Goal: Task Accomplishment & Management: Complete application form

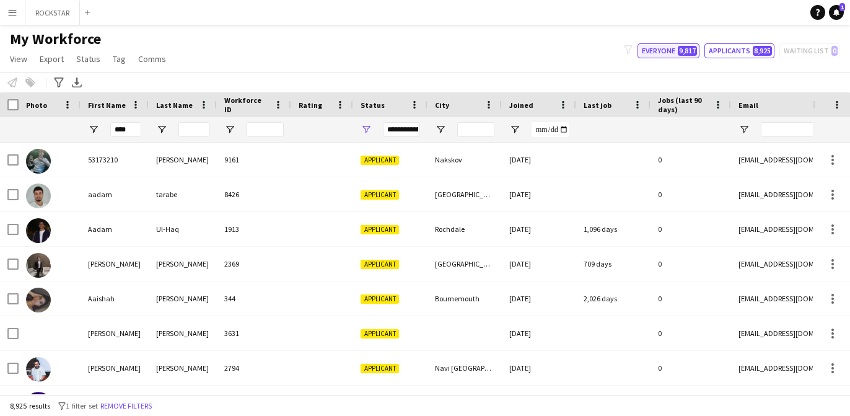
type input "*****"
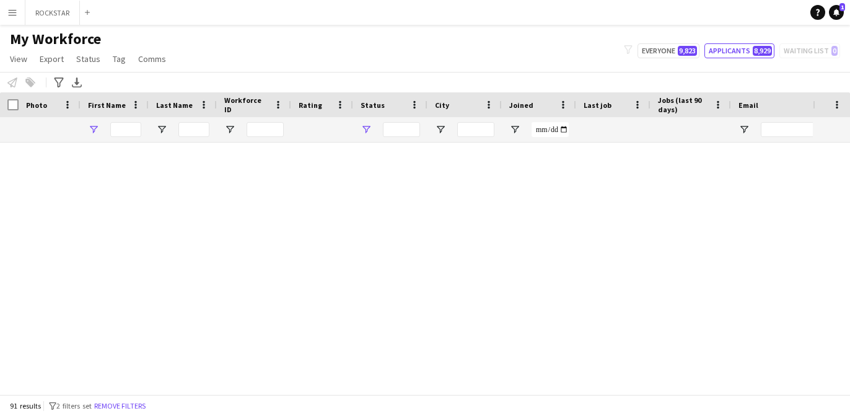
type input "*****"
type input "**********"
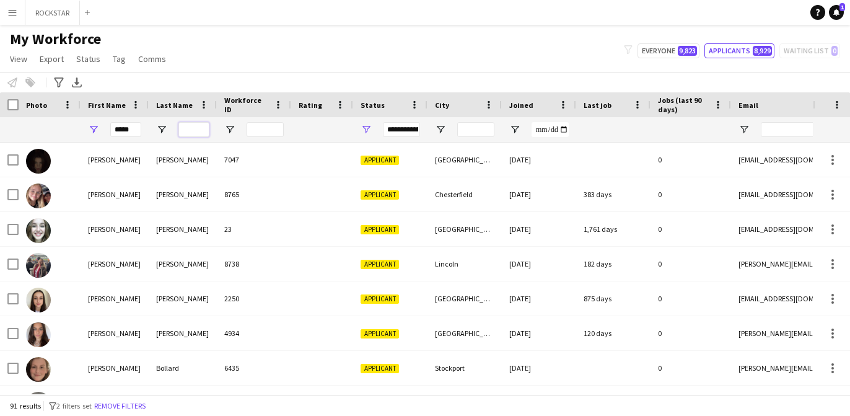
click at [202, 131] on input "Last Name Filter Input" at bounding box center [193, 129] width 31 height 15
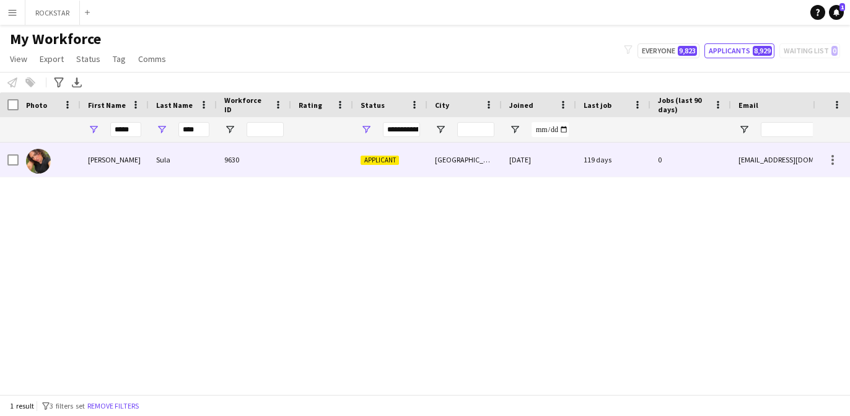
click at [166, 162] on div "Sula" at bounding box center [183, 160] width 68 height 34
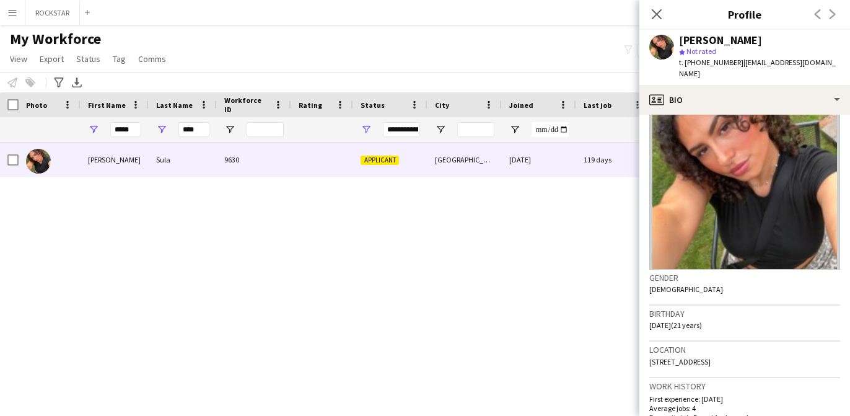
scroll to position [65, 0]
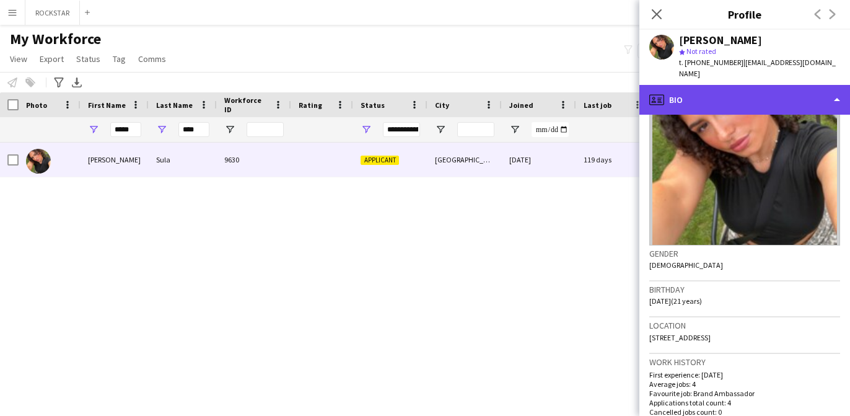
click at [734, 85] on div "profile Bio" at bounding box center [745, 100] width 211 height 30
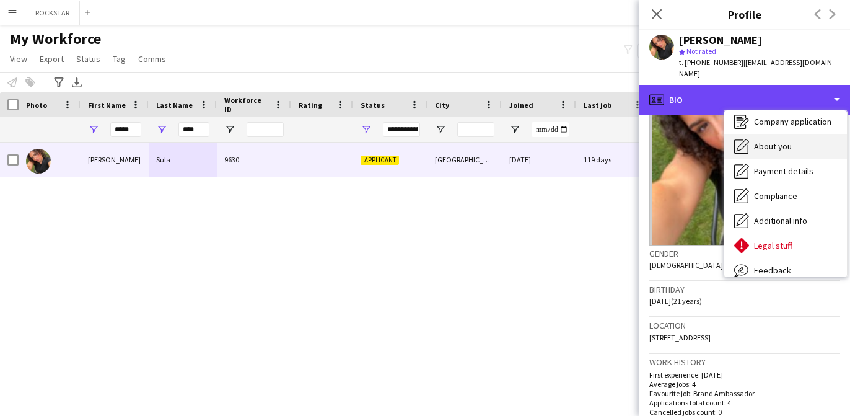
scroll to position [33, 0]
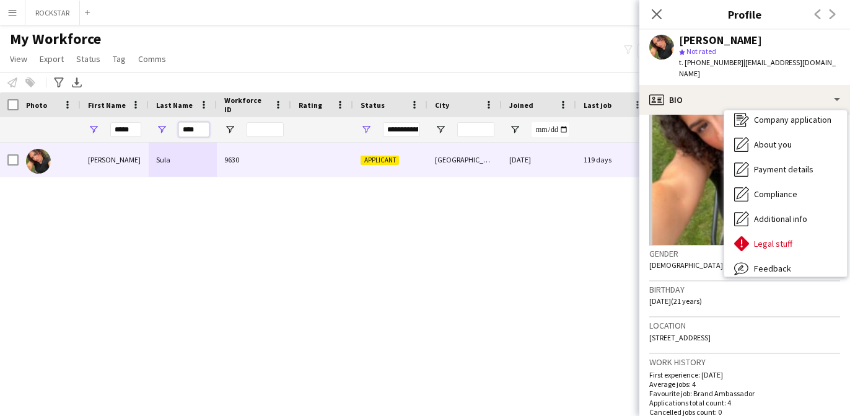
click at [187, 130] on input "****" at bounding box center [193, 129] width 31 height 15
click at [188, 130] on input "****" at bounding box center [193, 129] width 31 height 15
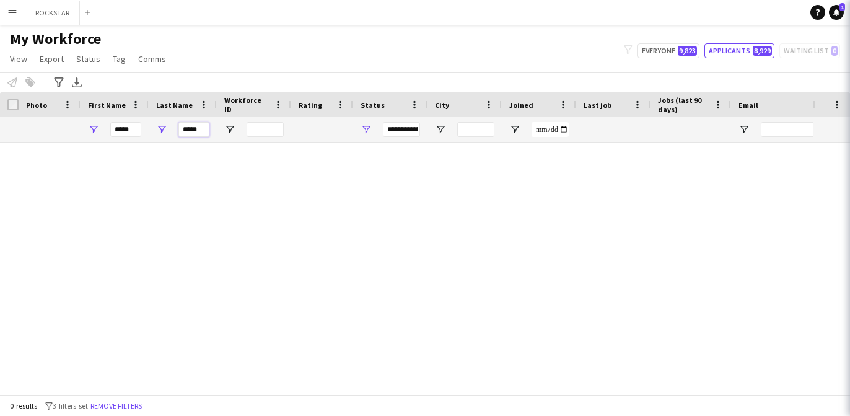
type input "*****"
click at [122, 128] on input "*****" at bounding box center [125, 129] width 31 height 15
click at [123, 129] on input "*****" at bounding box center [125, 129] width 31 height 15
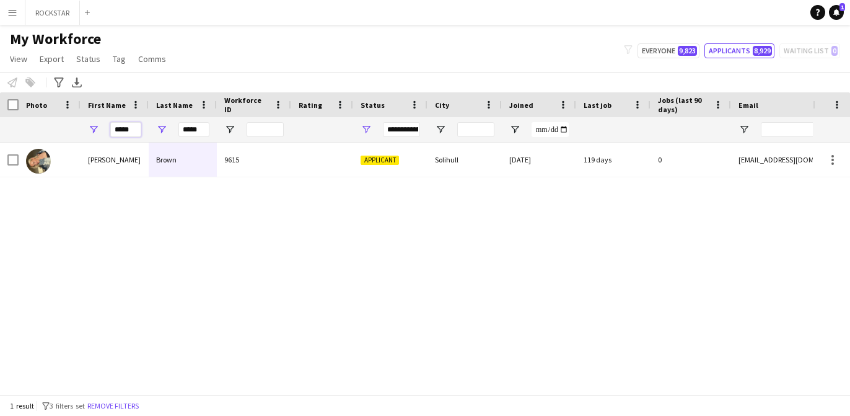
type input "*****"
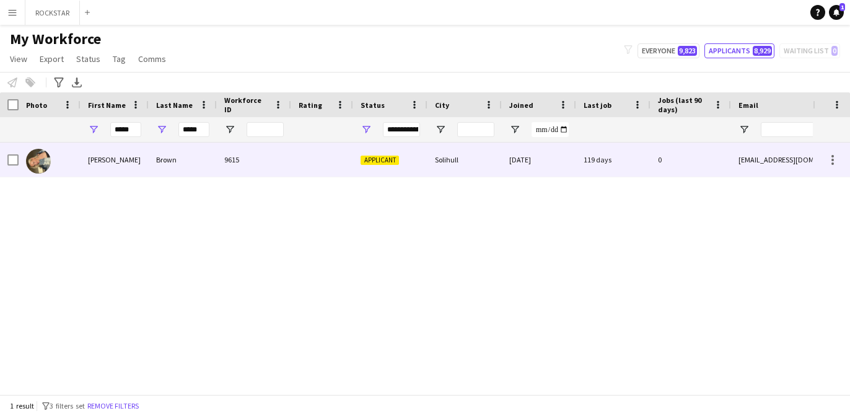
click at [241, 167] on div "9615" at bounding box center [254, 160] width 74 height 34
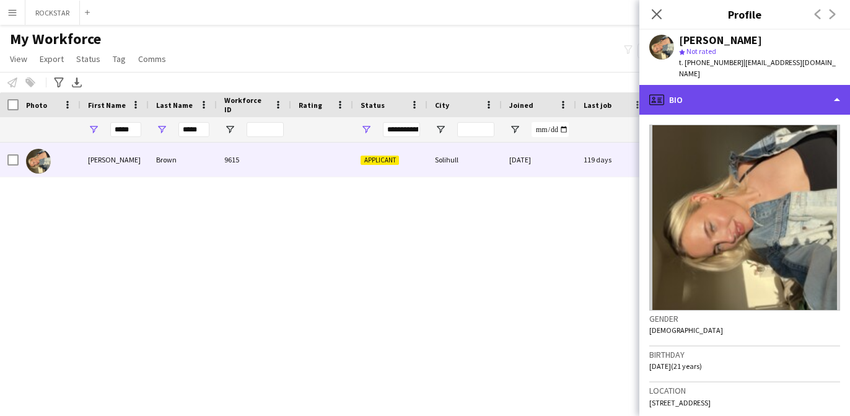
click at [728, 85] on div "profile Bio" at bounding box center [745, 100] width 211 height 30
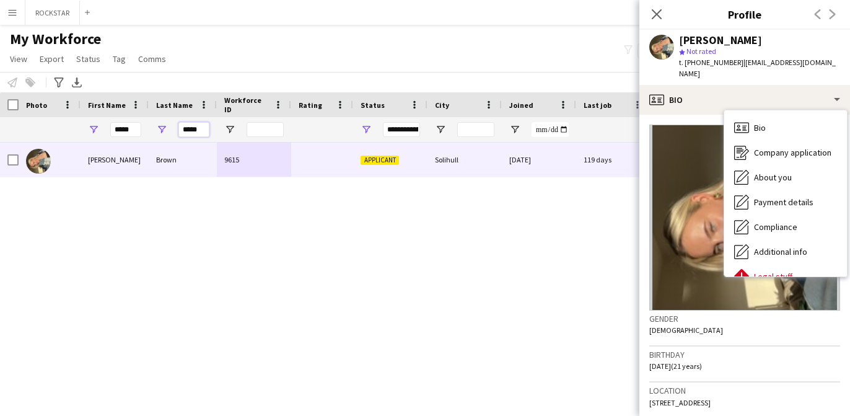
click at [183, 128] on input "*****" at bounding box center [193, 129] width 31 height 15
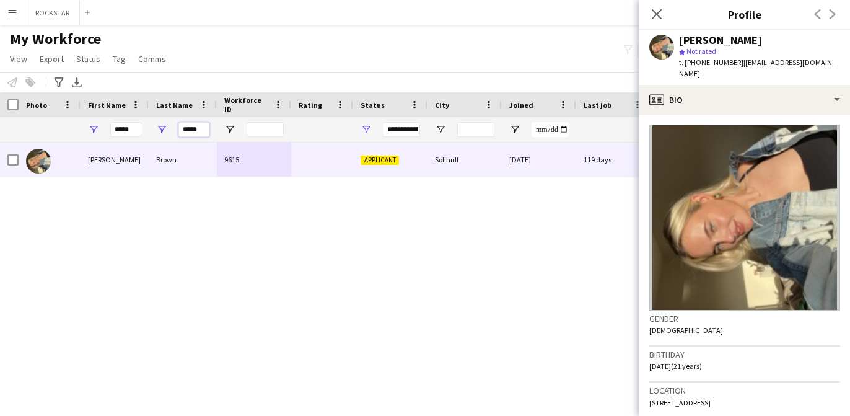
click at [184, 128] on input "*****" at bounding box center [193, 129] width 31 height 15
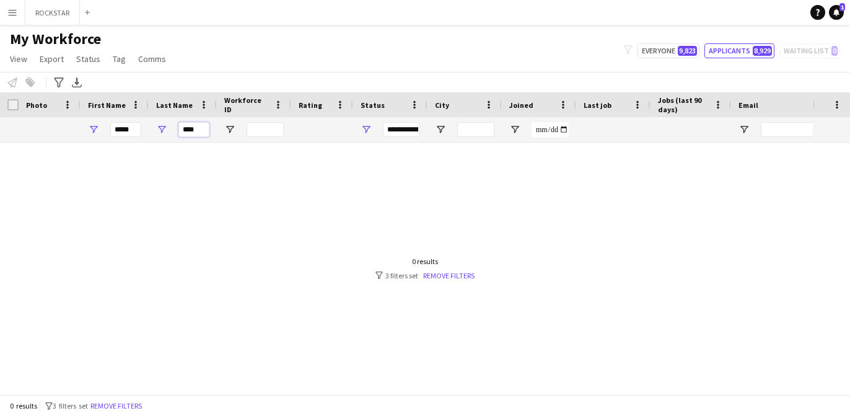
type input "****"
click at [124, 128] on input "*****" at bounding box center [125, 129] width 31 height 15
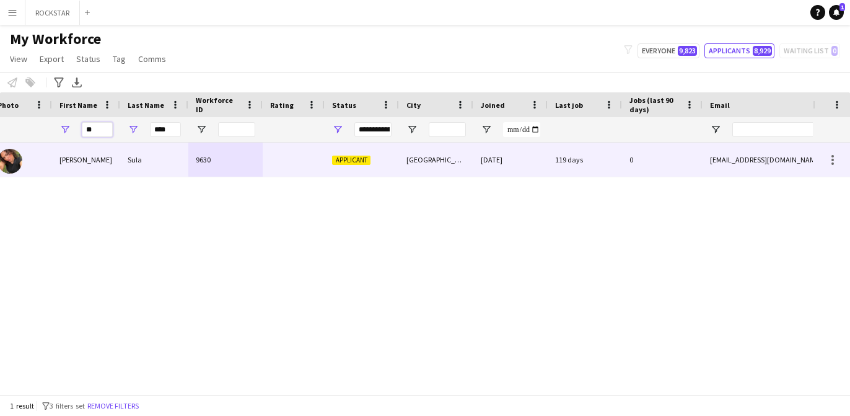
scroll to position [0, 29]
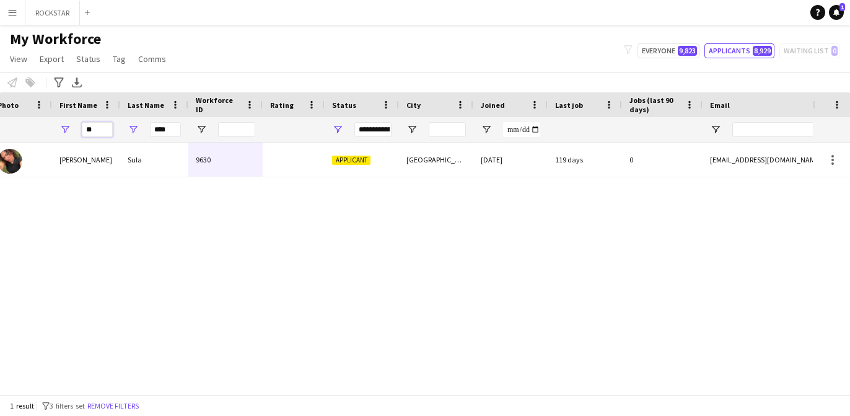
type input "**"
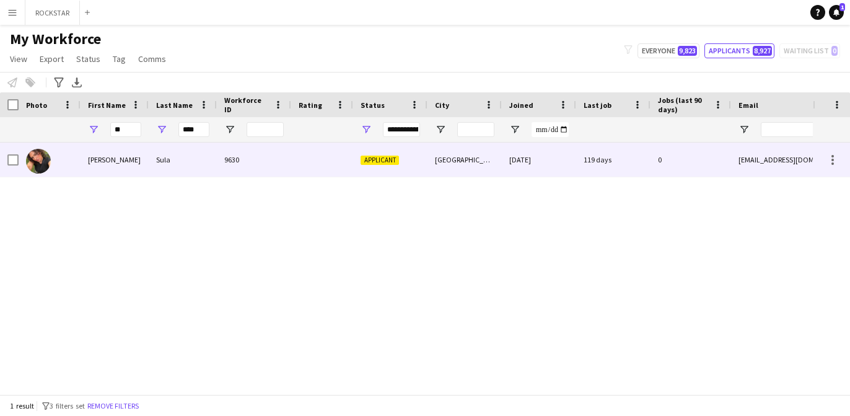
click at [352, 159] on div at bounding box center [322, 160] width 62 height 34
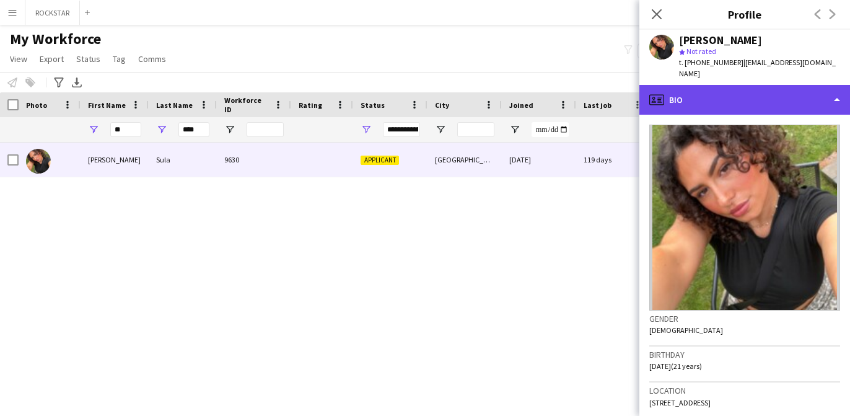
click at [734, 100] on div "profile Bio" at bounding box center [745, 100] width 211 height 30
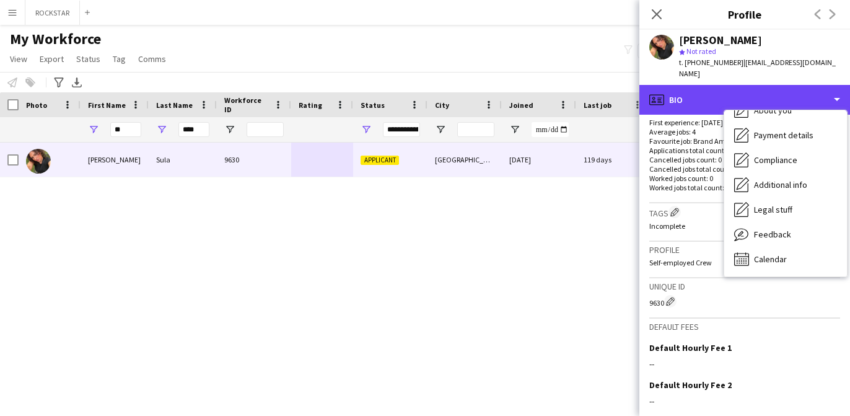
scroll to position [428, 0]
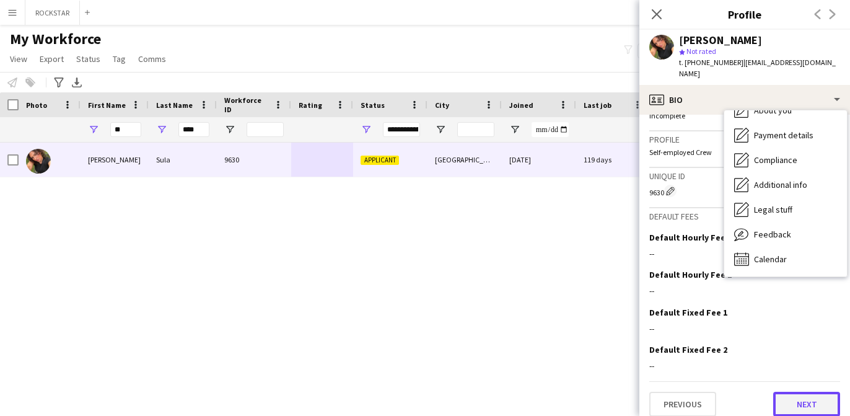
click at [793, 392] on button "Next" at bounding box center [806, 404] width 67 height 25
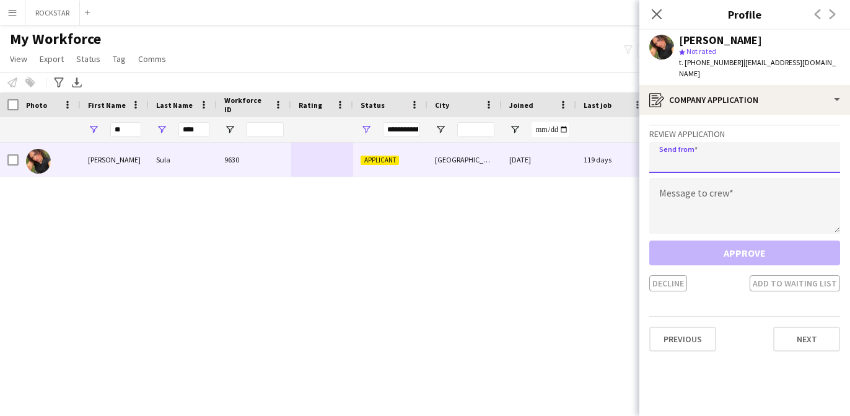
click at [724, 144] on input "email" at bounding box center [744, 157] width 191 height 31
type input "**********"
click at [732, 191] on textarea at bounding box center [744, 206] width 191 height 56
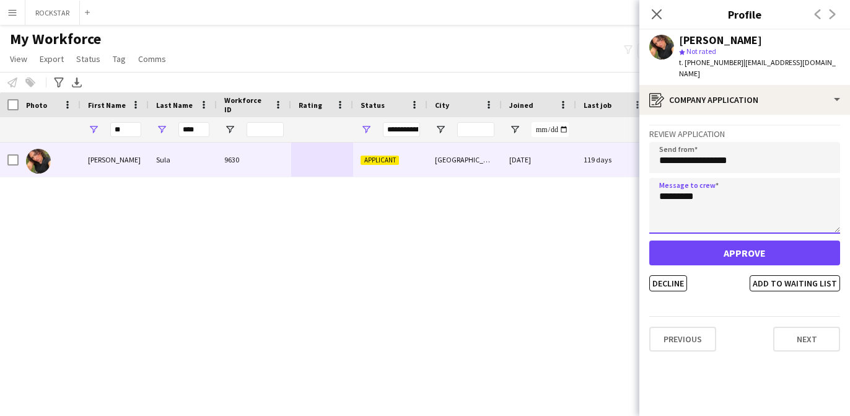
type textarea "*********"
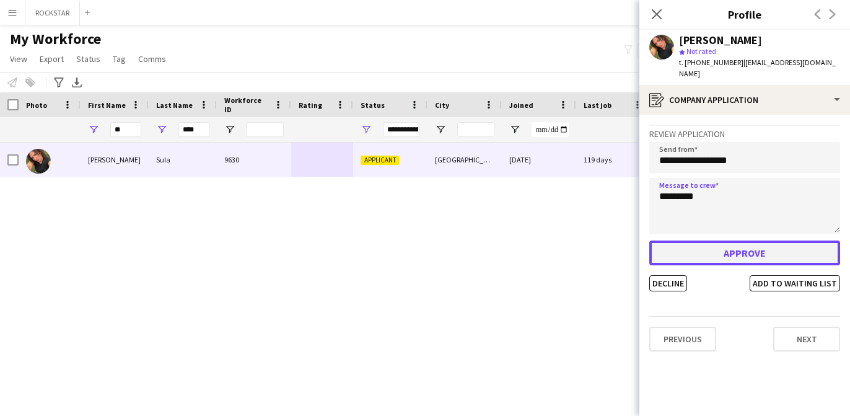
click at [733, 247] on button "Approve" at bounding box center [744, 252] width 191 height 25
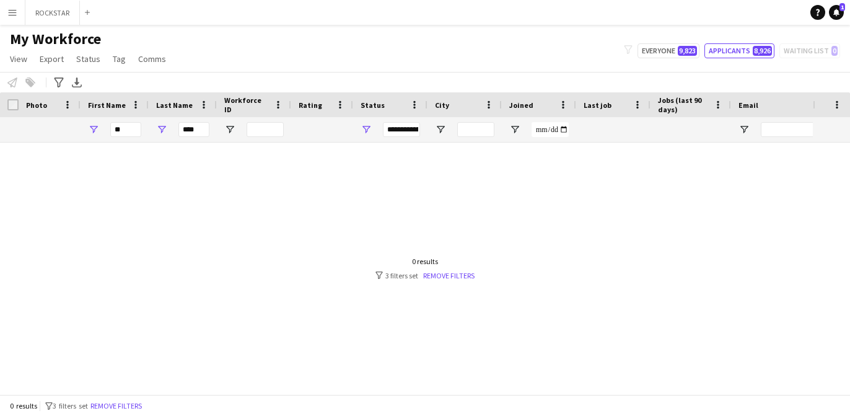
click at [12, 6] on button "Menu" at bounding box center [12, 12] width 25 height 25
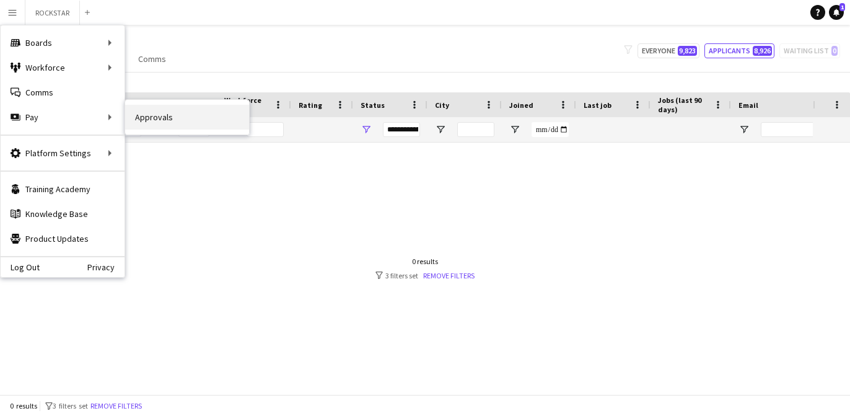
click at [165, 125] on link "Approvals" at bounding box center [187, 117] width 124 height 25
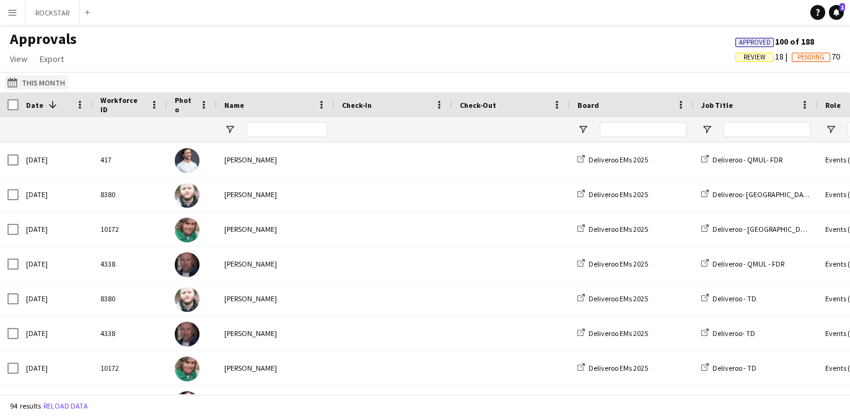
click at [51, 79] on button "This Month This Month" at bounding box center [36, 82] width 63 height 15
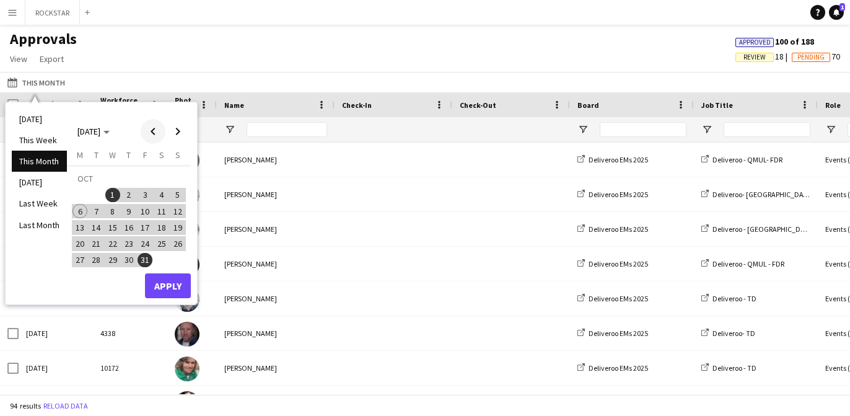
click at [151, 133] on span "Previous month" at bounding box center [153, 131] width 25 height 25
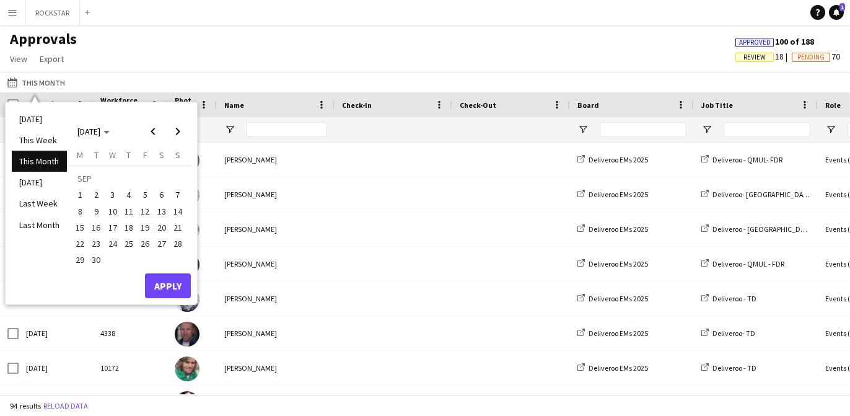
click at [80, 190] on span "1" at bounding box center [80, 195] width 15 height 15
click at [177, 134] on span "Next month" at bounding box center [177, 131] width 25 height 25
click at [143, 260] on span "31" at bounding box center [145, 260] width 15 height 15
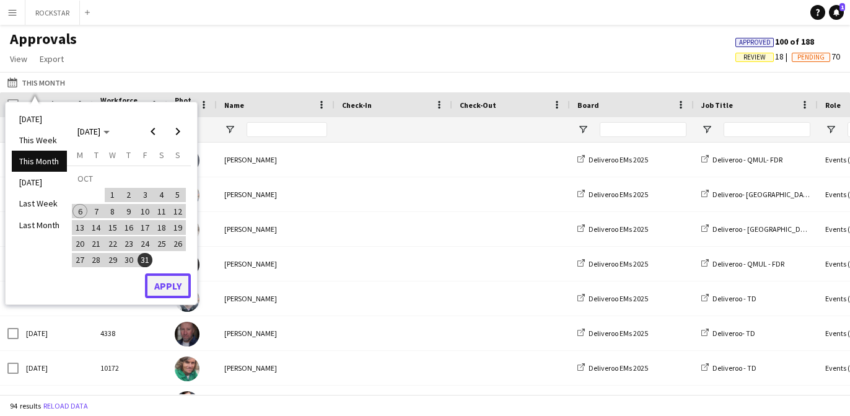
click at [164, 288] on button "Apply" at bounding box center [168, 285] width 46 height 25
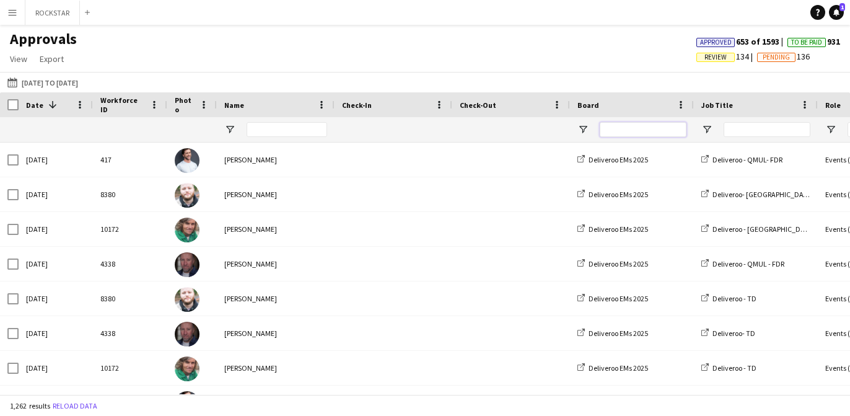
click at [640, 132] on input "Board Filter Input" at bounding box center [643, 129] width 87 height 15
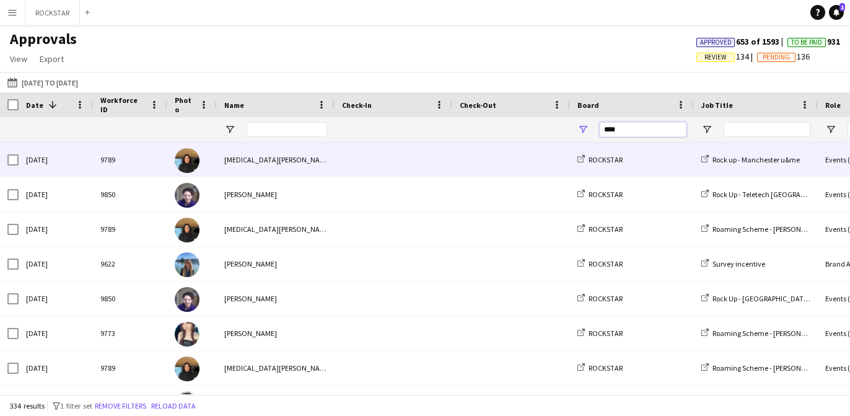
type input "****"
click at [499, 164] on span at bounding box center [511, 160] width 103 height 34
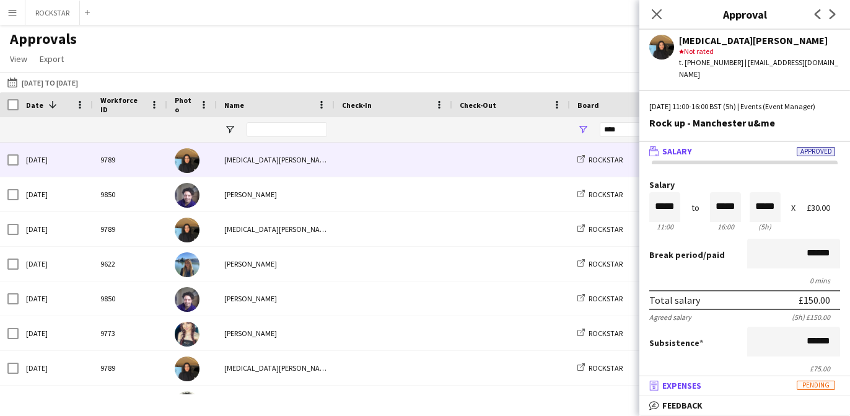
click at [779, 385] on mat-panel-title "receipt Expenses Pending" at bounding box center [743, 385] width 206 height 11
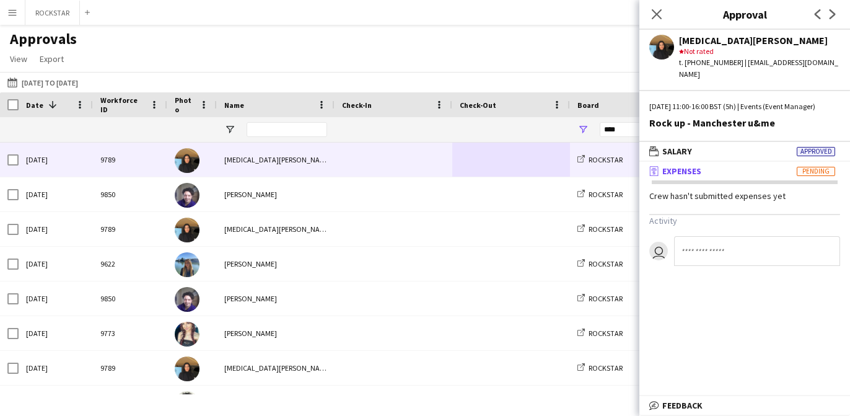
click at [550, 79] on div "This Month 01-09-2025 to 31-10-2025 Today This Week This Month Yesterday Last W…" at bounding box center [425, 82] width 850 height 20
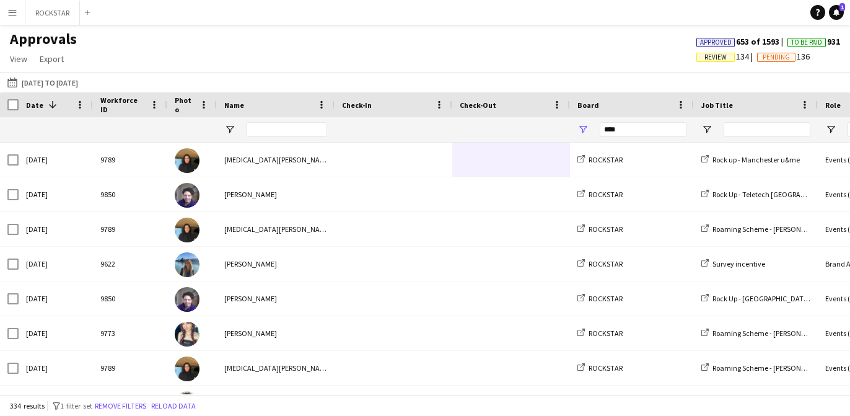
click at [722, 56] on span "Review" at bounding box center [716, 57] width 38 height 9
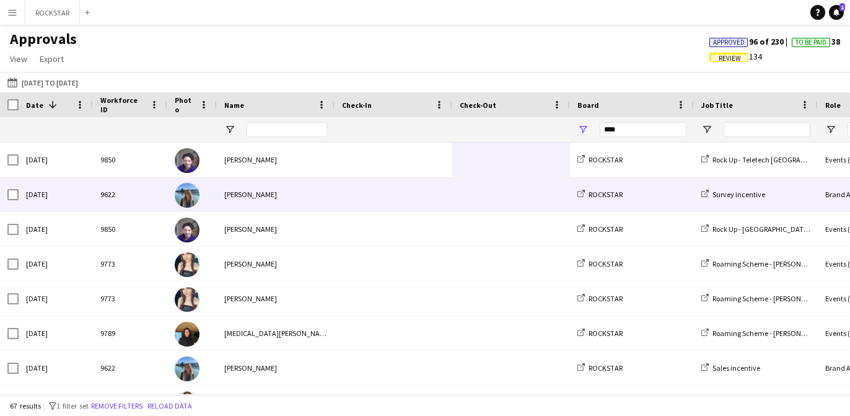
click at [343, 173] on span at bounding box center [393, 160] width 103 height 34
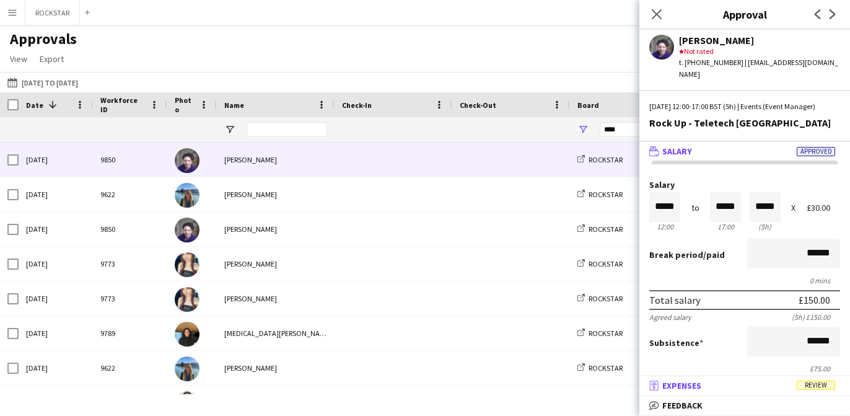
click at [811, 394] on mat-expansion-panel-header "receipt Expenses Review" at bounding box center [745, 385] width 211 height 19
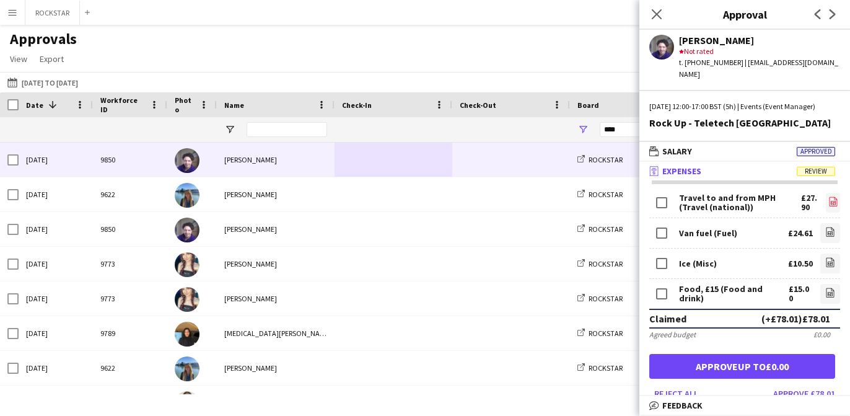
click at [837, 201] on icon "file-image" at bounding box center [834, 201] width 10 height 10
click at [827, 232] on icon at bounding box center [831, 231] width 8 height 9
click at [812, 392] on button "Approve £78.01" at bounding box center [804, 394] width 72 height 20
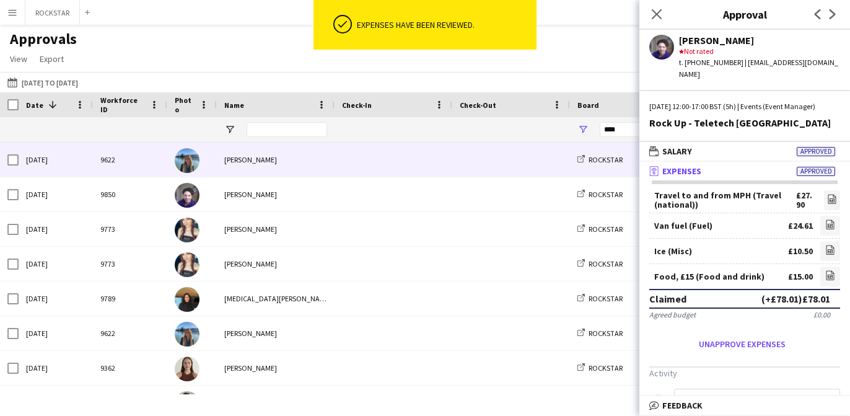
click at [515, 151] on span at bounding box center [511, 160] width 103 height 34
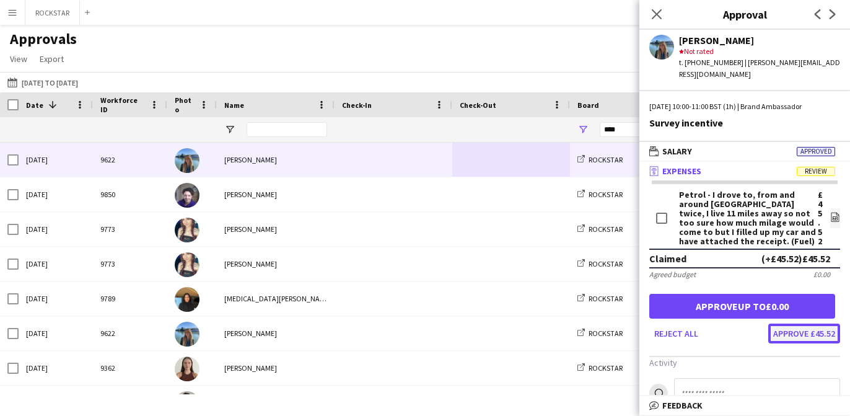
click at [807, 323] on button "Approve £45.52" at bounding box center [804, 333] width 72 height 20
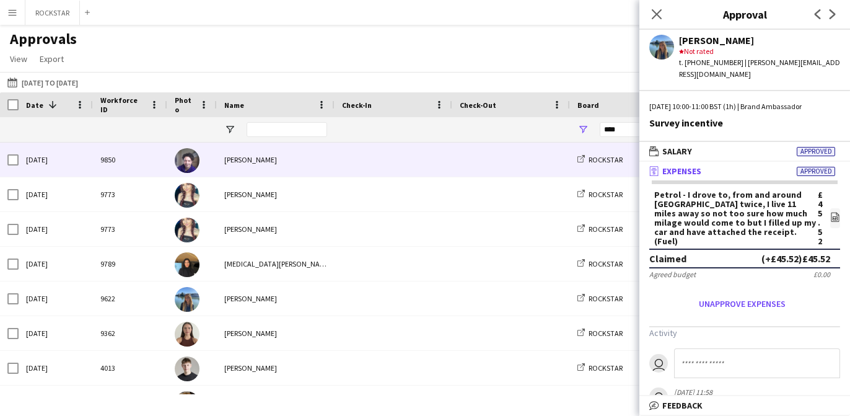
click at [459, 164] on div at bounding box center [511, 160] width 118 height 34
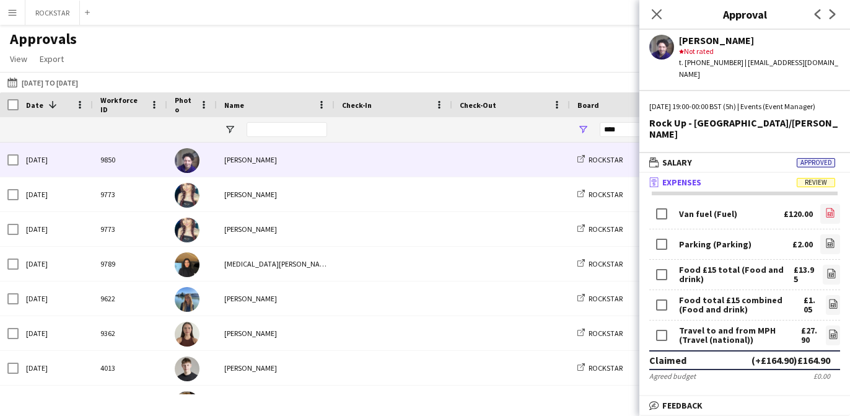
click at [831, 208] on icon "file-image" at bounding box center [830, 213] width 10 height 10
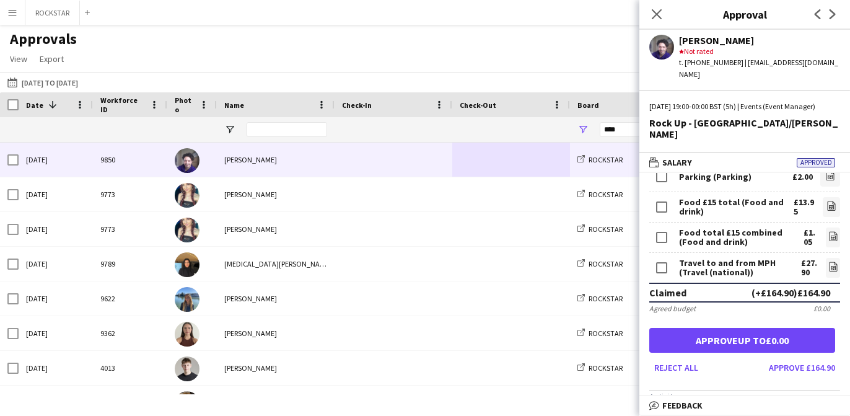
scroll to position [74, 0]
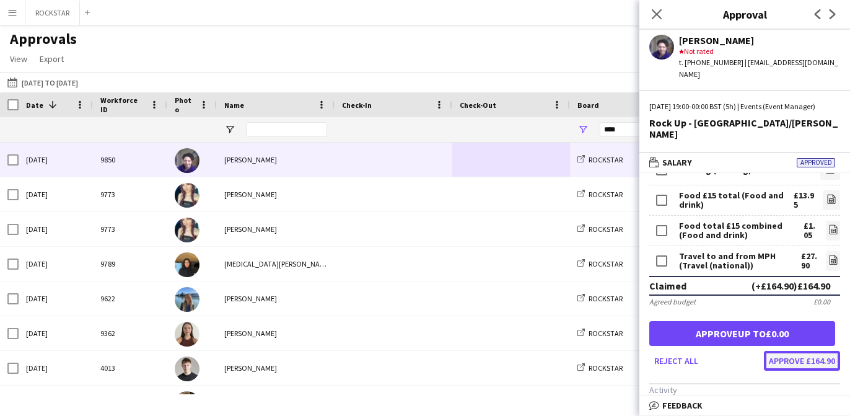
click at [807, 351] on button "Approve £164.90" at bounding box center [802, 361] width 76 height 20
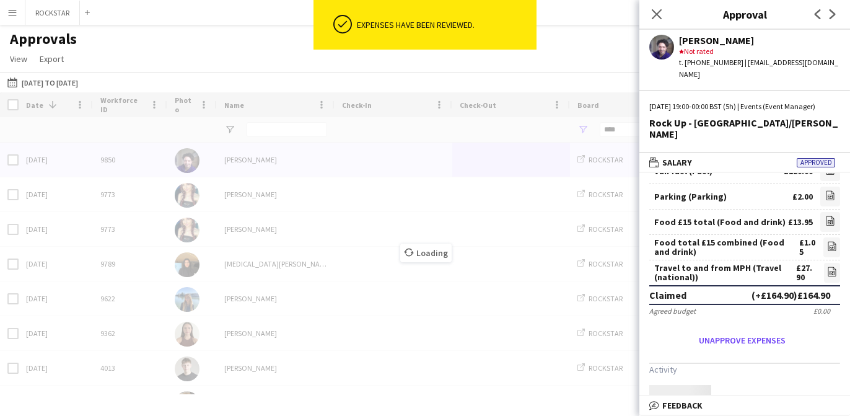
scroll to position [67, 0]
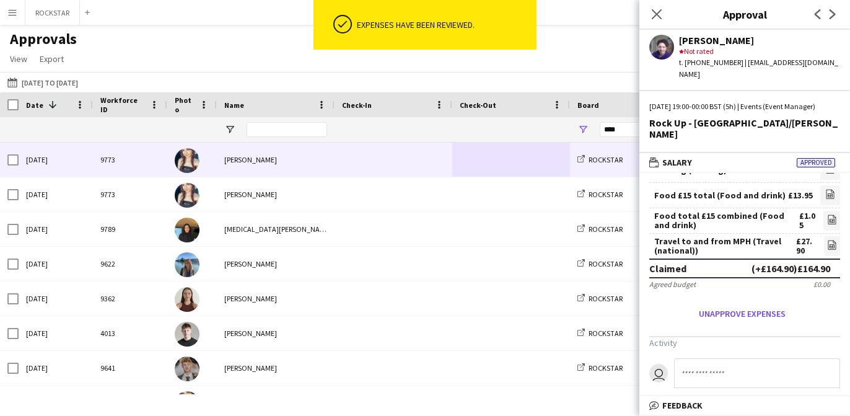
click at [431, 159] on span at bounding box center [393, 160] width 103 height 34
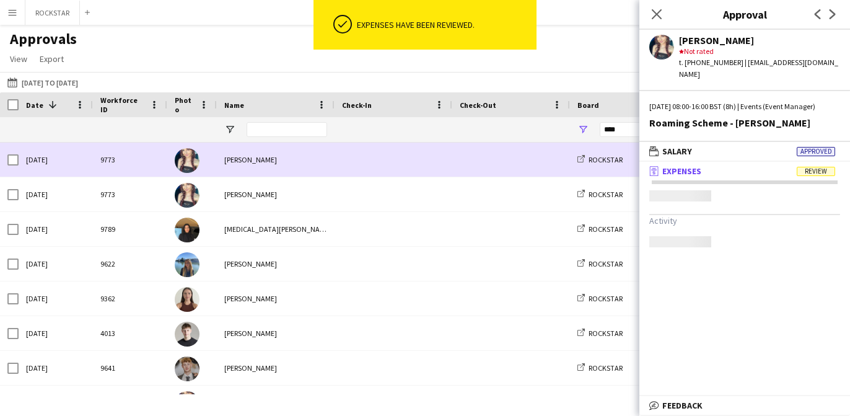
scroll to position [0, 0]
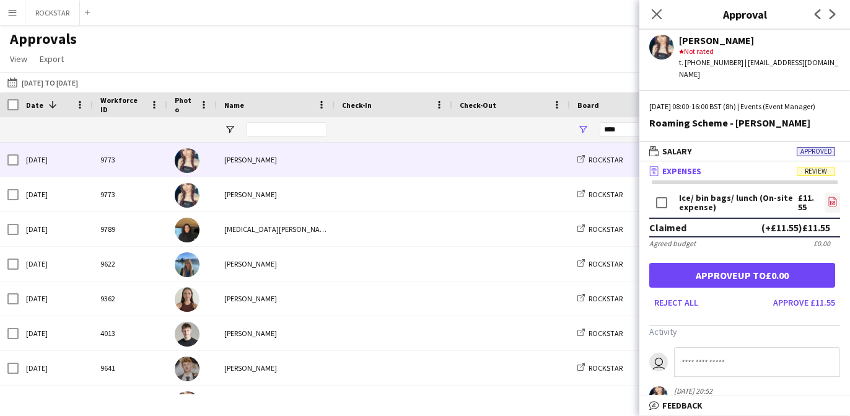
click at [828, 198] on icon "file-image" at bounding box center [833, 201] width 10 height 10
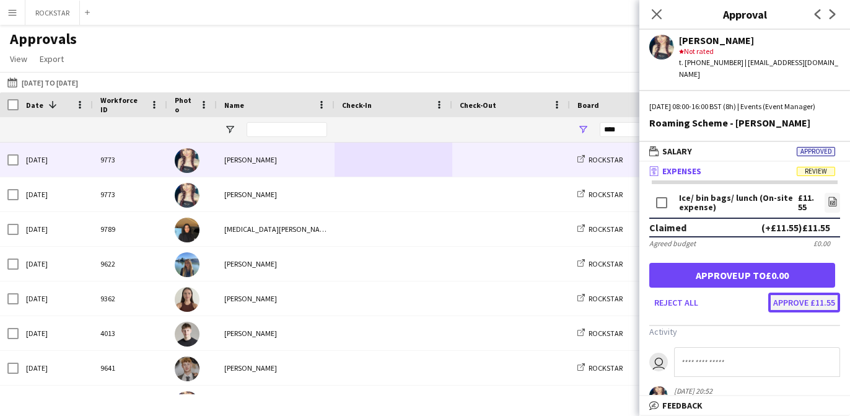
click at [807, 306] on button "Approve £11.55" at bounding box center [804, 302] width 72 height 20
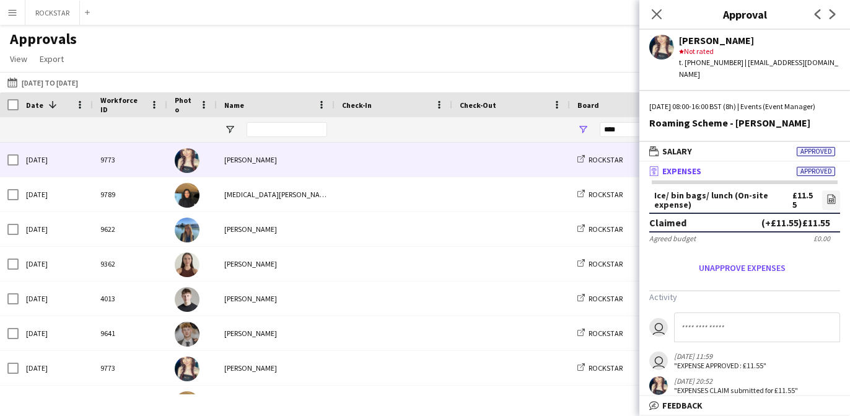
click at [369, 173] on span at bounding box center [393, 160] width 103 height 34
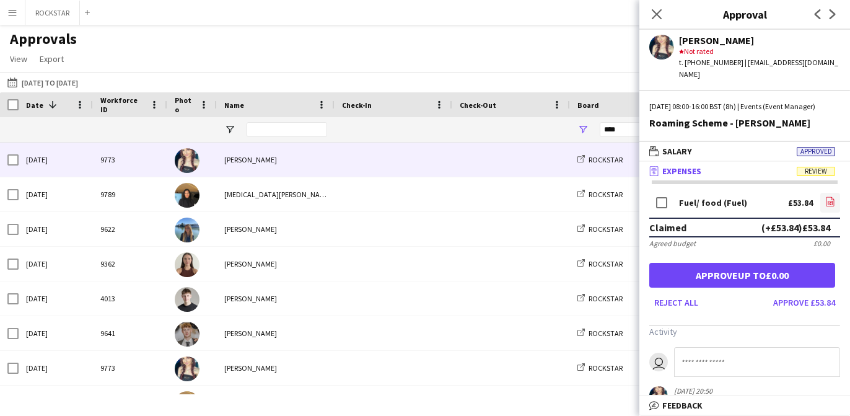
click at [838, 204] on link "file-image" at bounding box center [830, 203] width 20 height 20
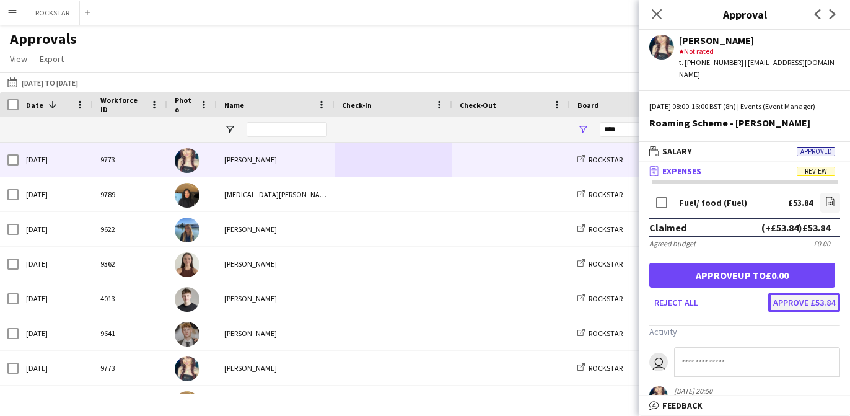
click at [796, 305] on button "Approve £53.84" at bounding box center [804, 302] width 72 height 20
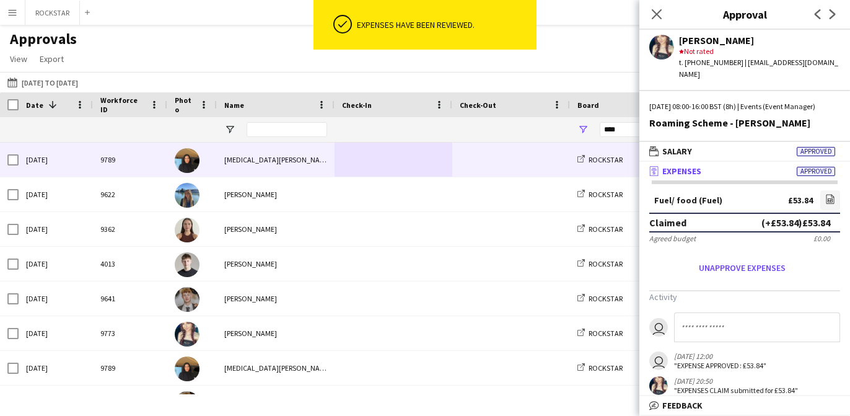
click at [413, 161] on span at bounding box center [393, 160] width 103 height 34
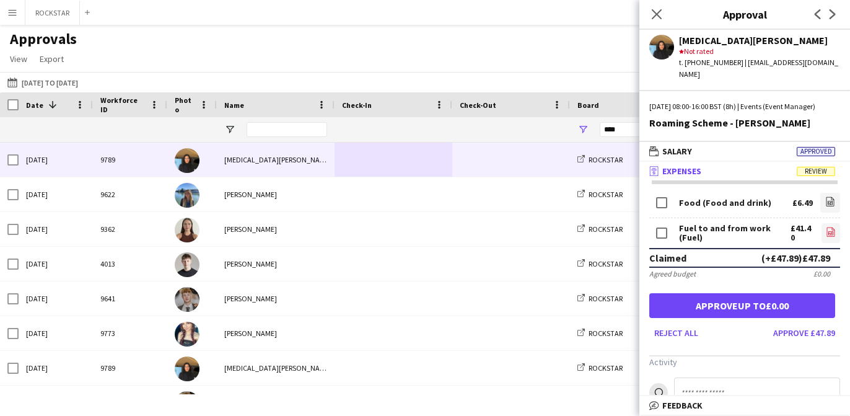
click at [824, 232] on link "file-image" at bounding box center [831, 233] width 19 height 20
click at [809, 334] on button "Approve £47.89" at bounding box center [804, 333] width 72 height 20
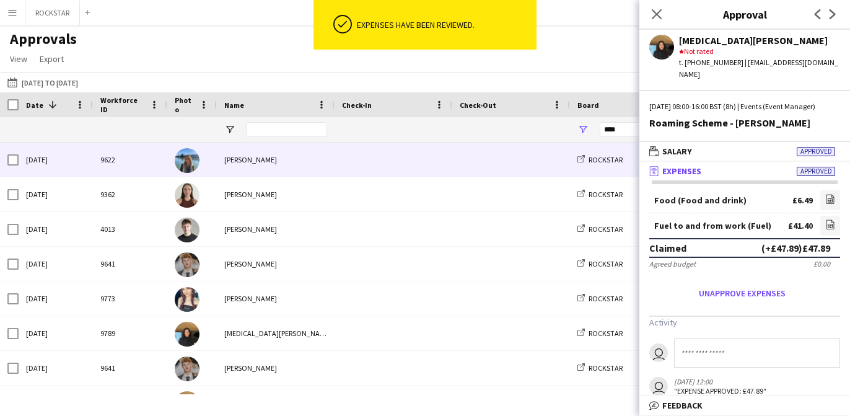
click at [455, 164] on div at bounding box center [511, 160] width 118 height 34
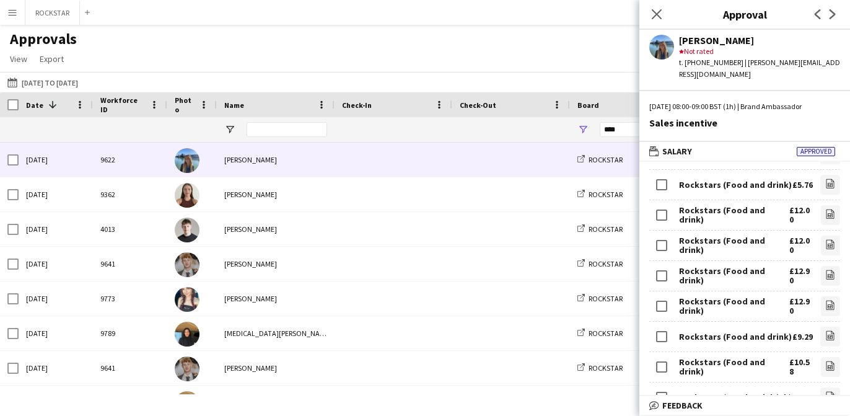
scroll to position [601, 0]
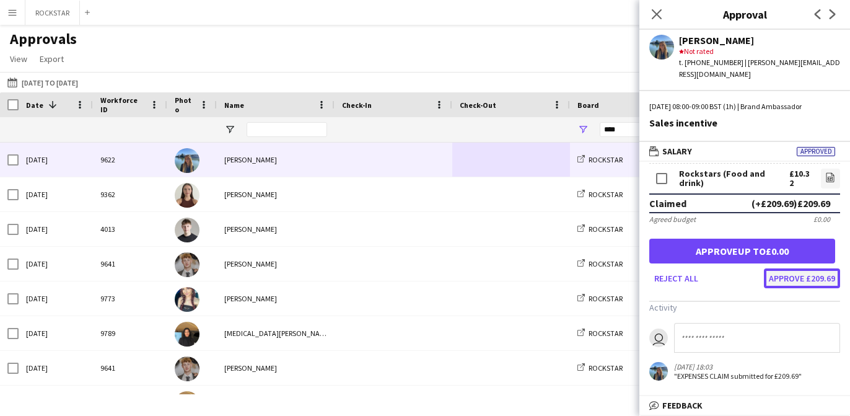
click at [819, 268] on button "Approve £209.69" at bounding box center [802, 278] width 76 height 20
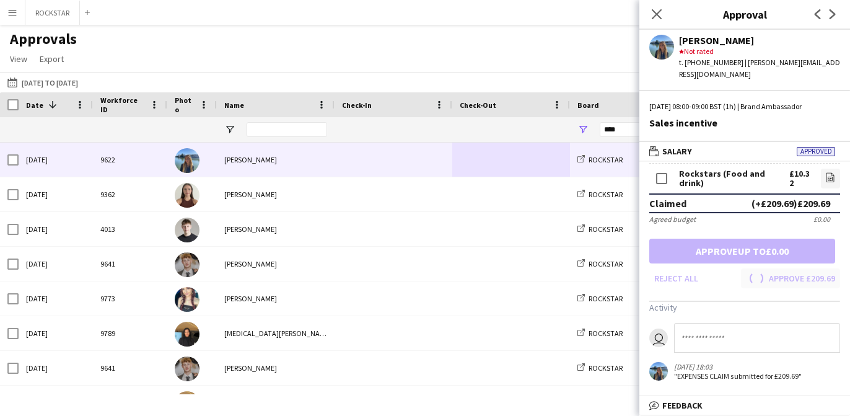
scroll to position [497, 0]
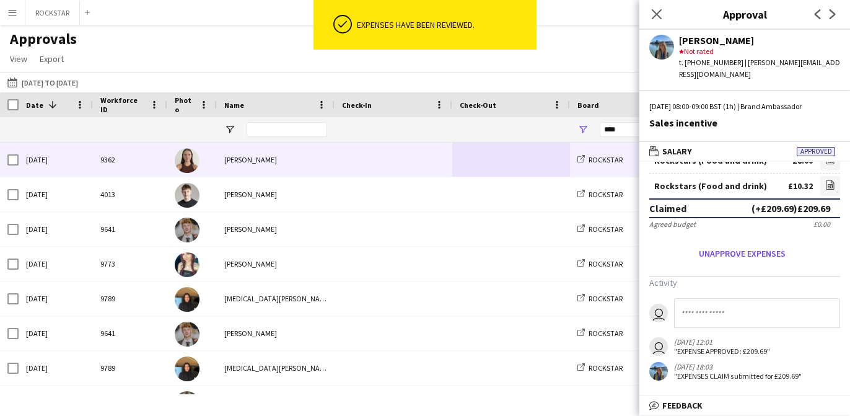
click at [489, 156] on span at bounding box center [511, 160] width 103 height 34
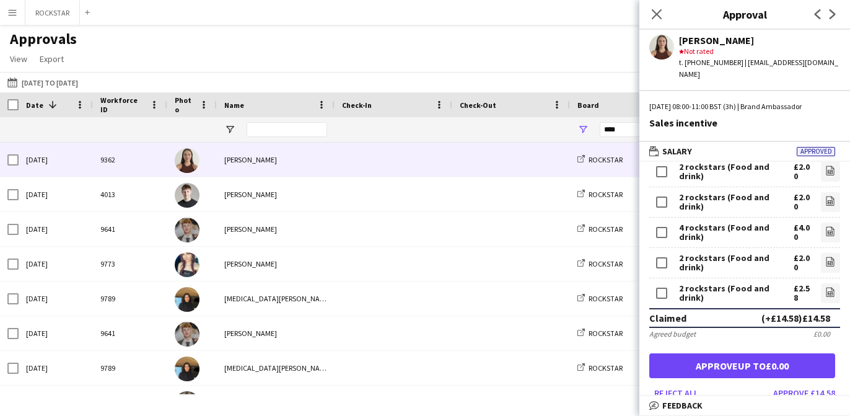
scroll to position [167, 0]
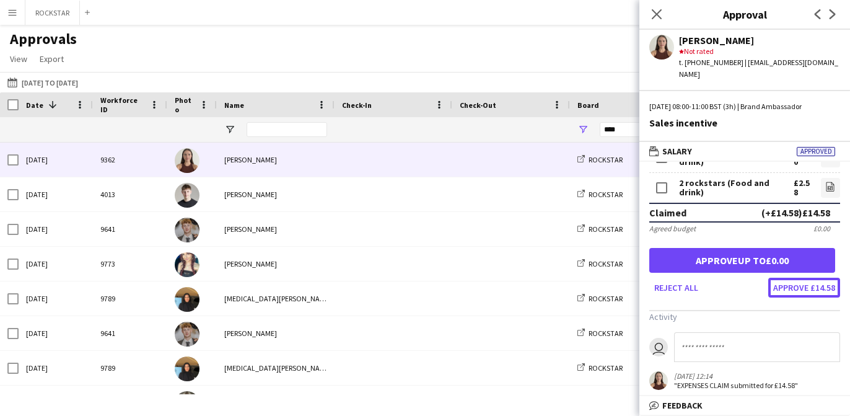
click at [821, 278] on button "Approve £14.58" at bounding box center [804, 288] width 72 height 20
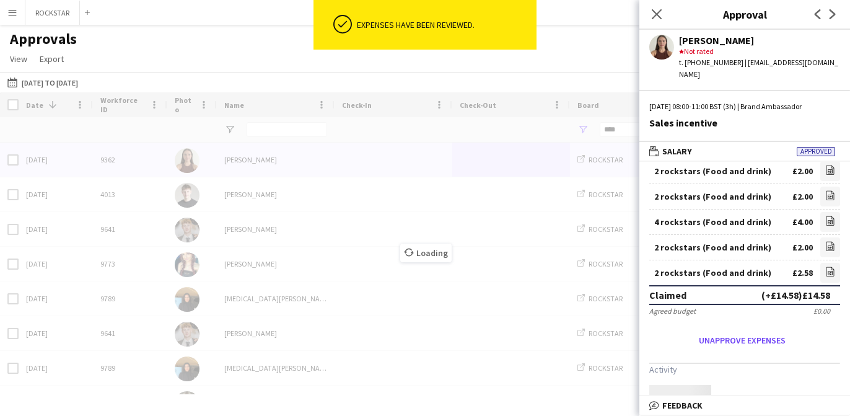
scroll to position [132, 0]
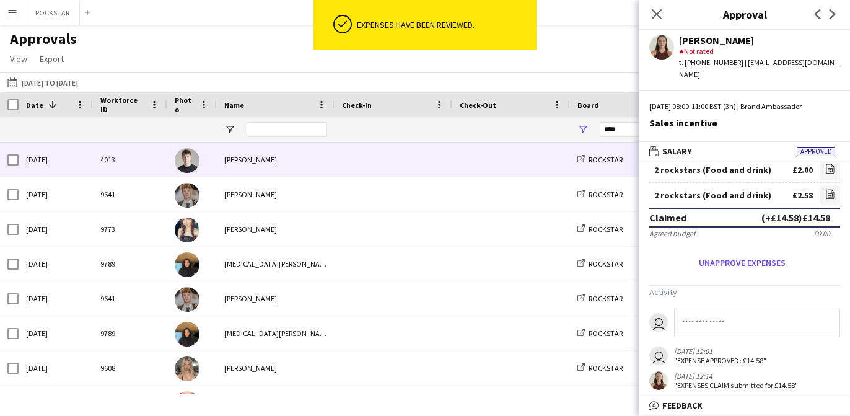
click at [376, 167] on span at bounding box center [393, 160] width 103 height 34
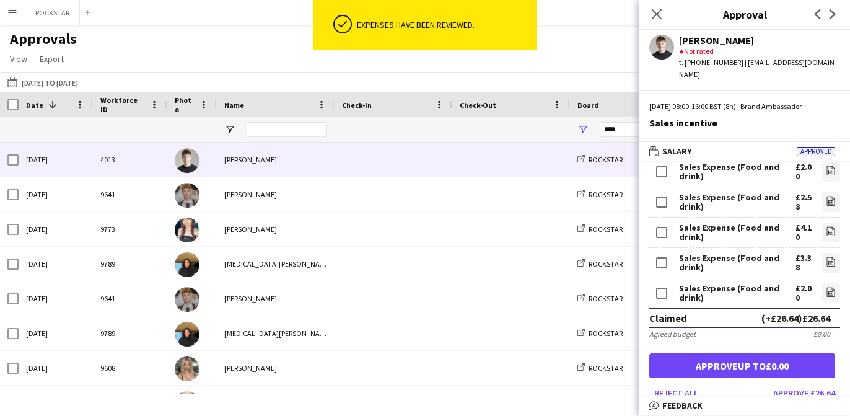
scroll to position [288, 0]
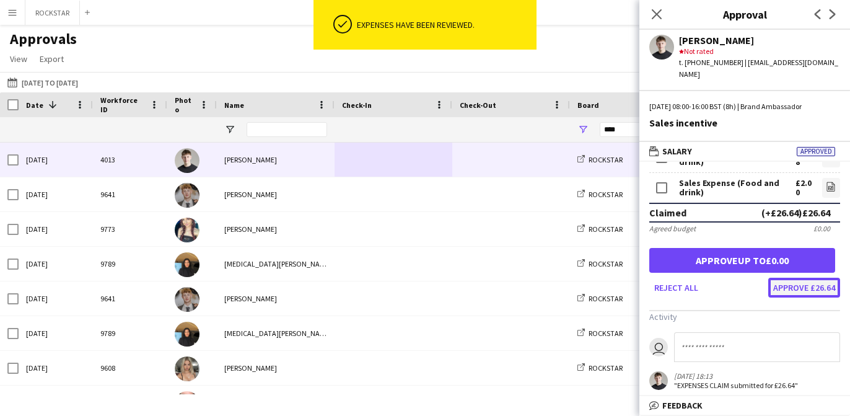
click at [806, 278] on button "Approve £26.64" at bounding box center [804, 288] width 72 height 20
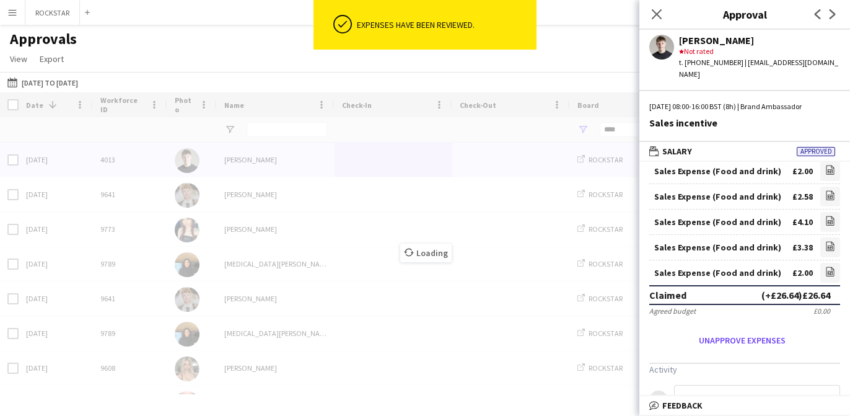
scroll to position [234, 0]
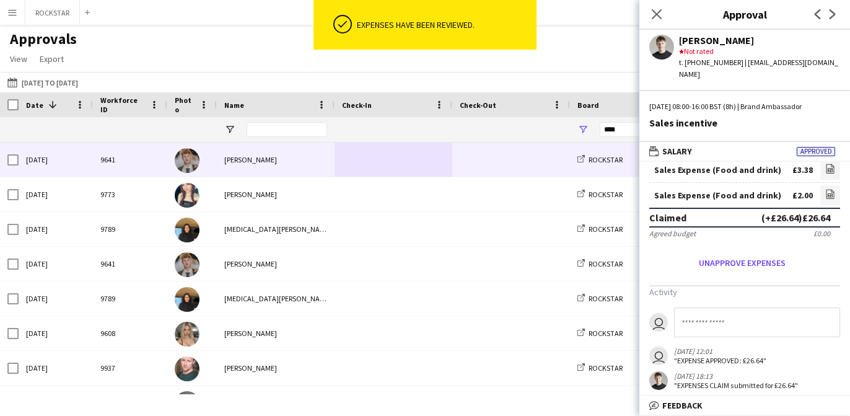
click at [476, 158] on span at bounding box center [511, 160] width 103 height 34
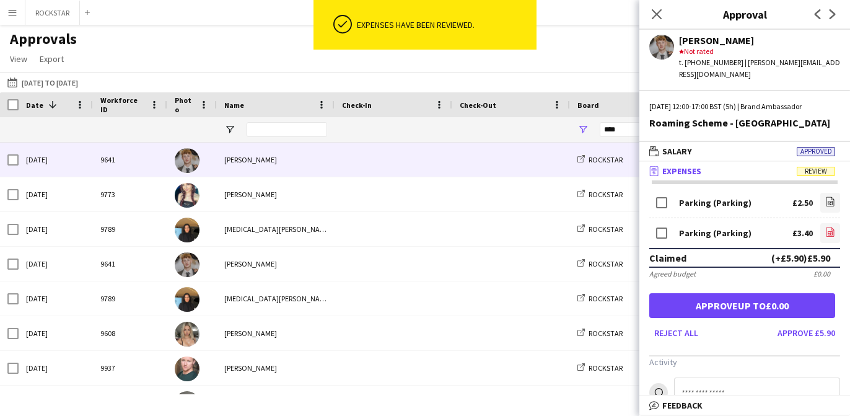
click at [830, 227] on icon "file-image" at bounding box center [830, 232] width 10 height 10
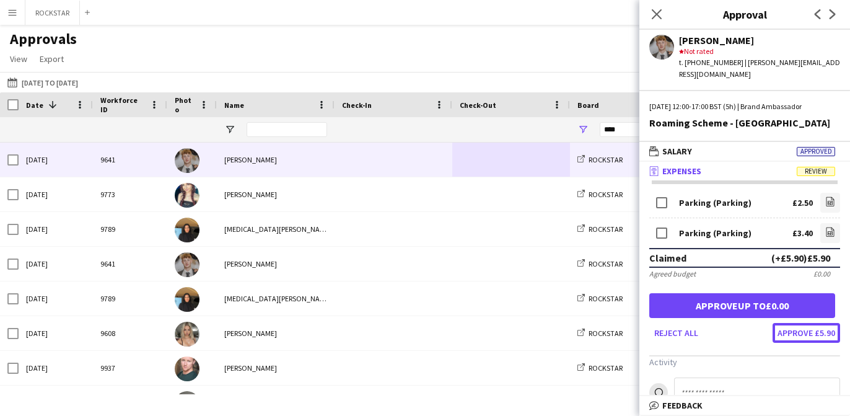
click at [796, 326] on button "Approve £5.90" at bounding box center [807, 333] width 68 height 20
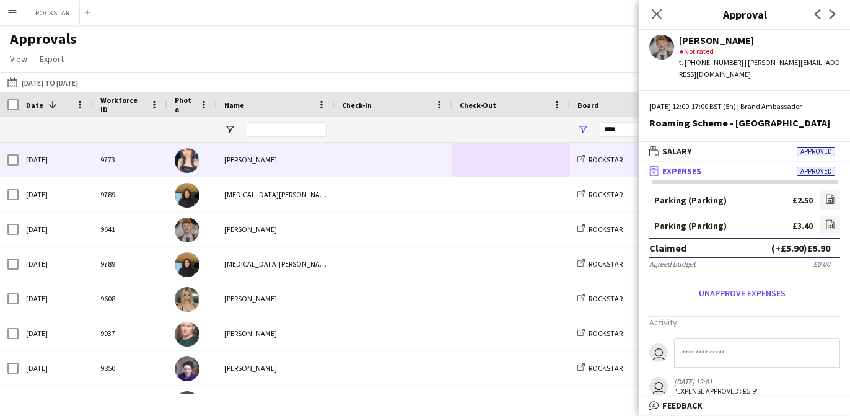
click at [383, 165] on span at bounding box center [393, 160] width 103 height 34
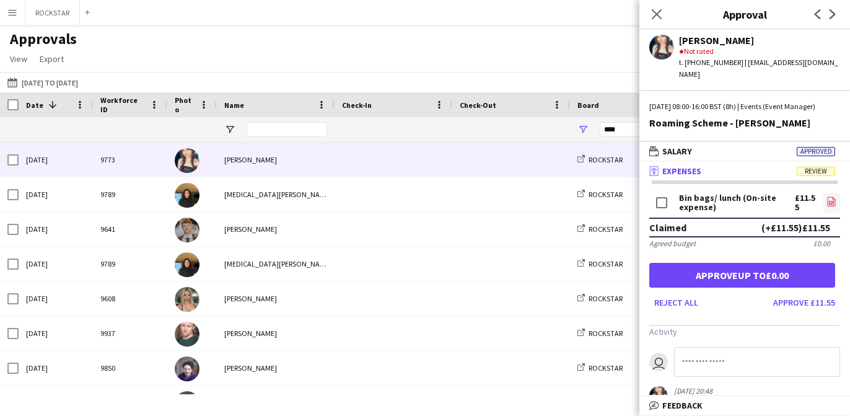
click at [837, 203] on link "file-image" at bounding box center [832, 203] width 17 height 20
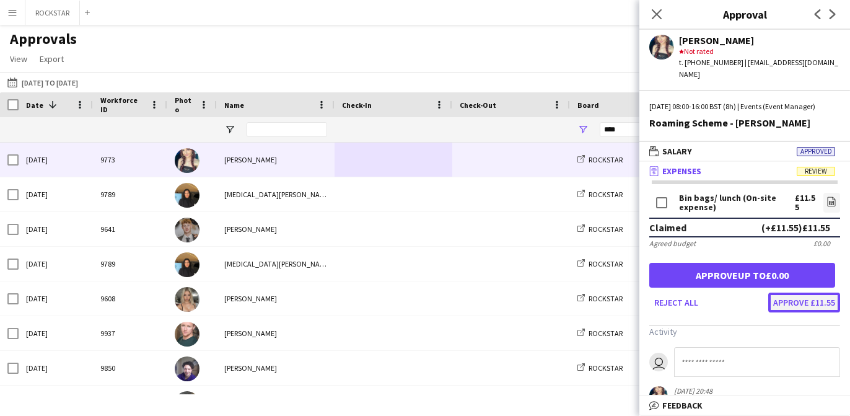
click at [822, 299] on button "Approve £11.55" at bounding box center [804, 302] width 72 height 20
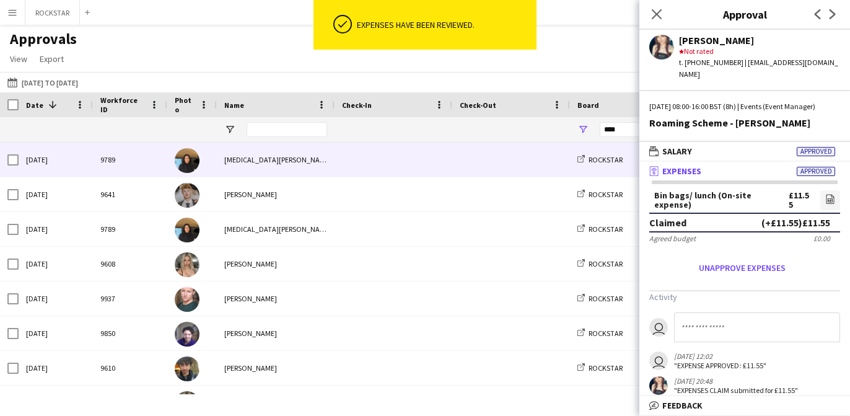
click at [493, 152] on span at bounding box center [511, 160] width 103 height 34
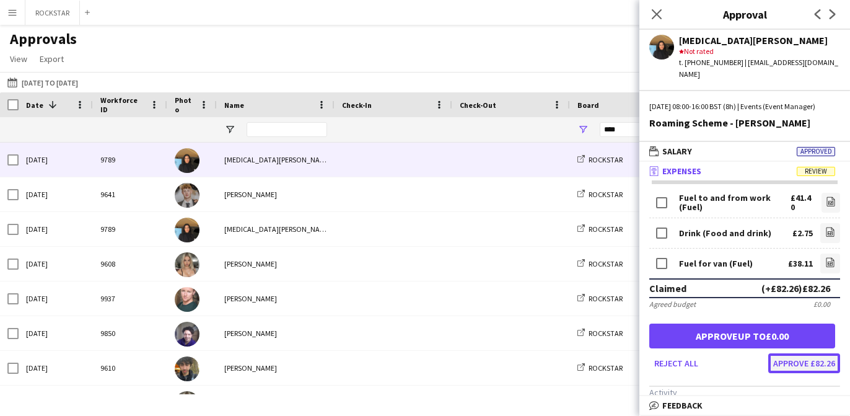
click at [799, 369] on button "Approve £82.26" at bounding box center [804, 363] width 72 height 20
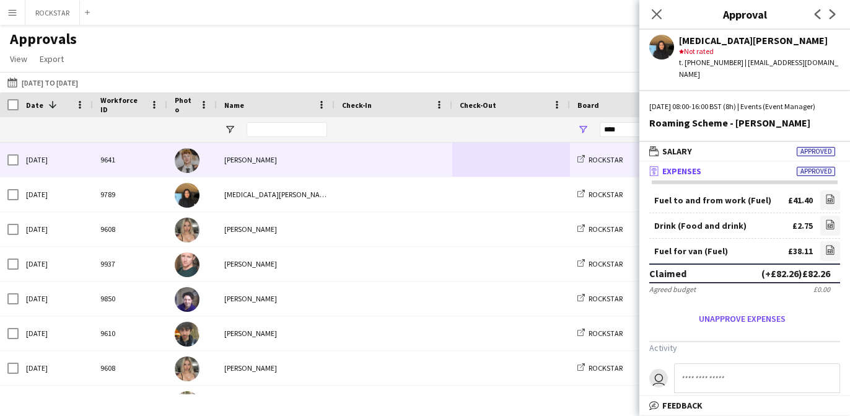
click at [360, 160] on span at bounding box center [393, 160] width 103 height 34
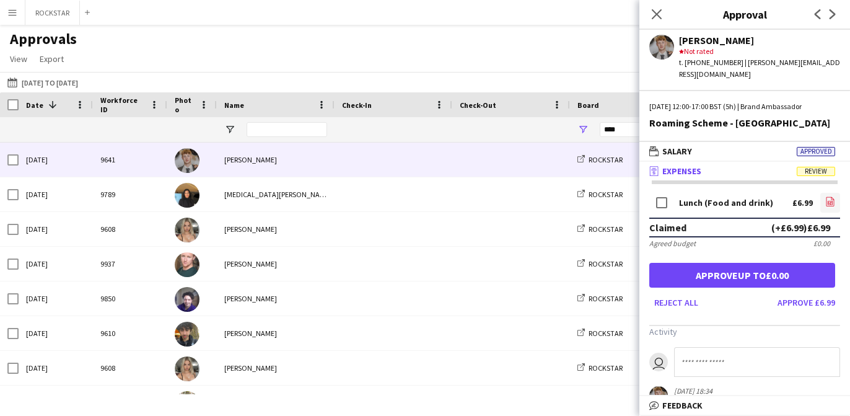
click at [830, 196] on app-icon "file-image" at bounding box center [830, 202] width 10 height 12
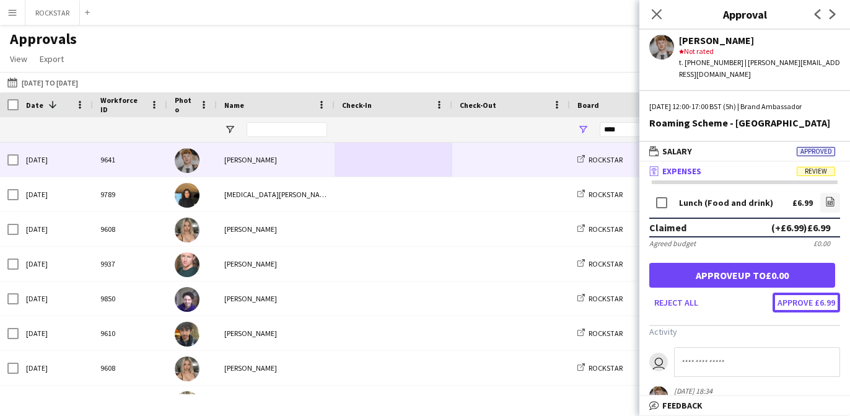
click at [799, 294] on button "Approve £6.99" at bounding box center [807, 302] width 68 height 20
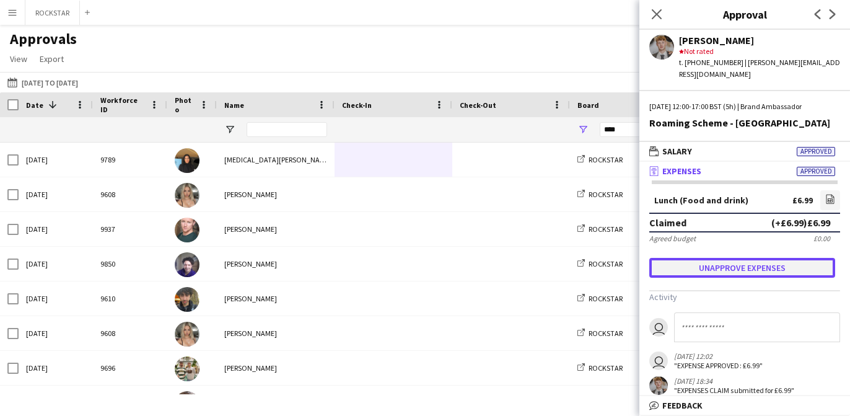
click at [758, 259] on button "Unapprove expenses" at bounding box center [742, 268] width 186 height 20
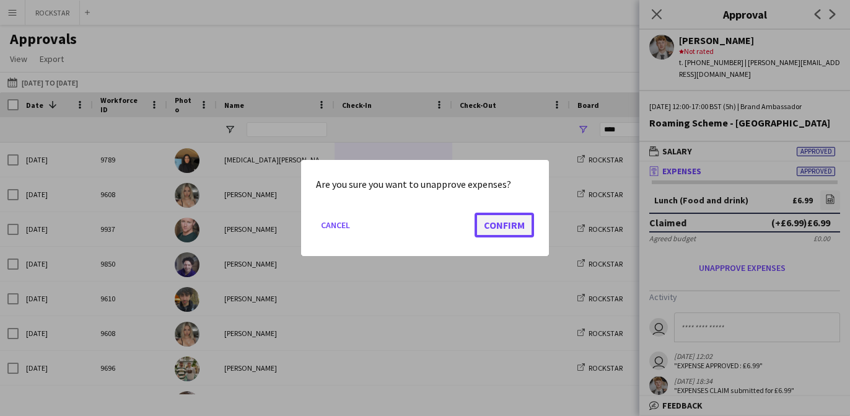
click at [504, 234] on button "Confirm" at bounding box center [504, 225] width 59 height 25
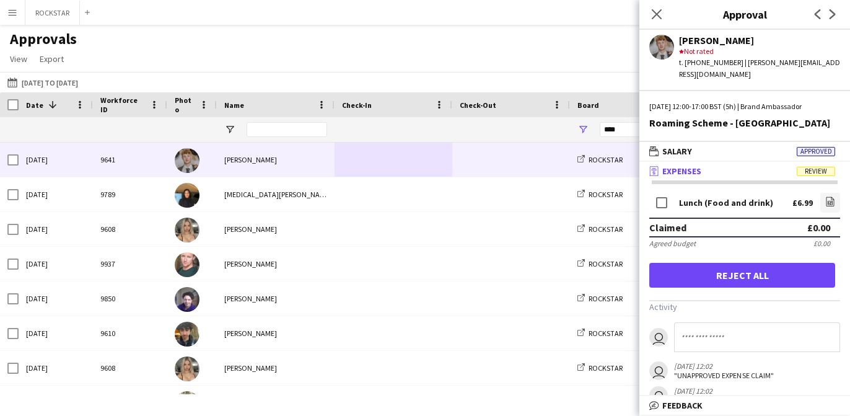
click at [703, 325] on input at bounding box center [757, 337] width 166 height 30
type input "****"
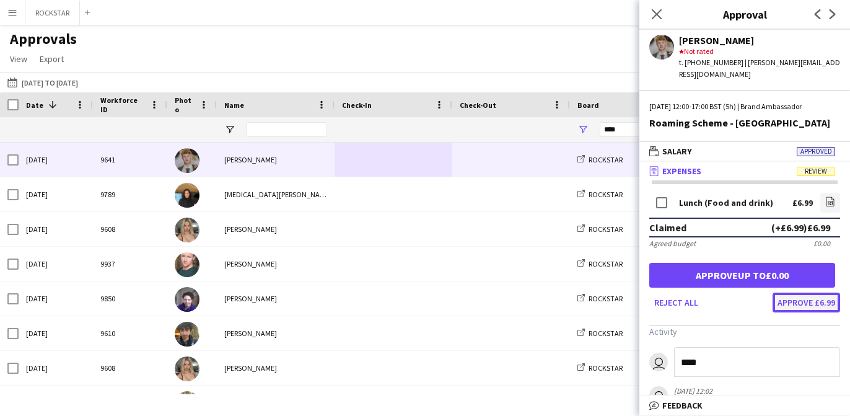
click at [802, 292] on button "Approve £6.99" at bounding box center [807, 302] width 68 height 20
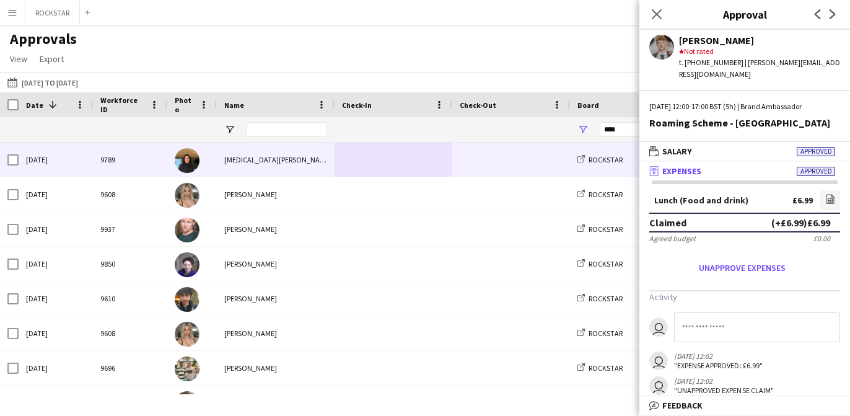
click at [376, 168] on span at bounding box center [393, 160] width 103 height 34
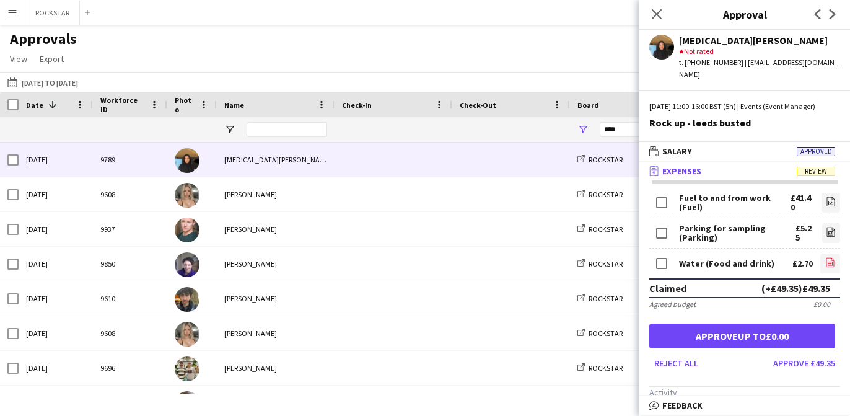
click at [833, 263] on icon "file-image" at bounding box center [830, 262] width 10 height 10
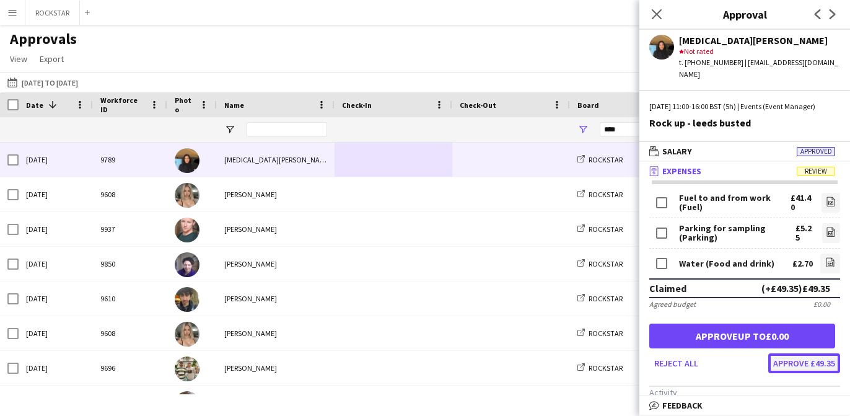
click at [807, 359] on button "Approve £49.35" at bounding box center [804, 363] width 72 height 20
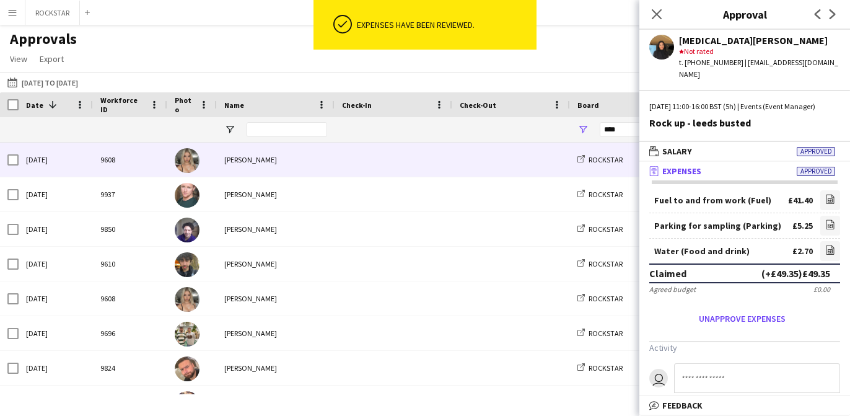
click at [399, 165] on span at bounding box center [393, 160] width 103 height 34
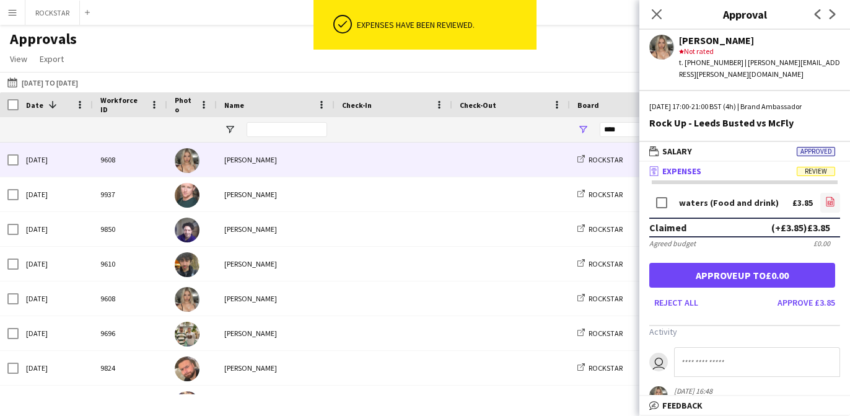
click at [833, 196] on icon "file-image" at bounding box center [830, 201] width 10 height 10
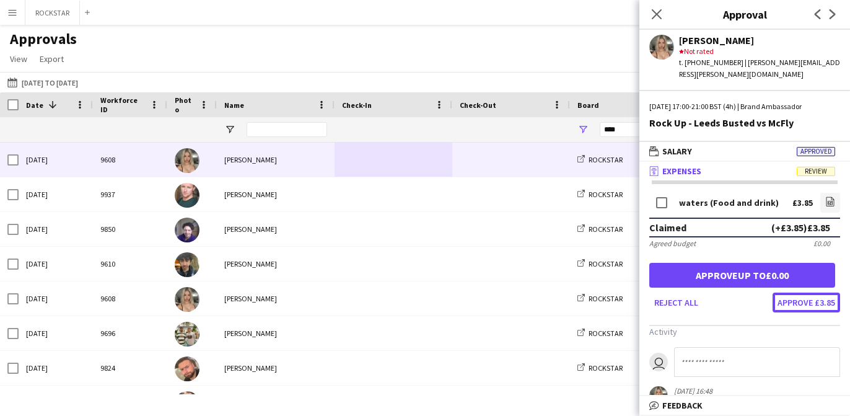
click at [806, 299] on button "Approve £3.85" at bounding box center [807, 302] width 68 height 20
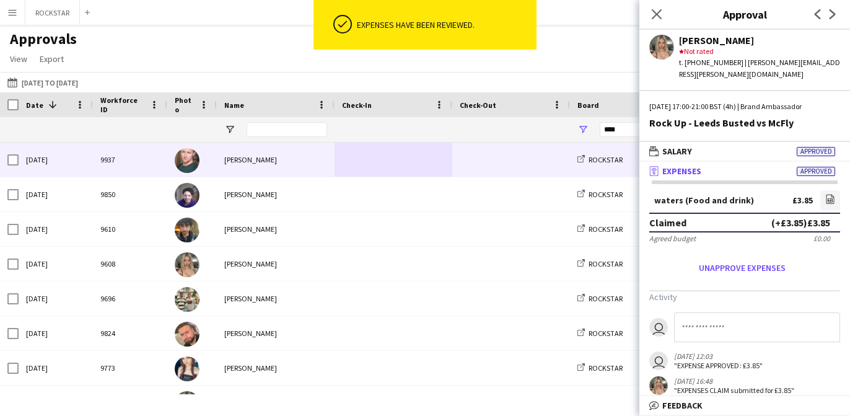
click at [321, 170] on div "Jamie Sutton" at bounding box center [276, 160] width 118 height 34
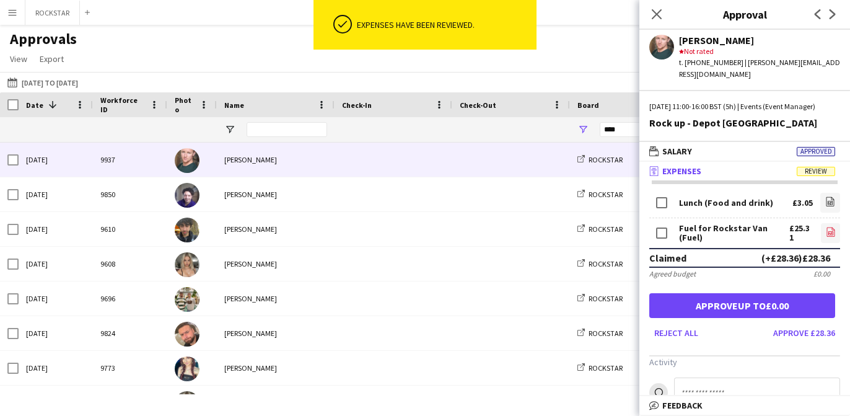
click at [827, 234] on icon at bounding box center [831, 231] width 8 height 9
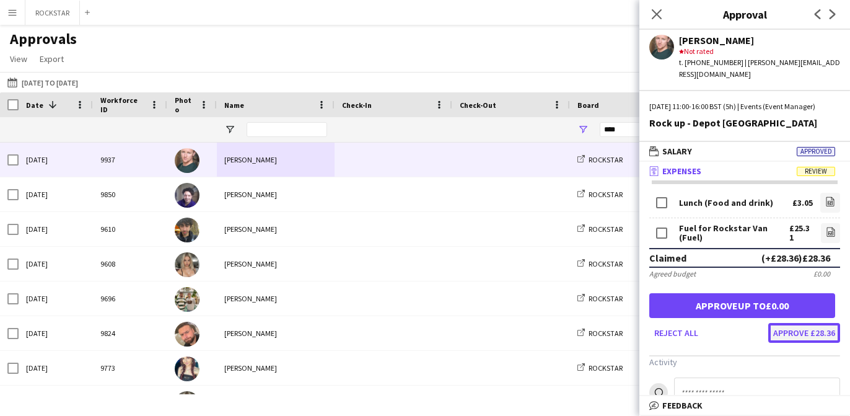
click at [784, 335] on button "Approve £28.36" at bounding box center [804, 333] width 72 height 20
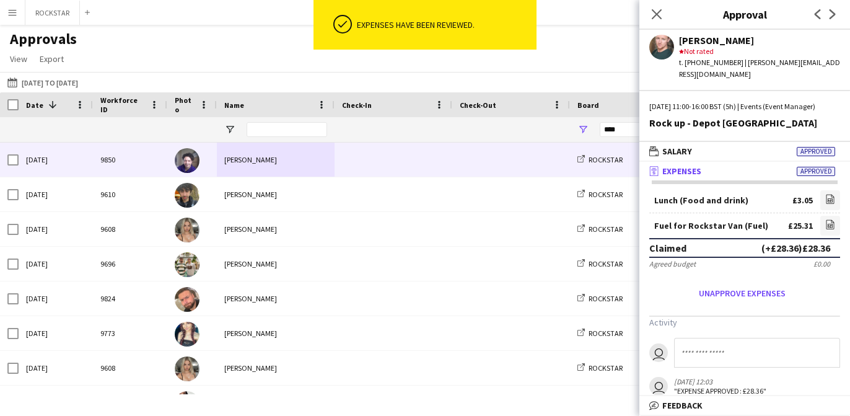
click at [478, 154] on span at bounding box center [511, 160] width 103 height 34
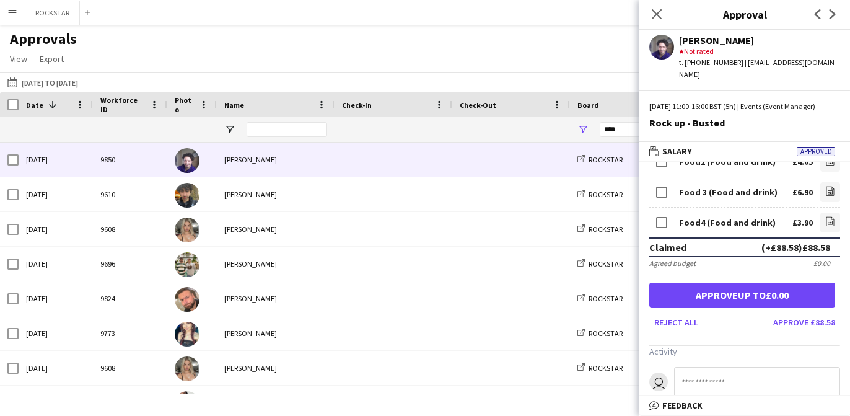
scroll to position [164, 0]
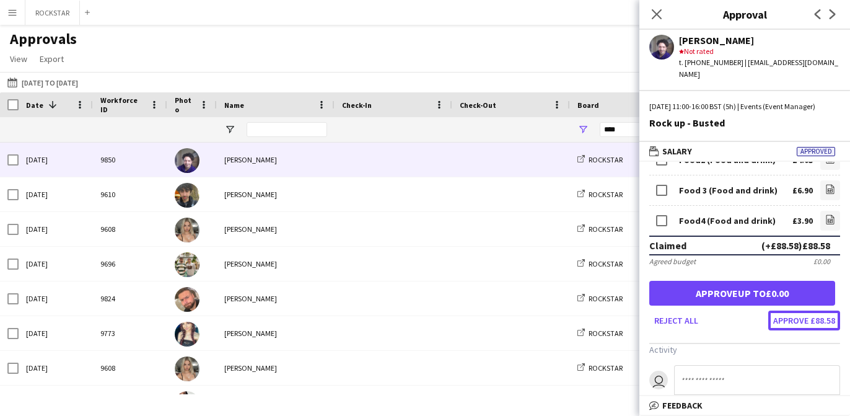
click at [820, 330] on button "Approve £88.58" at bounding box center [804, 320] width 72 height 20
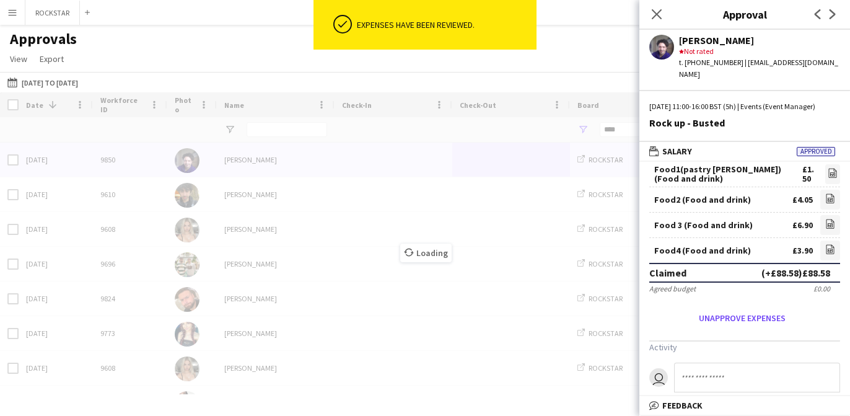
scroll to position [142, 0]
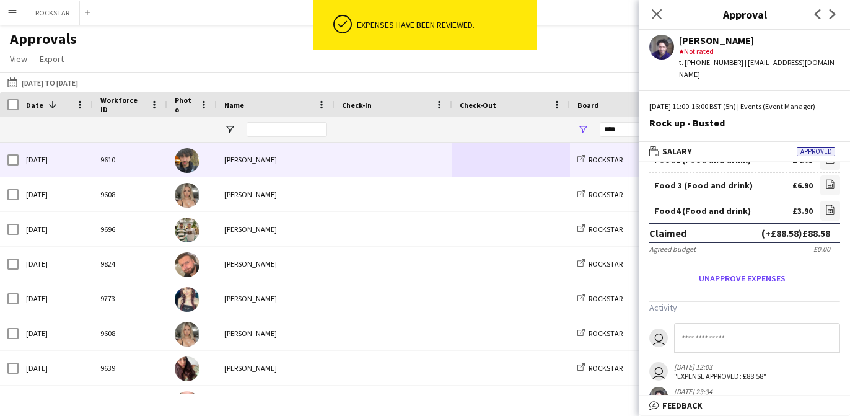
click at [392, 173] on span at bounding box center [393, 160] width 103 height 34
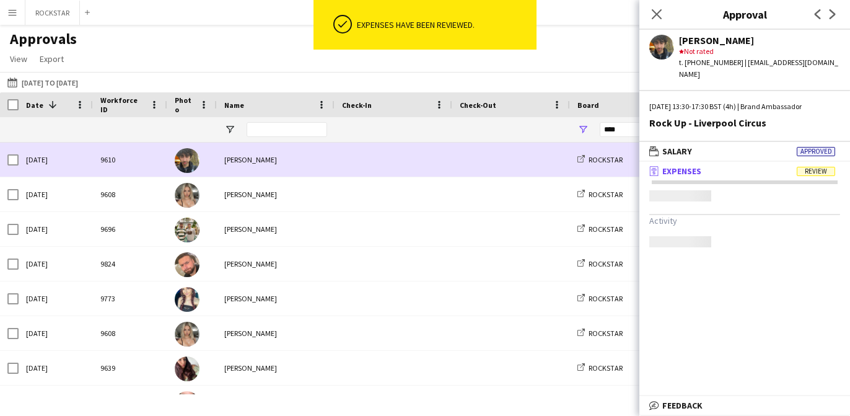
scroll to position [0, 0]
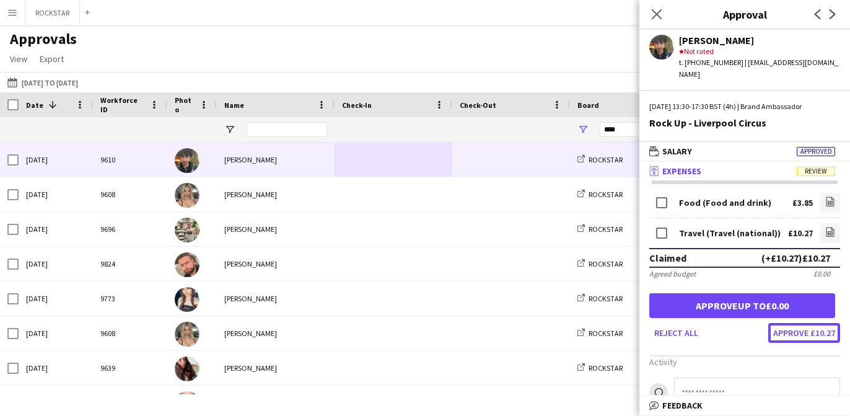
click at [815, 323] on button "Approve £10.27" at bounding box center [804, 333] width 72 height 20
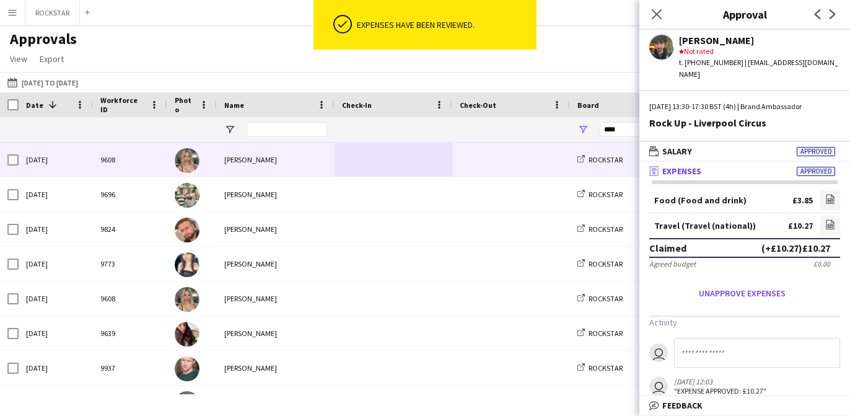
click at [315, 172] on div "Millie Sullivan" at bounding box center [276, 160] width 118 height 34
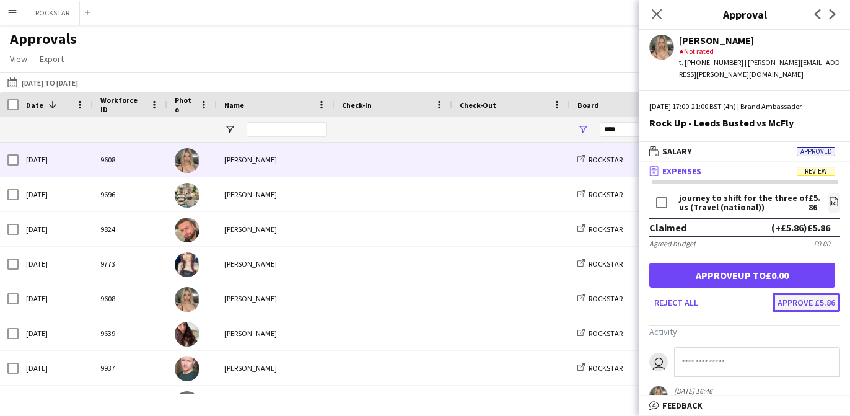
click at [801, 299] on button "Approve £5.86" at bounding box center [807, 302] width 68 height 20
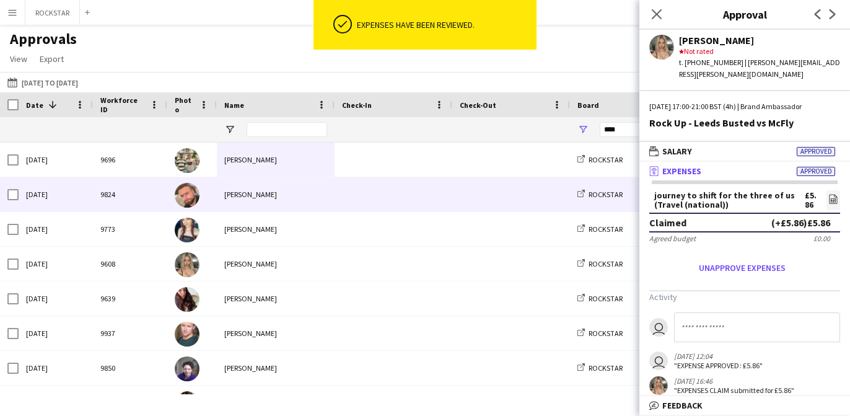
click at [386, 167] on span at bounding box center [393, 160] width 103 height 34
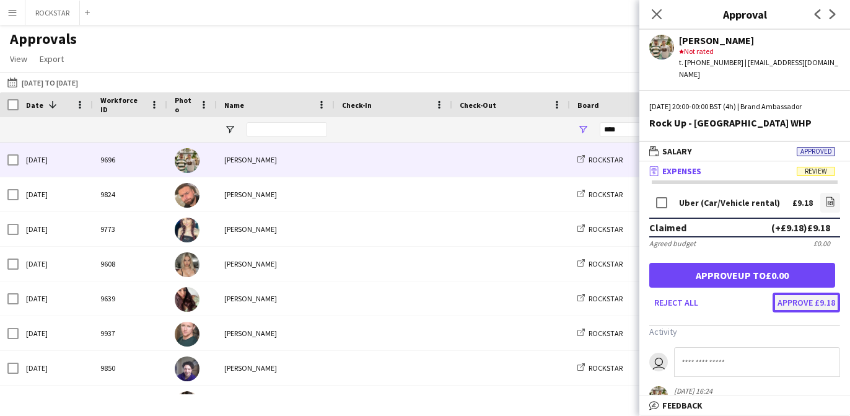
click at [795, 293] on button "Approve £9.18" at bounding box center [807, 302] width 68 height 20
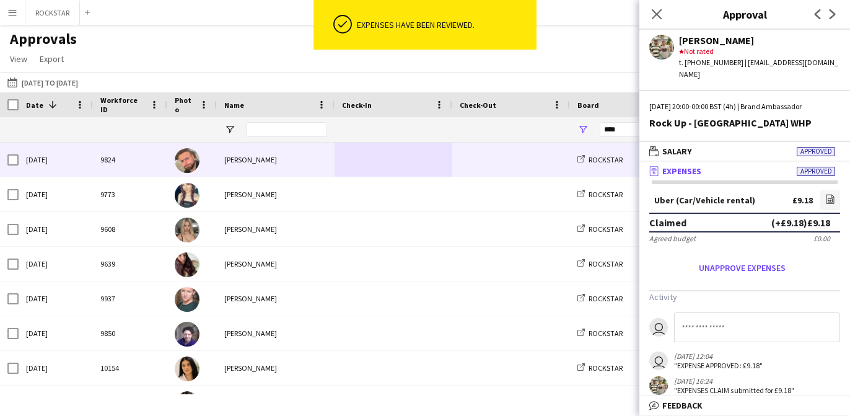
click at [292, 168] on div "Oscar Forte" at bounding box center [276, 160] width 118 height 34
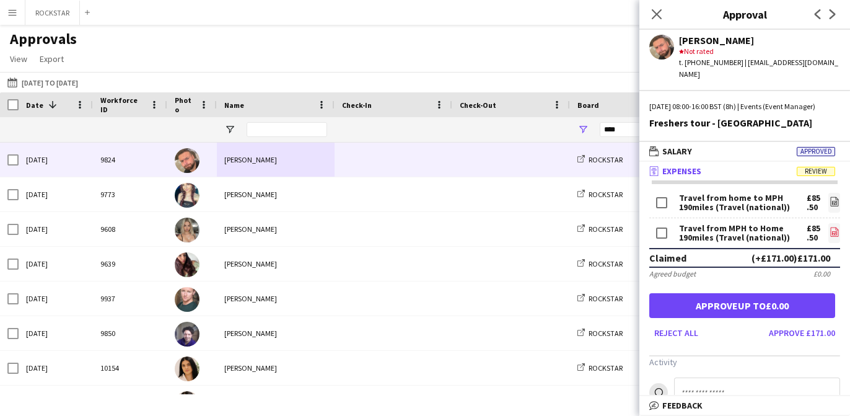
click at [832, 237] on icon "file-image" at bounding box center [835, 232] width 10 height 10
click at [804, 343] on button "Approve £171.00" at bounding box center [802, 333] width 76 height 20
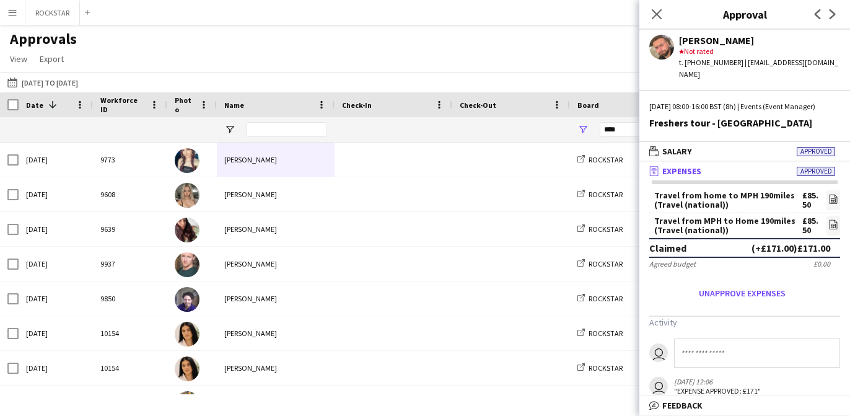
scroll to position [4, 0]
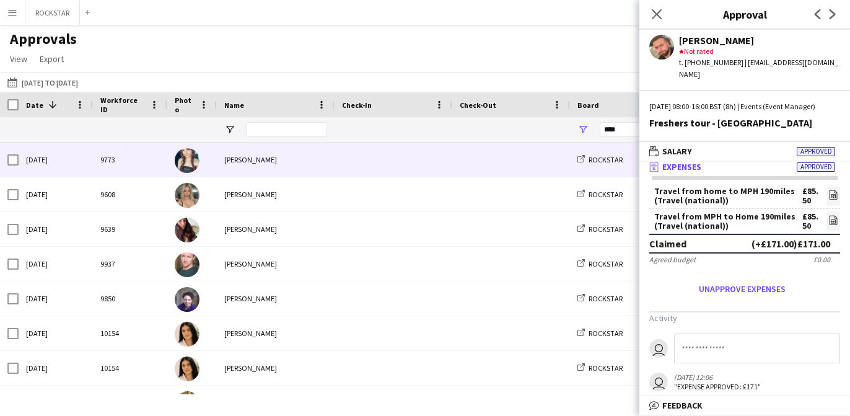
click at [317, 152] on div "Jessica Robinson" at bounding box center [276, 160] width 118 height 34
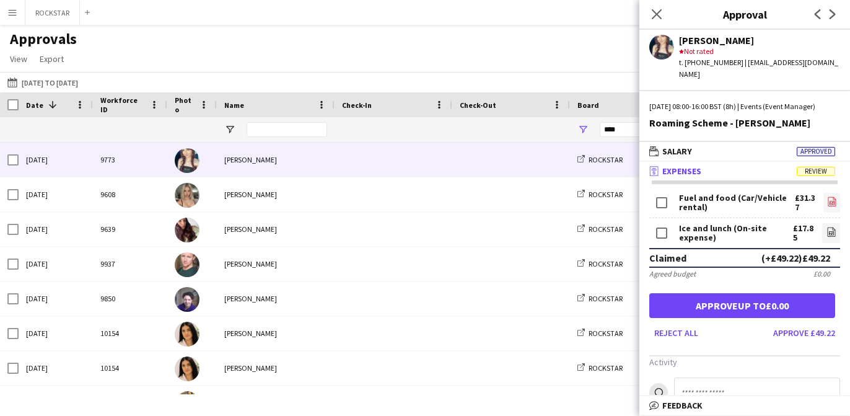
click at [833, 203] on icon at bounding box center [832, 203] width 5 height 4
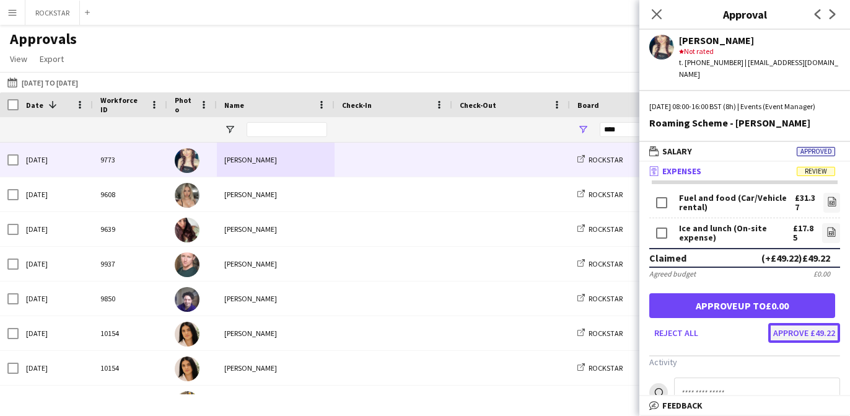
click at [833, 335] on button "Approve £49.22" at bounding box center [804, 333] width 72 height 20
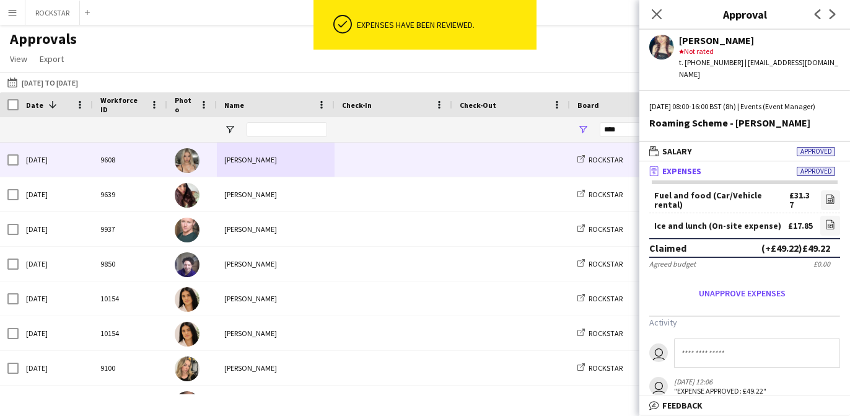
click at [447, 158] on div at bounding box center [394, 160] width 118 height 34
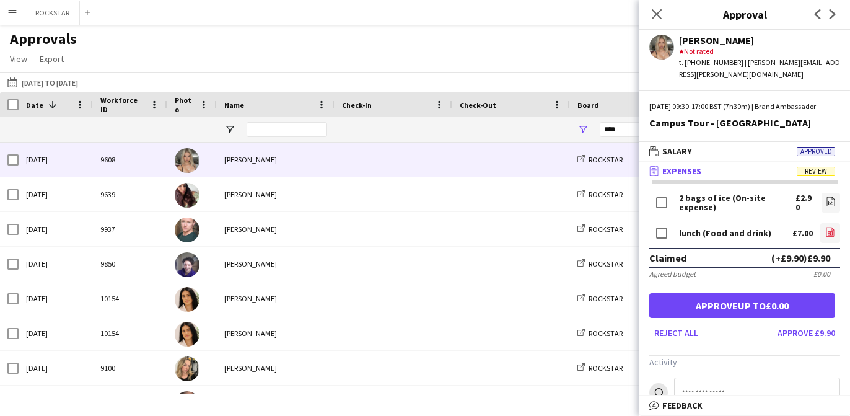
click at [829, 238] on app-icon "file-image" at bounding box center [830, 233] width 10 height 12
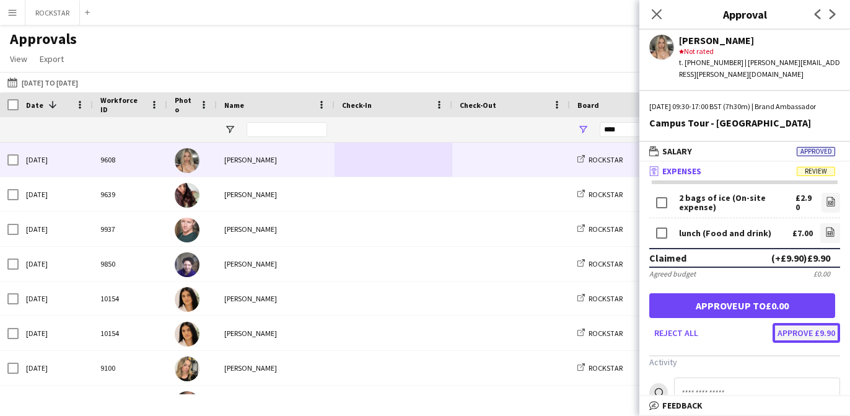
click at [796, 334] on button "Approve £9.90" at bounding box center [807, 333] width 68 height 20
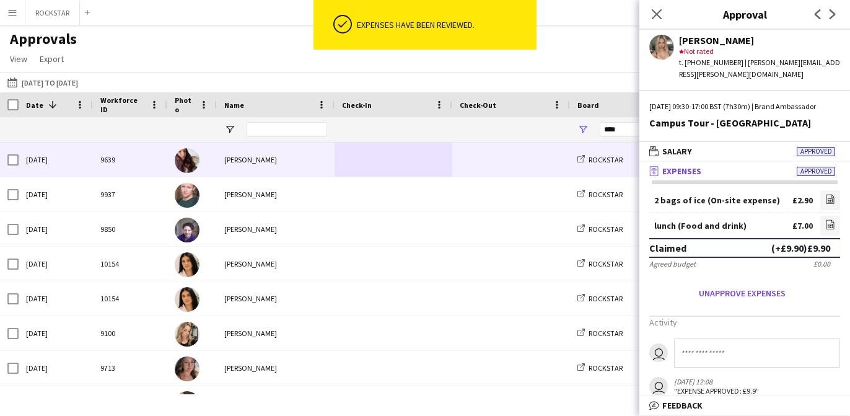
click at [431, 175] on span at bounding box center [393, 160] width 103 height 34
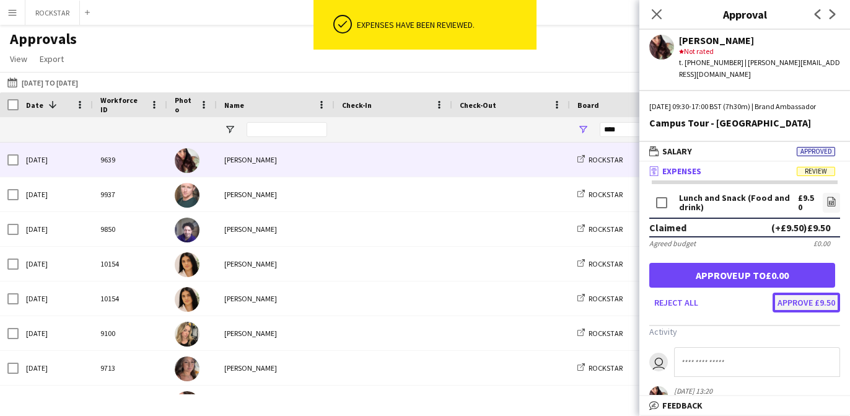
click at [796, 303] on button "Approve £9.50" at bounding box center [807, 302] width 68 height 20
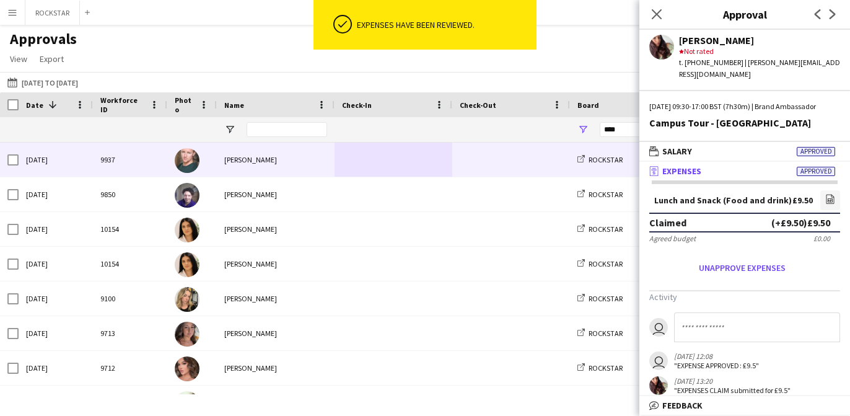
click at [389, 157] on span at bounding box center [393, 160] width 103 height 34
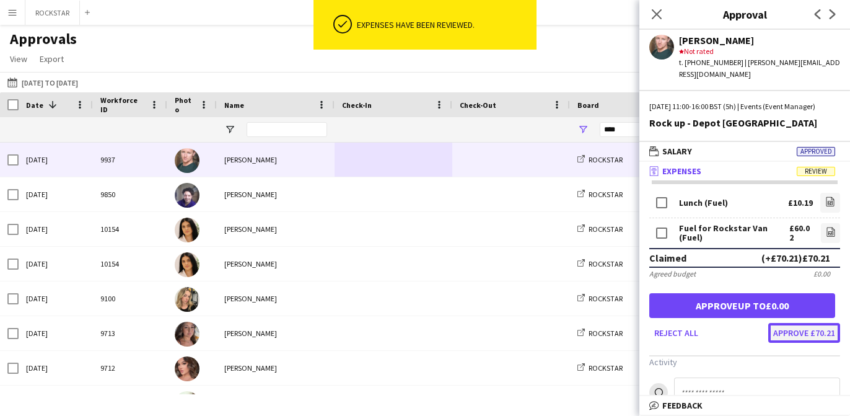
click at [799, 333] on button "Approve £70.21" at bounding box center [804, 333] width 72 height 20
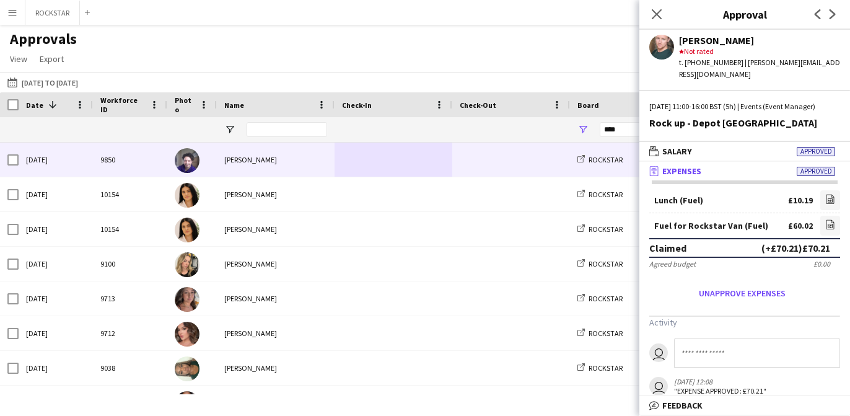
click at [400, 163] on span at bounding box center [393, 160] width 103 height 34
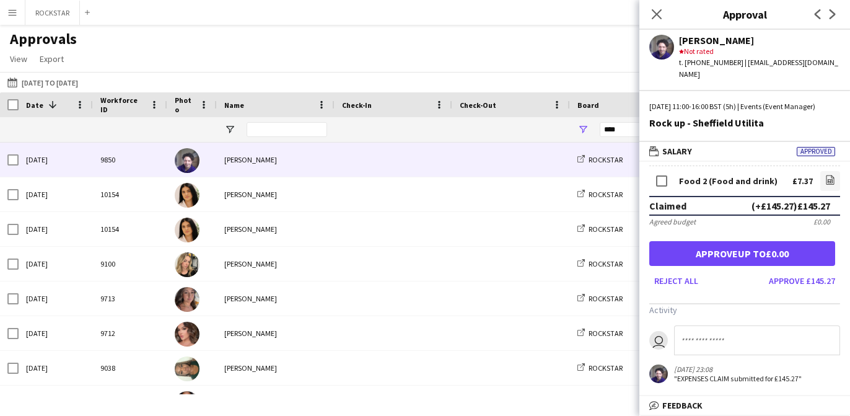
scroll to position [146, 0]
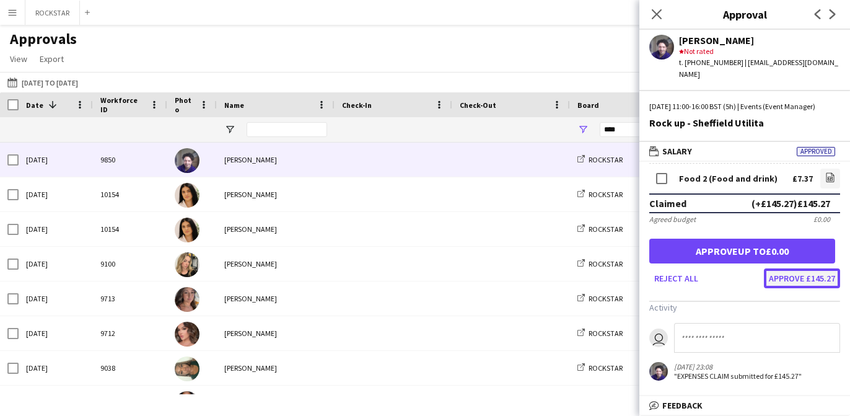
click at [806, 288] on button "Approve £145.27" at bounding box center [802, 278] width 76 height 20
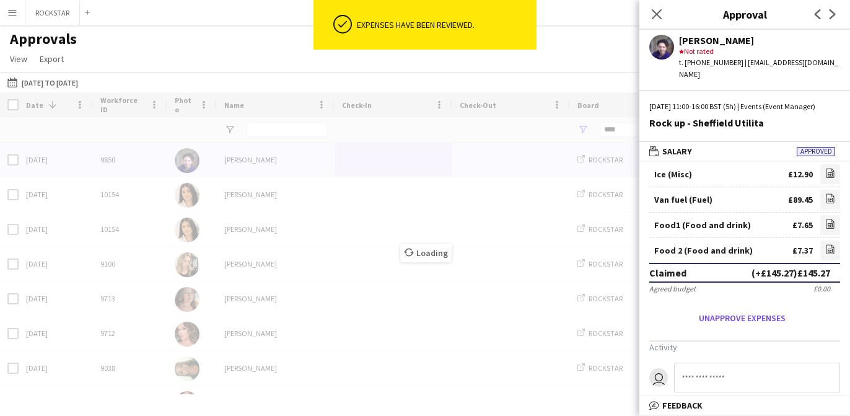
scroll to position [131, 0]
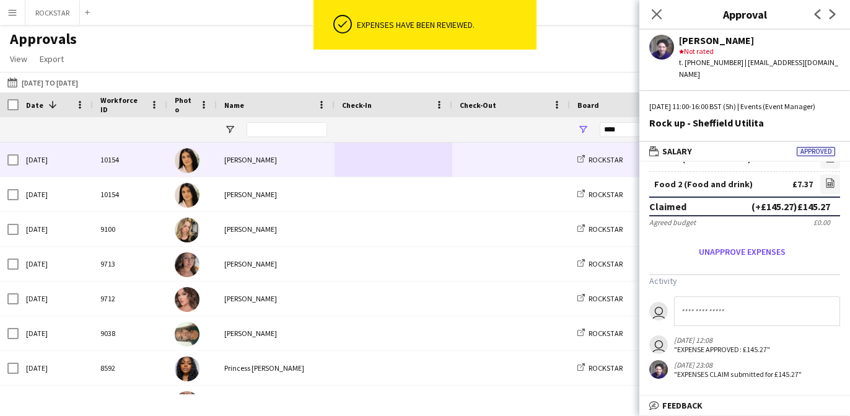
click at [464, 152] on span at bounding box center [511, 160] width 103 height 34
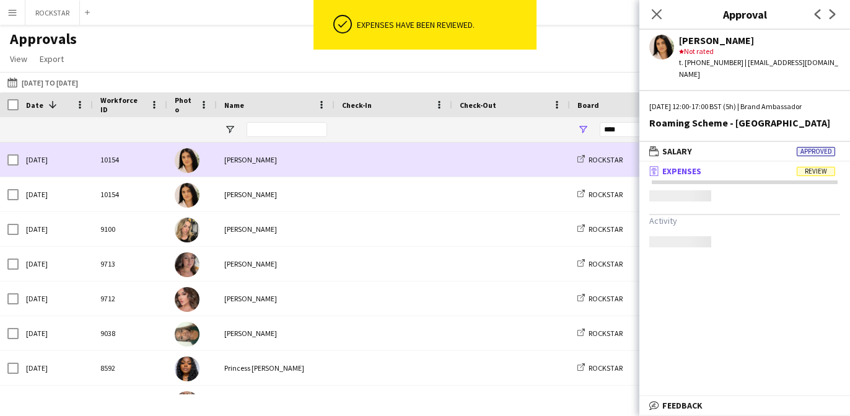
scroll to position [0, 0]
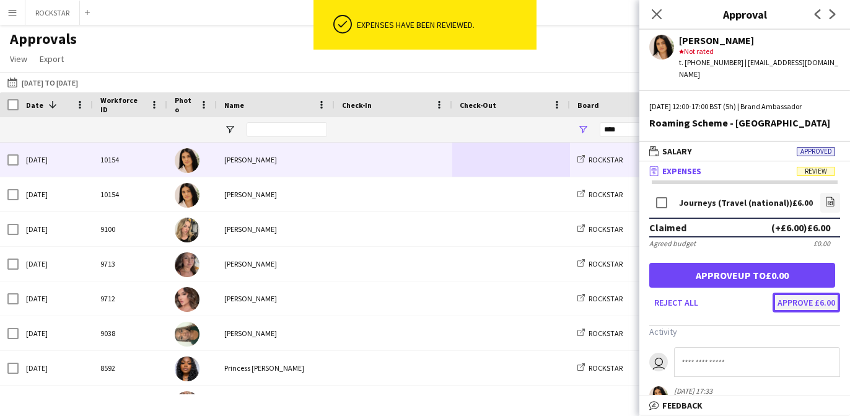
click at [812, 292] on button "Approve £6.00" at bounding box center [807, 302] width 68 height 20
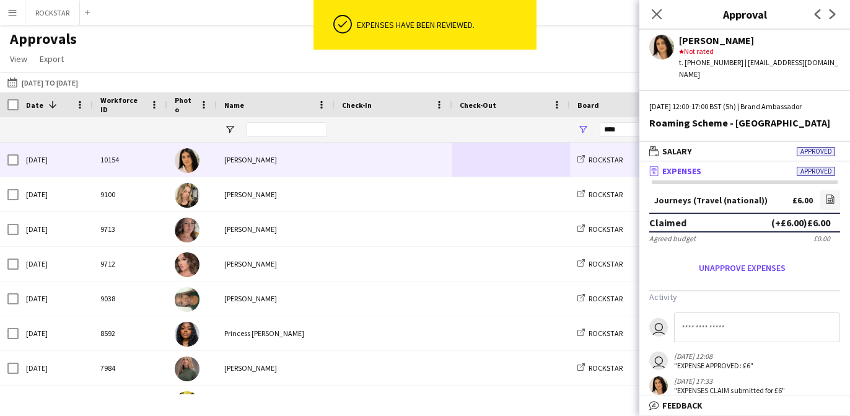
click at [458, 159] on div at bounding box center [511, 160] width 118 height 34
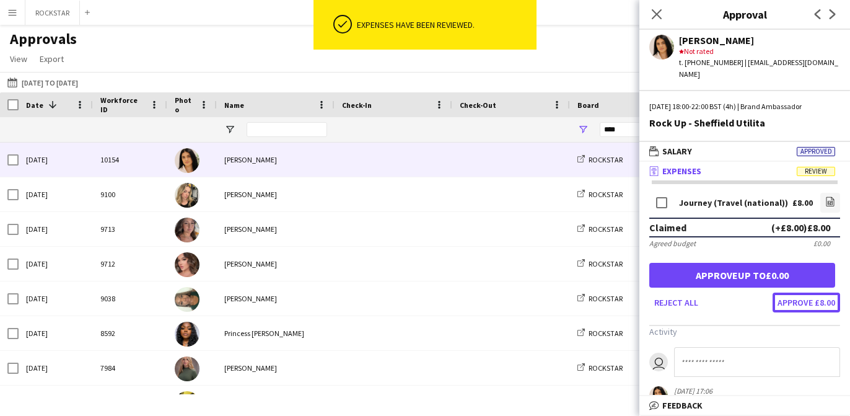
click at [808, 292] on button "Approve £8.00" at bounding box center [807, 302] width 68 height 20
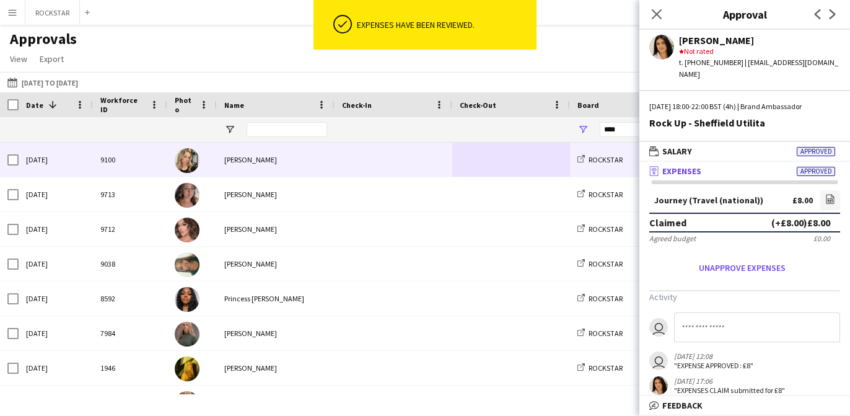
click at [386, 162] on span at bounding box center [393, 160] width 103 height 34
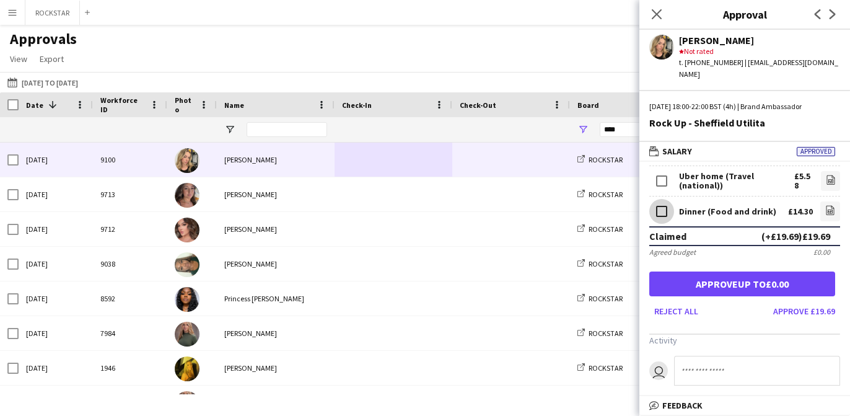
scroll to position [83, 0]
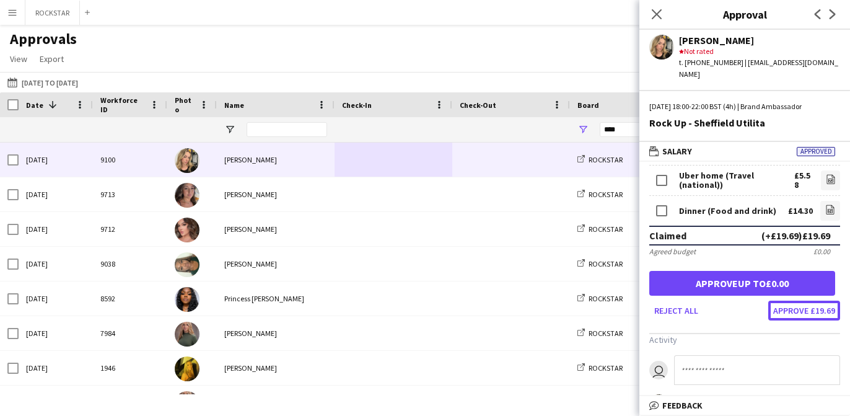
click at [788, 301] on button "Approve £19.69" at bounding box center [804, 311] width 72 height 20
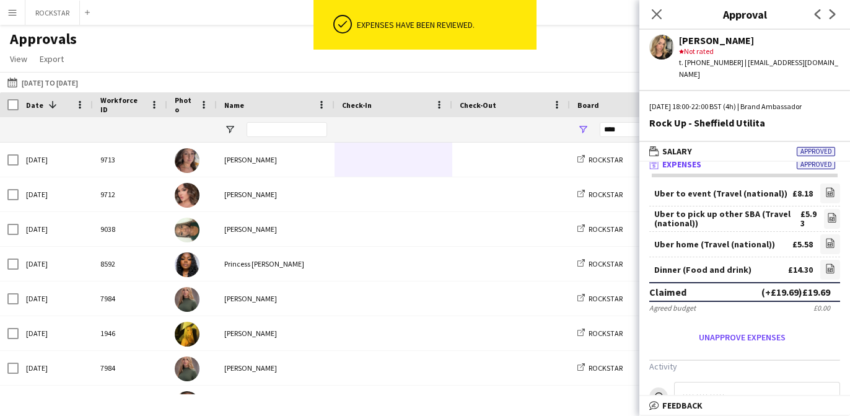
scroll to position [2, 0]
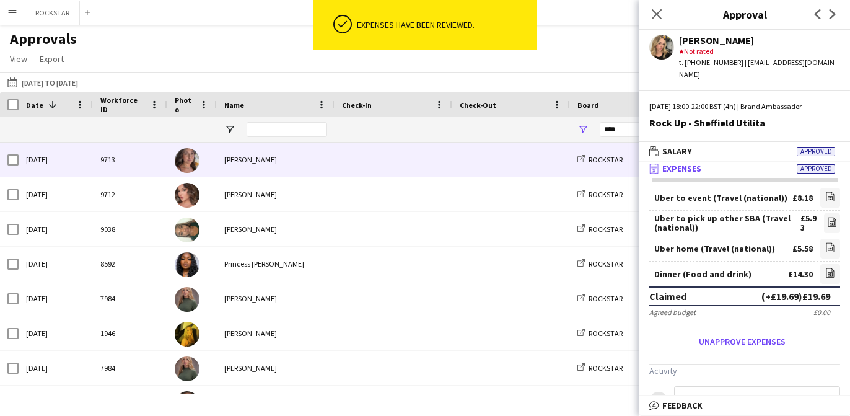
click at [442, 169] on span at bounding box center [393, 160] width 103 height 34
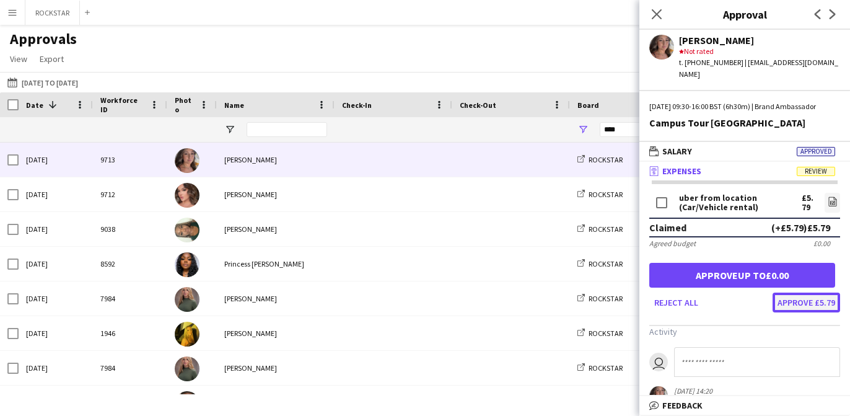
click at [824, 302] on button "Approve £5.79" at bounding box center [807, 302] width 68 height 20
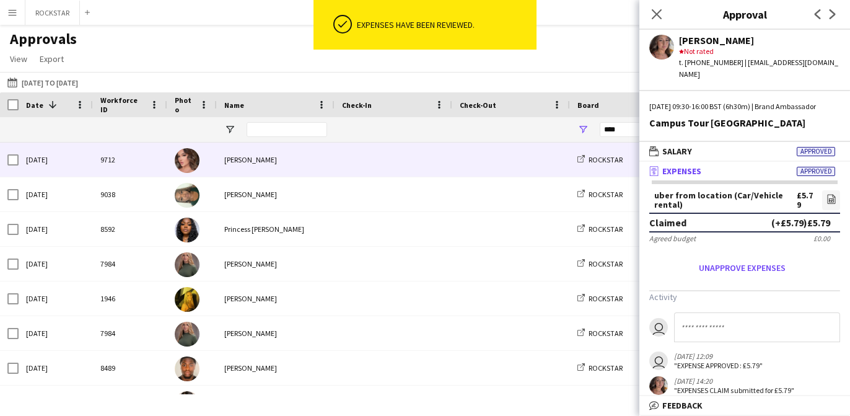
click at [469, 149] on span at bounding box center [511, 160] width 103 height 34
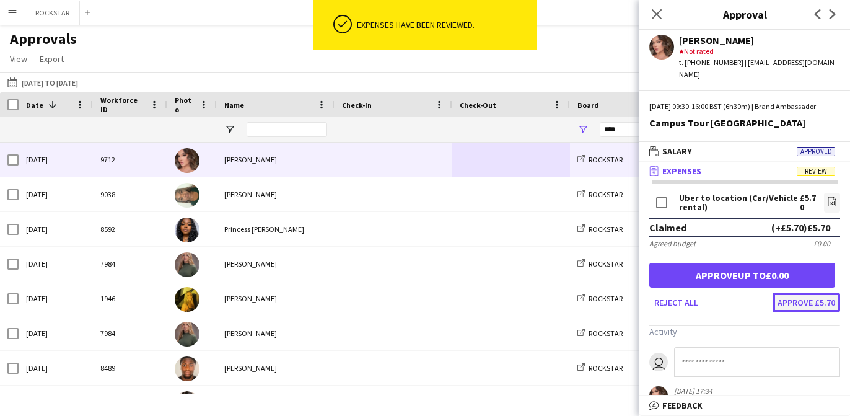
click at [814, 299] on button "Approve £5.70" at bounding box center [807, 302] width 68 height 20
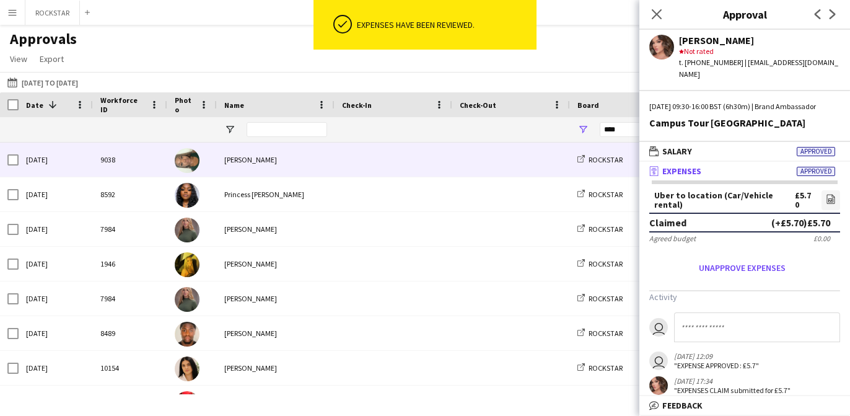
click at [408, 164] on span at bounding box center [393, 160] width 103 height 34
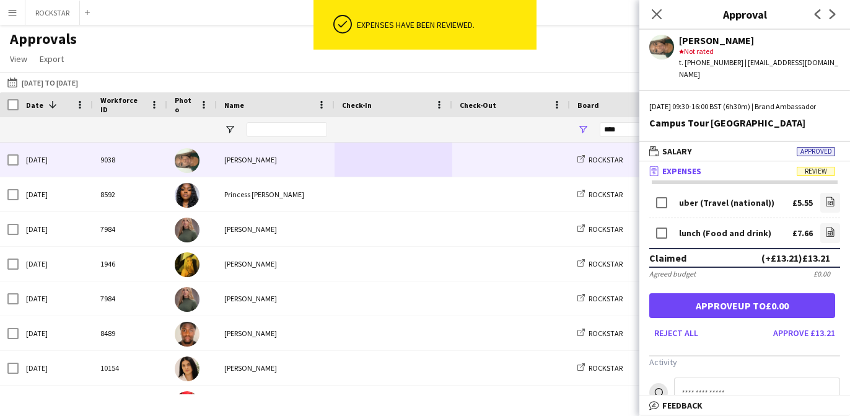
click at [709, 234] on div "lunch (Food and drink)" at bounding box center [725, 233] width 92 height 9
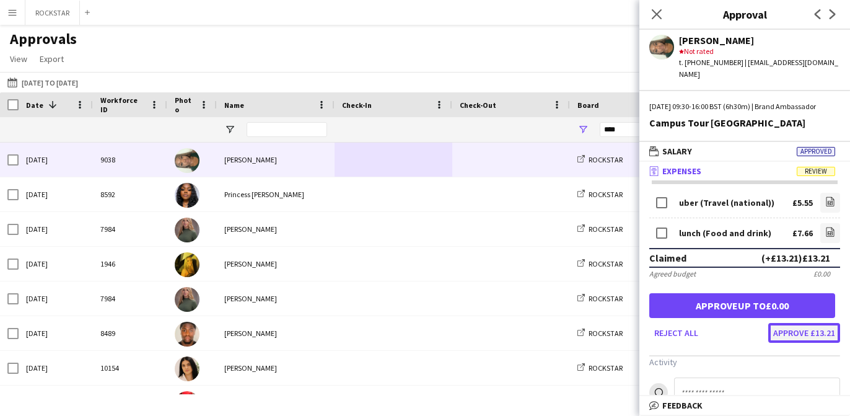
click at [807, 340] on button "Approve £13.21" at bounding box center [804, 333] width 72 height 20
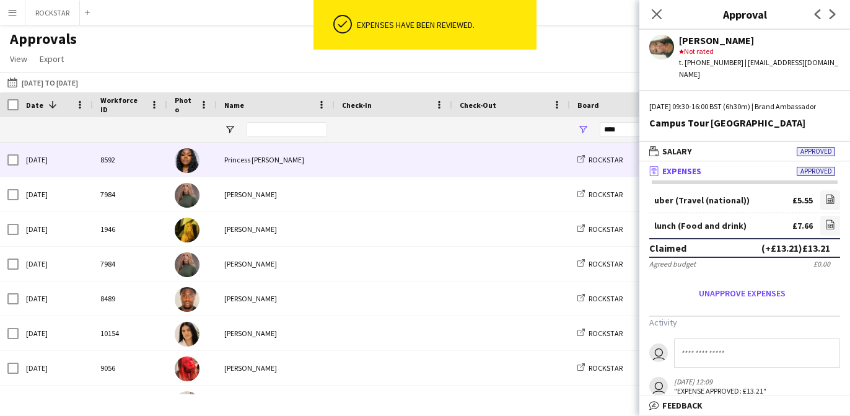
click at [440, 170] on span at bounding box center [393, 160] width 103 height 34
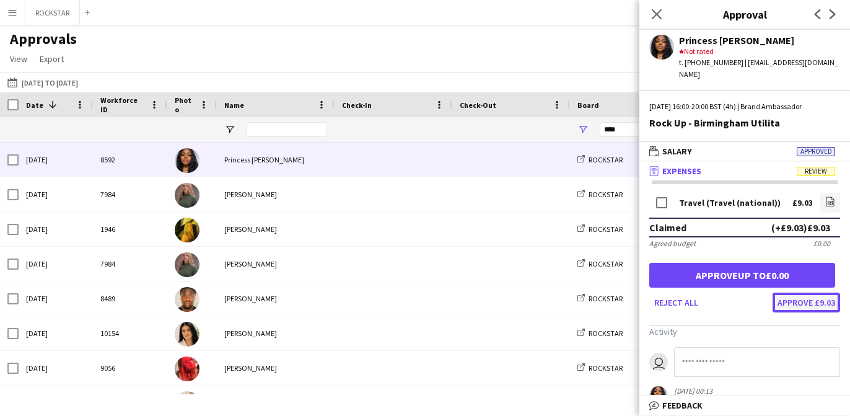
click at [807, 292] on button "Approve £9.03" at bounding box center [807, 302] width 68 height 20
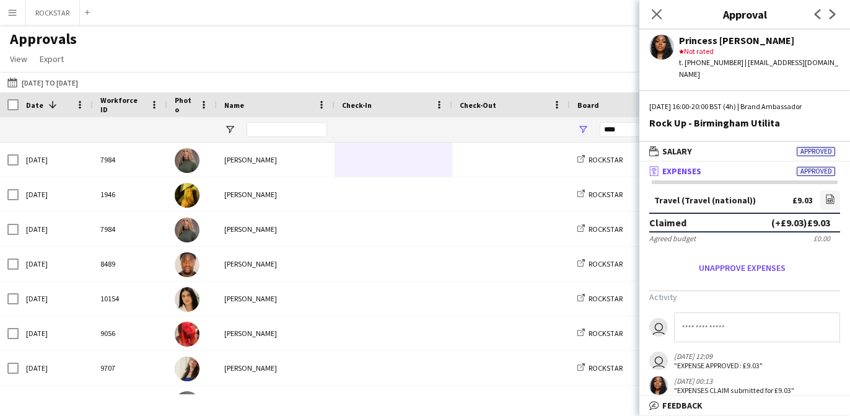
click at [300, 167] on div "Tanya Riley" at bounding box center [276, 160] width 118 height 34
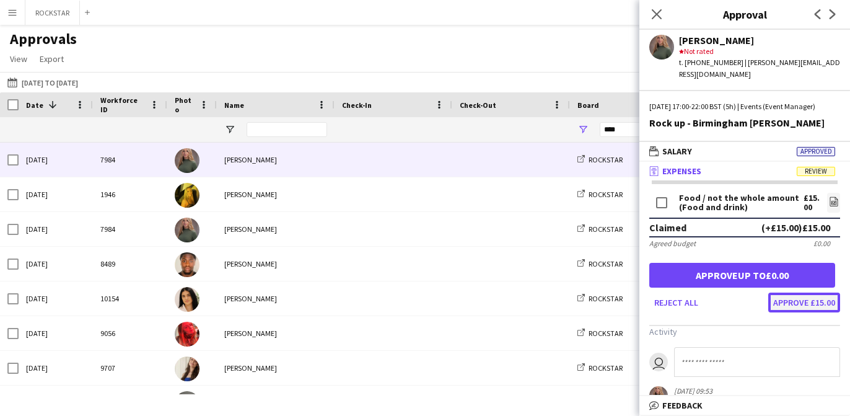
click at [810, 304] on button "Approve £15.00" at bounding box center [804, 302] width 72 height 20
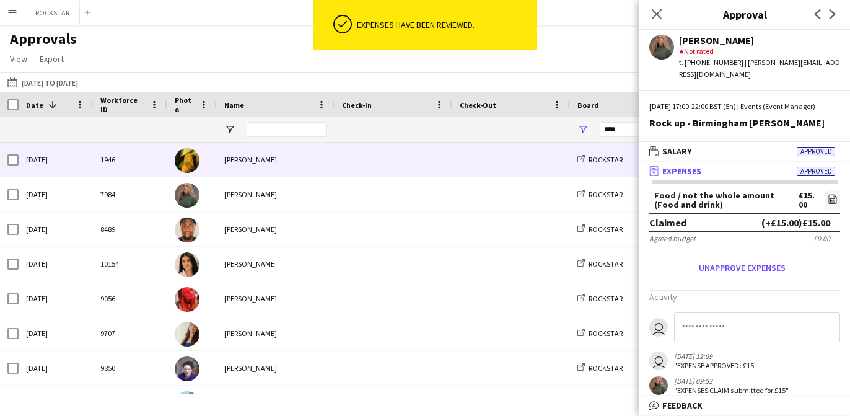
click at [374, 164] on span at bounding box center [393, 160] width 103 height 34
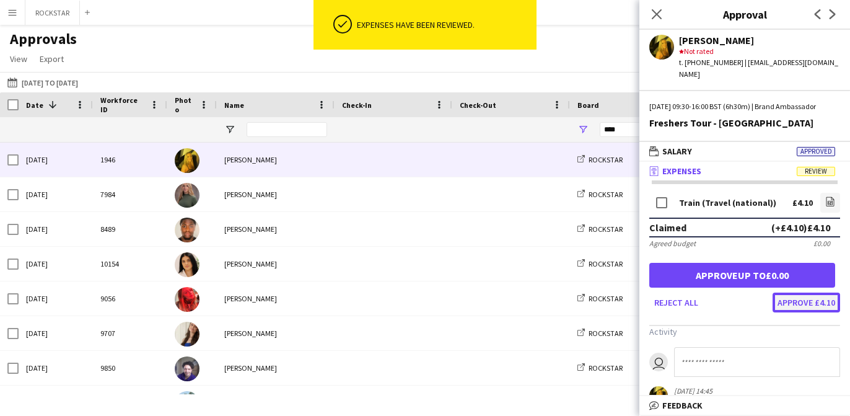
click at [822, 307] on button "Approve £4.10" at bounding box center [807, 302] width 68 height 20
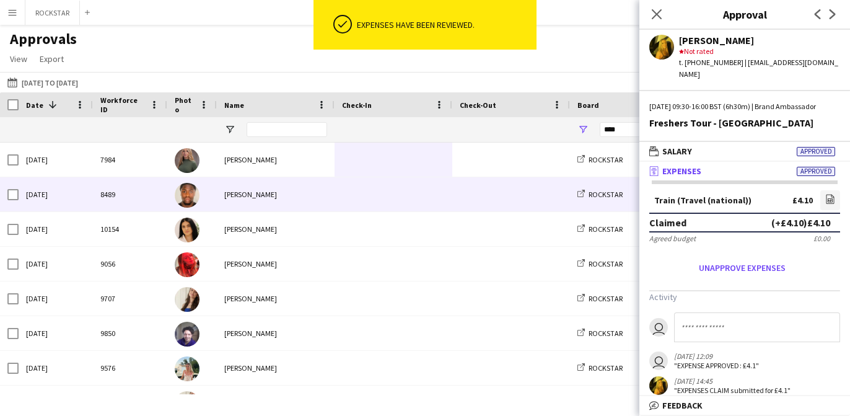
click at [399, 179] on span at bounding box center [393, 194] width 103 height 34
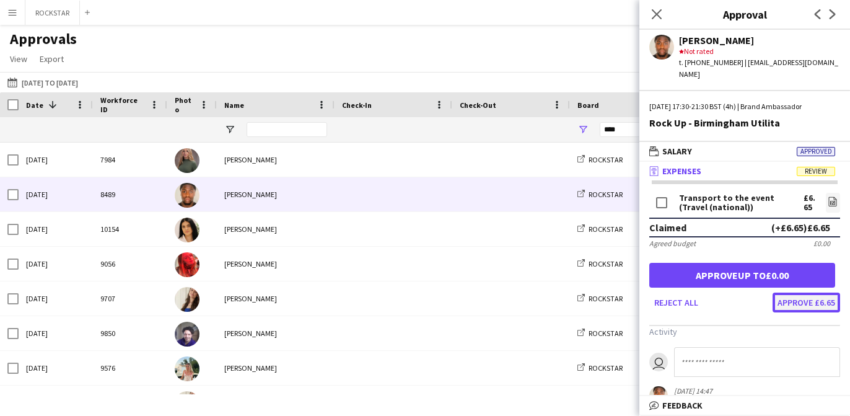
click at [803, 296] on button "Approve £6.65" at bounding box center [807, 302] width 68 height 20
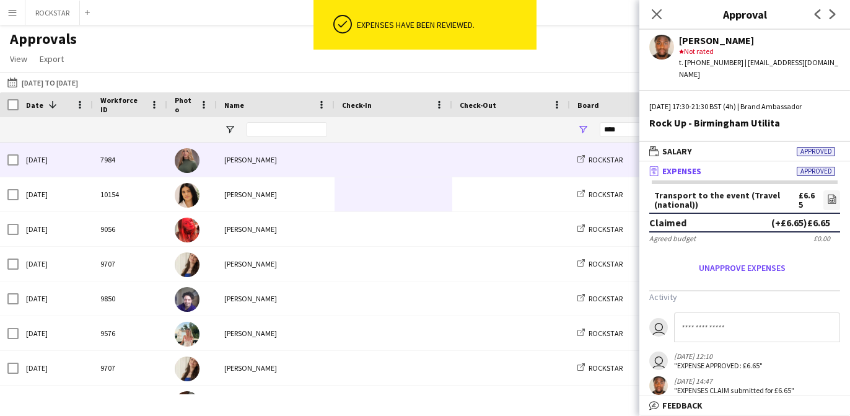
click at [444, 158] on span at bounding box center [393, 160] width 103 height 34
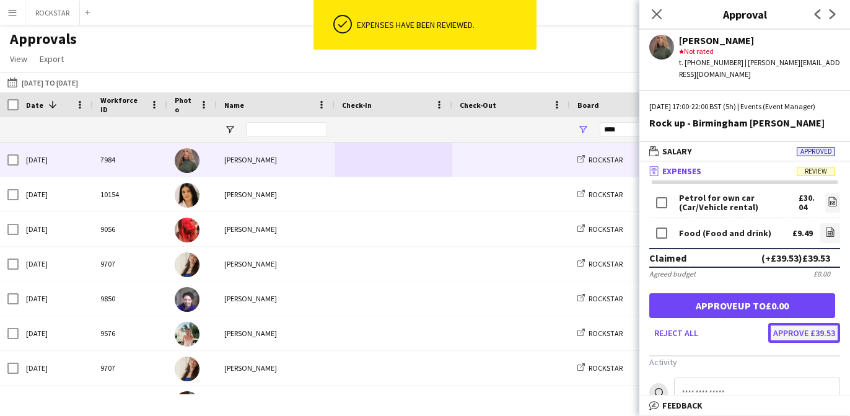
click at [818, 333] on button "Approve £39.53" at bounding box center [804, 333] width 72 height 20
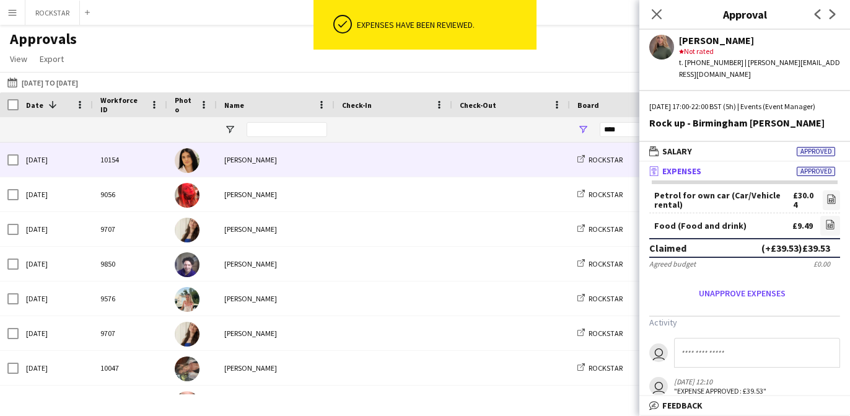
click at [466, 167] on span at bounding box center [511, 160] width 103 height 34
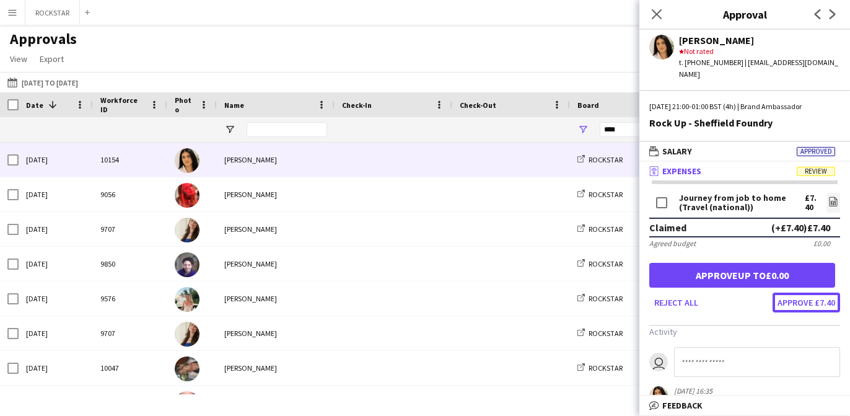
click at [793, 293] on button "Approve £7.40" at bounding box center [807, 302] width 68 height 20
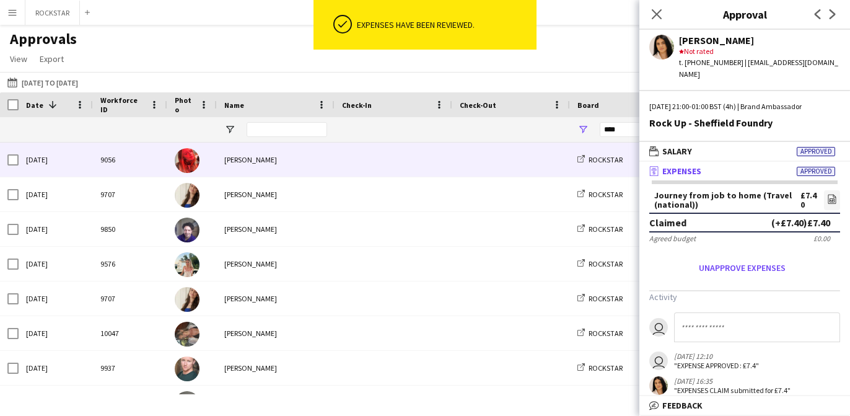
click at [389, 169] on span at bounding box center [393, 160] width 103 height 34
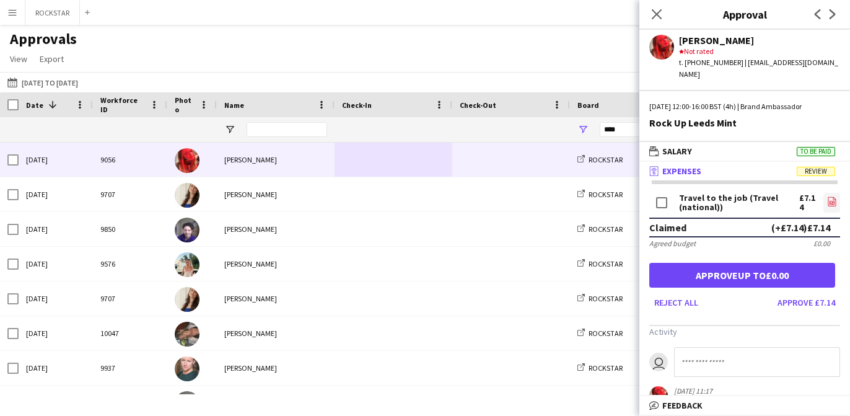
click at [828, 197] on icon at bounding box center [832, 201] width 8 height 9
click at [796, 292] on button "Approve £7.14" at bounding box center [807, 302] width 68 height 20
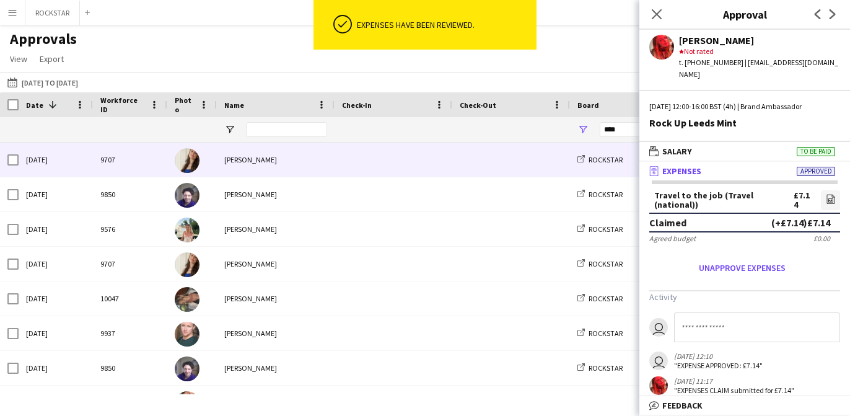
click at [457, 166] on div at bounding box center [511, 160] width 118 height 34
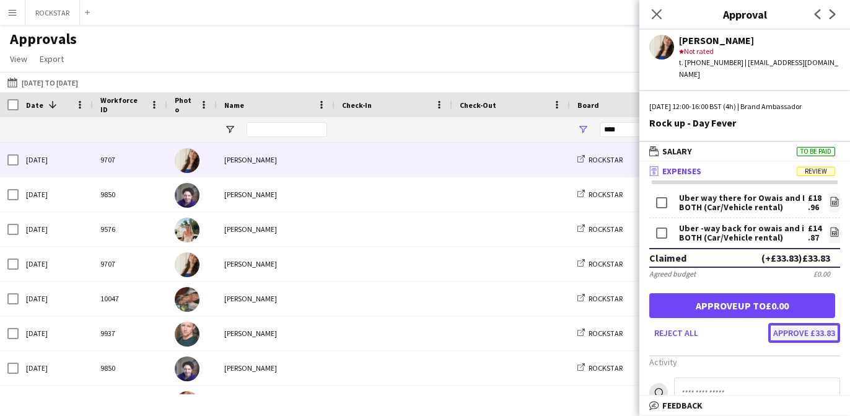
click at [809, 325] on button "Approve £33.83" at bounding box center [804, 333] width 72 height 20
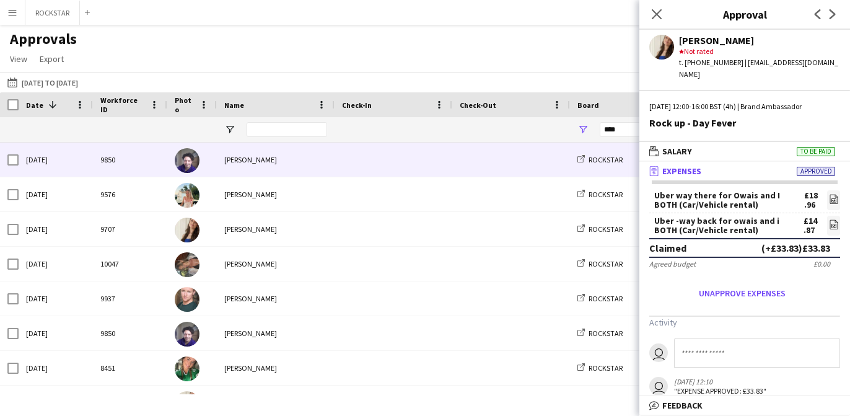
click at [380, 156] on span at bounding box center [393, 160] width 103 height 34
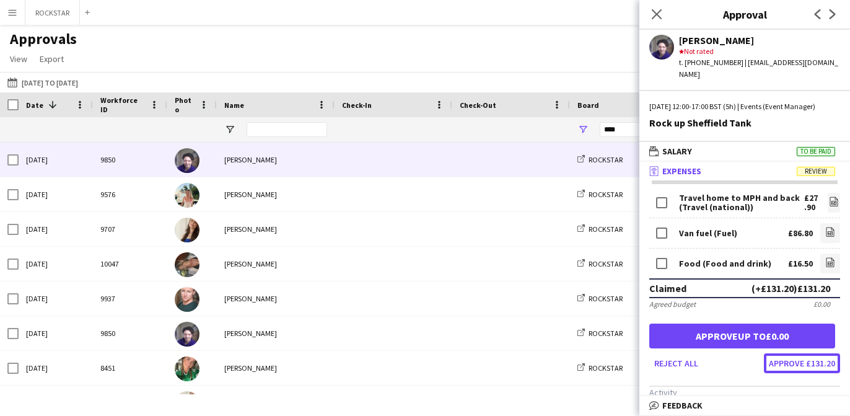
click at [828, 373] on button "Approve £131.20" at bounding box center [802, 363] width 76 height 20
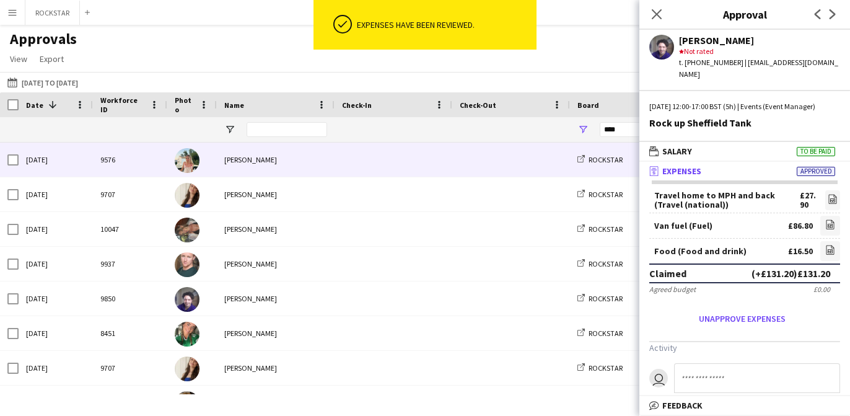
click at [473, 157] on span at bounding box center [511, 160] width 103 height 34
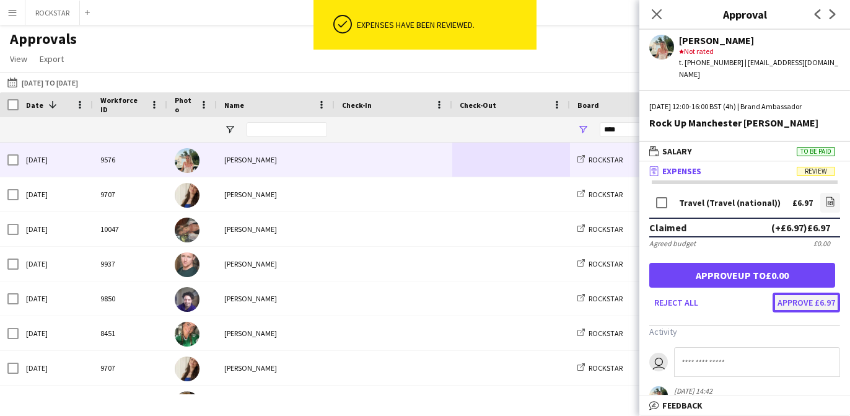
click at [829, 294] on button "Approve £6.97" at bounding box center [807, 302] width 68 height 20
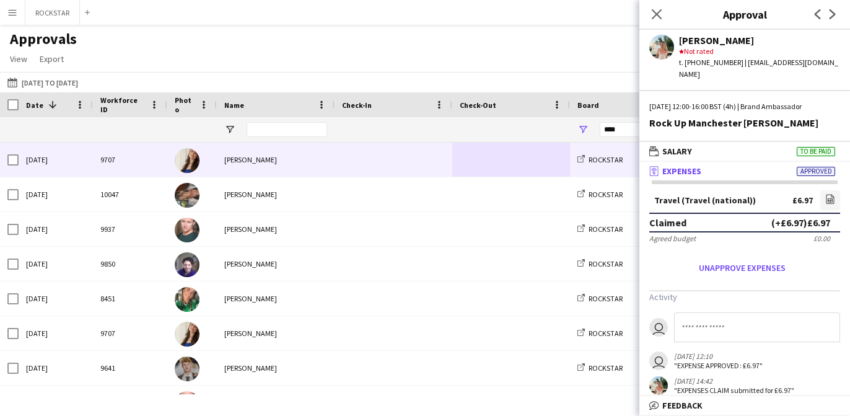
click at [419, 162] on span at bounding box center [393, 160] width 103 height 34
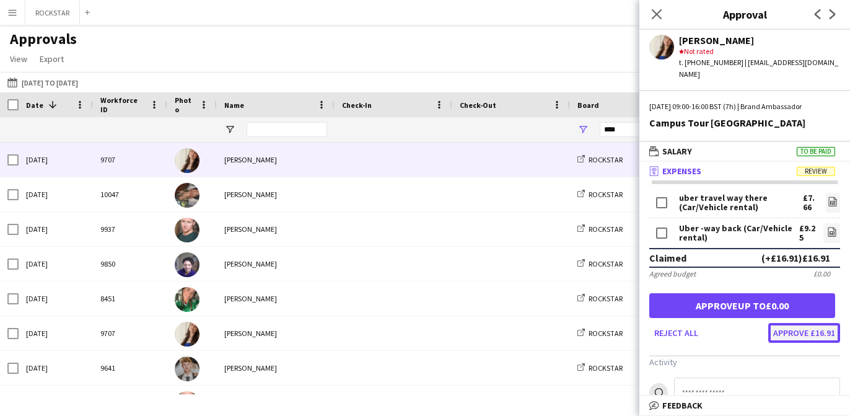
click at [827, 328] on button "Approve £16.91" at bounding box center [804, 333] width 72 height 20
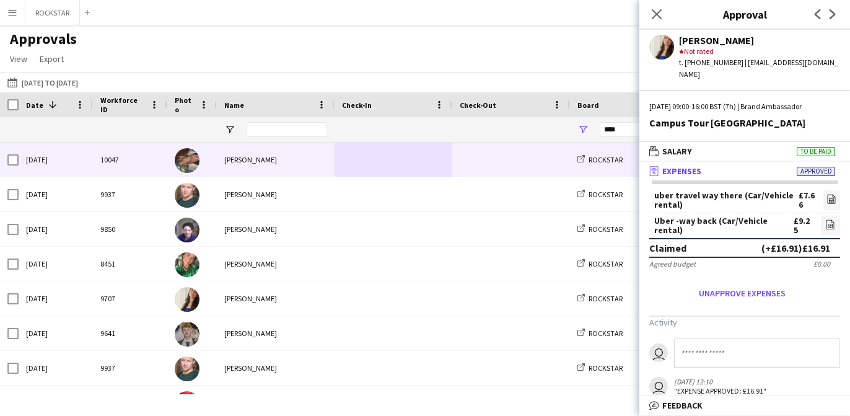
click at [465, 169] on span at bounding box center [511, 160] width 103 height 34
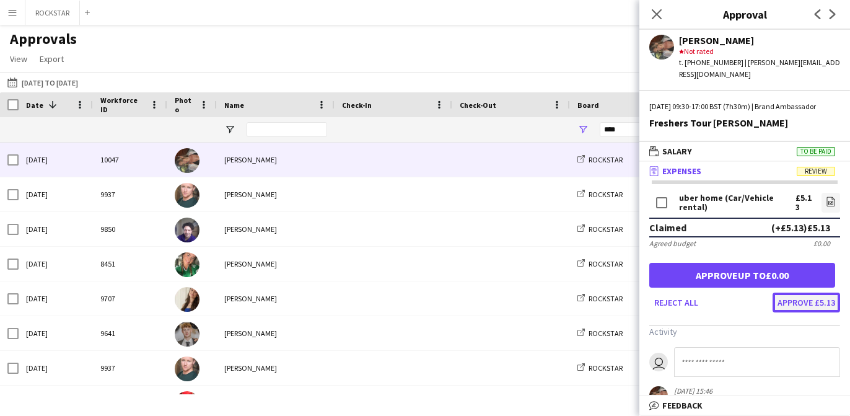
click at [804, 303] on button "Approve £5.13" at bounding box center [807, 302] width 68 height 20
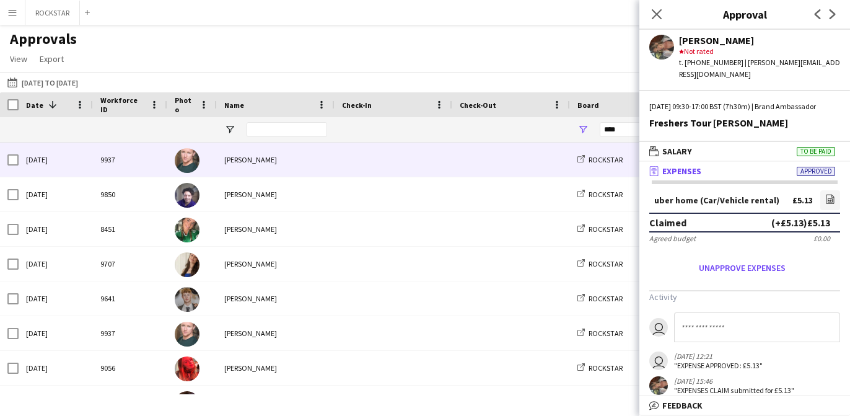
click at [402, 157] on span at bounding box center [393, 160] width 103 height 34
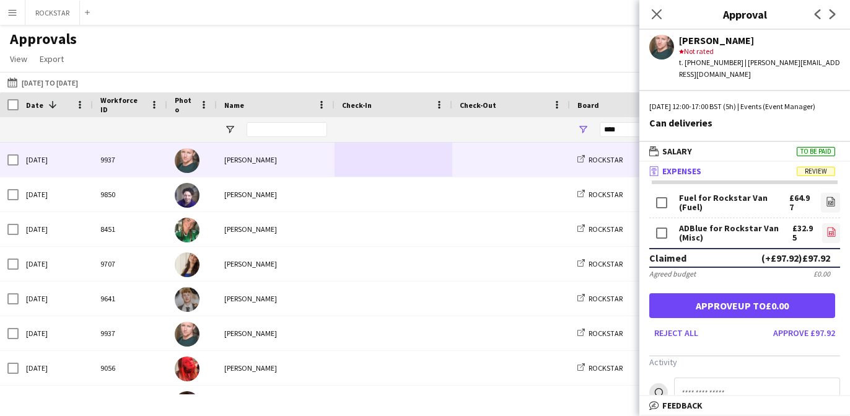
click at [834, 230] on icon at bounding box center [831, 231] width 8 height 9
click at [795, 338] on button "Approve £97.92" at bounding box center [804, 333] width 72 height 20
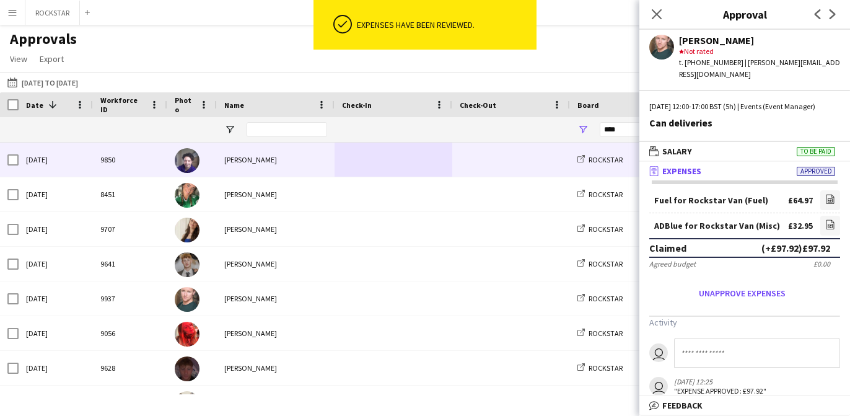
click at [470, 164] on span at bounding box center [511, 160] width 103 height 34
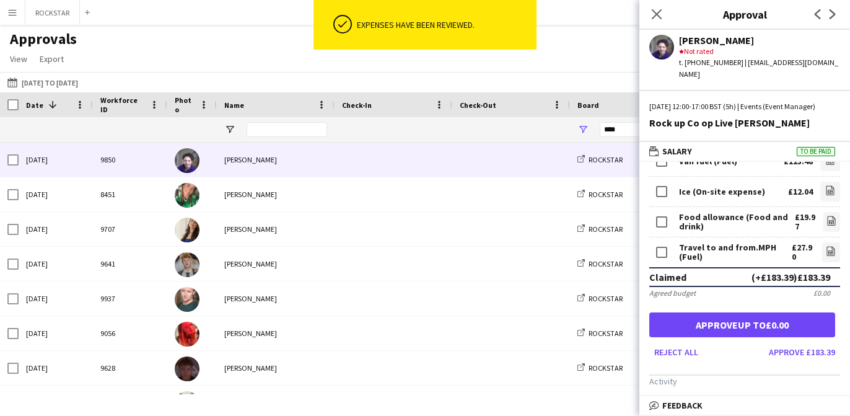
scroll to position [50, 0]
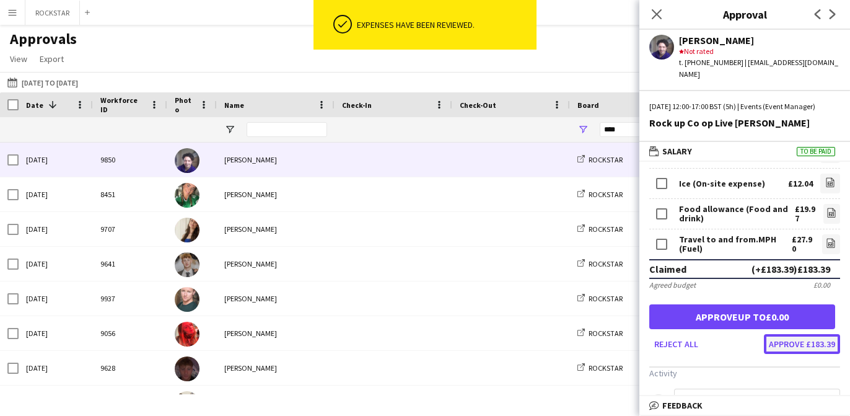
click at [828, 354] on button "Approve £183.39" at bounding box center [802, 344] width 76 height 20
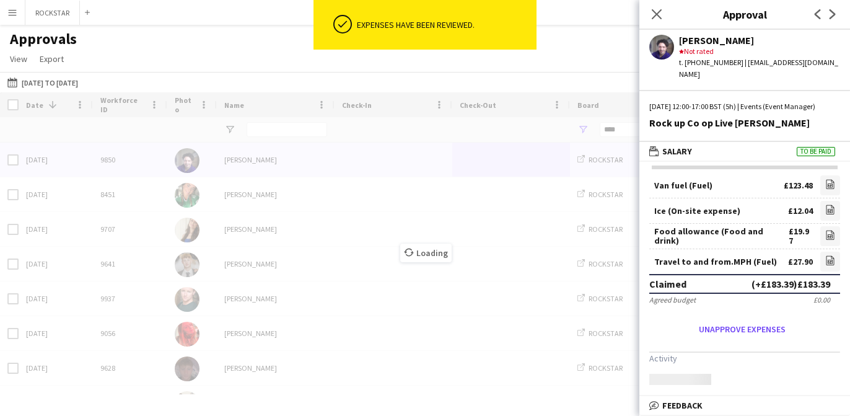
scroll to position [47, 0]
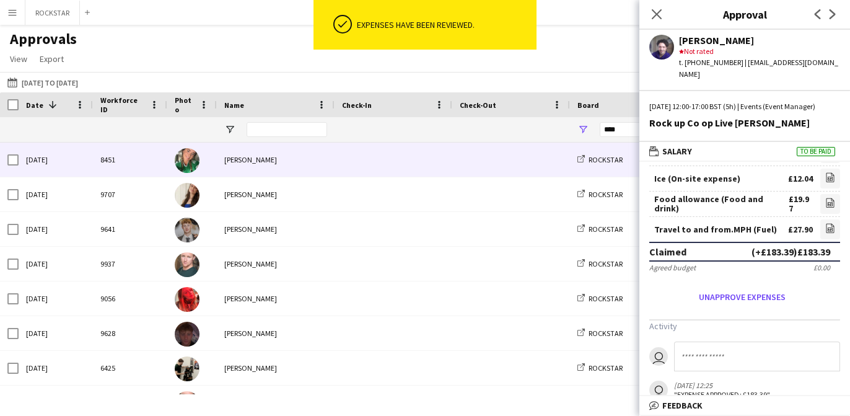
click at [473, 158] on span at bounding box center [511, 160] width 103 height 34
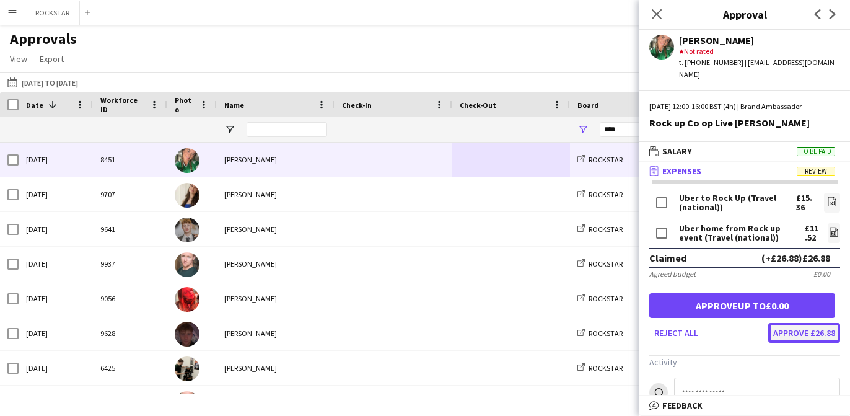
click at [816, 323] on button "Approve £26.88" at bounding box center [804, 333] width 72 height 20
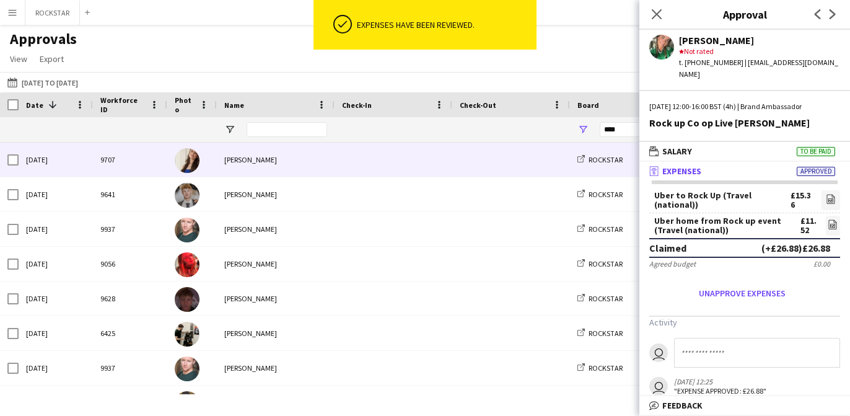
click at [400, 164] on span at bounding box center [393, 160] width 103 height 34
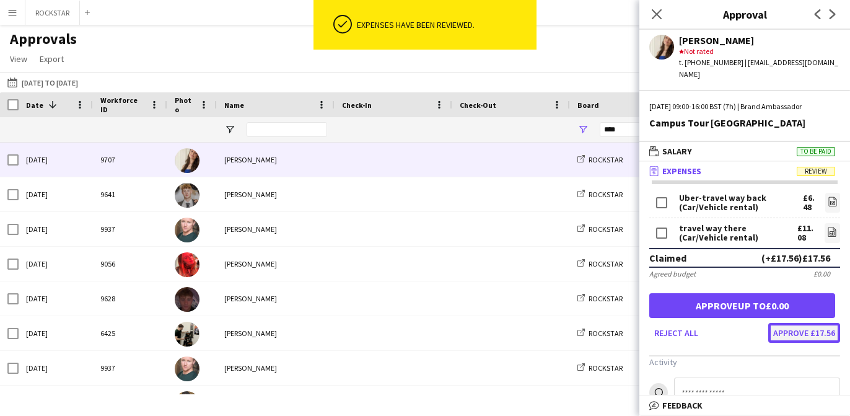
click at [828, 323] on button "Approve £17.56" at bounding box center [804, 333] width 72 height 20
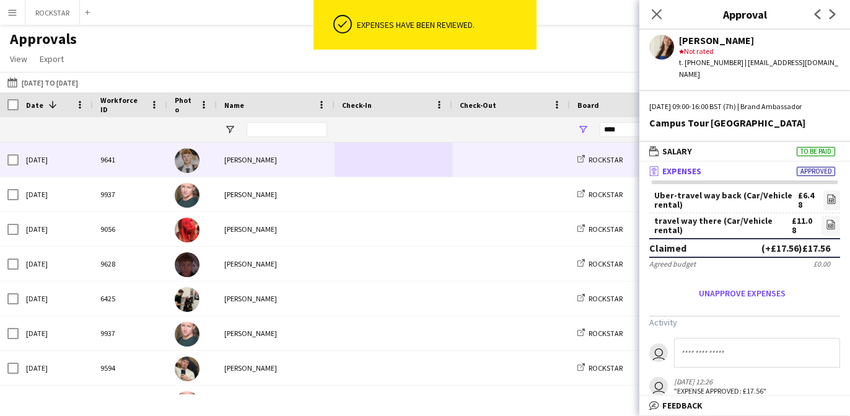
click at [486, 164] on span at bounding box center [511, 160] width 103 height 34
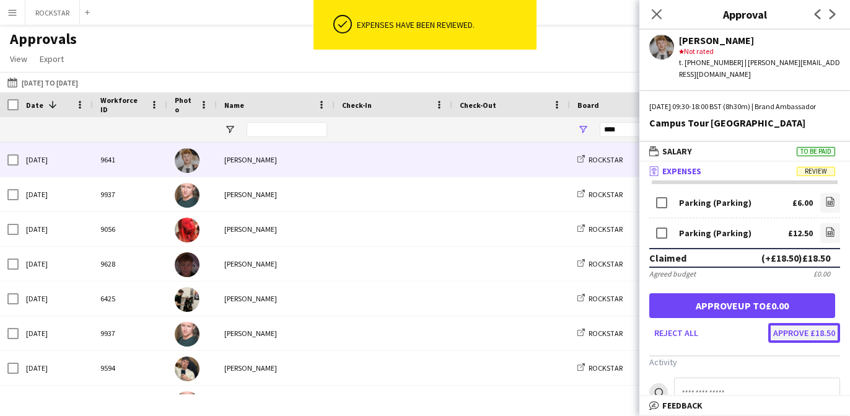
click at [808, 334] on button "Approve £18.50" at bounding box center [804, 333] width 72 height 20
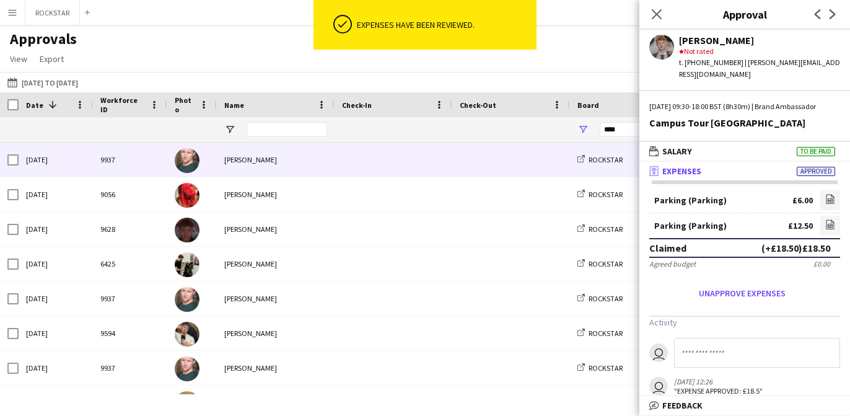
click at [395, 167] on span at bounding box center [393, 160] width 103 height 34
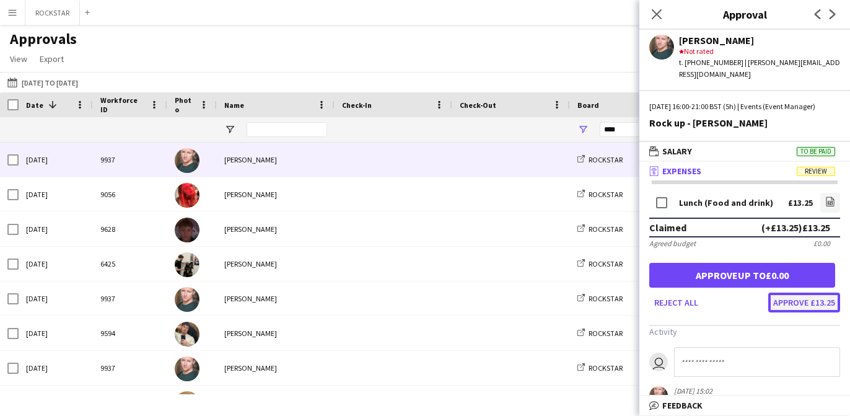
click at [823, 307] on button "Approve £13.25" at bounding box center [804, 302] width 72 height 20
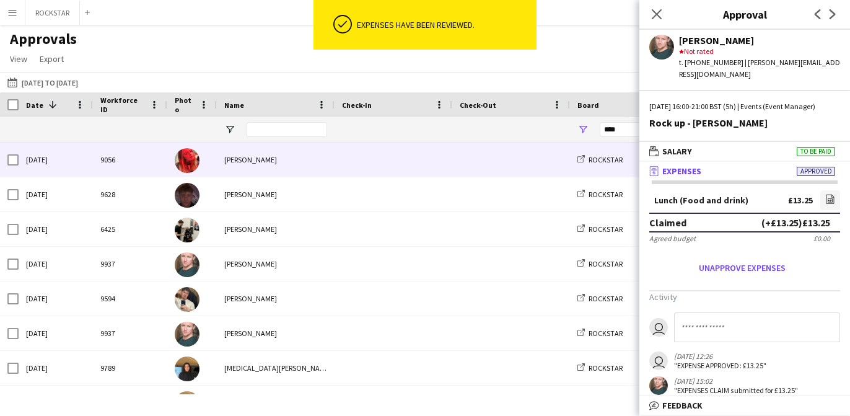
click at [443, 166] on span at bounding box center [393, 160] width 103 height 34
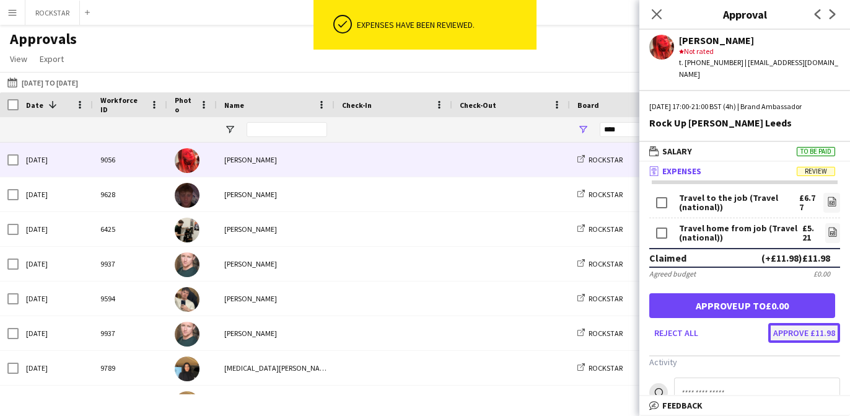
click at [820, 323] on button "Approve £11.98" at bounding box center [804, 333] width 72 height 20
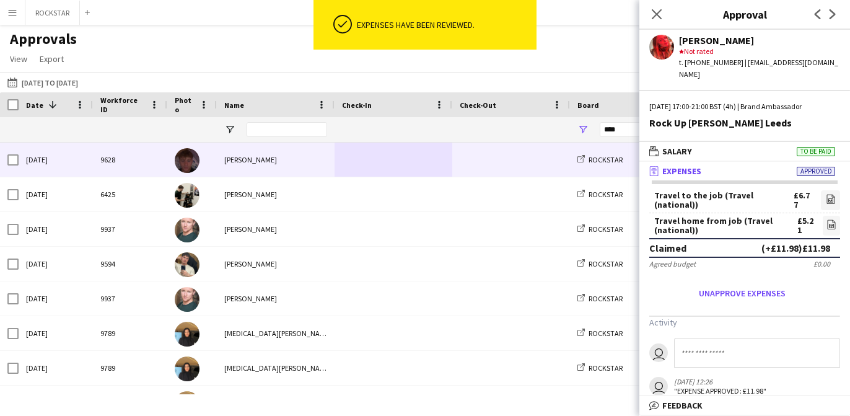
click at [490, 162] on span at bounding box center [511, 160] width 103 height 34
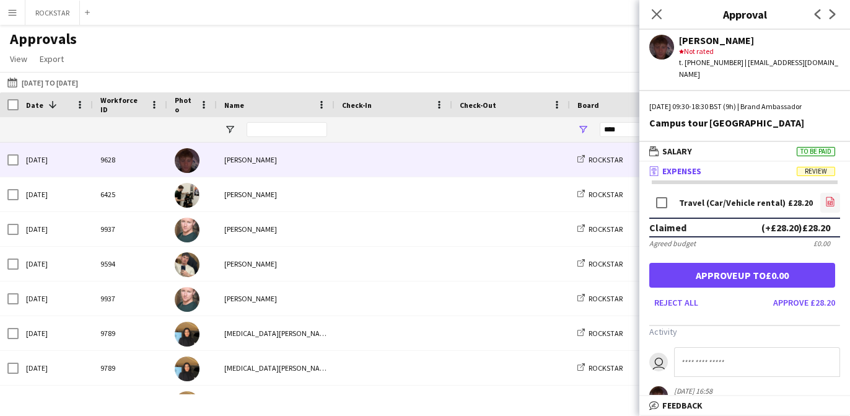
click at [833, 197] on app-icon "file-image" at bounding box center [830, 202] width 10 height 12
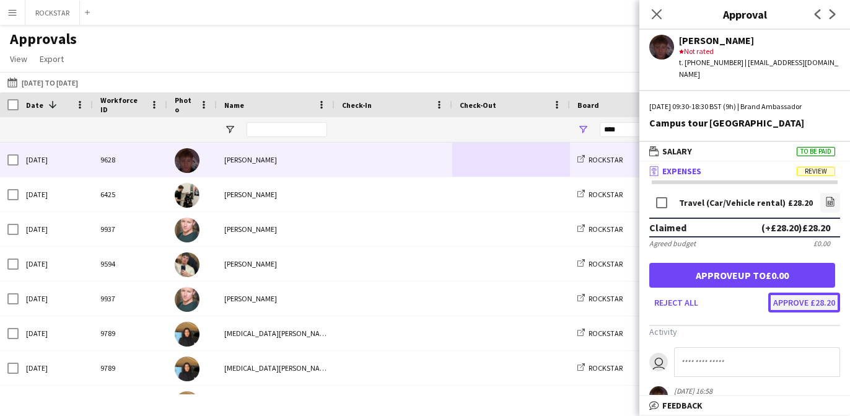
click at [816, 294] on button "Approve £28.20" at bounding box center [804, 302] width 72 height 20
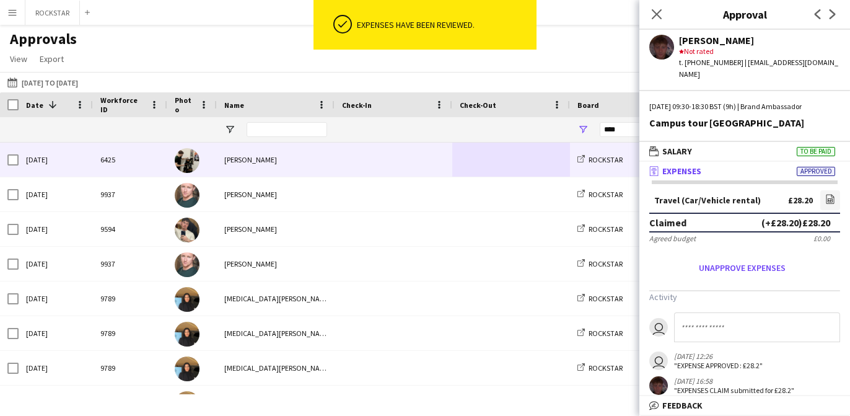
click at [380, 167] on span at bounding box center [393, 160] width 103 height 34
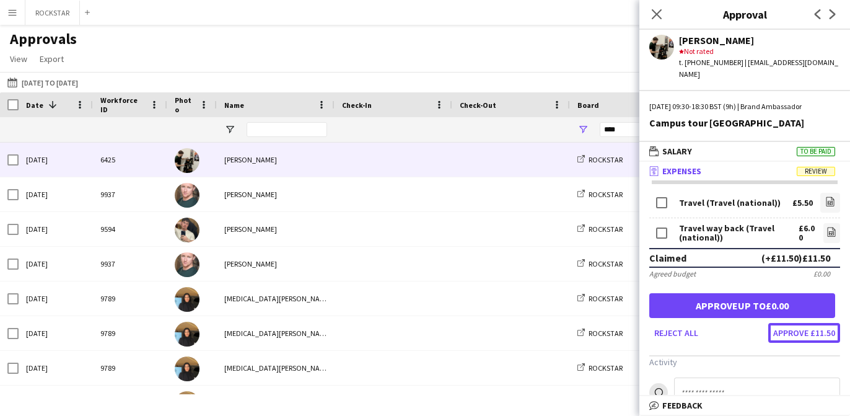
click at [809, 327] on button "Approve £11.50" at bounding box center [804, 333] width 72 height 20
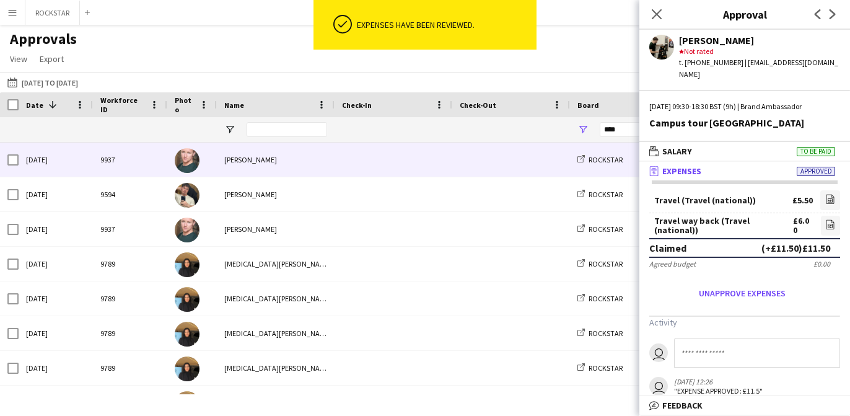
click at [326, 157] on div "Jamie Sutton" at bounding box center [276, 160] width 118 height 34
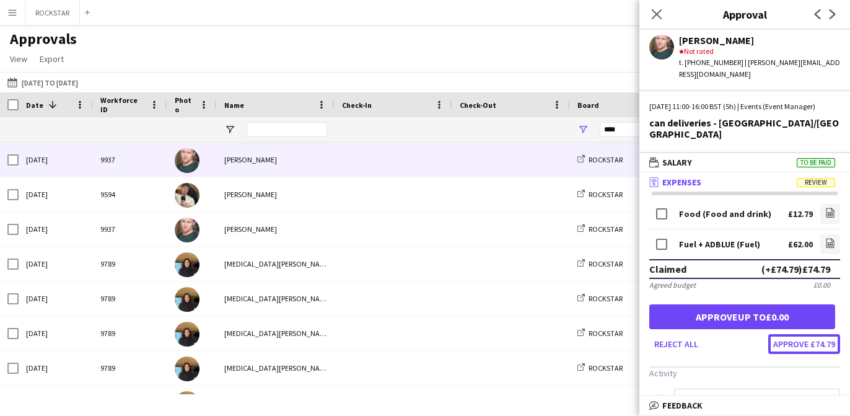
click at [806, 335] on button "Approve £74.79" at bounding box center [804, 344] width 72 height 20
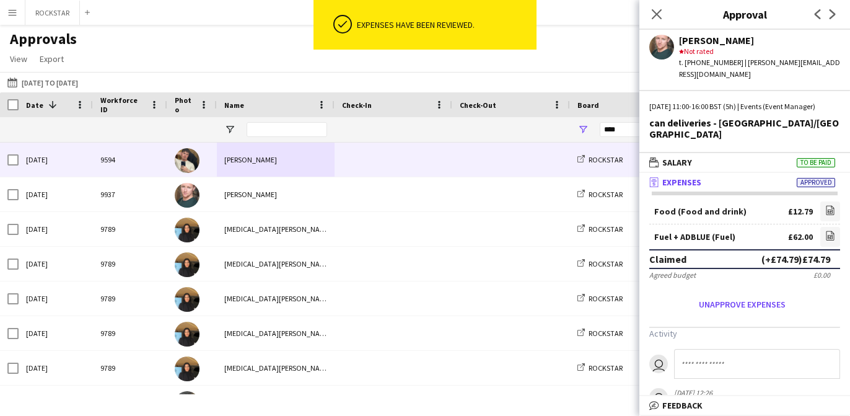
click at [339, 160] on div at bounding box center [394, 160] width 118 height 34
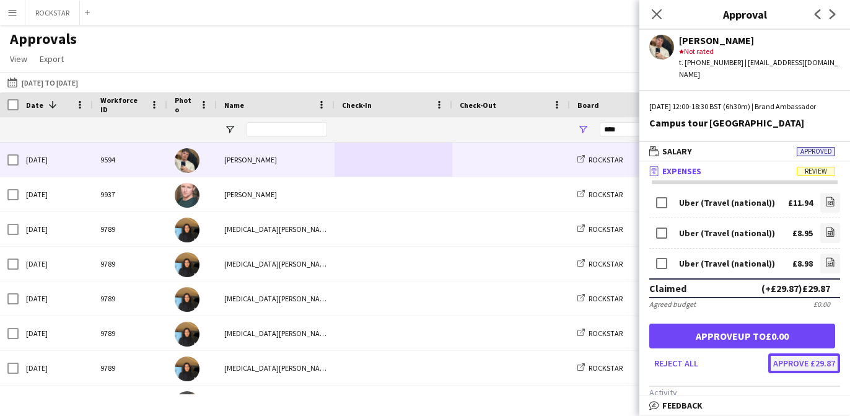
click at [812, 369] on button "Approve £29.87" at bounding box center [804, 363] width 72 height 20
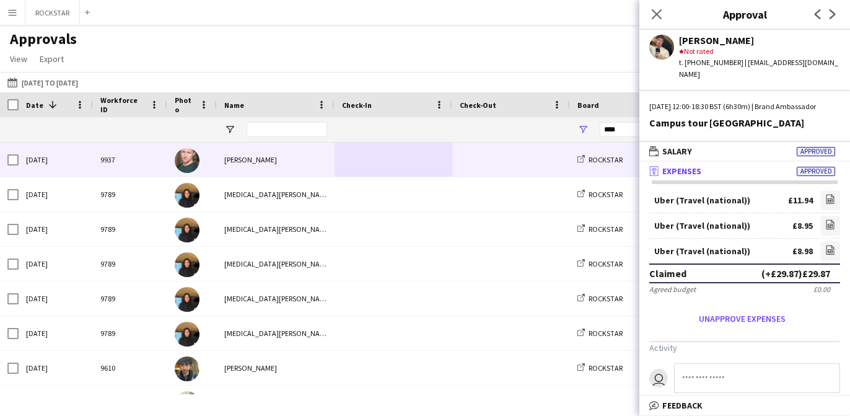
click at [472, 170] on span at bounding box center [511, 160] width 103 height 34
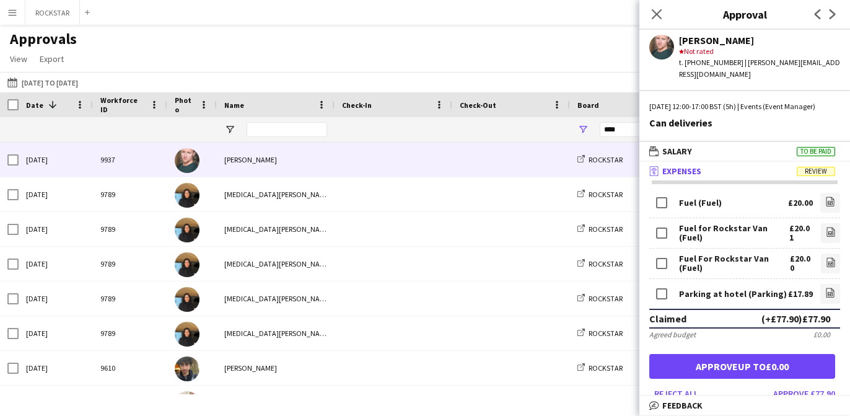
scroll to position [63, 0]
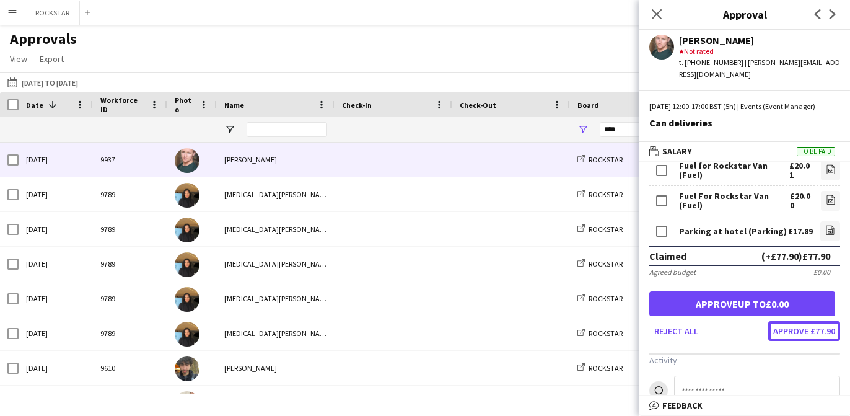
click at [785, 334] on button "Approve £77.90" at bounding box center [804, 331] width 72 height 20
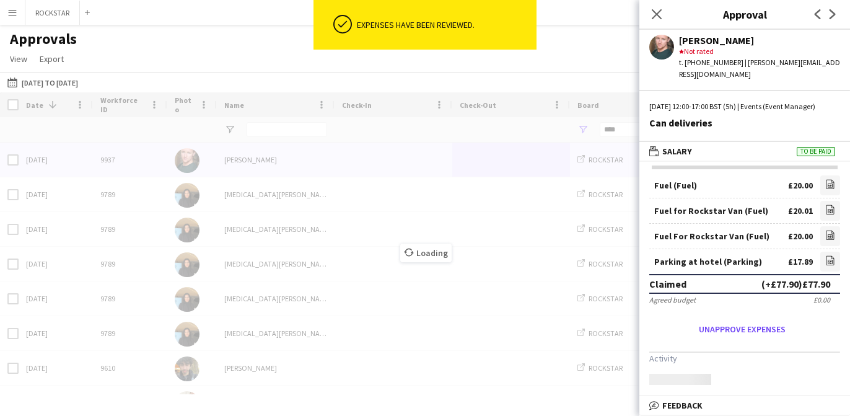
scroll to position [14, 0]
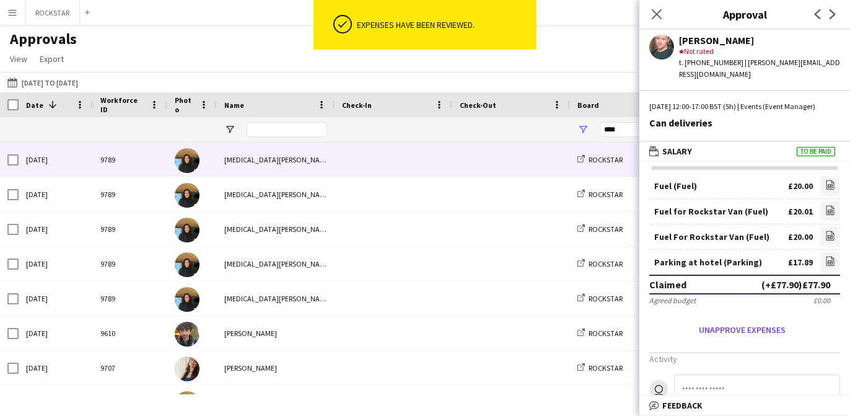
click at [411, 147] on span at bounding box center [393, 160] width 103 height 34
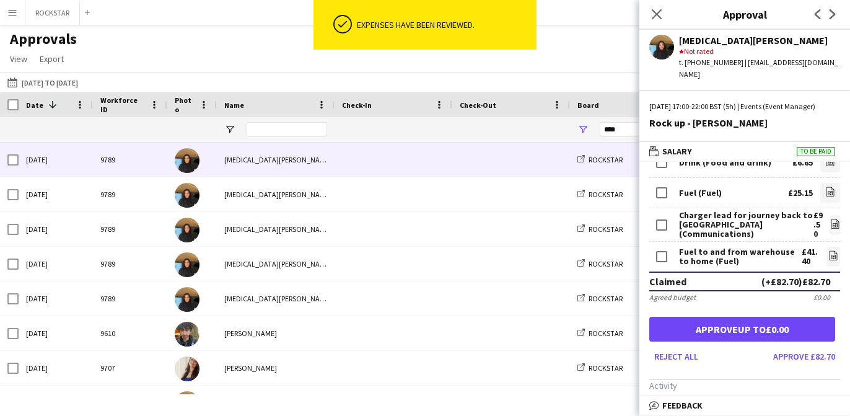
scroll to position [58, 0]
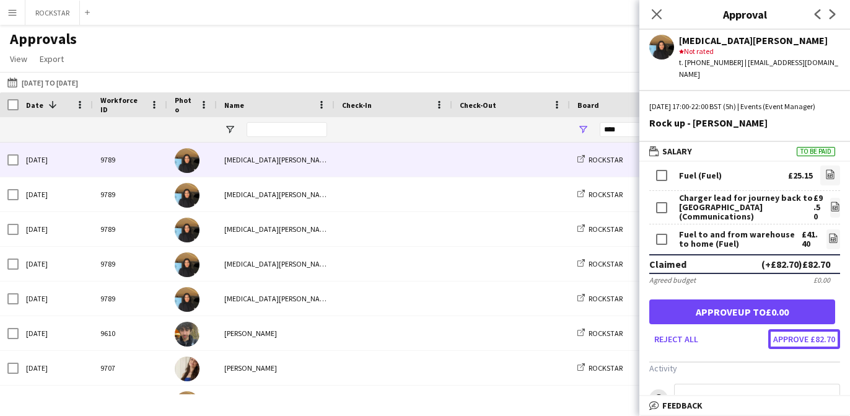
click at [803, 335] on button "Approve £82.70" at bounding box center [804, 339] width 72 height 20
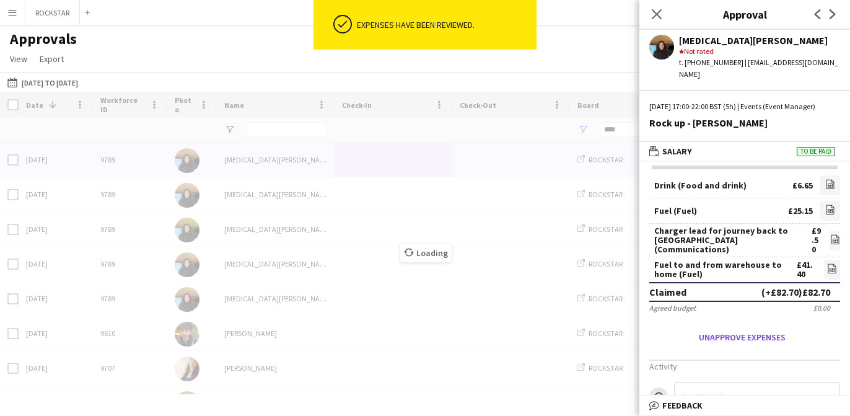
scroll to position [50, 0]
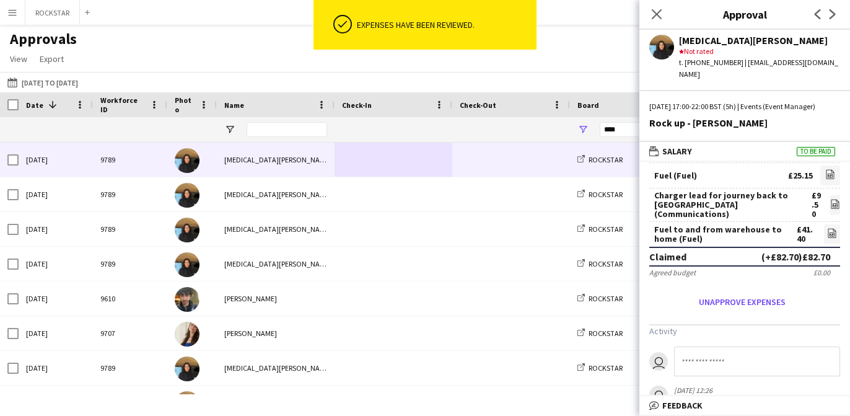
click at [533, 157] on span at bounding box center [511, 160] width 103 height 34
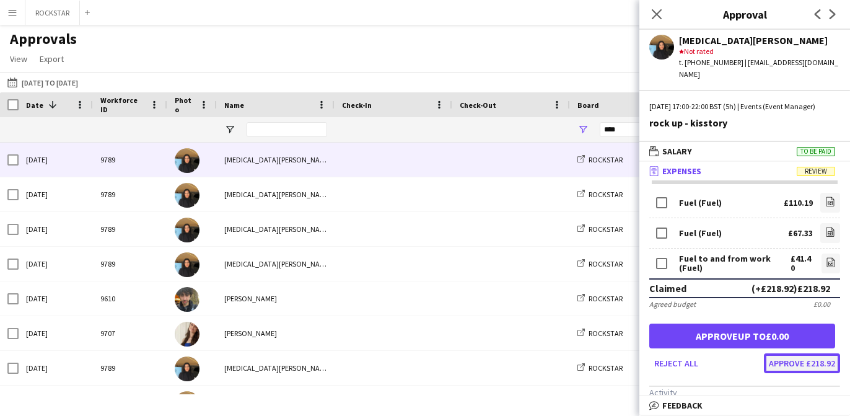
click at [806, 369] on button "Approve £218.92" at bounding box center [802, 363] width 76 height 20
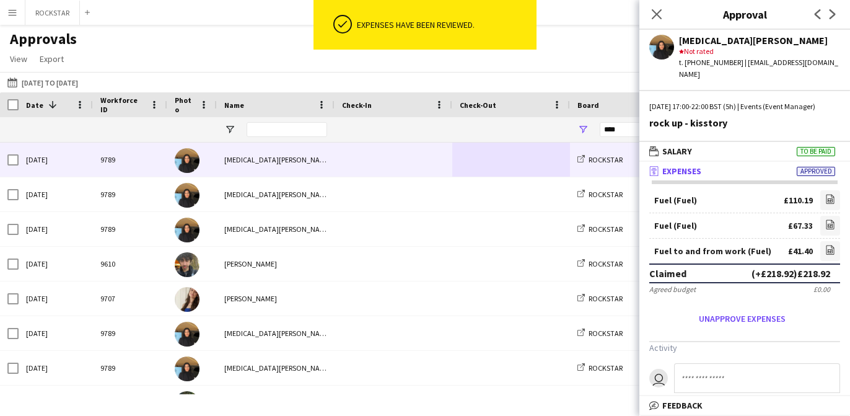
click at [448, 165] on div at bounding box center [394, 160] width 118 height 34
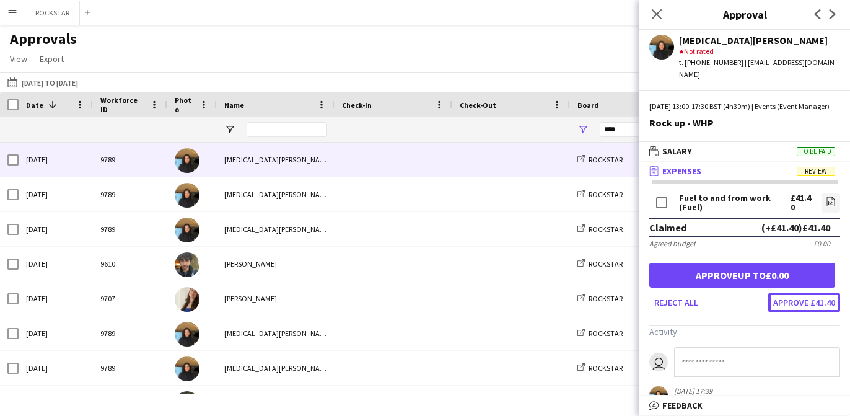
click at [815, 300] on button "Approve £41.40" at bounding box center [804, 302] width 72 height 20
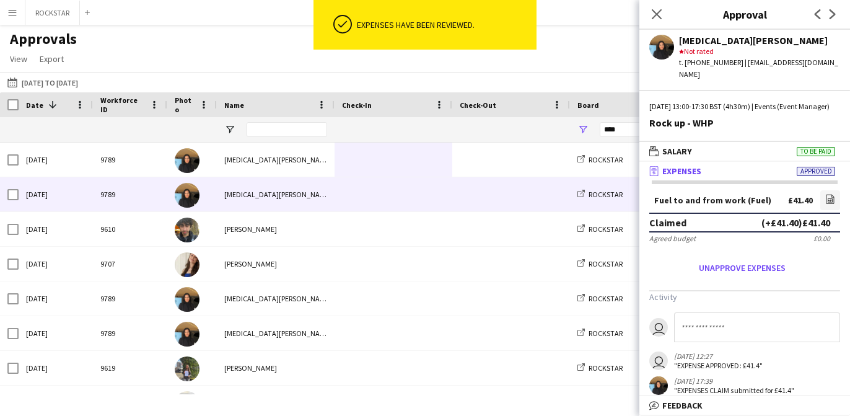
click at [380, 178] on span at bounding box center [393, 194] width 103 height 34
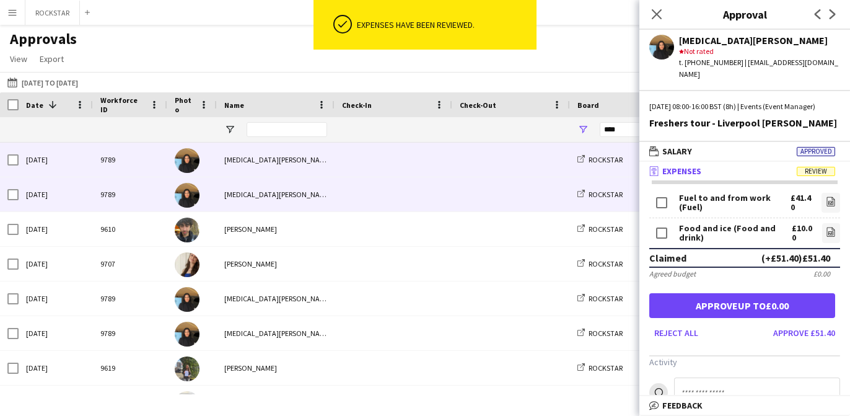
click at [391, 162] on span at bounding box center [393, 160] width 103 height 34
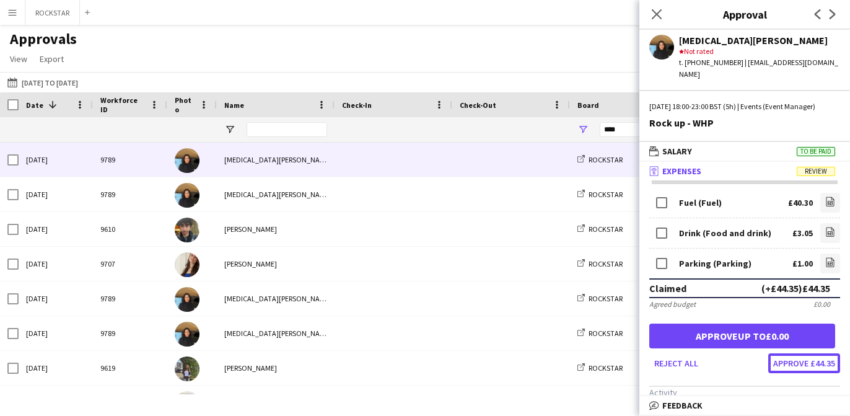
click at [823, 360] on button "Approve £44.35" at bounding box center [804, 363] width 72 height 20
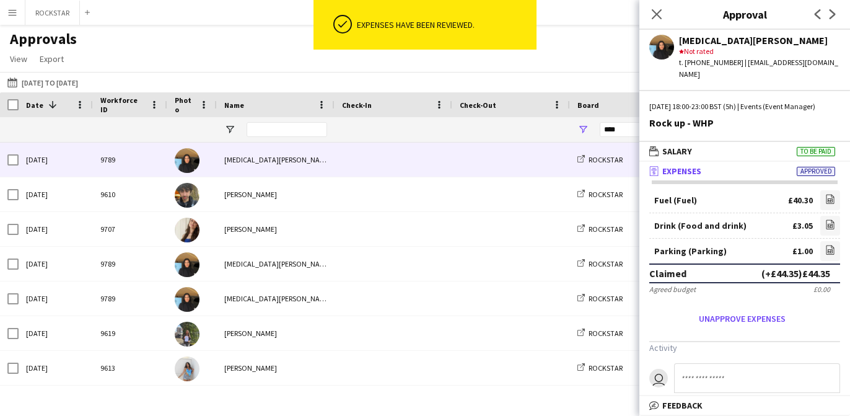
click at [509, 160] on span at bounding box center [511, 160] width 103 height 34
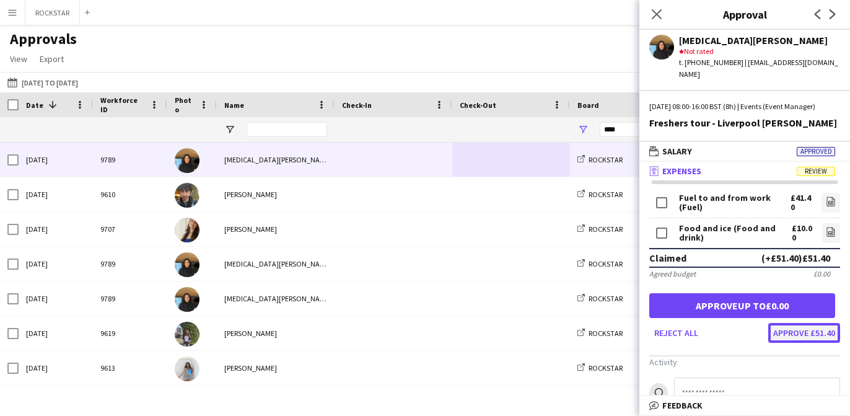
click at [808, 334] on button "Approve £51.40" at bounding box center [804, 333] width 72 height 20
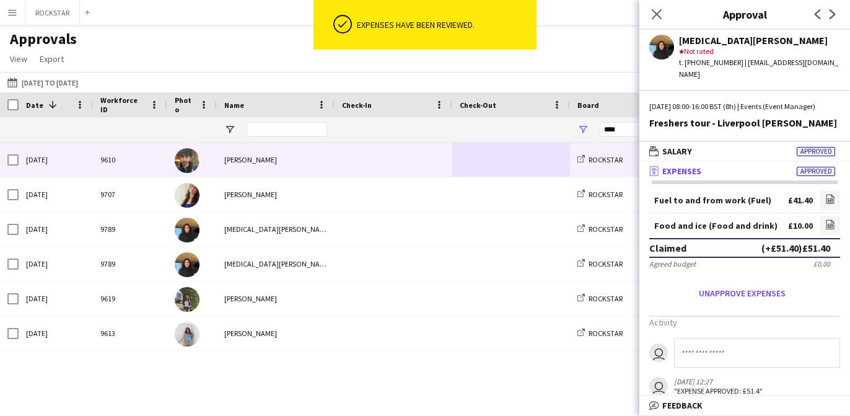
click at [392, 164] on span at bounding box center [393, 160] width 103 height 34
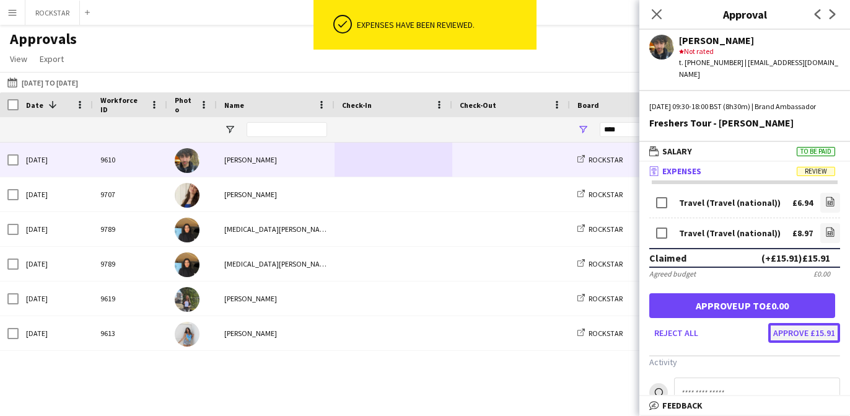
click at [825, 336] on button "Approve £15.91" at bounding box center [804, 333] width 72 height 20
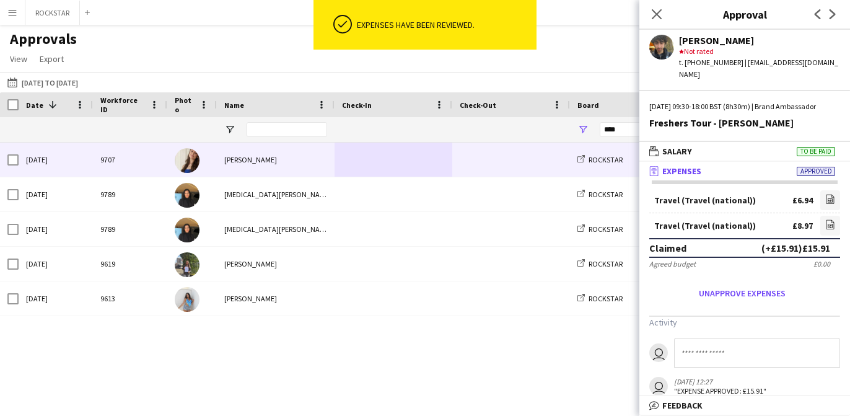
click at [364, 163] on span at bounding box center [393, 160] width 103 height 34
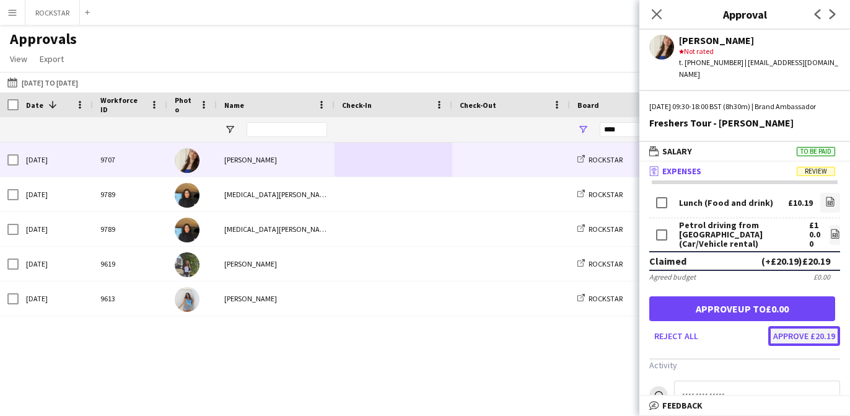
click at [795, 340] on button "Approve £20.19" at bounding box center [804, 336] width 72 height 20
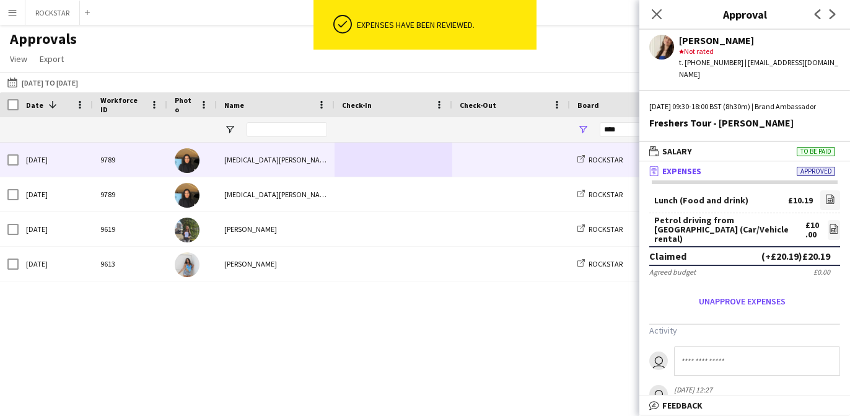
click at [343, 162] on span at bounding box center [393, 160] width 103 height 34
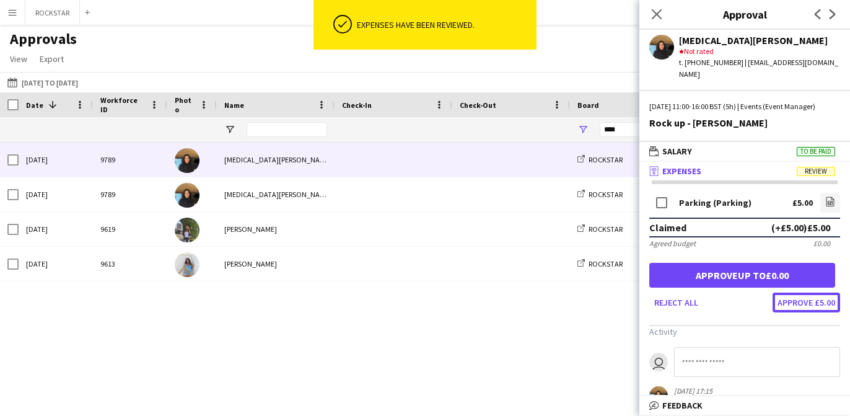
click at [803, 302] on button "Approve £5.00" at bounding box center [807, 302] width 68 height 20
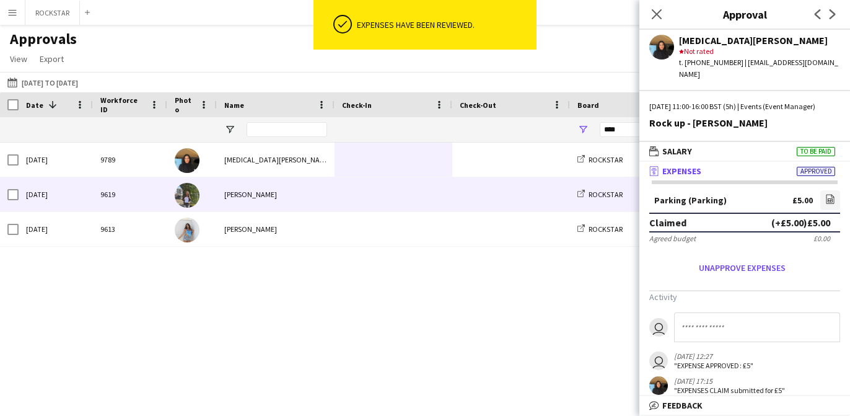
click at [372, 163] on span at bounding box center [393, 160] width 103 height 34
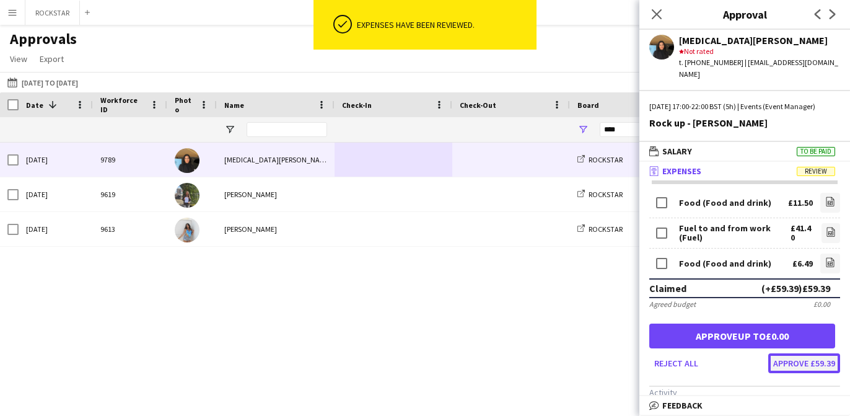
click at [810, 367] on button "Approve £59.39" at bounding box center [804, 363] width 72 height 20
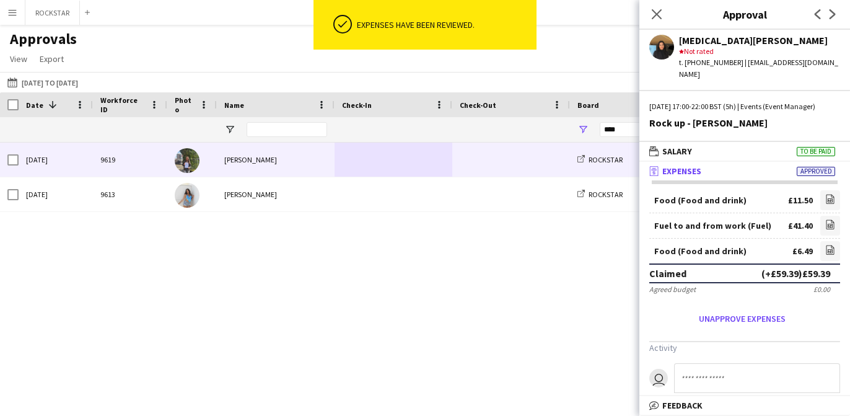
click at [327, 172] on div "Carla Strathdee" at bounding box center [276, 160] width 118 height 34
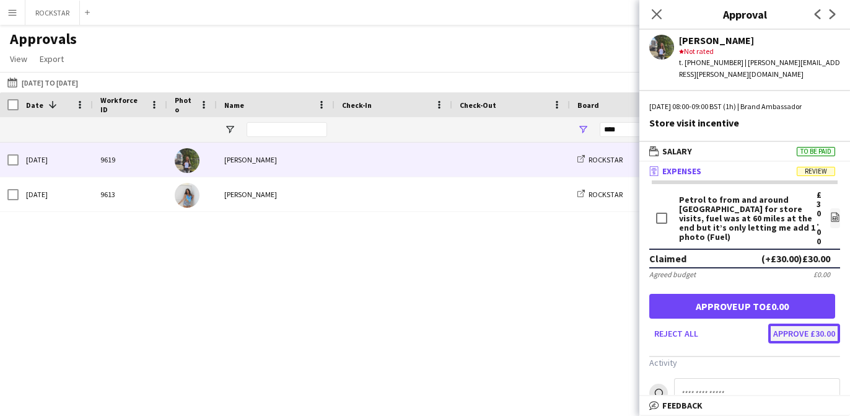
click at [812, 323] on button "Approve £30.00" at bounding box center [804, 333] width 72 height 20
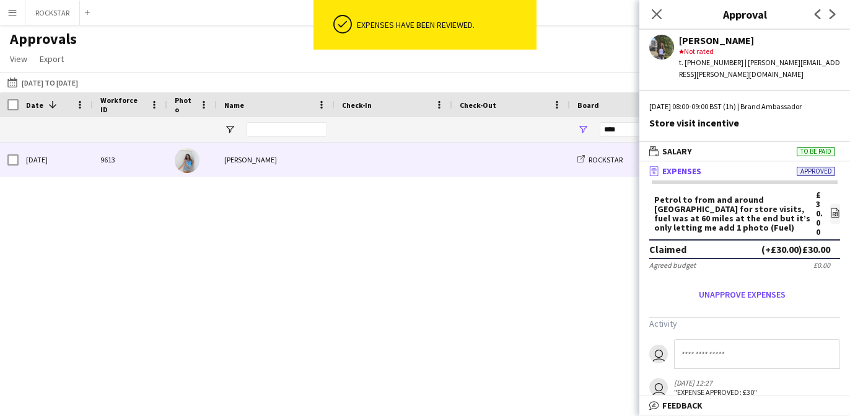
click at [359, 171] on span at bounding box center [393, 160] width 103 height 34
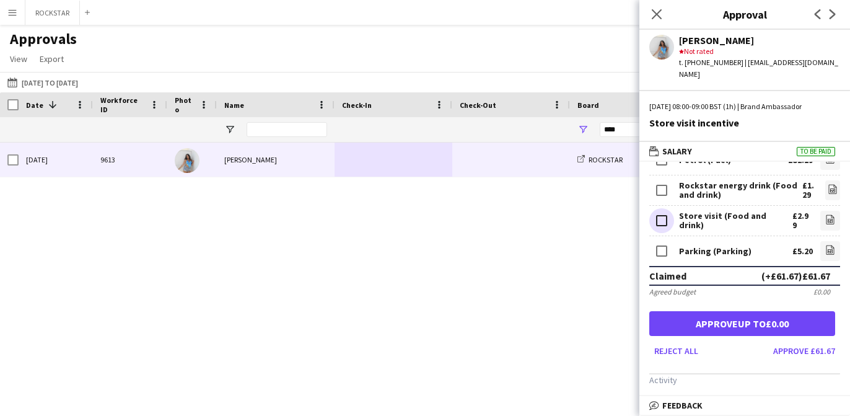
scroll to position [43, 0]
click at [801, 343] on button "Approve £61.67" at bounding box center [804, 350] width 72 height 20
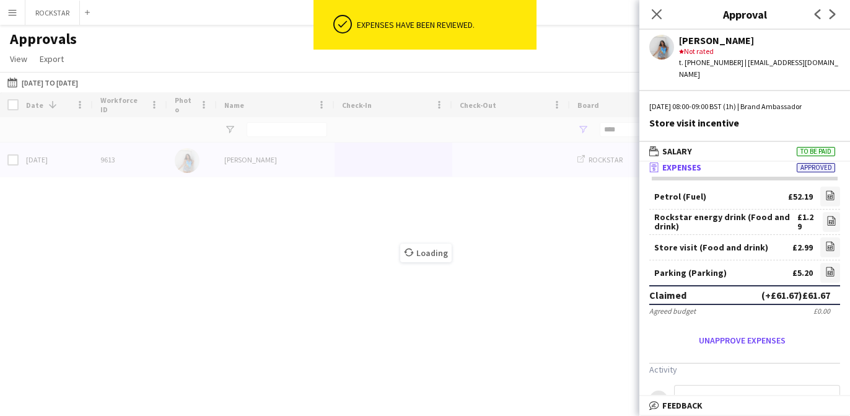
scroll to position [41, 0]
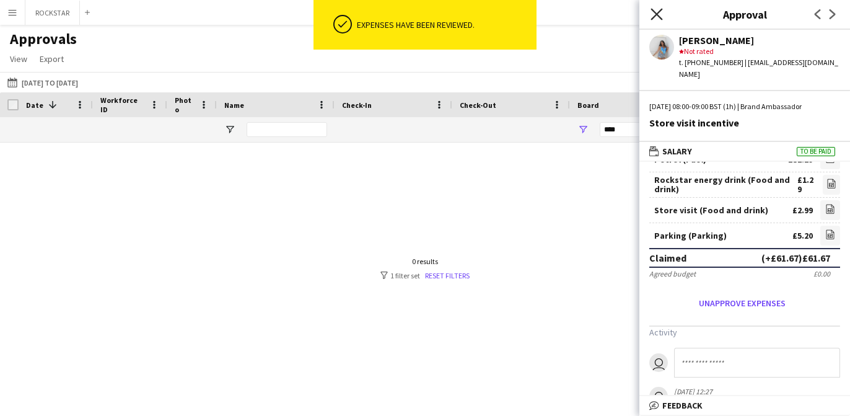
click at [654, 17] on icon "Close pop-in" at bounding box center [657, 14] width 12 height 12
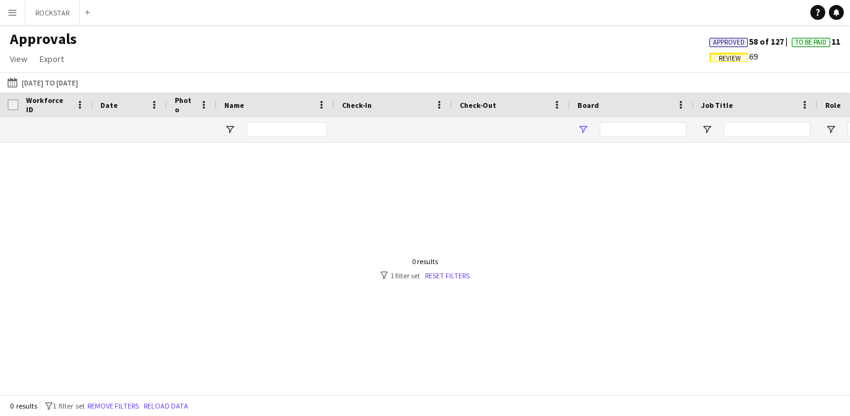
type input "****"
click at [6, 20] on button "Menu" at bounding box center [12, 12] width 25 height 25
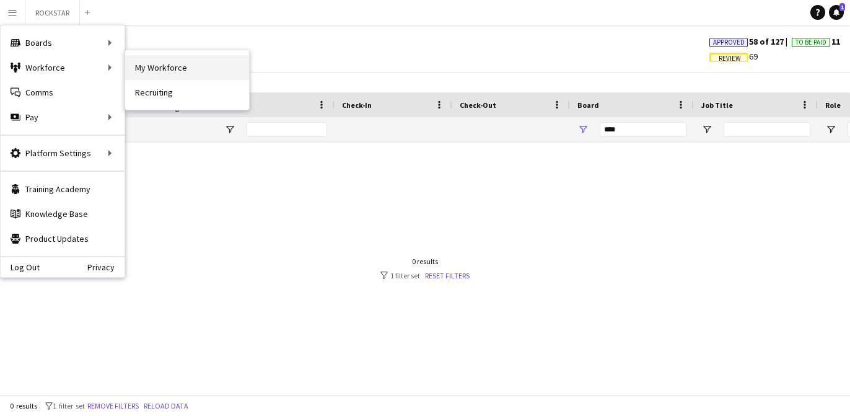
click at [172, 65] on link "My Workforce" at bounding box center [187, 67] width 124 height 25
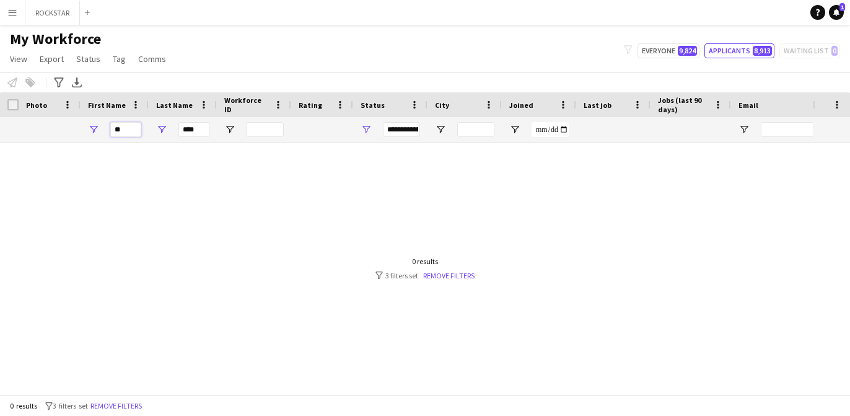
click at [121, 131] on input "**" at bounding box center [125, 129] width 31 height 15
type input "****"
click at [193, 131] on input "****" at bounding box center [193, 129] width 31 height 15
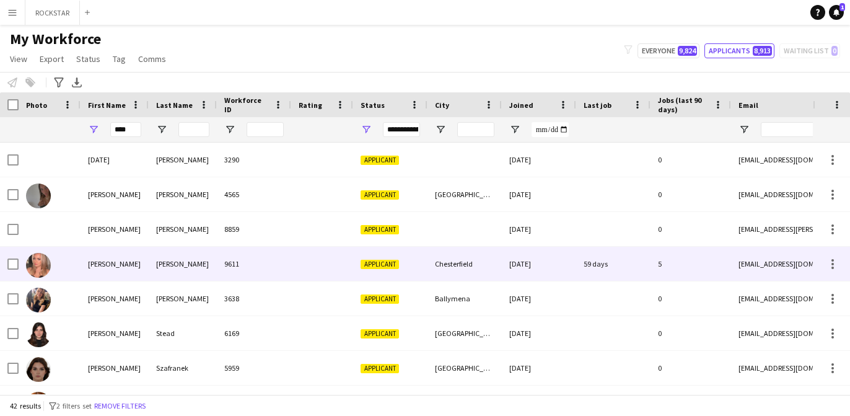
click at [133, 259] on div "[PERSON_NAME]" at bounding box center [115, 264] width 68 height 34
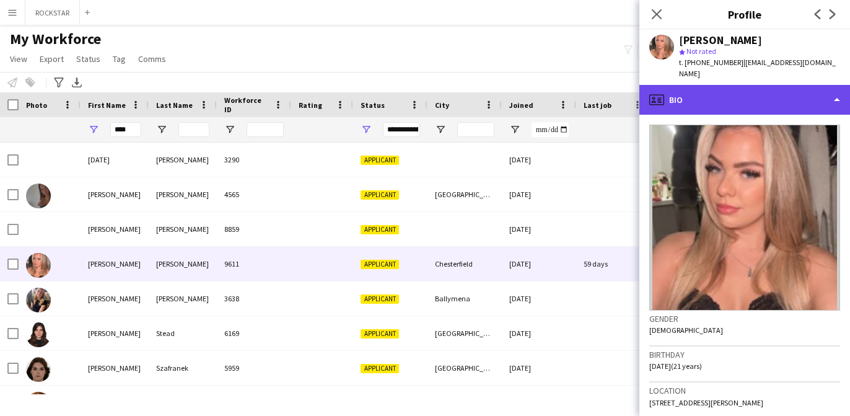
click at [747, 85] on div "profile Bio" at bounding box center [745, 100] width 211 height 30
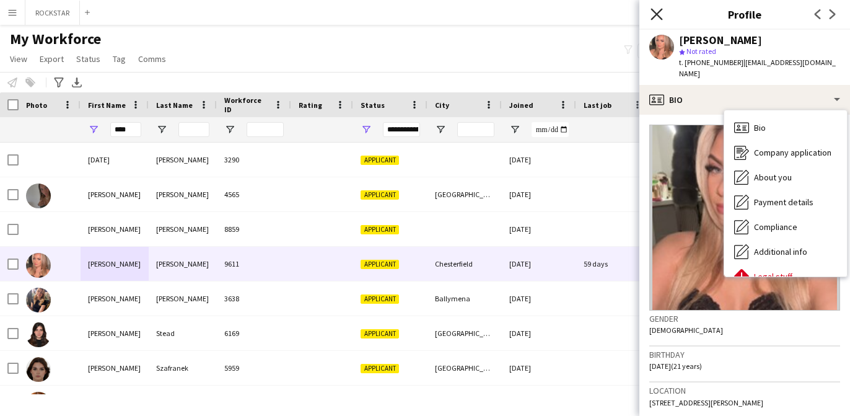
click at [662, 13] on icon "Close pop-in" at bounding box center [657, 14] width 12 height 12
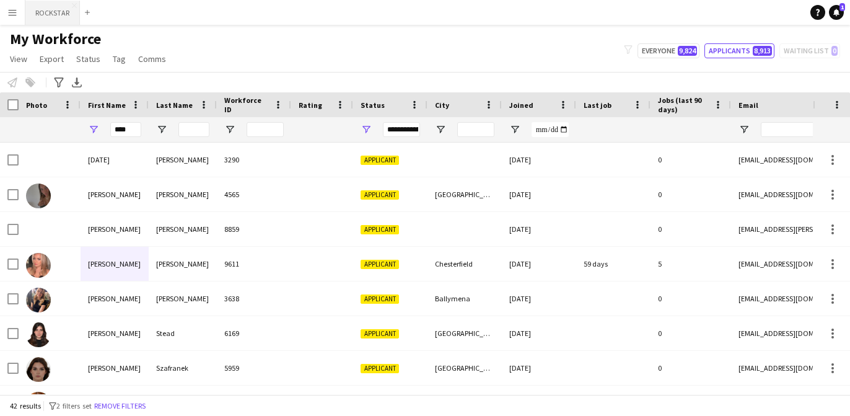
click at [61, 18] on button "ROCKSTAR Close" at bounding box center [52, 13] width 55 height 24
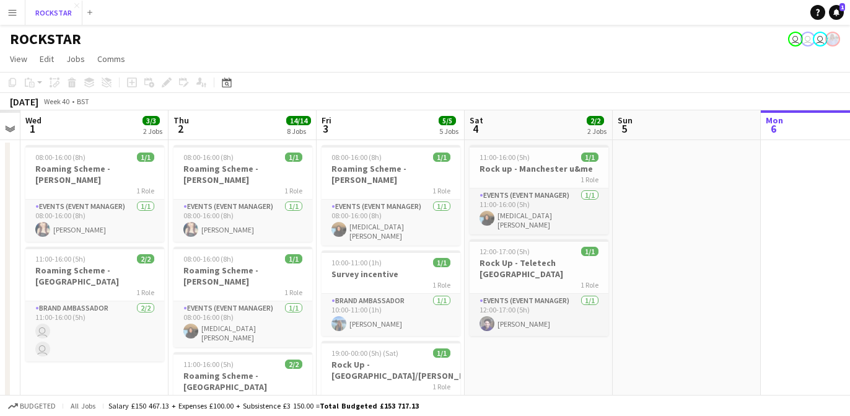
scroll to position [0, 390]
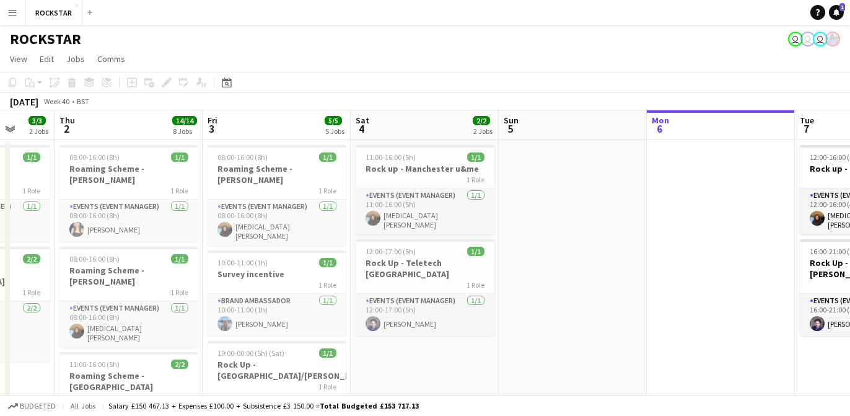
click at [15, 18] on button "Menu" at bounding box center [12, 12] width 25 height 25
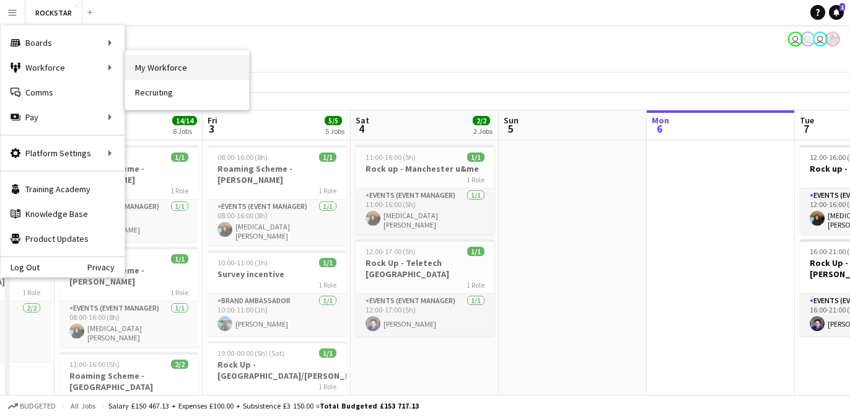
click at [156, 71] on link "My Workforce" at bounding box center [187, 67] width 124 height 25
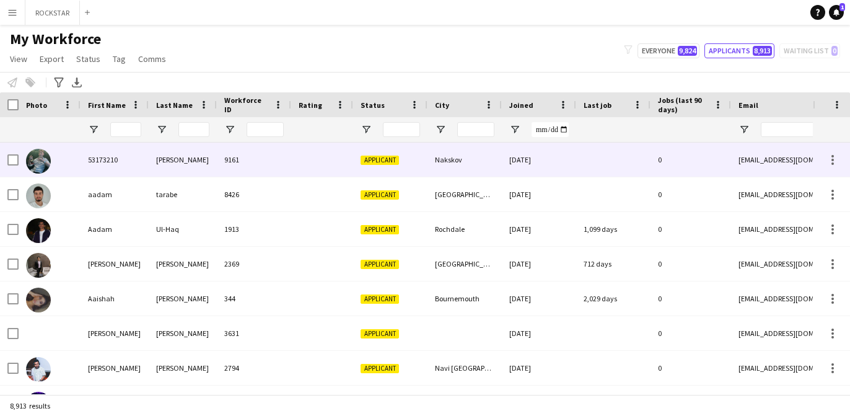
type input "****"
type input "**********"
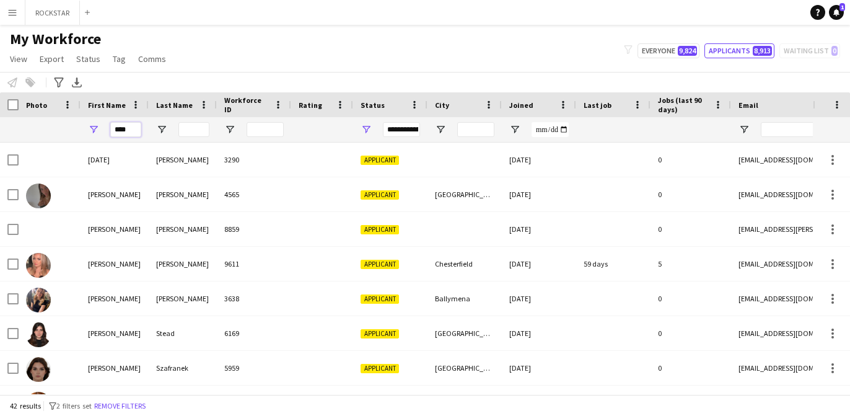
click at [124, 133] on input "****" at bounding box center [125, 129] width 31 height 15
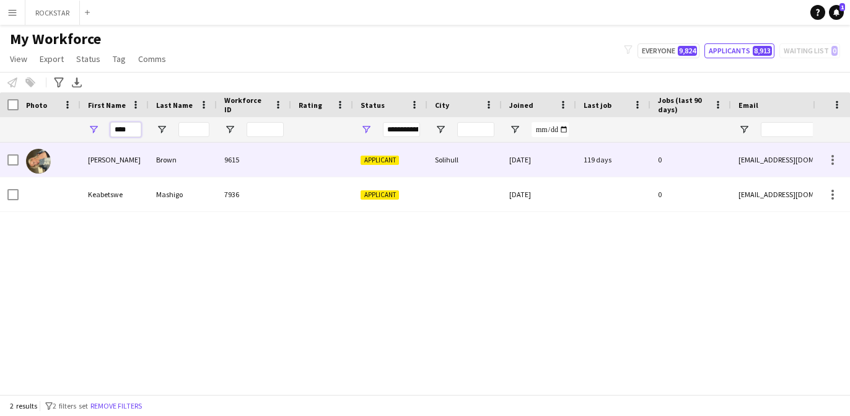
type input "****"
click at [109, 162] on div "Betsy" at bounding box center [115, 160] width 68 height 34
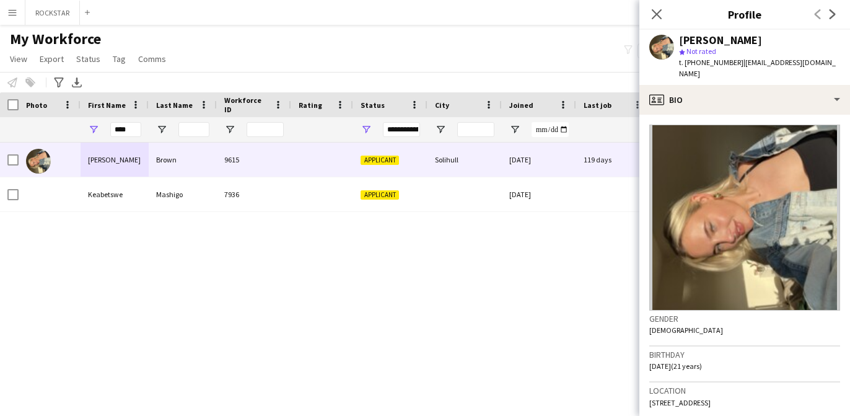
click at [801, 72] on div "Betsy Brown star Not rated t. +447377603289 | betsybrown1905@gmail.com" at bounding box center [745, 57] width 211 height 55
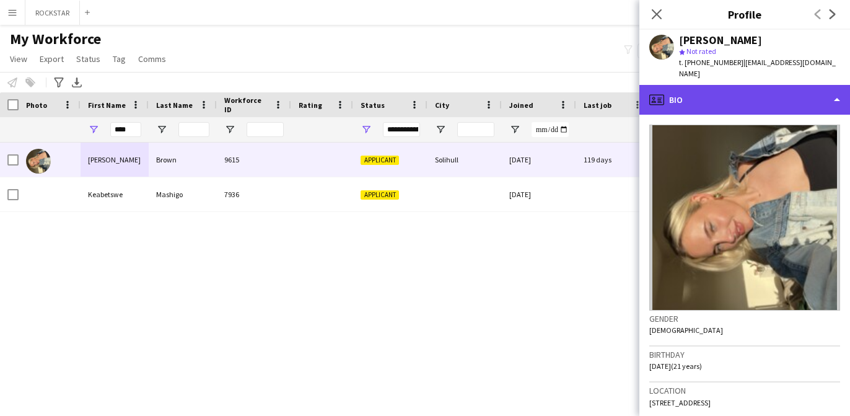
click at [800, 85] on div "profile Bio" at bounding box center [745, 100] width 211 height 30
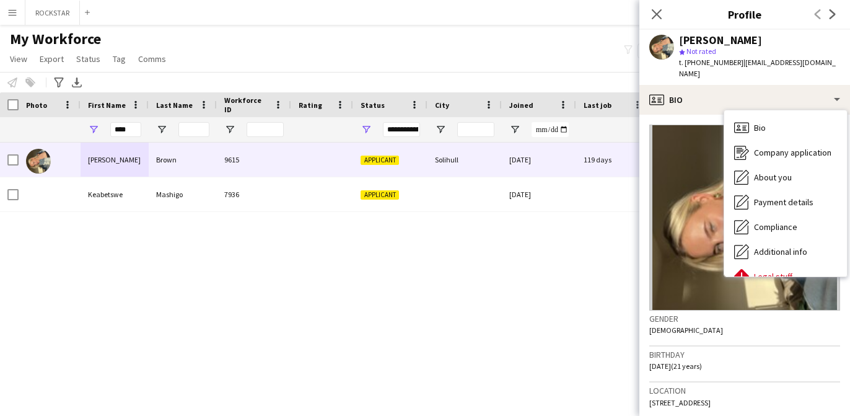
click at [668, 11] on div "Close pop-in" at bounding box center [657, 14] width 35 height 29
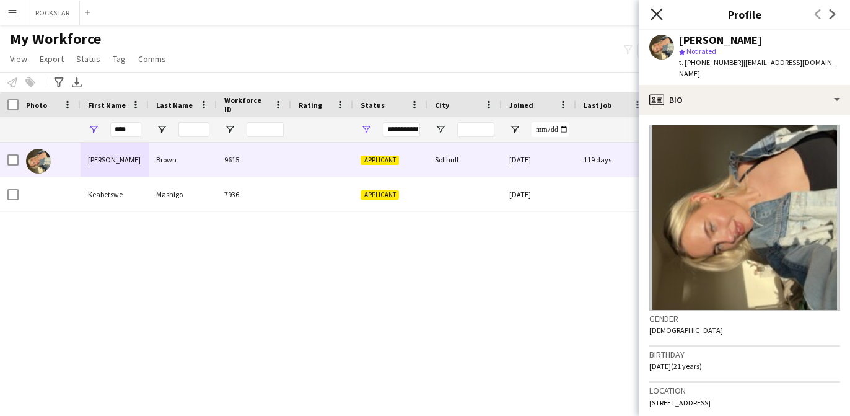
click at [651, 13] on icon "Close pop-in" at bounding box center [657, 14] width 12 height 12
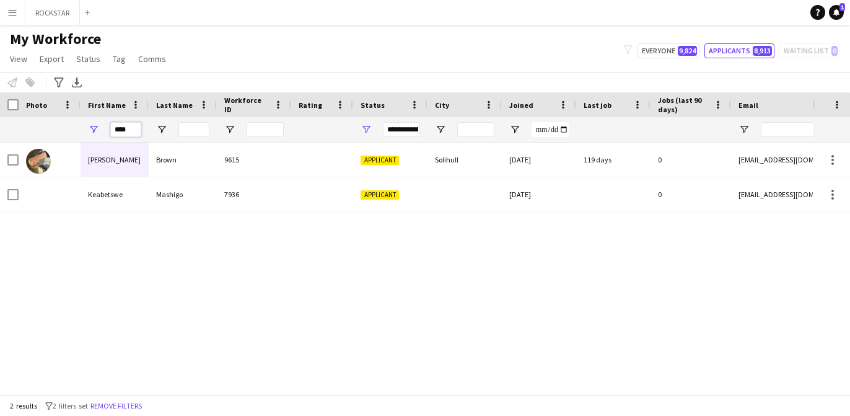
drag, startPoint x: 131, startPoint y: 131, endPoint x: 45, endPoint y: 130, distance: 86.8
click at [46, 130] on div "**********" at bounding box center [671, 129] width 1343 height 25
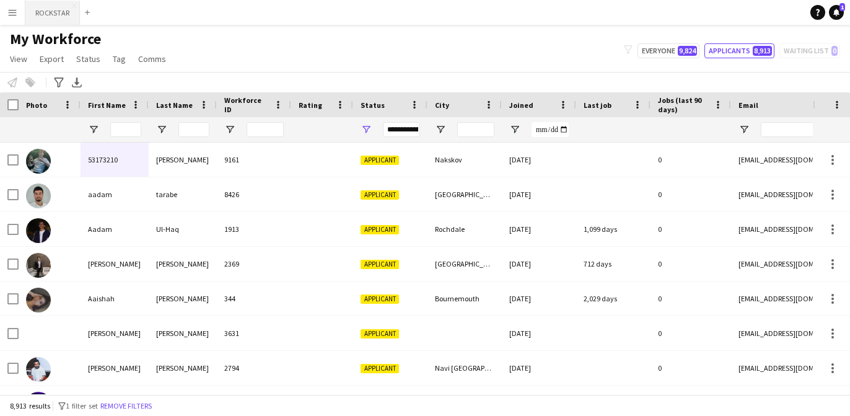
click at [40, 19] on button "ROCKSTAR Close" at bounding box center [52, 13] width 55 height 24
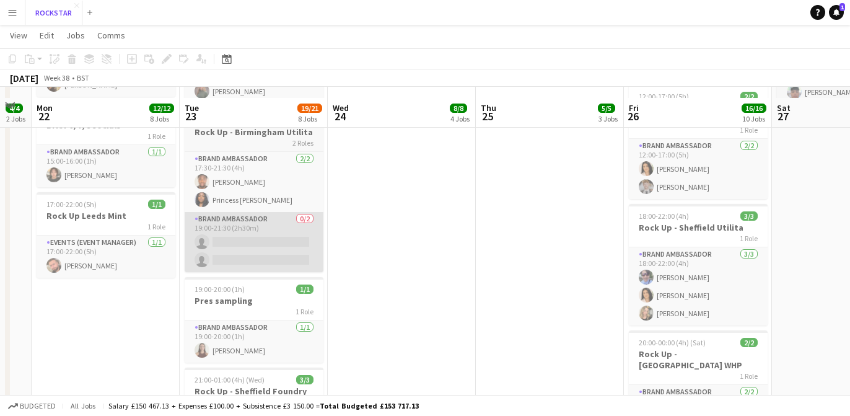
scroll to position [672, 0]
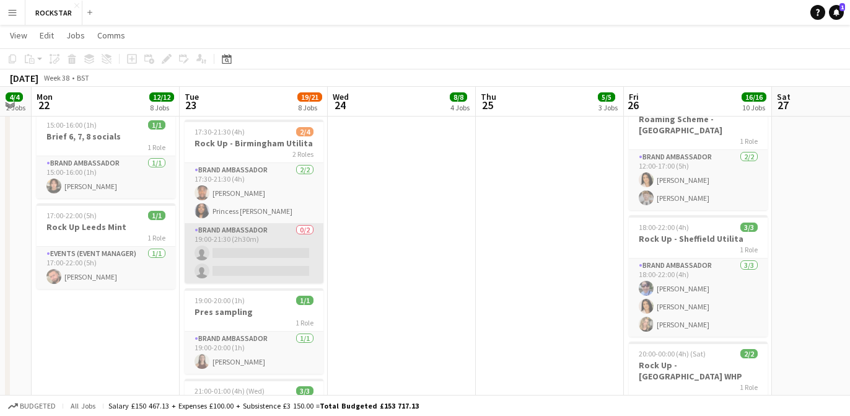
click at [234, 235] on app-card-role "Brand Ambassador 0/2 19:00-21:30 (2h30m) single-neutral-actions single-neutral-…" at bounding box center [254, 253] width 139 height 60
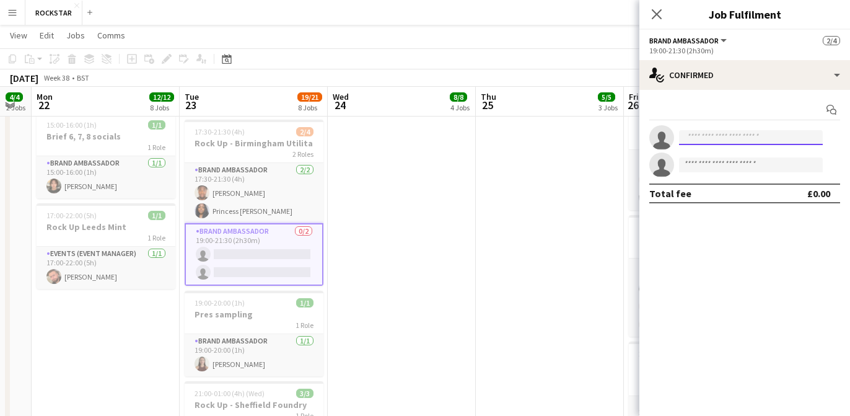
click at [706, 140] on input at bounding box center [751, 137] width 144 height 15
type input "*"
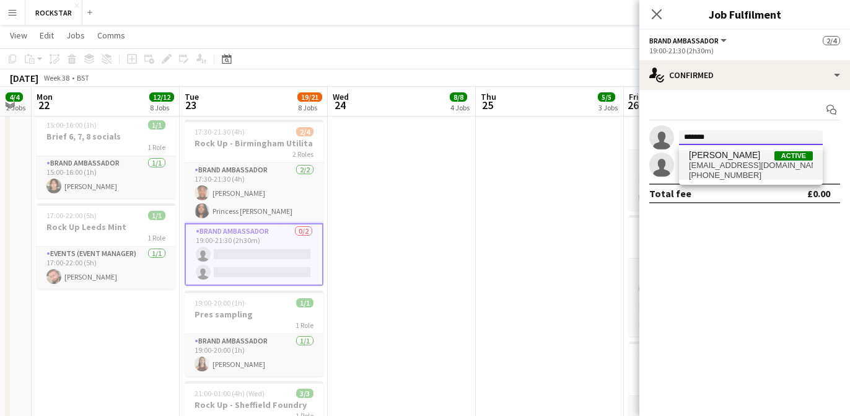
type input "*******"
click at [734, 162] on span "emilysula14@gmail.com" at bounding box center [751, 165] width 124 height 10
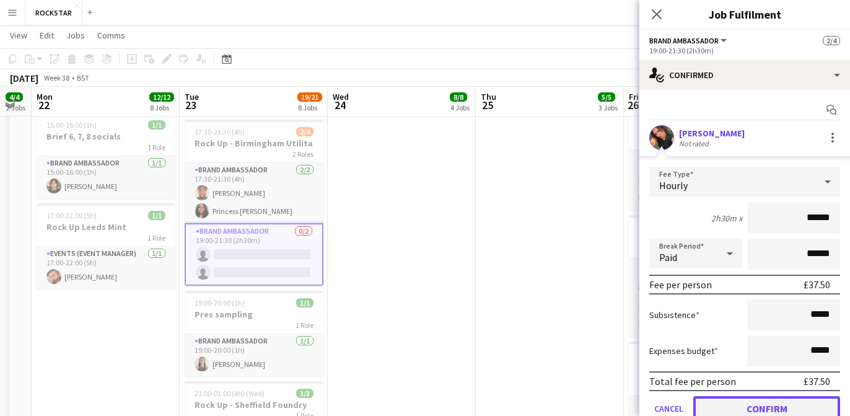
click at [763, 408] on button "Confirm" at bounding box center [766, 408] width 147 height 25
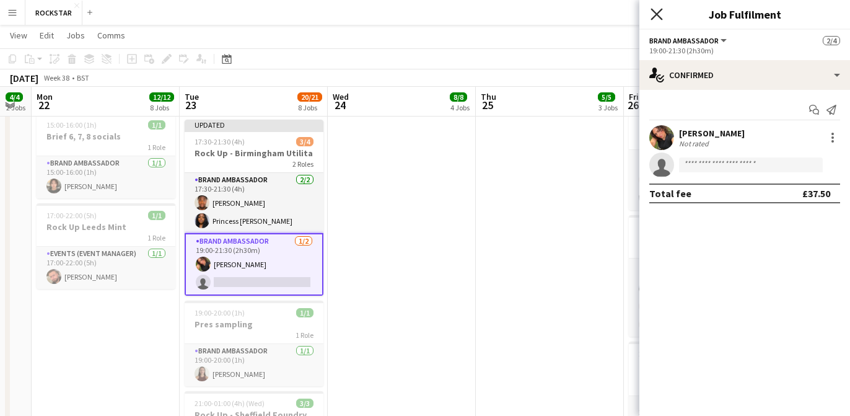
click at [660, 12] on icon "Close pop-in" at bounding box center [657, 14] width 12 height 12
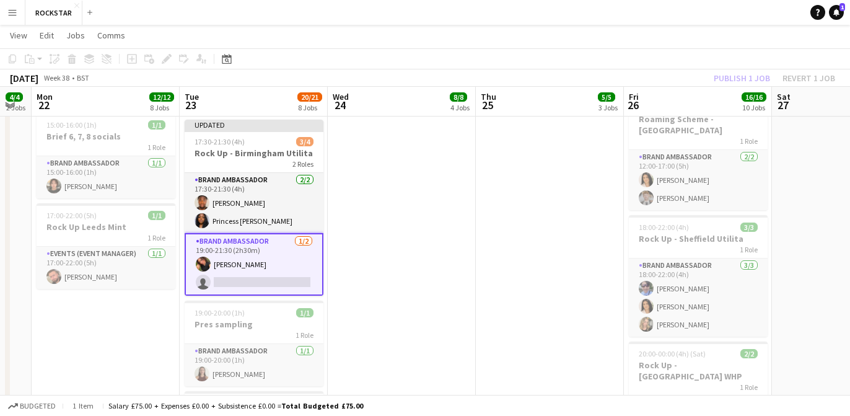
click at [275, 247] on app-card-role "Brand Ambassador 1/2 19:00-21:30 (2h30m) Emily Sula single-neutral-actions" at bounding box center [254, 264] width 139 height 63
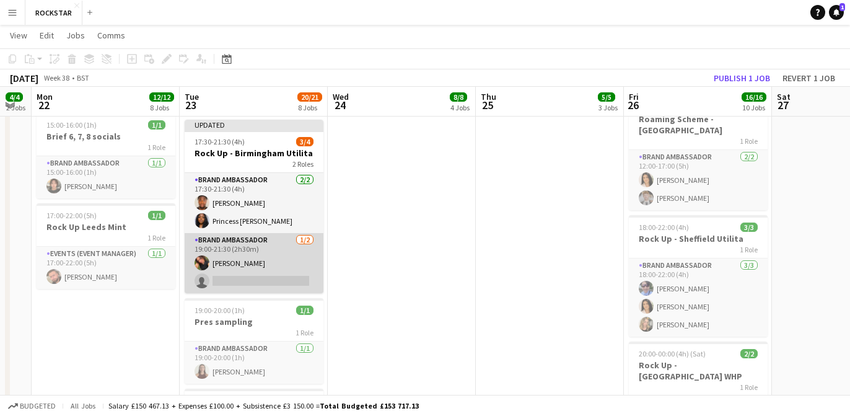
click at [283, 233] on app-card-role "Brand Ambassador 1/2 19:00-21:30 (2h30m) Emily Sula single-neutral-actions" at bounding box center [254, 263] width 139 height 60
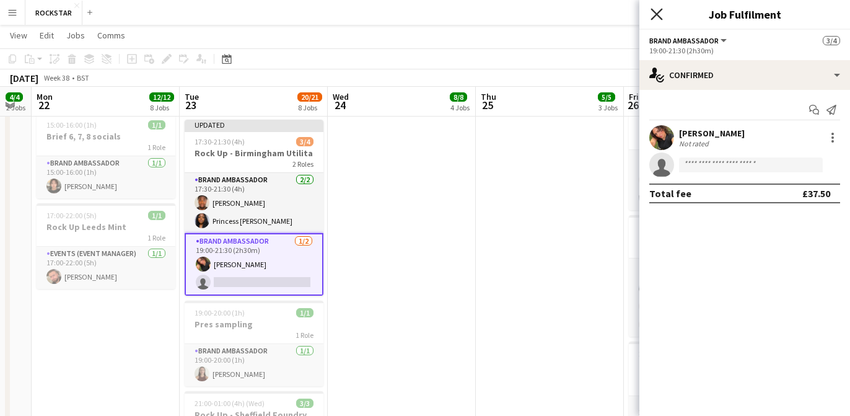
click at [651, 8] on icon at bounding box center [657, 14] width 12 height 12
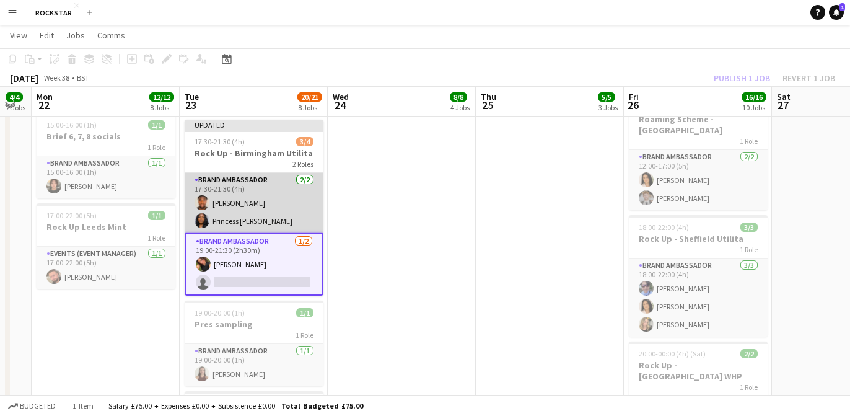
click at [253, 191] on app-card-role "Brand Ambassador 2/2 17:30-21:30 (4h) Jesse Ayertey Princess Nadine" at bounding box center [254, 203] width 139 height 60
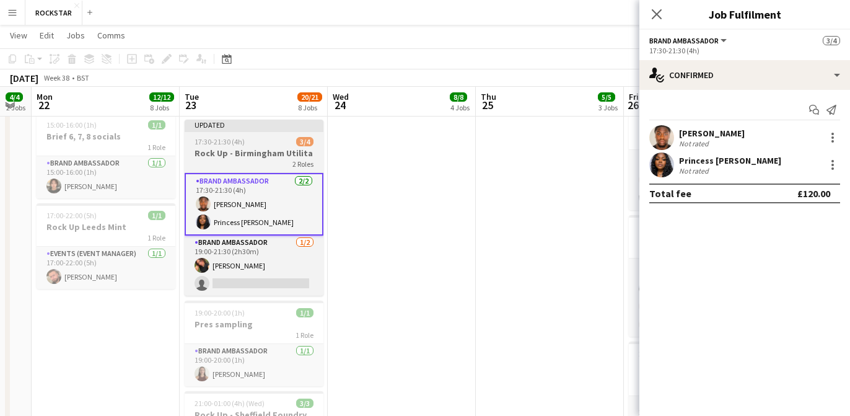
click at [289, 159] on div "2 Roles" at bounding box center [254, 164] width 139 height 10
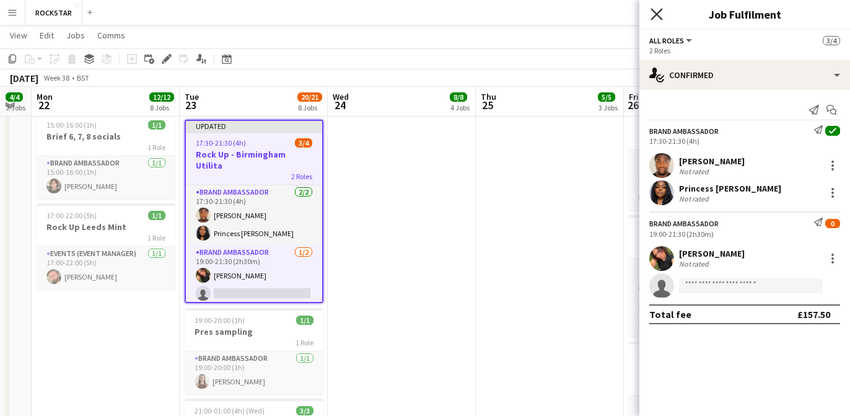
click at [658, 12] on icon at bounding box center [657, 14] width 12 height 12
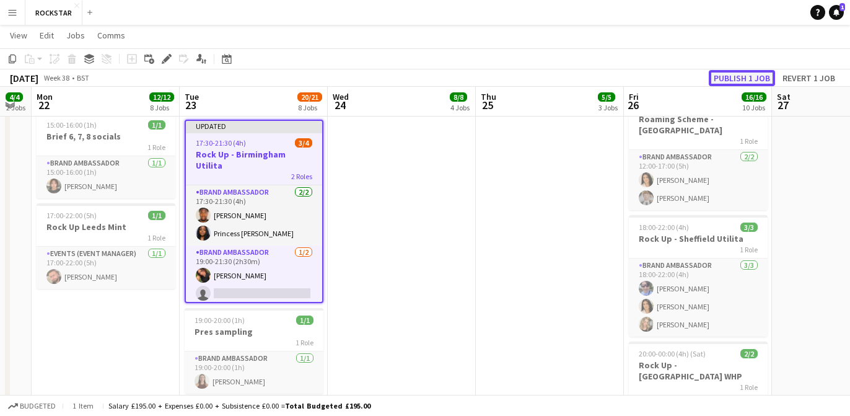
click at [760, 74] on button "Publish 1 job" at bounding box center [742, 78] width 66 height 16
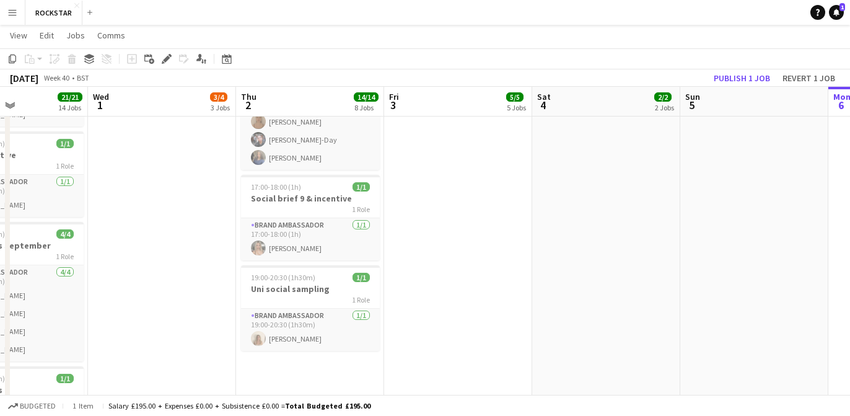
click at [464, 175] on app-date-cell "08:00-16:00 (8h) 1/1 Roaming Scheme - Yasmin 1 Role Events (Event Manager) 1/1 …" at bounding box center [458, 215] width 148 height 1497
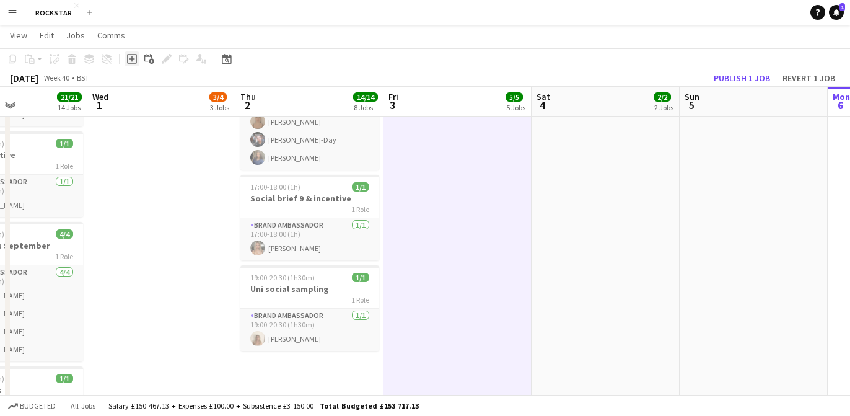
click at [130, 58] on icon at bounding box center [132, 59] width 6 height 6
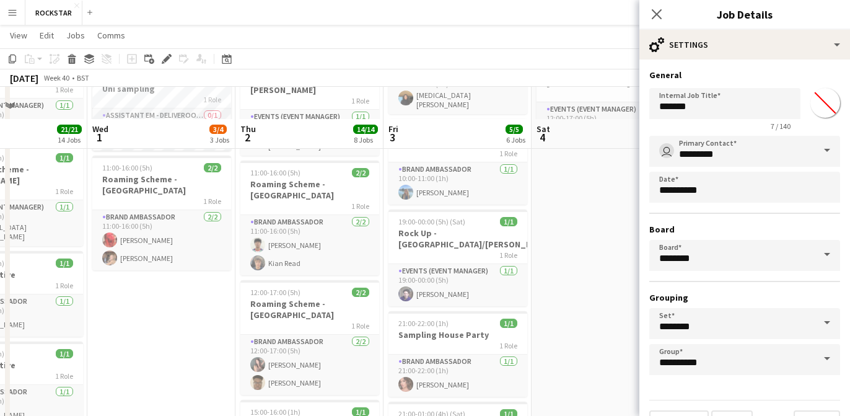
scroll to position [180, 0]
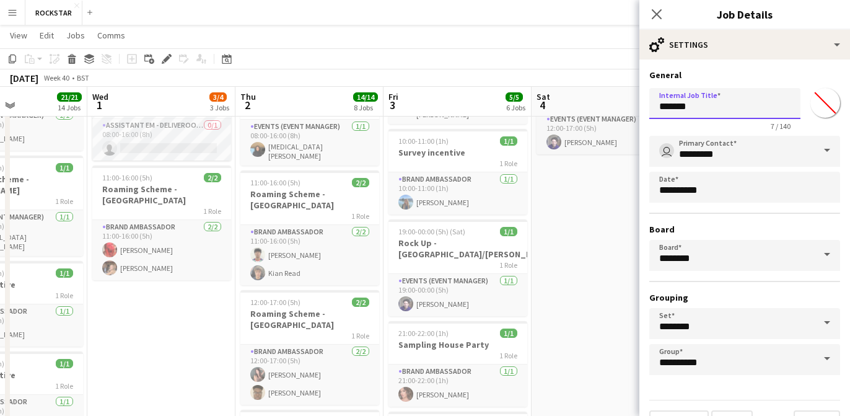
drag, startPoint x: 712, startPoint y: 107, endPoint x: 575, endPoint y: 103, distance: 137.0
type input "**********"
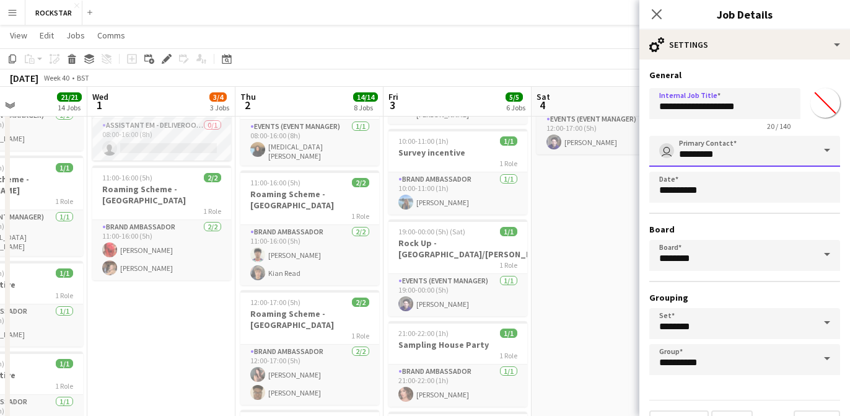
click at [741, 139] on input "*********" at bounding box center [744, 151] width 191 height 31
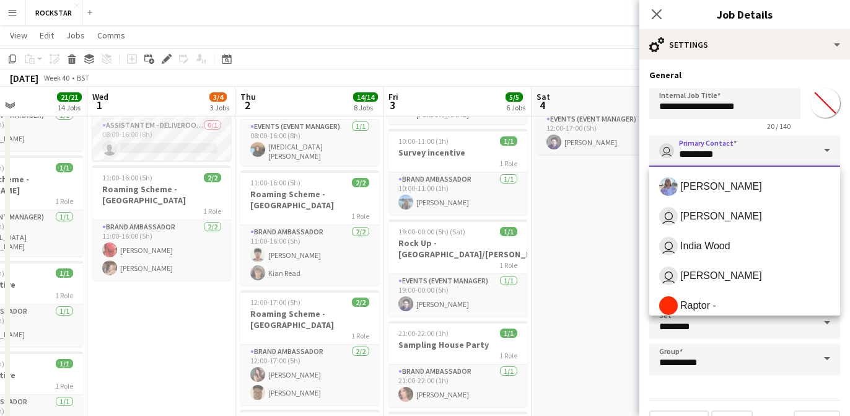
click at [750, 151] on input "*********" at bounding box center [744, 151] width 191 height 31
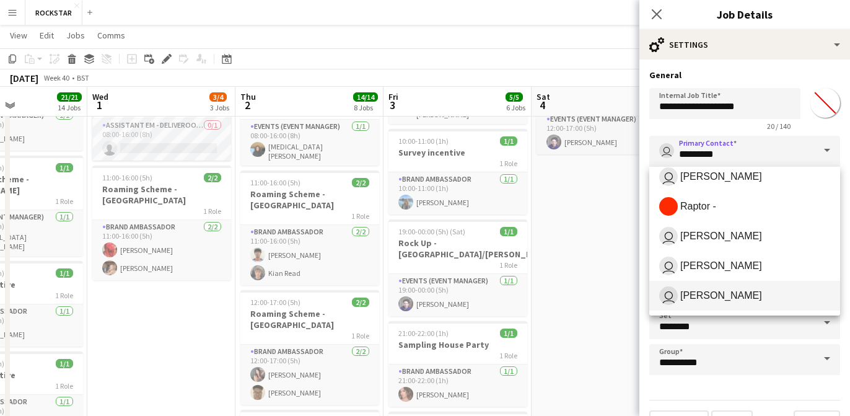
click at [705, 303] on span "user Annie Doyle" at bounding box center [744, 295] width 171 height 19
type input "**********"
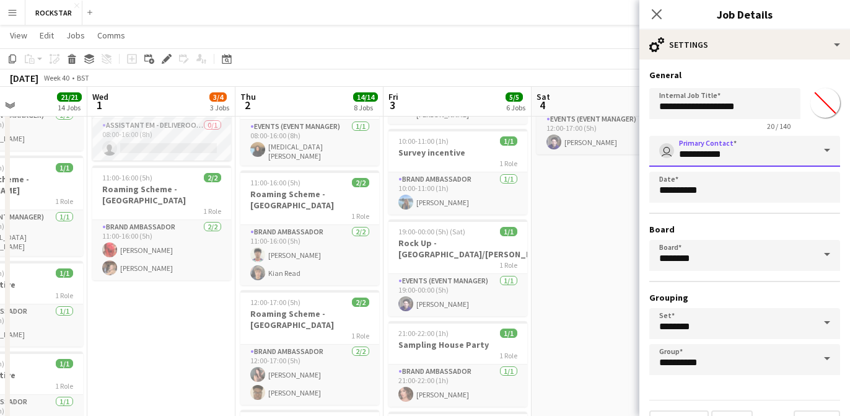
scroll to position [29, 0]
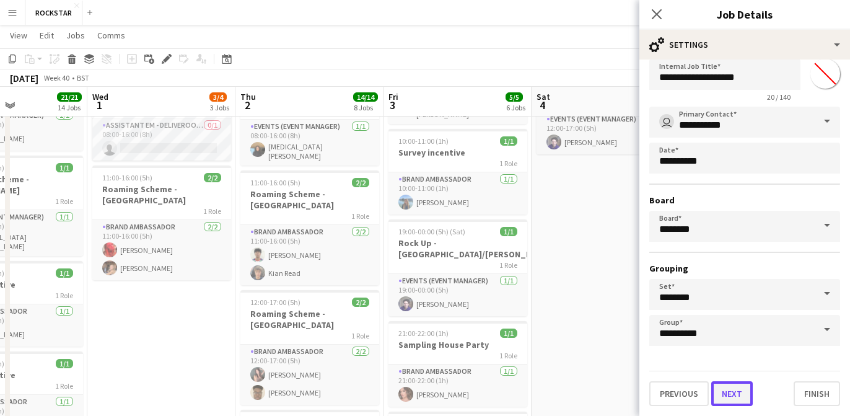
click at [735, 384] on button "Next" at bounding box center [732, 393] width 42 height 25
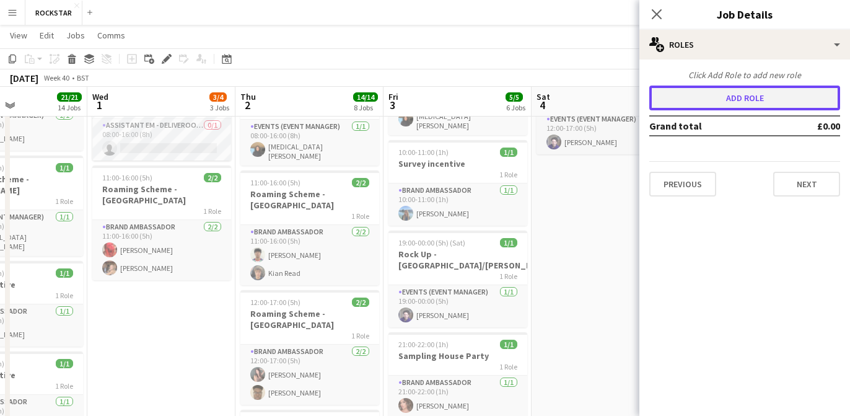
click at [754, 100] on button "Add role" at bounding box center [744, 98] width 191 height 25
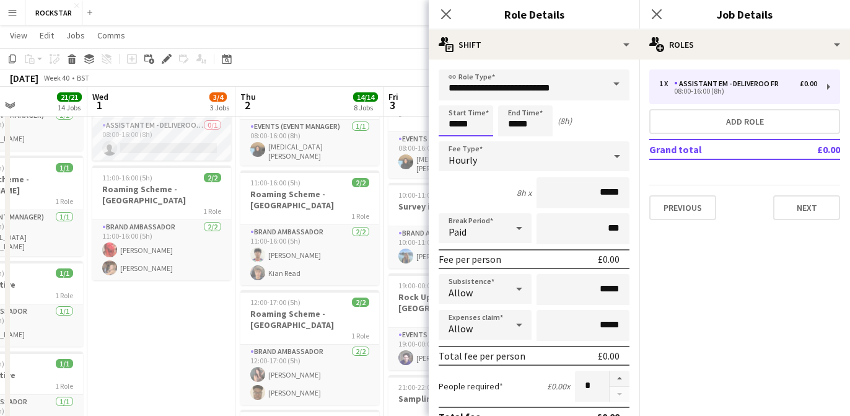
click at [478, 121] on input "*****" at bounding box center [466, 120] width 55 height 31
click at [449, 104] on div at bounding box center [453, 99] width 25 height 12
type input "*****"
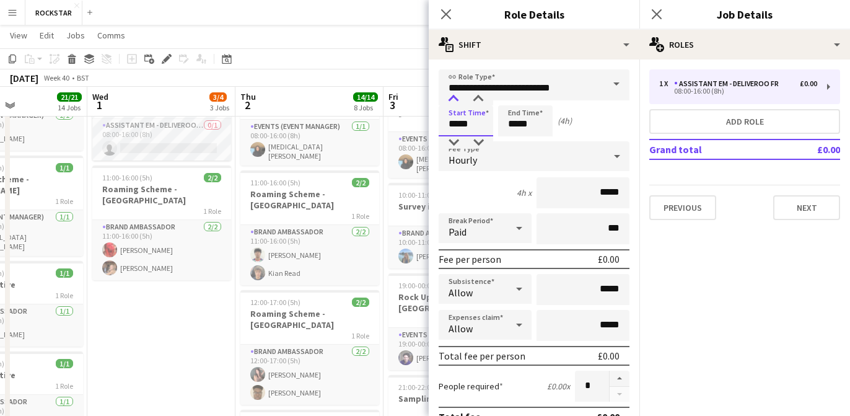
click at [457, 103] on div at bounding box center [453, 99] width 25 height 12
click at [522, 124] on input "*****" at bounding box center [525, 120] width 55 height 31
type input "*****"
click at [508, 95] on div at bounding box center [513, 99] width 25 height 12
click at [589, 89] on input "**********" at bounding box center [534, 84] width 191 height 31
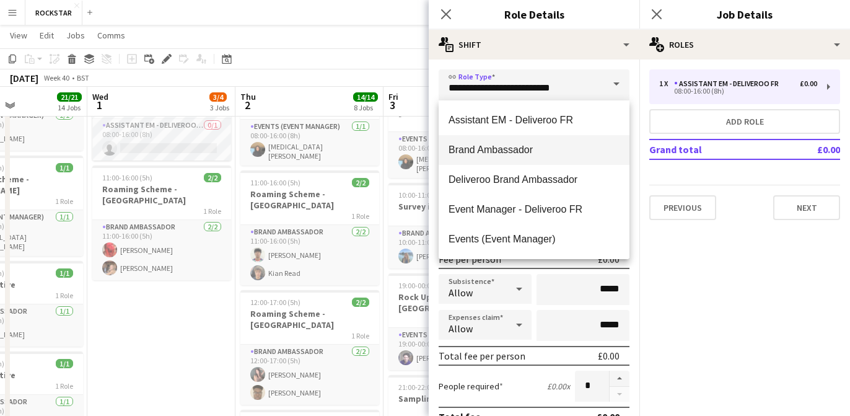
click at [556, 150] on span "Brand Ambassador" at bounding box center [534, 150] width 171 height 12
type input "**********"
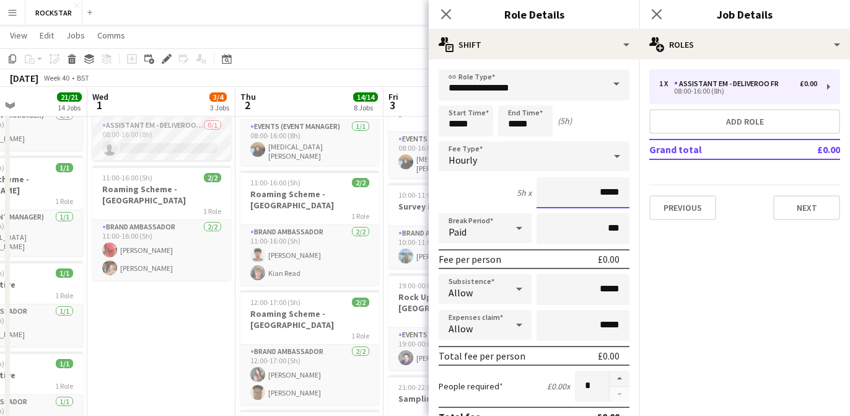
drag, startPoint x: 623, startPoint y: 195, endPoint x: 538, endPoint y: 195, distance: 84.9
click at [538, 195] on input "*****" at bounding box center [583, 192] width 93 height 31
type input "******"
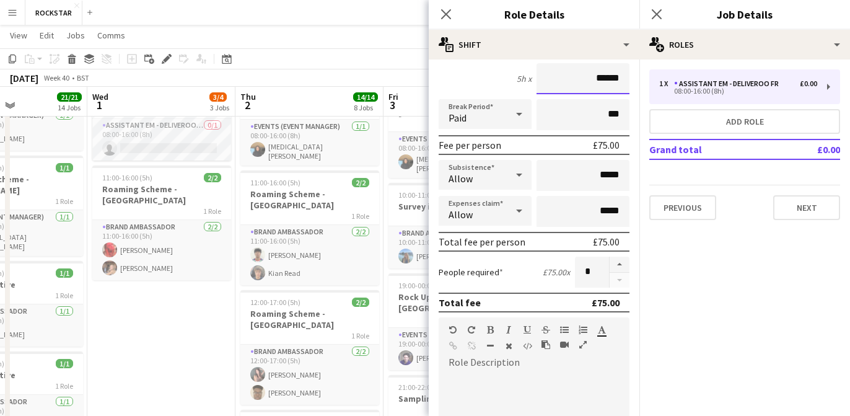
scroll to position [115, 0]
click at [623, 264] on button "button" at bounding box center [620, 264] width 20 height 16
type input "*"
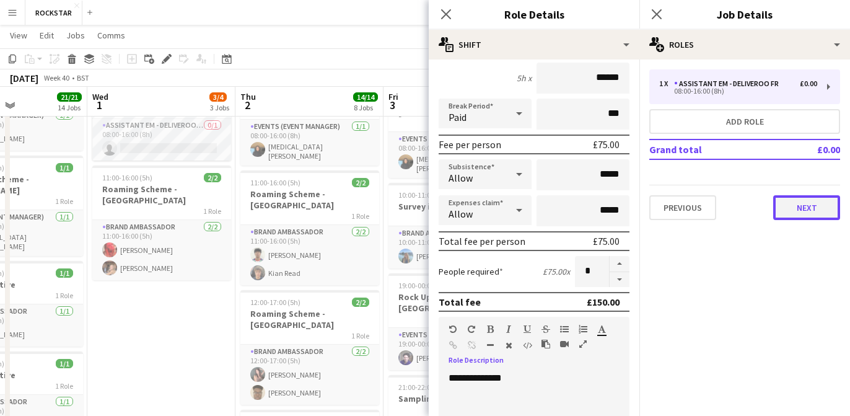
click at [795, 212] on button "Next" at bounding box center [806, 207] width 67 height 25
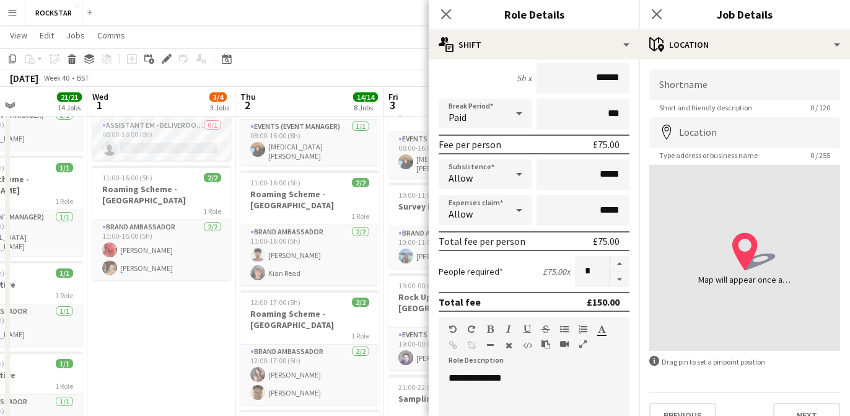
scroll to position [22, 0]
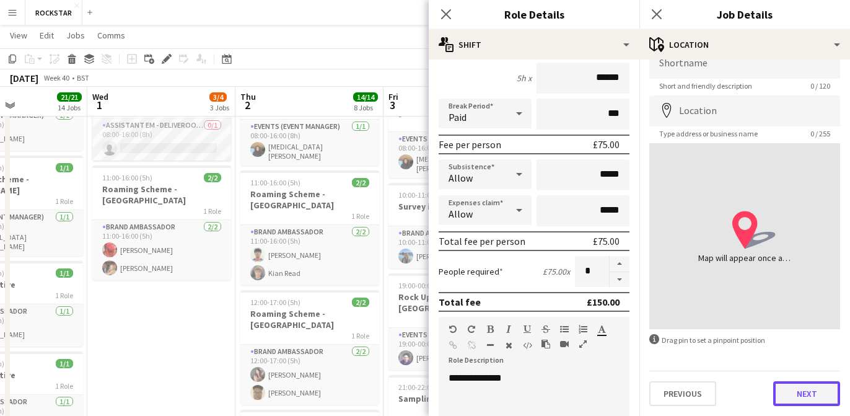
click at [806, 393] on button "Next" at bounding box center [806, 393] width 67 height 25
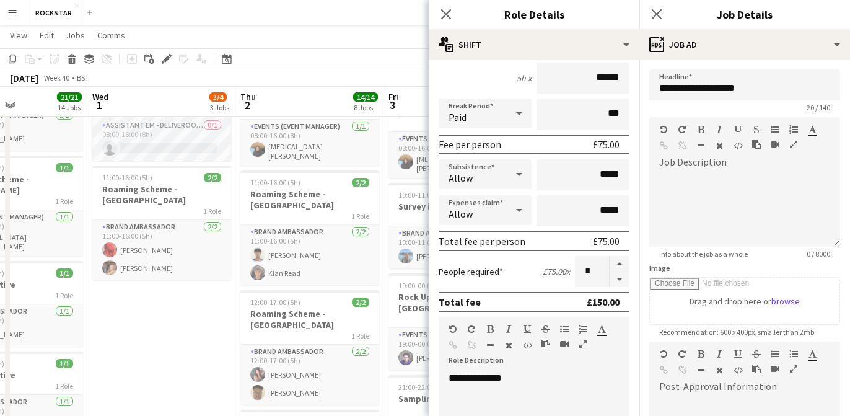
scroll to position [196, 0]
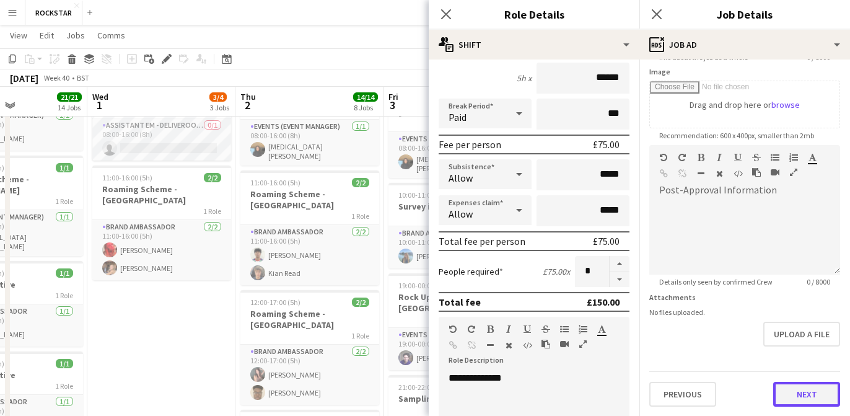
click at [794, 397] on button "Next" at bounding box center [806, 394] width 67 height 25
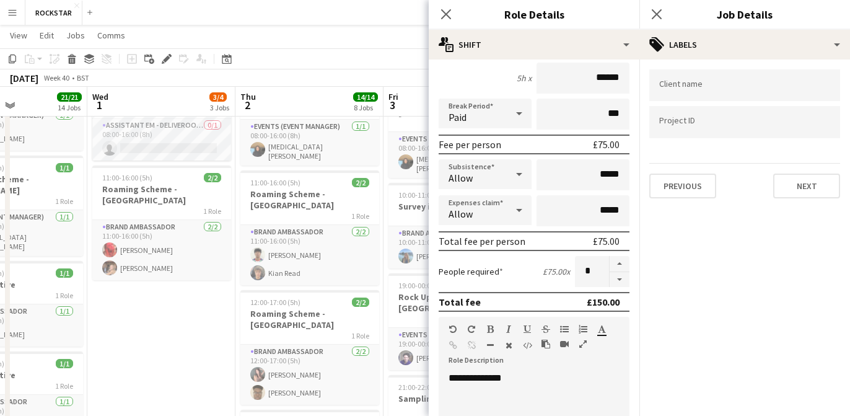
click at [728, 87] on input "Type to search client labels..." at bounding box center [744, 85] width 171 height 11
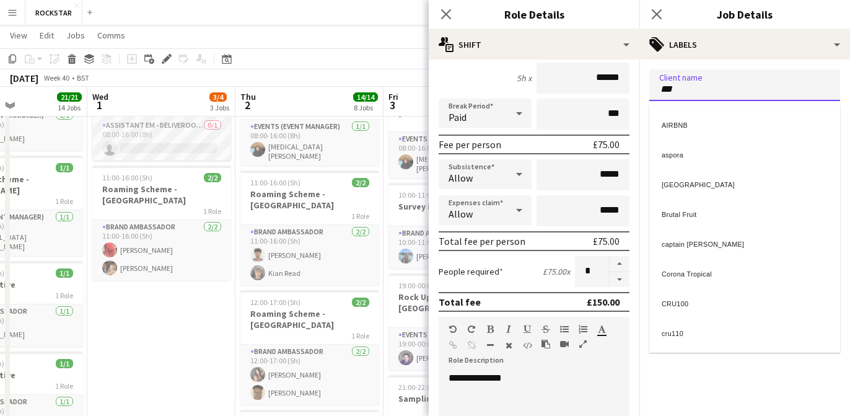
type input "***"
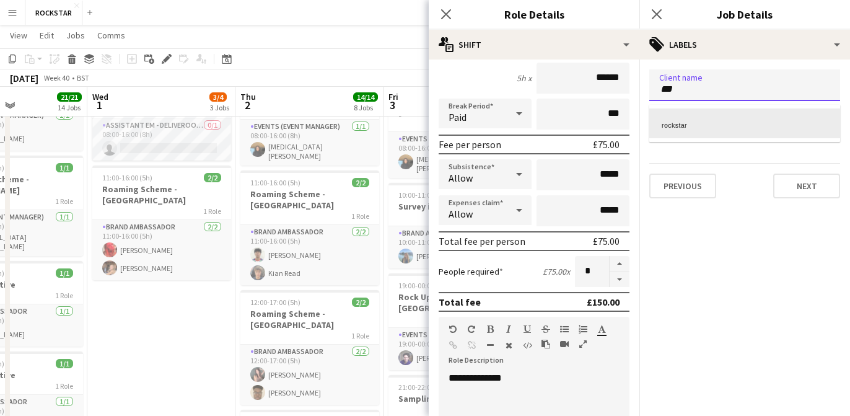
click at [721, 123] on div "rockstar" at bounding box center [744, 123] width 191 height 30
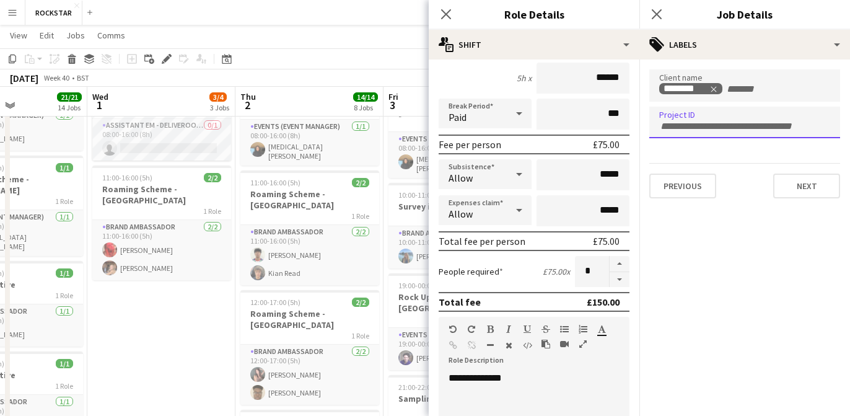
click at [715, 127] on input "Type to search project ID labels..." at bounding box center [744, 126] width 171 height 11
type input "***"
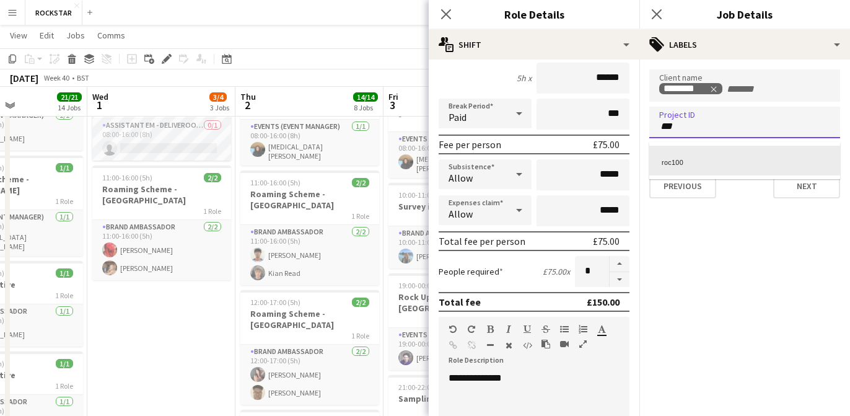
click at [718, 168] on div "roc100" at bounding box center [744, 161] width 191 height 30
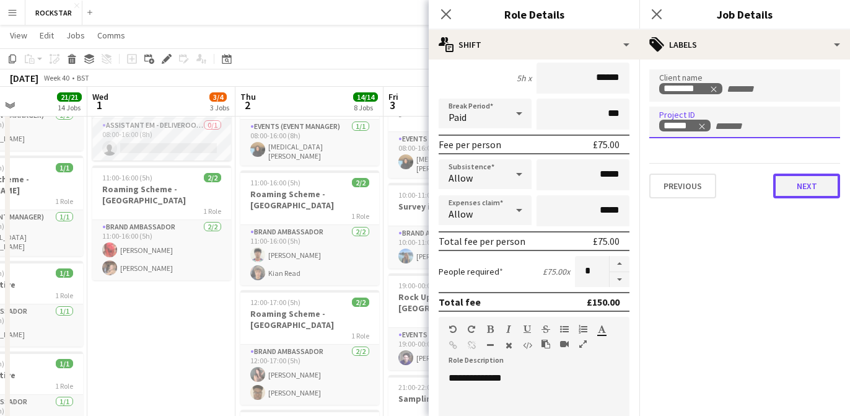
click at [820, 187] on button "Next" at bounding box center [806, 186] width 67 height 25
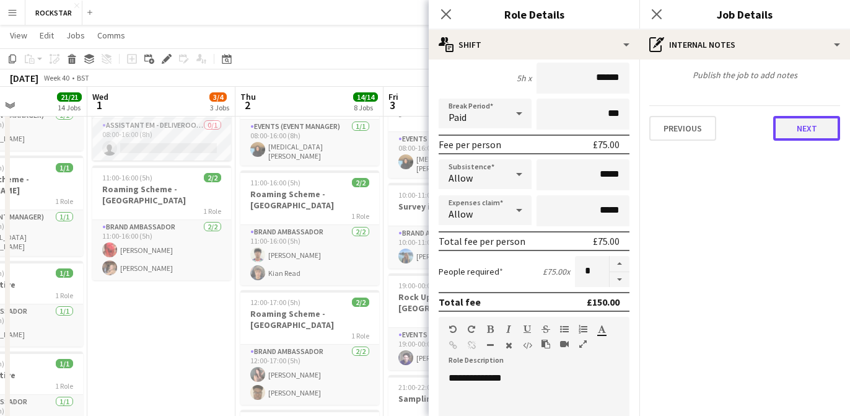
click at [810, 128] on button "Next" at bounding box center [806, 128] width 67 height 25
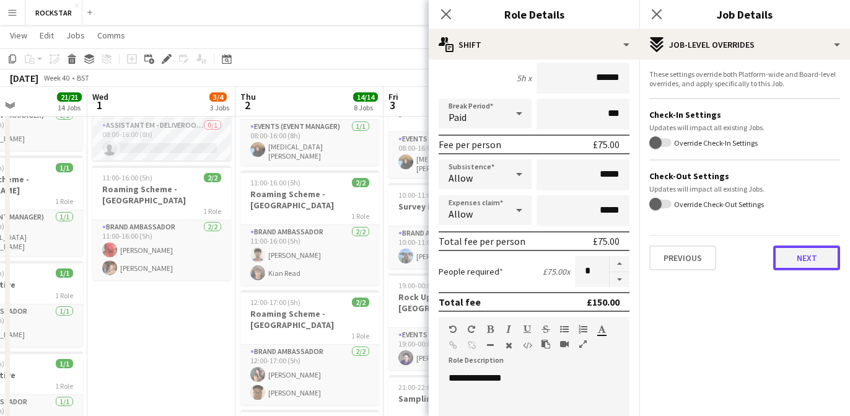
click at [803, 251] on button "Next" at bounding box center [806, 257] width 67 height 25
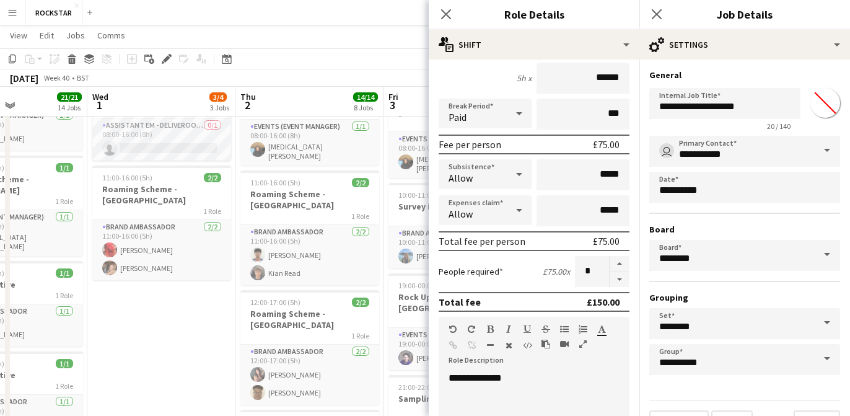
scroll to position [29, 0]
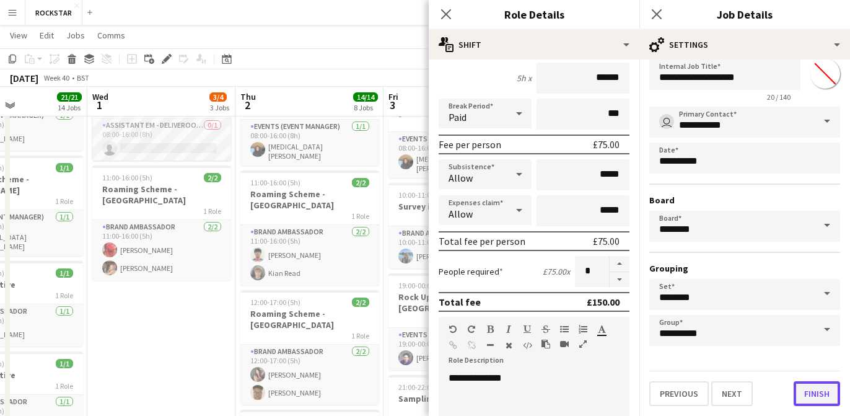
click at [816, 398] on button "Finish" at bounding box center [817, 393] width 46 height 25
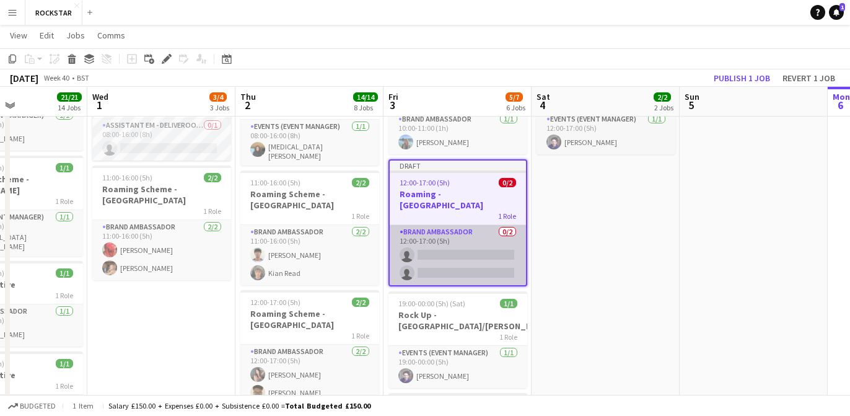
click at [447, 231] on app-card-role "Brand Ambassador 0/2 12:00-17:00 (5h) single-neutral-actions single-neutral-act…" at bounding box center [458, 255] width 136 height 60
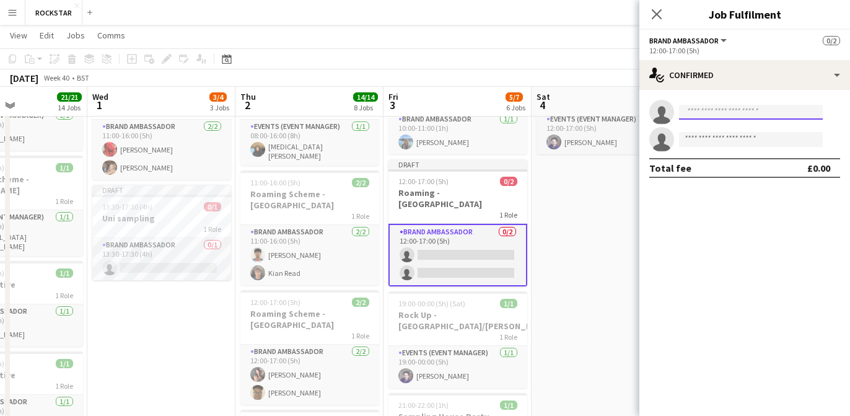
click at [715, 119] on input at bounding box center [751, 112] width 144 height 15
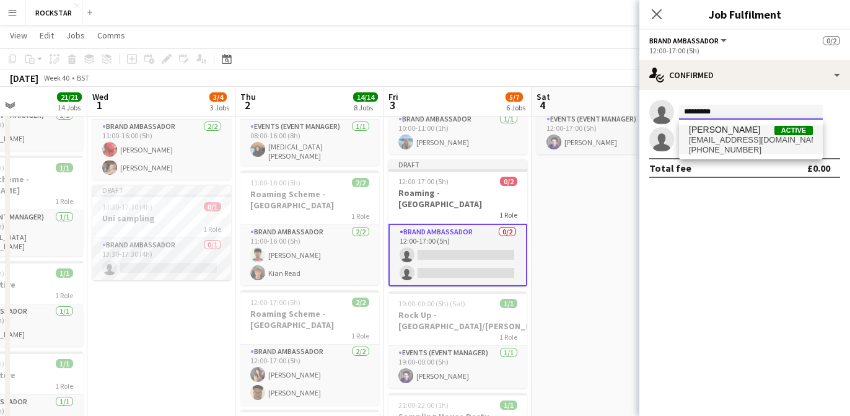
type input "*********"
click at [733, 138] on span "willdzk11@gmail.com" at bounding box center [751, 140] width 124 height 10
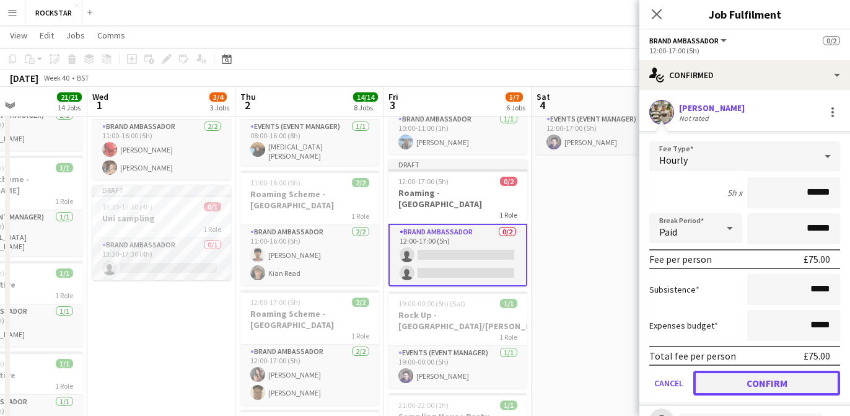
click at [741, 387] on button "Confirm" at bounding box center [766, 383] width 147 height 25
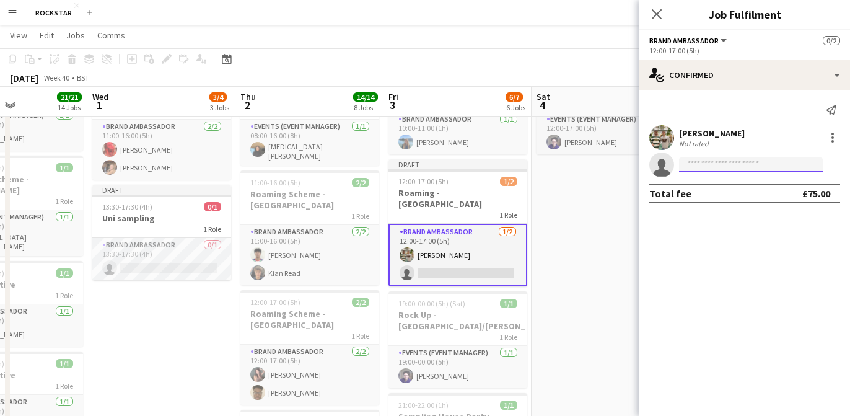
click at [696, 165] on input at bounding box center [751, 164] width 144 height 15
type input "*"
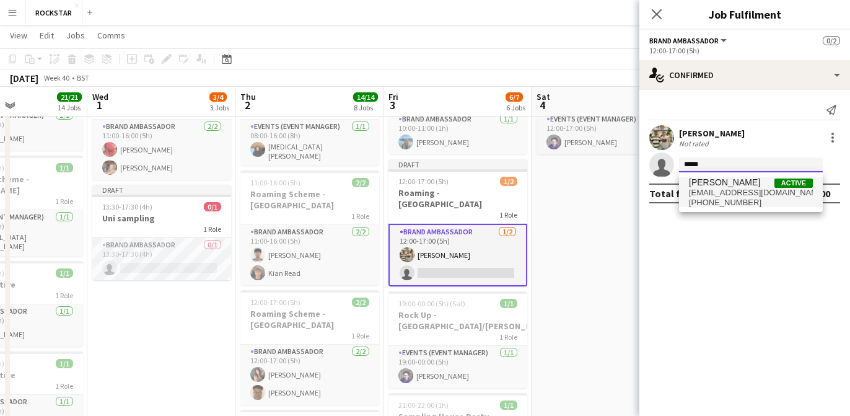
type input "*****"
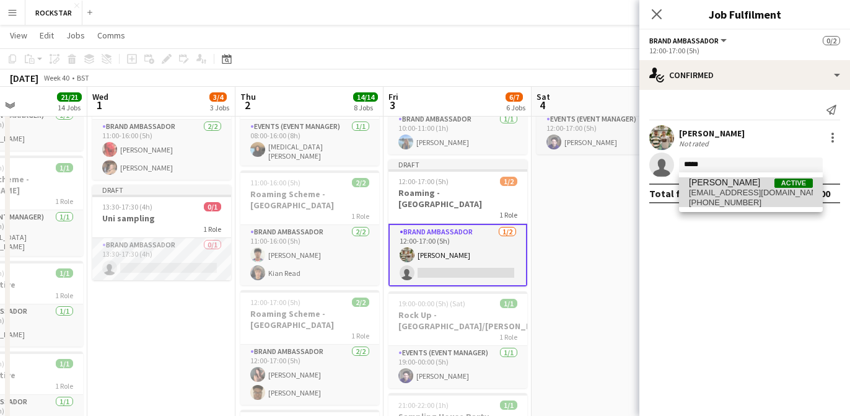
click at [726, 189] on span "lucastetlow@gmail.com" at bounding box center [751, 193] width 124 height 10
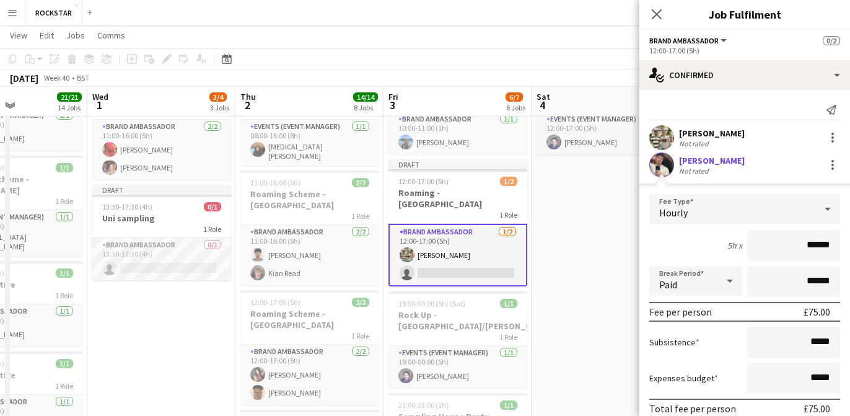
scroll to position [79, 0]
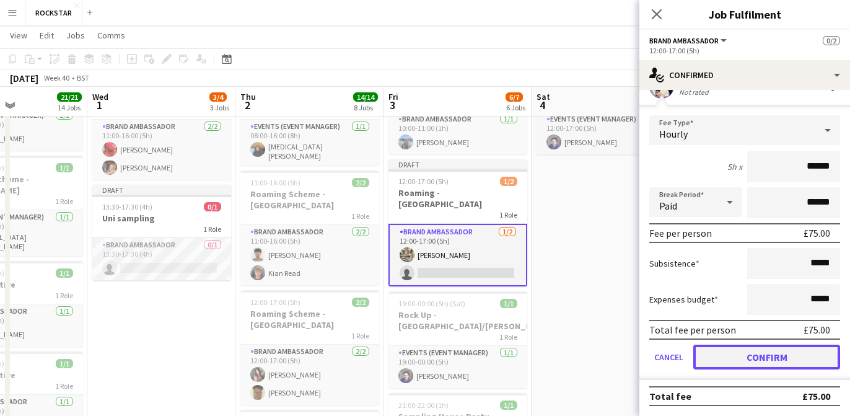
click at [788, 366] on button "Confirm" at bounding box center [766, 357] width 147 height 25
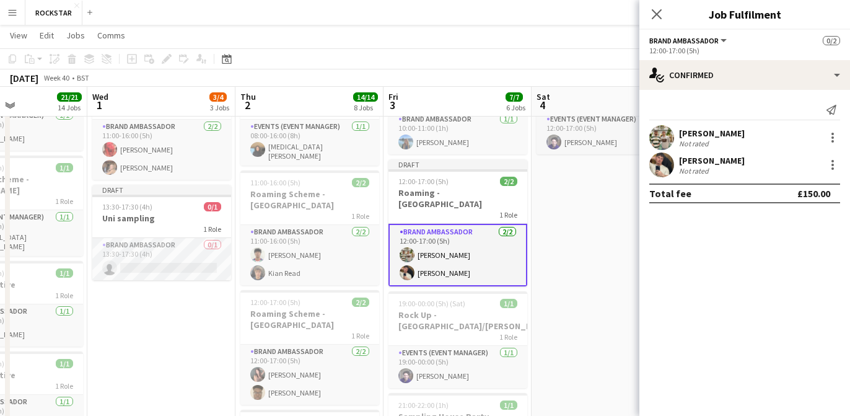
scroll to position [0, 0]
click at [660, 19] on icon "Close pop-in" at bounding box center [657, 14] width 12 height 12
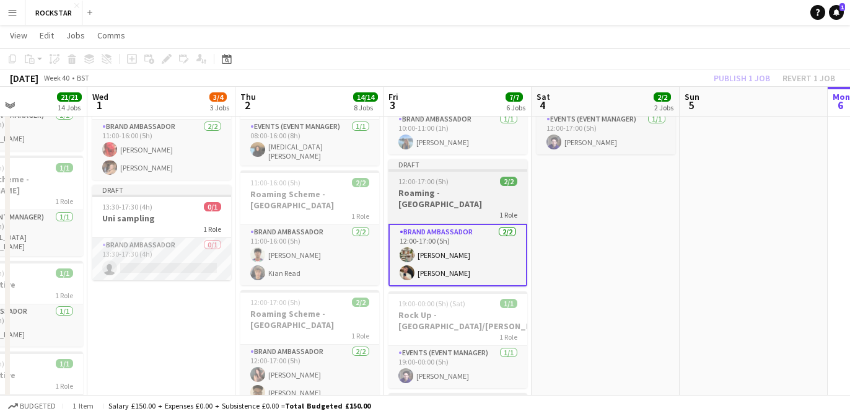
click at [459, 187] on h3 "Roaming - Manchester" at bounding box center [458, 198] width 139 height 22
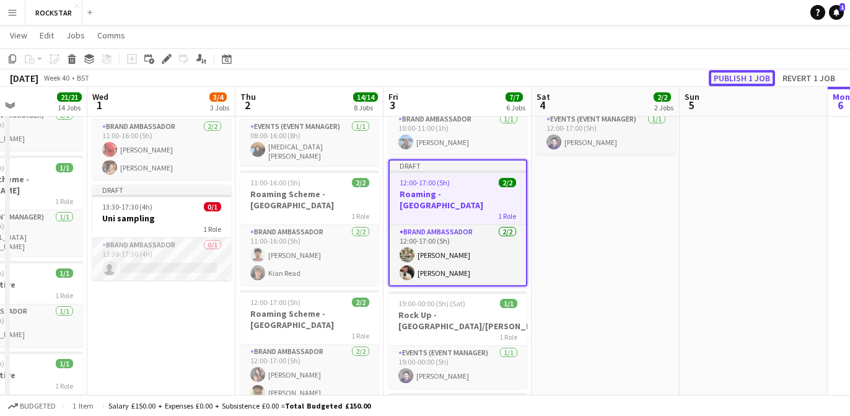
click at [738, 74] on button "Publish 1 job" at bounding box center [742, 78] width 66 height 16
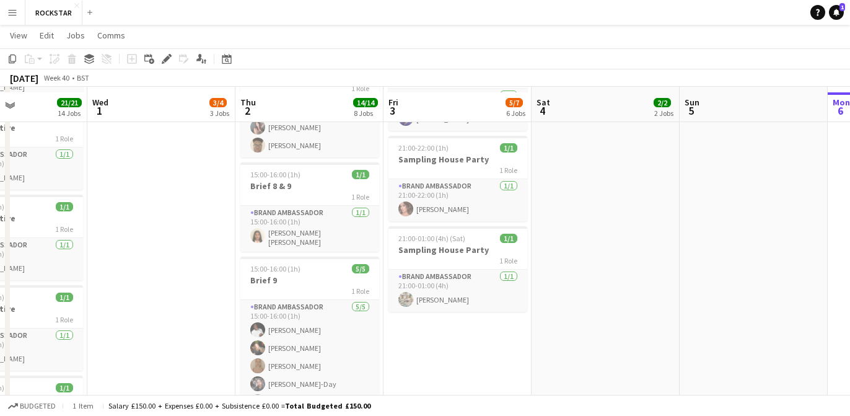
scroll to position [433, 0]
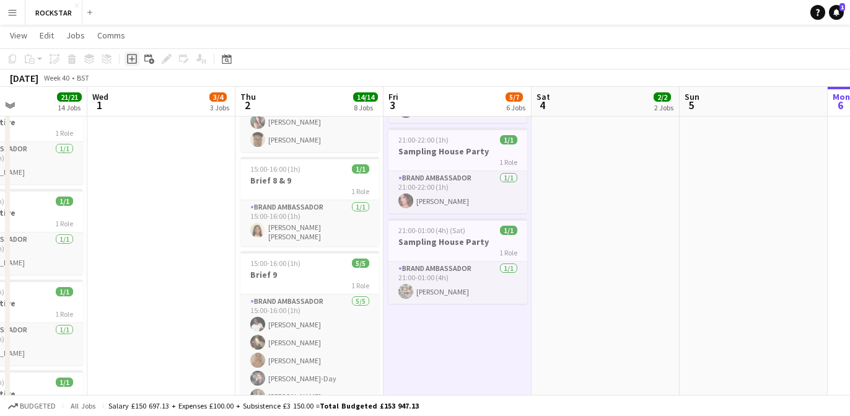
click at [131, 59] on icon at bounding box center [132, 59] width 6 height 6
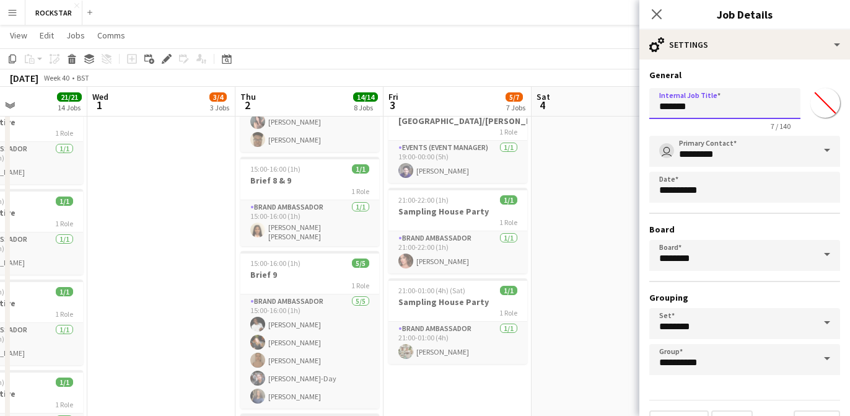
drag, startPoint x: 707, startPoint y: 107, endPoint x: 596, endPoint y: 102, distance: 111.1
click at [597, 104] on body "Menu Boards Boards Boards All jobs Status Workforce Workforce My Workforce Recr…" at bounding box center [425, 395] width 850 height 1657
type input "**********"
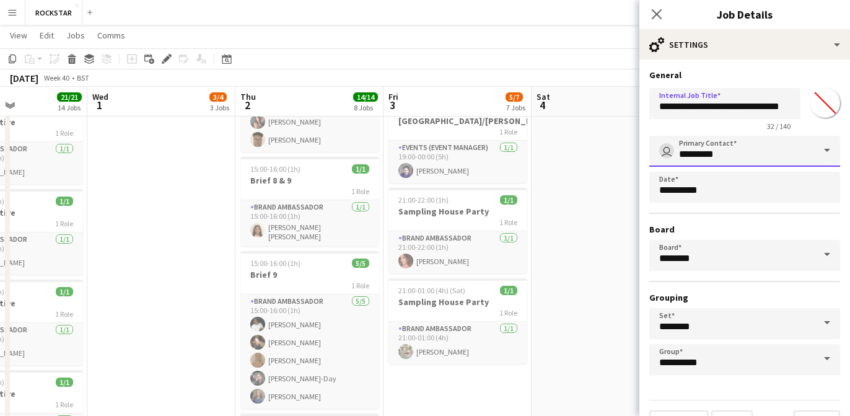
click at [685, 149] on input "*********" at bounding box center [744, 151] width 191 height 31
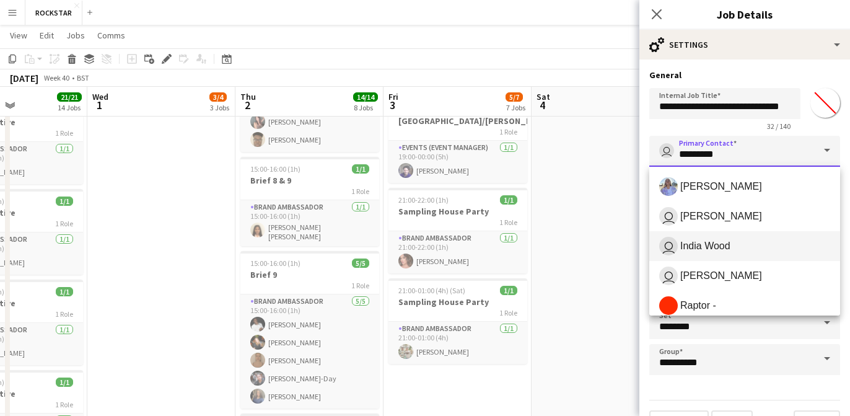
scroll to position [99, 0]
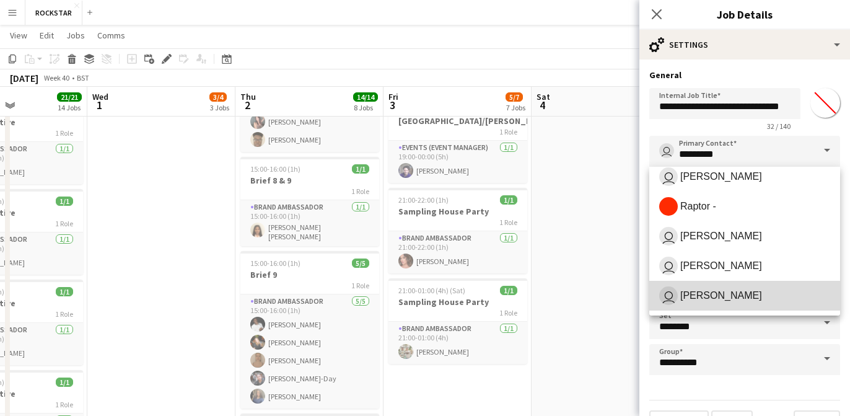
click at [719, 297] on span "Annie Doyle" at bounding box center [721, 295] width 82 height 12
type input "**********"
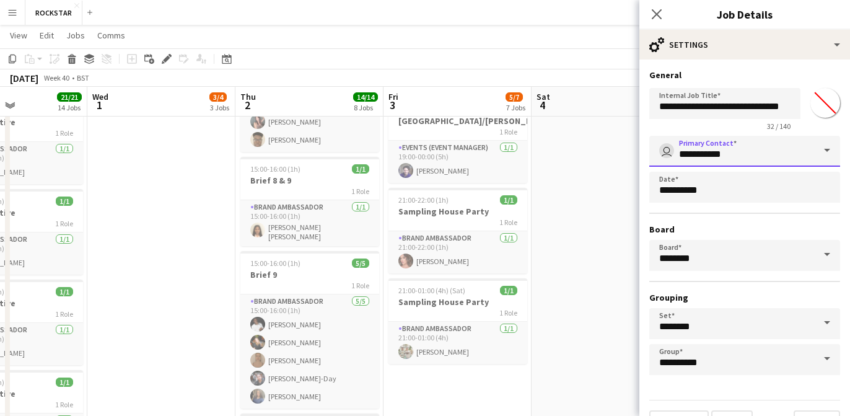
scroll to position [29, 0]
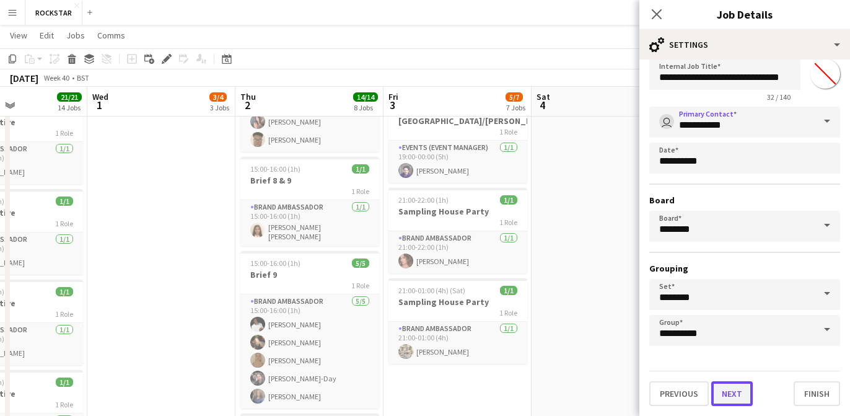
click at [730, 384] on button "Next" at bounding box center [732, 393] width 42 height 25
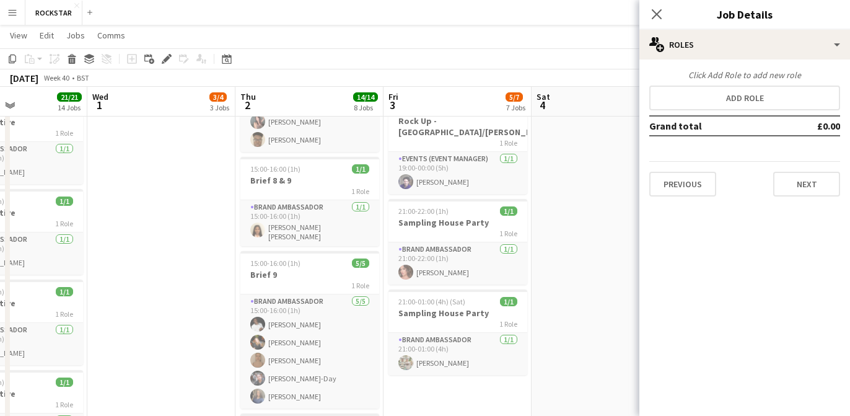
scroll to position [0, 0]
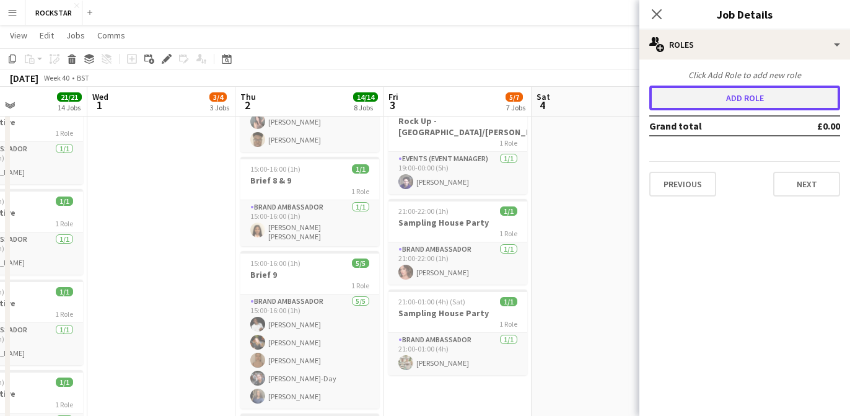
click at [725, 92] on button "Add role" at bounding box center [744, 98] width 191 height 25
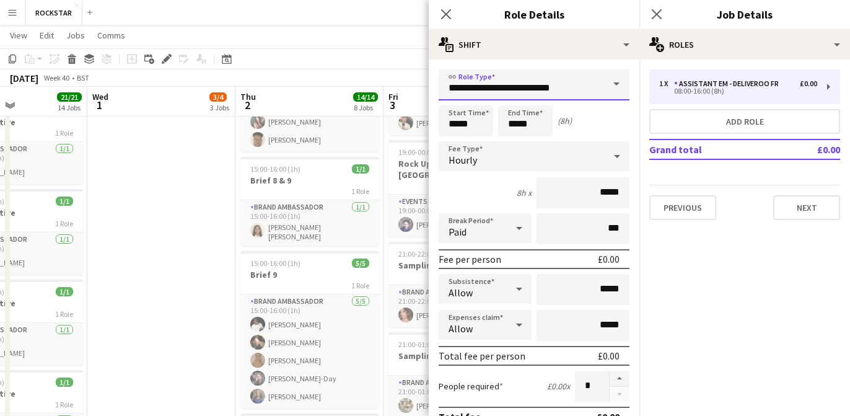
click at [593, 84] on input "**********" at bounding box center [534, 84] width 191 height 31
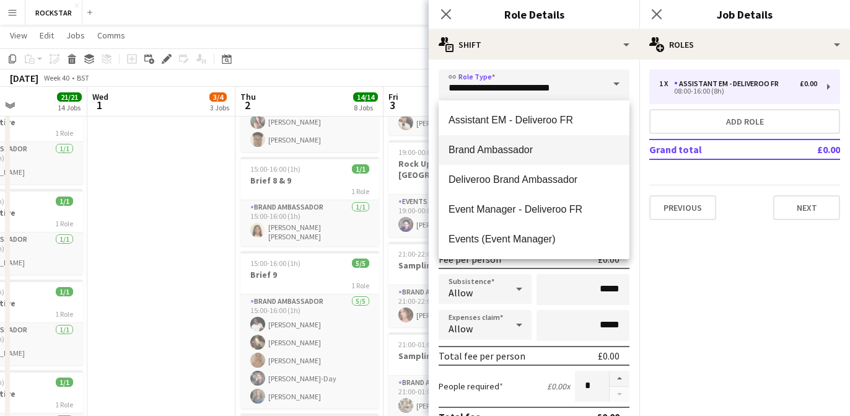
click at [560, 149] on span "Brand Ambassador" at bounding box center [534, 150] width 171 height 12
type input "**********"
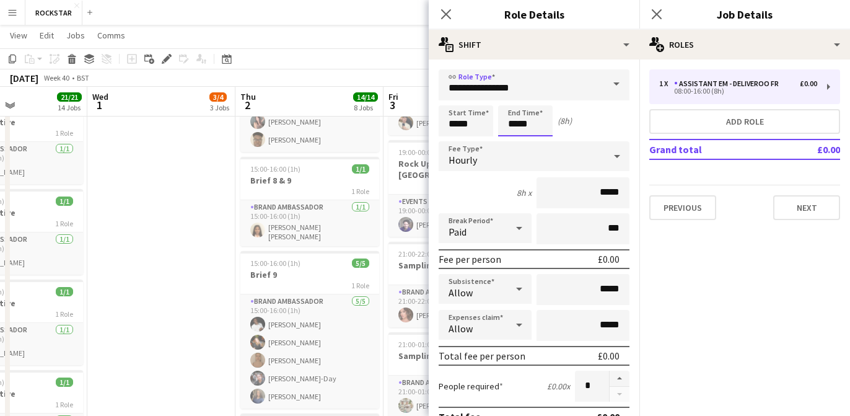
click at [517, 123] on input "*****" at bounding box center [525, 120] width 55 height 31
click at [455, 119] on input "*****" at bounding box center [466, 120] width 55 height 31
click at [455, 105] on div at bounding box center [453, 99] width 25 height 12
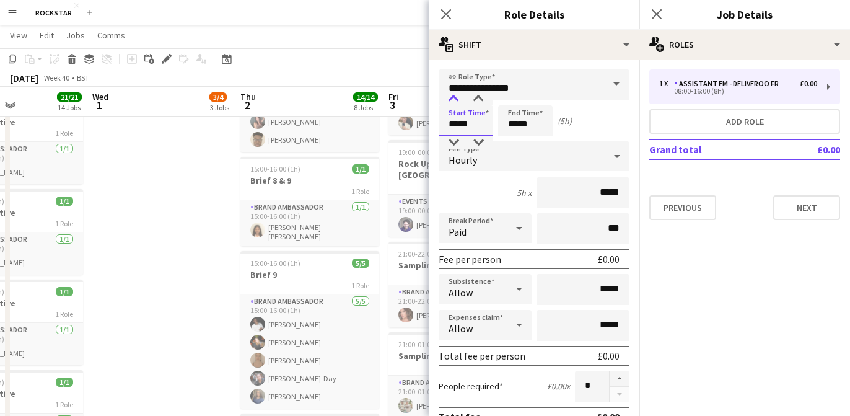
click at [455, 105] on div at bounding box center [453, 99] width 25 height 12
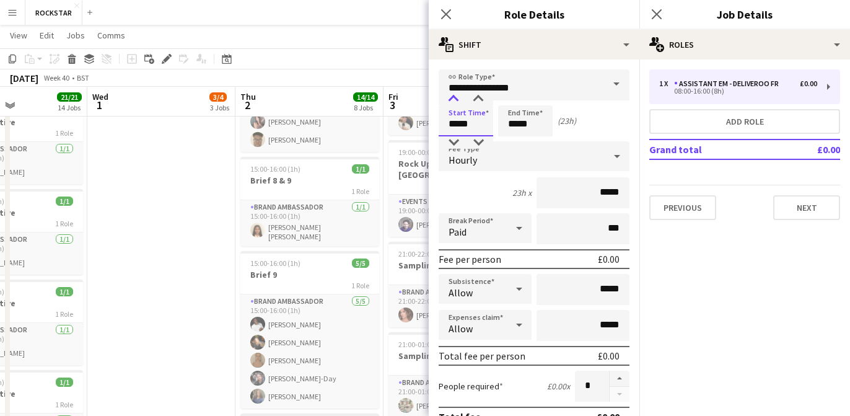
click at [455, 105] on div at bounding box center [453, 99] width 25 height 12
type input "*****"
click at [455, 105] on div at bounding box center [453, 99] width 25 height 12
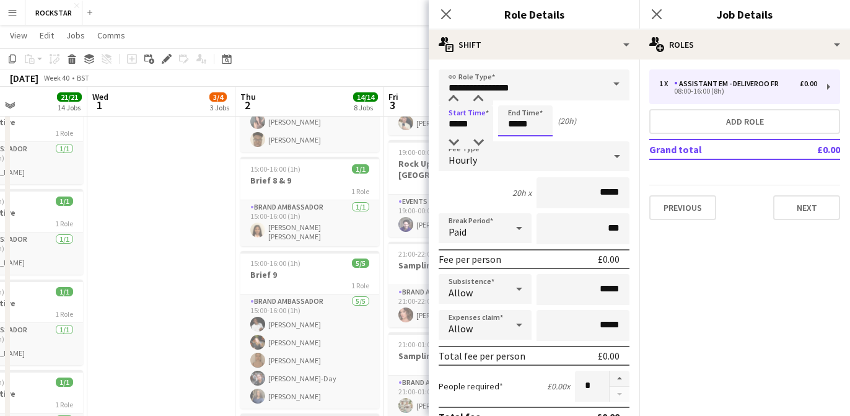
click at [532, 130] on input "*****" at bounding box center [525, 120] width 55 height 31
click at [515, 102] on div at bounding box center [513, 99] width 25 height 12
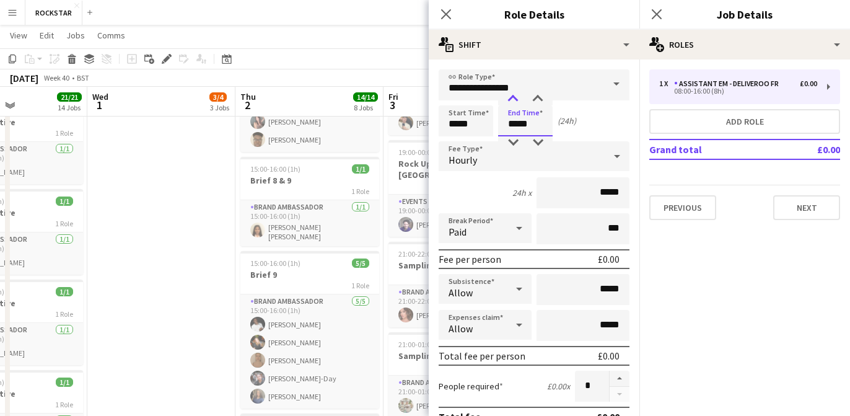
click at [515, 102] on div at bounding box center [513, 99] width 25 height 12
type input "*****"
click at [515, 102] on div at bounding box center [513, 99] width 25 height 12
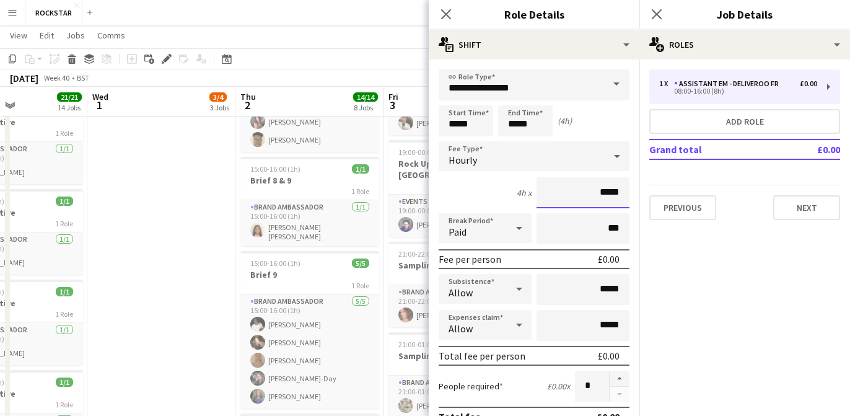
drag, startPoint x: 625, startPoint y: 191, endPoint x: 550, endPoint y: 193, distance: 74.4
click at [550, 191] on input "*****" at bounding box center [583, 192] width 93 height 31
type input "******"
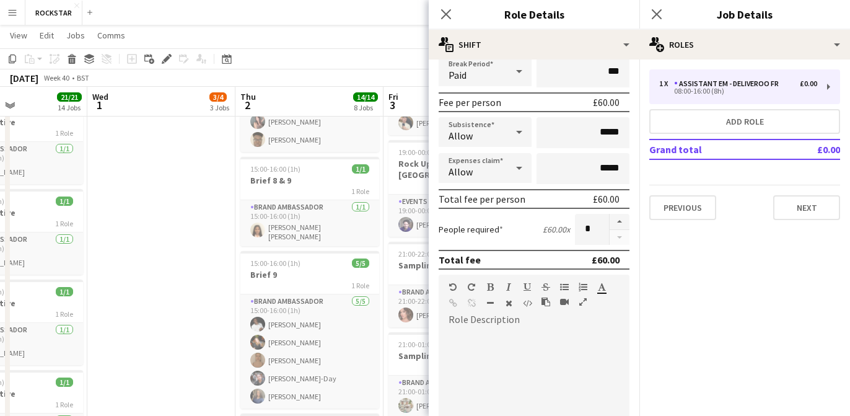
scroll to position [157, 0]
click at [625, 218] on button "button" at bounding box center [620, 221] width 20 height 16
type input "*"
click at [525, 336] on div at bounding box center [534, 403] width 191 height 149
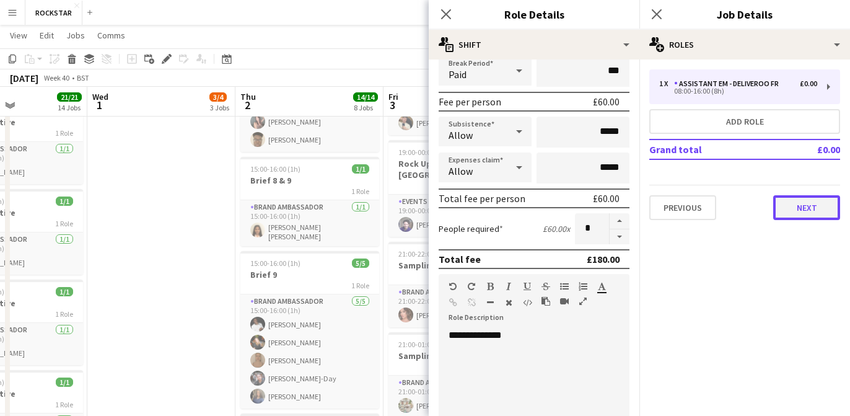
click at [793, 208] on button "Next" at bounding box center [806, 207] width 67 height 25
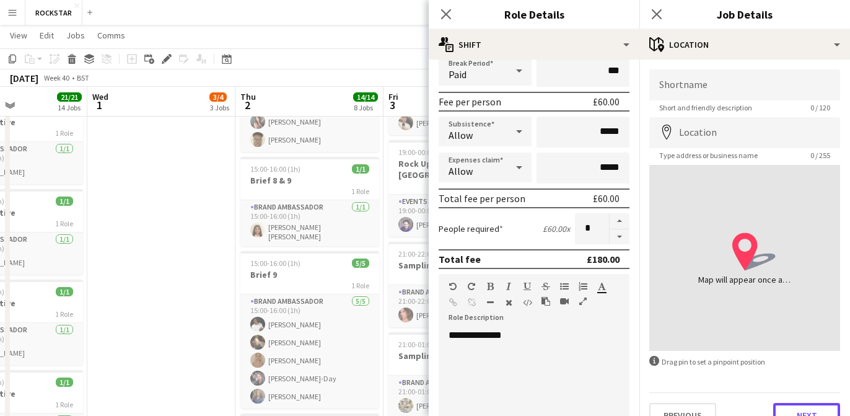
click at [781, 407] on button "Next" at bounding box center [806, 415] width 67 height 25
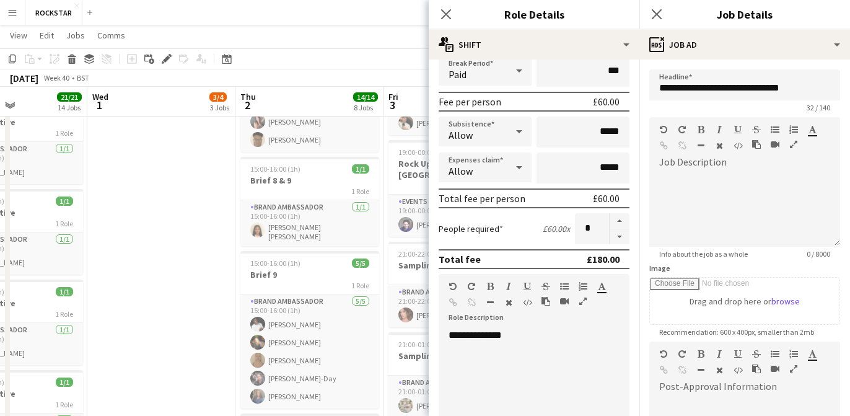
scroll to position [196, 0]
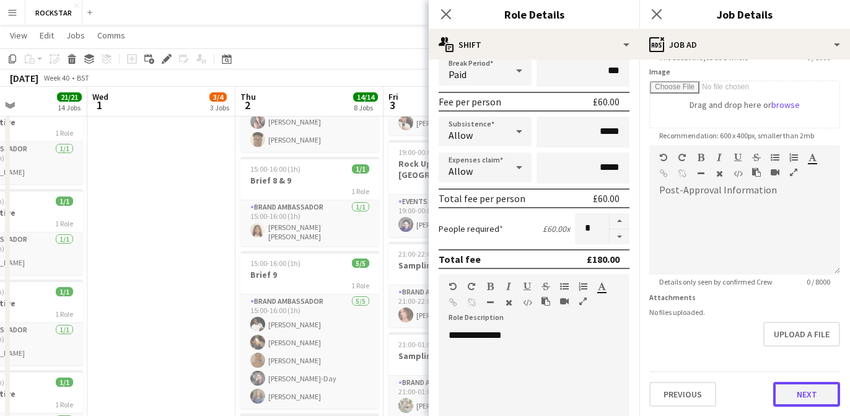
click at [799, 397] on button "Next" at bounding box center [806, 394] width 67 height 25
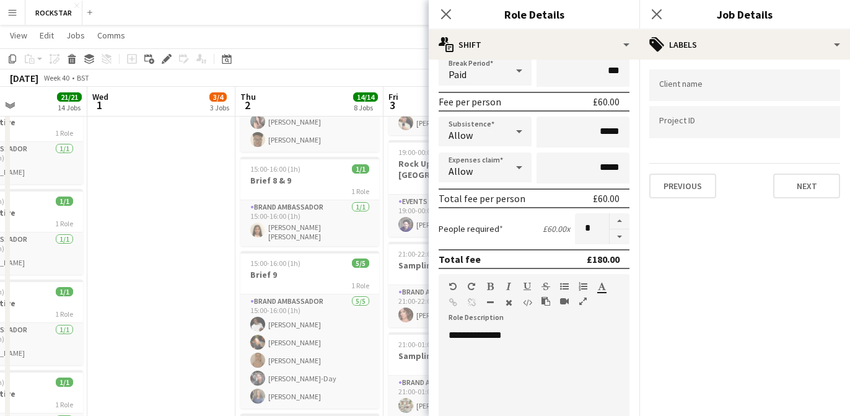
scroll to position [0, 0]
click at [749, 87] on input "Type to search client labels..." at bounding box center [744, 85] width 171 height 11
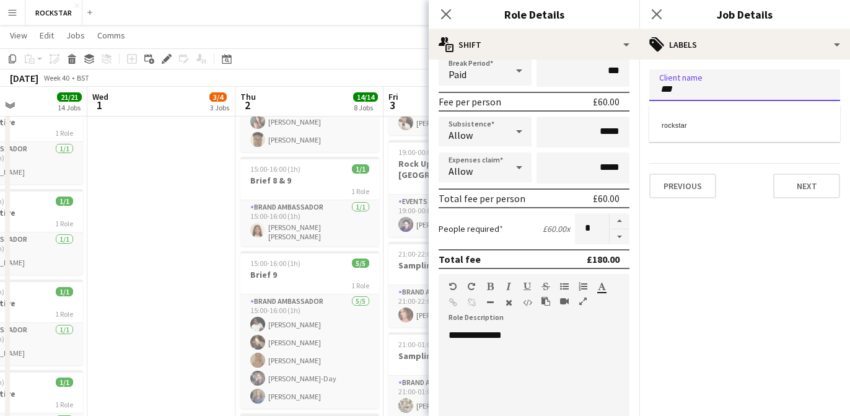
type input "***"
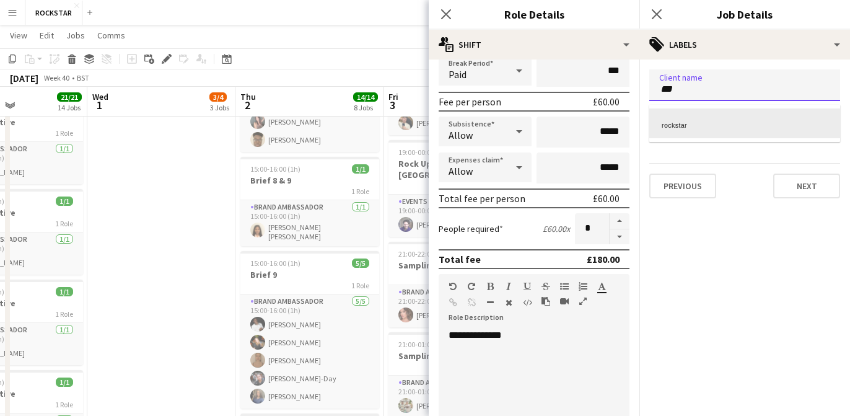
click at [719, 125] on div "rockstar" at bounding box center [744, 123] width 191 height 30
click at [716, 133] on div at bounding box center [744, 123] width 191 height 32
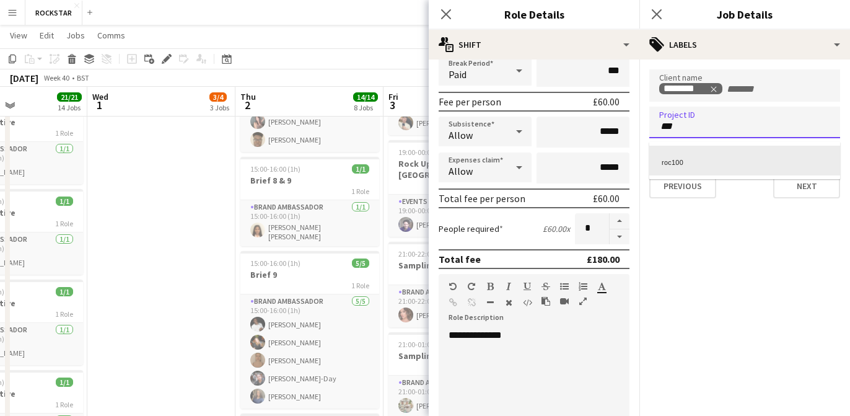
click at [707, 141] on div at bounding box center [745, 208] width 211 height 416
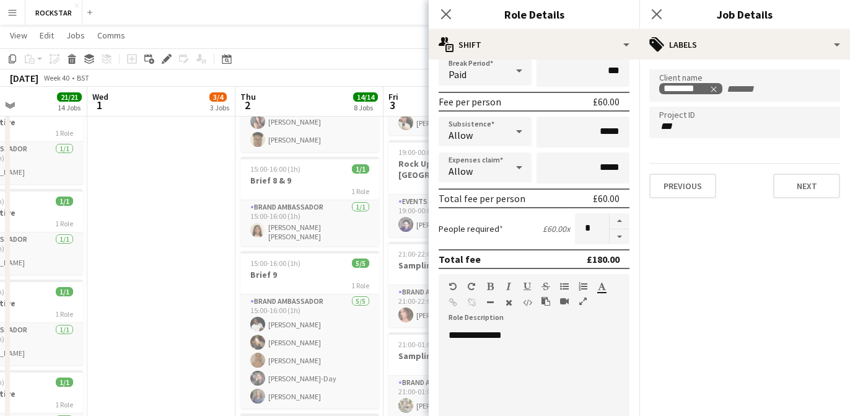
click at [729, 115] on div "***" at bounding box center [744, 123] width 191 height 32
type input "***"
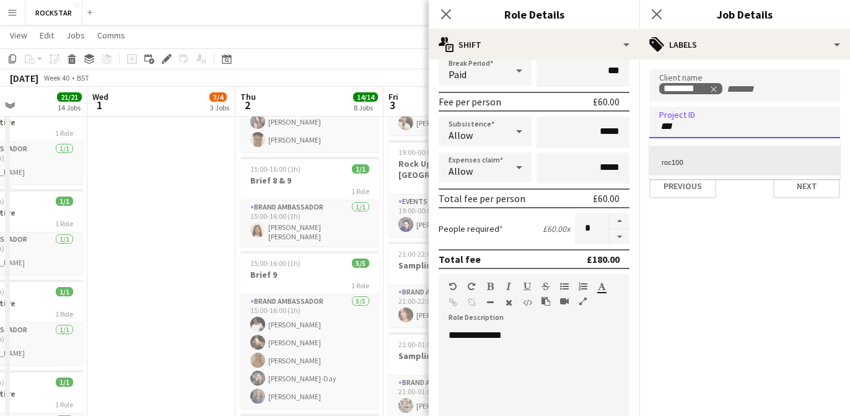
click at [709, 157] on div "roc100" at bounding box center [744, 161] width 191 height 30
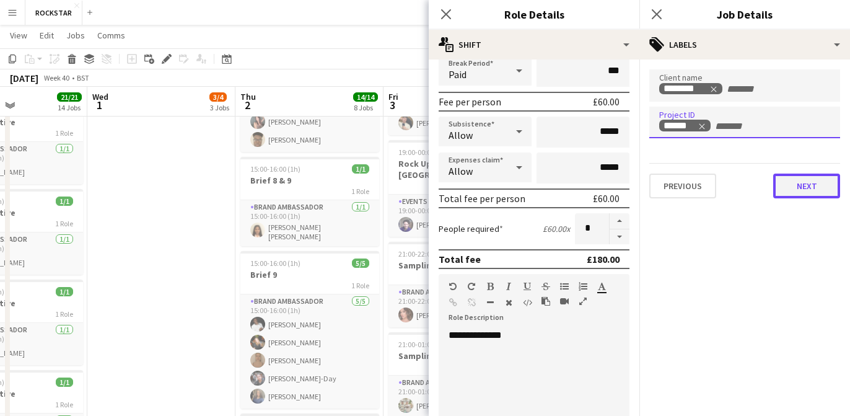
click at [817, 196] on button "Next" at bounding box center [806, 186] width 67 height 25
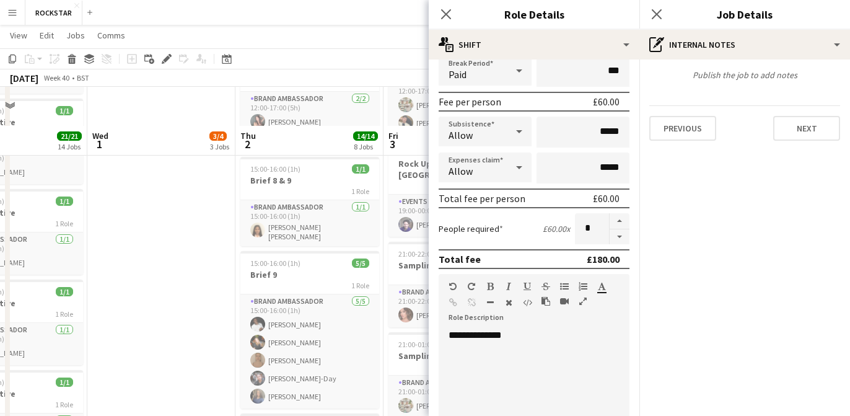
scroll to position [652, 0]
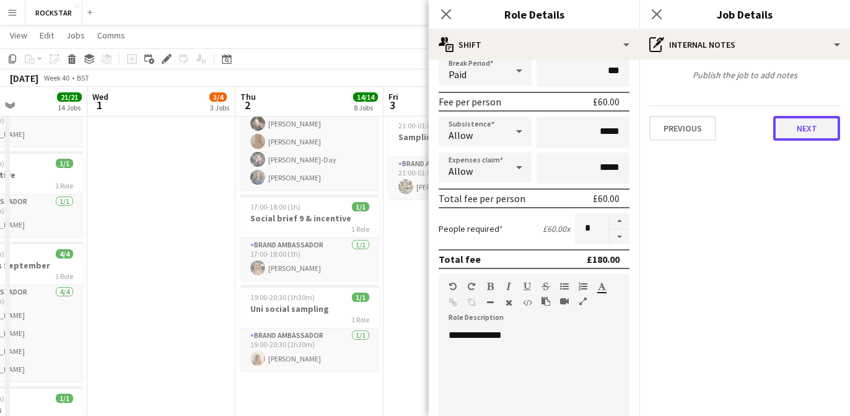
click at [811, 125] on button "Next" at bounding box center [806, 128] width 67 height 25
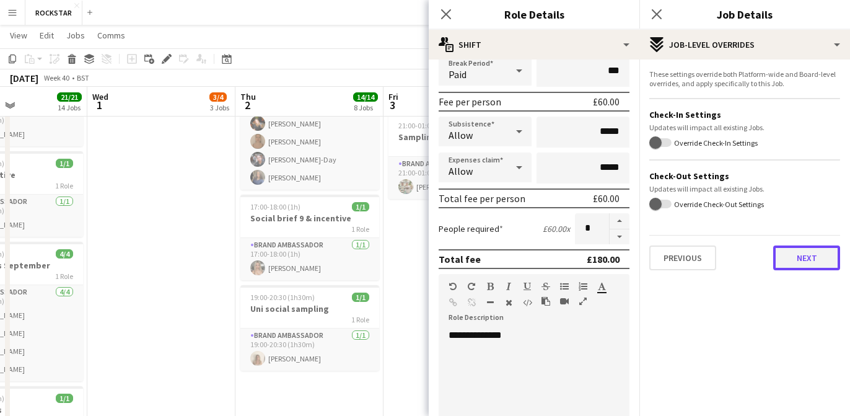
click at [811, 252] on button "Next" at bounding box center [806, 257] width 67 height 25
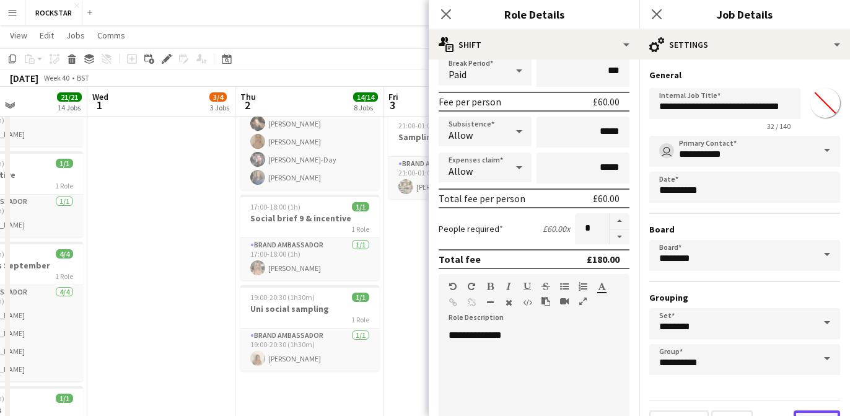
click at [807, 413] on button "Finish" at bounding box center [817, 422] width 46 height 25
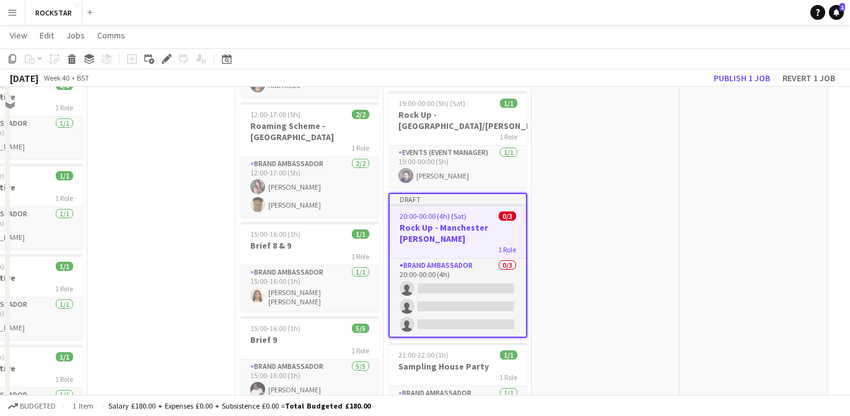
scroll to position [240, 0]
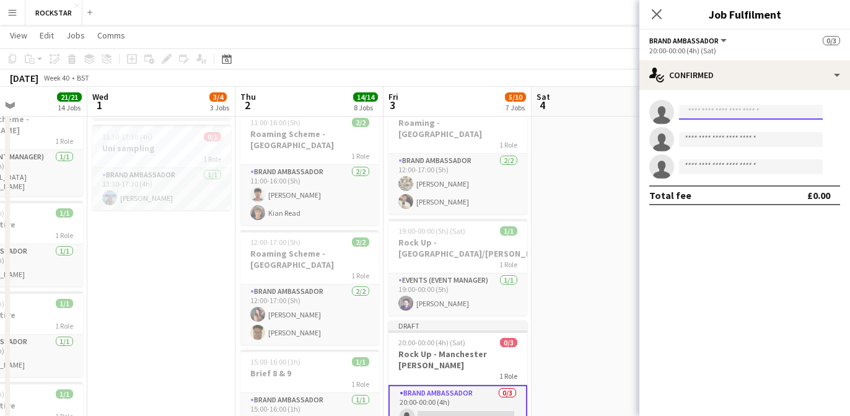
click at [741, 113] on input at bounding box center [751, 112] width 144 height 15
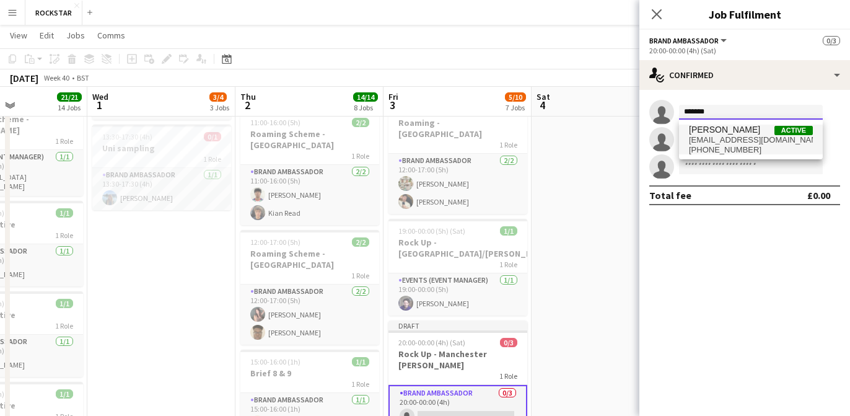
type input "*******"
click at [745, 134] on span "Jasmeen Rai Active" at bounding box center [751, 130] width 124 height 11
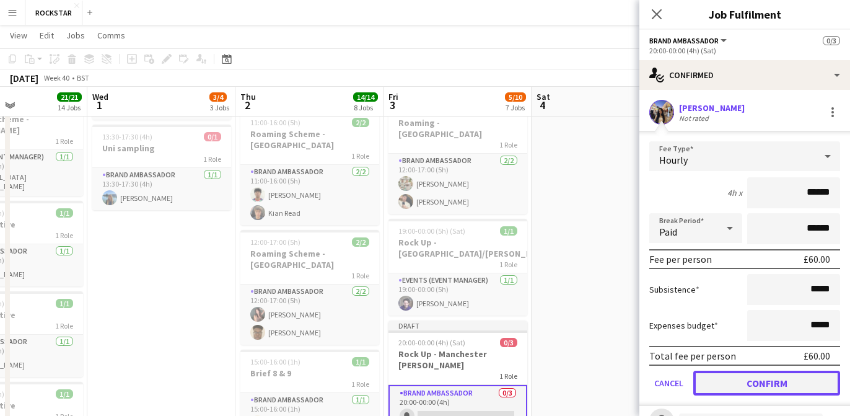
click at [727, 382] on button "Confirm" at bounding box center [766, 383] width 147 height 25
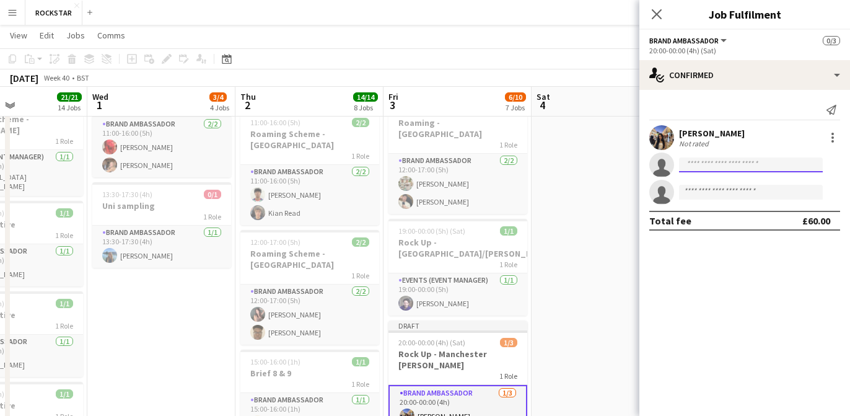
click at [711, 164] on input at bounding box center [751, 164] width 144 height 15
drag, startPoint x: 700, startPoint y: 165, endPoint x: 654, endPoint y: 165, distance: 46.5
click at [654, 165] on app-invite-slot "single-neutral-actions ***" at bounding box center [745, 164] width 211 height 25
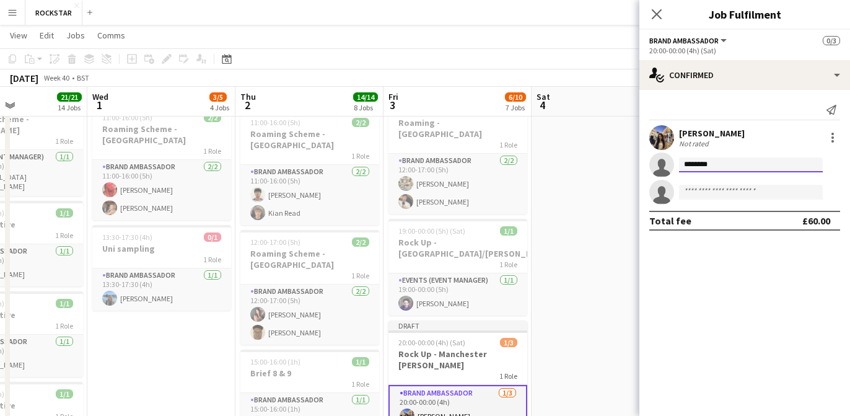
type input "********"
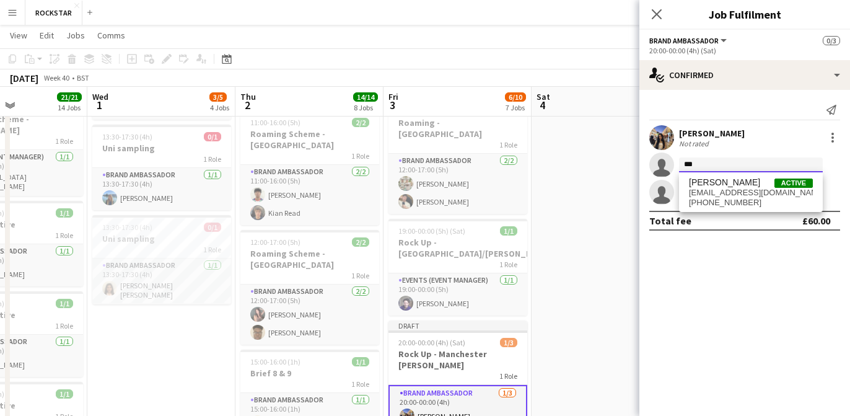
type input "***"
click at [716, 195] on span "[EMAIL_ADDRESS][DOMAIN_NAME]" at bounding box center [751, 193] width 124 height 10
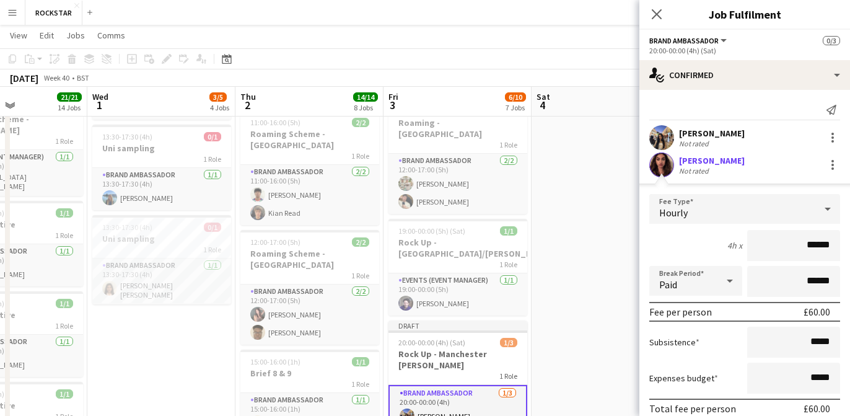
scroll to position [106, 0]
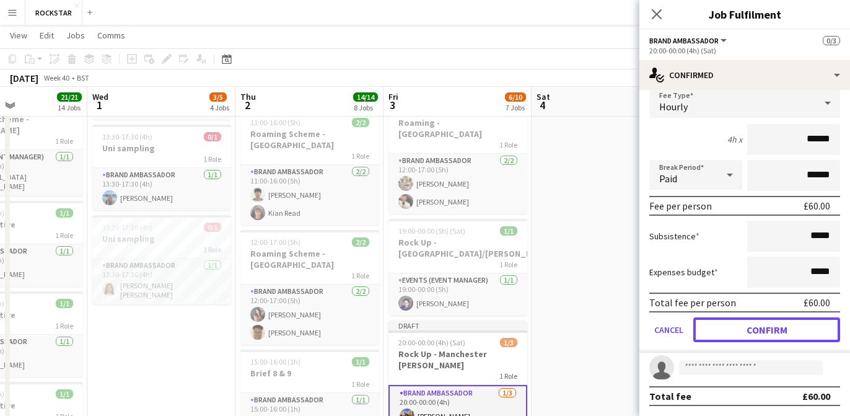
click at [796, 338] on button "Confirm" at bounding box center [766, 329] width 147 height 25
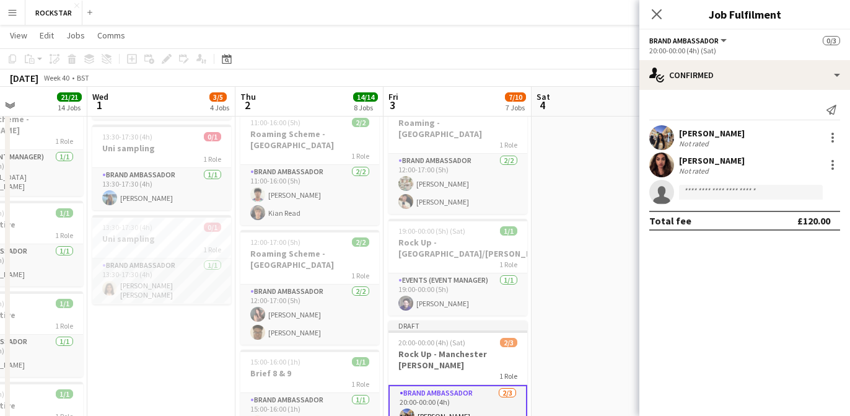
scroll to position [0, 0]
click at [653, 15] on icon "Close pop-in" at bounding box center [657, 14] width 12 height 12
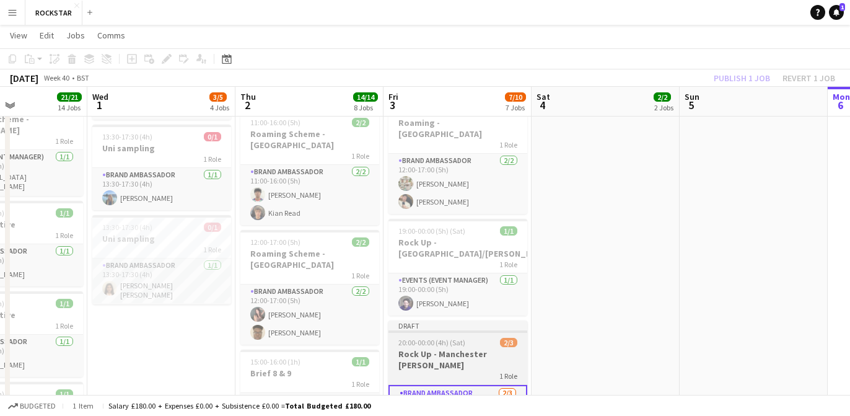
click at [483, 338] on div "20:00-00:00 (4h) (Sat) 2/3" at bounding box center [458, 342] width 139 height 9
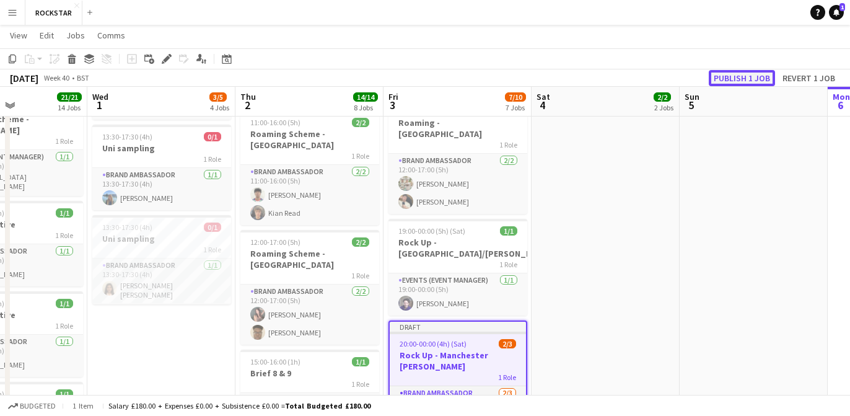
click at [752, 72] on button "Publish 1 job" at bounding box center [742, 78] width 66 height 16
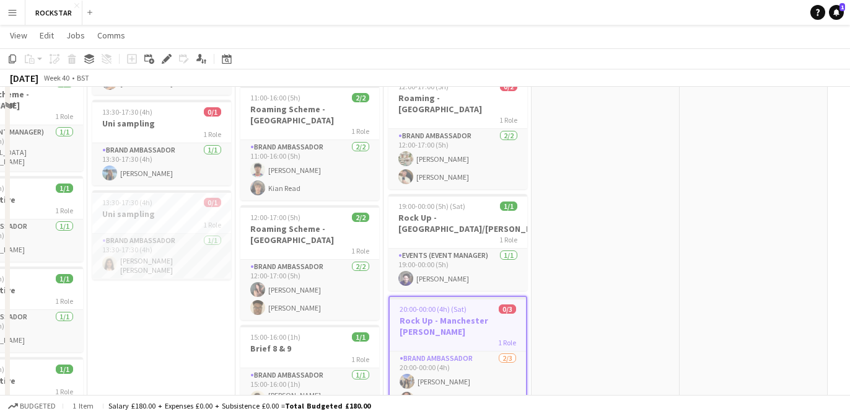
scroll to position [75, 0]
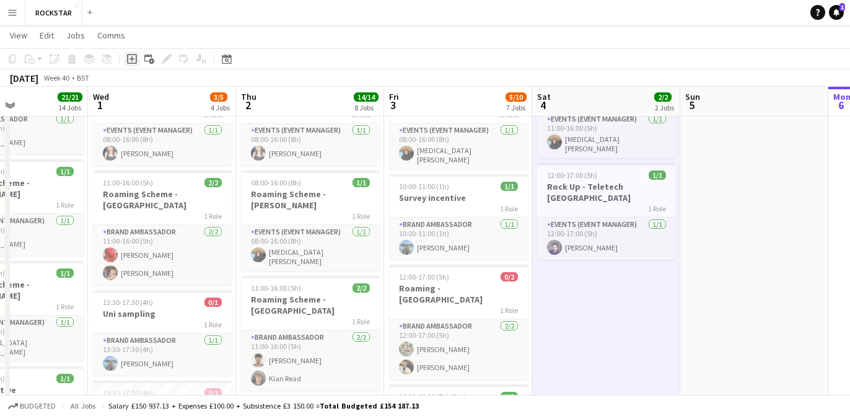
click at [136, 59] on icon at bounding box center [132, 59] width 10 height 10
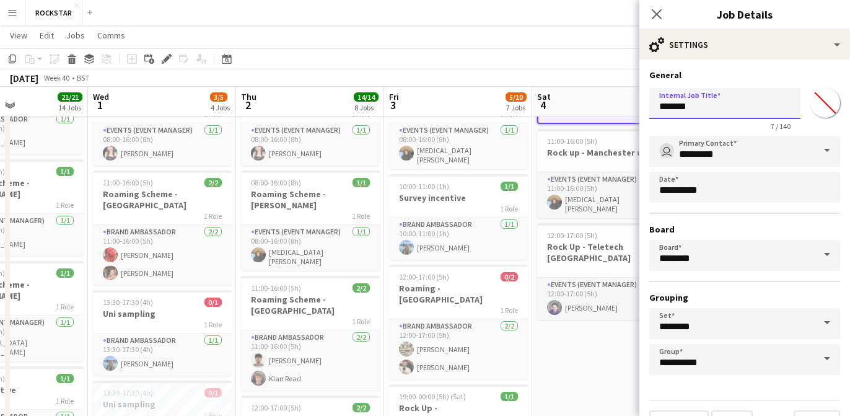
drag, startPoint x: 710, startPoint y: 112, endPoint x: 585, endPoint y: 109, distance: 125.2
click at [703, 105] on input "**********" at bounding box center [724, 103] width 151 height 31
type input "**********"
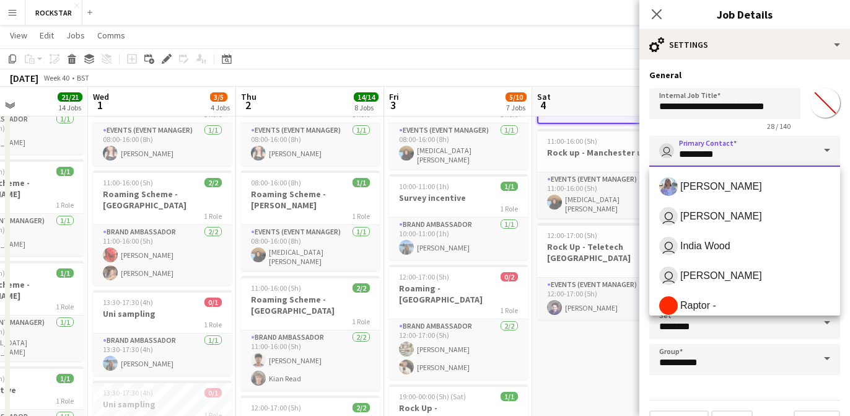
click at [712, 146] on input "*********" at bounding box center [744, 151] width 191 height 31
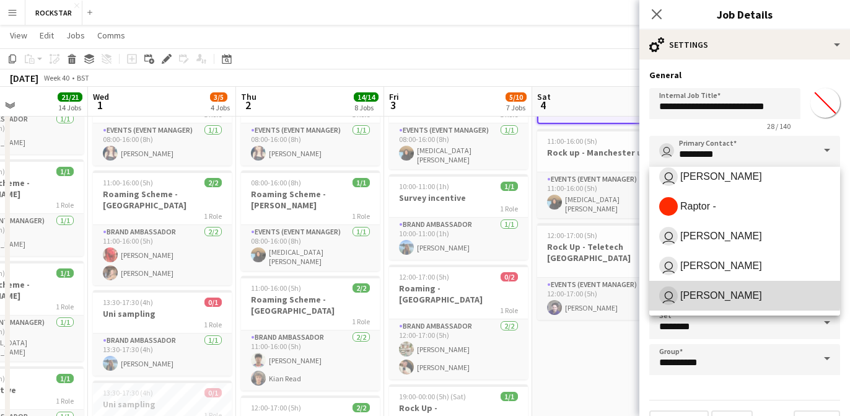
click at [728, 292] on span "Annie Doyle" at bounding box center [721, 295] width 82 height 12
type input "**********"
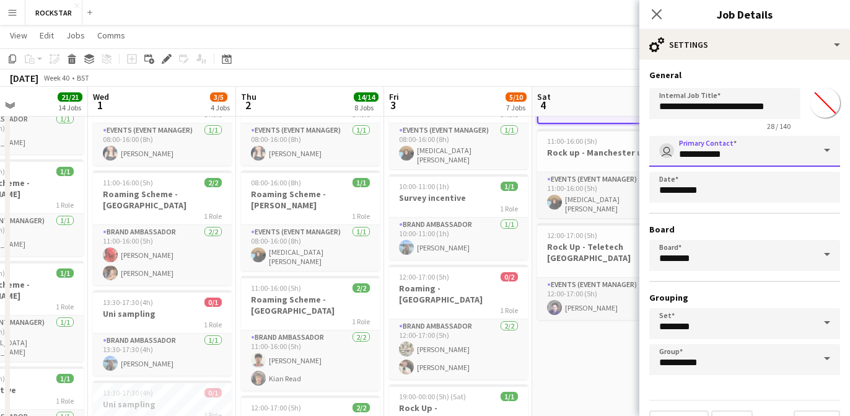
scroll to position [29, 0]
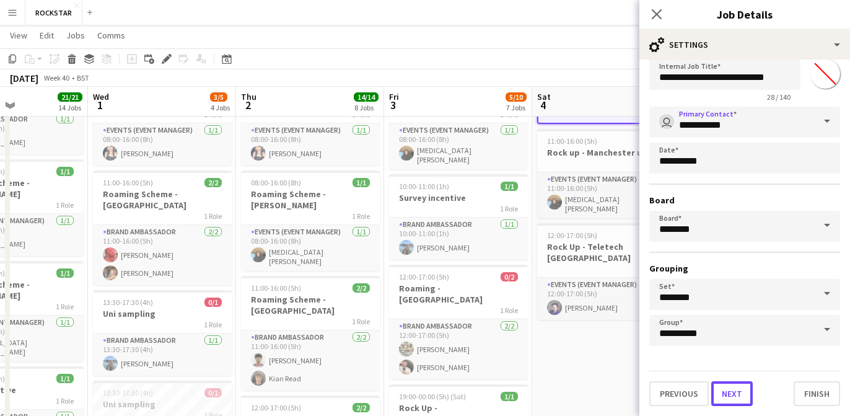
click at [740, 394] on button "Next" at bounding box center [732, 393] width 42 height 25
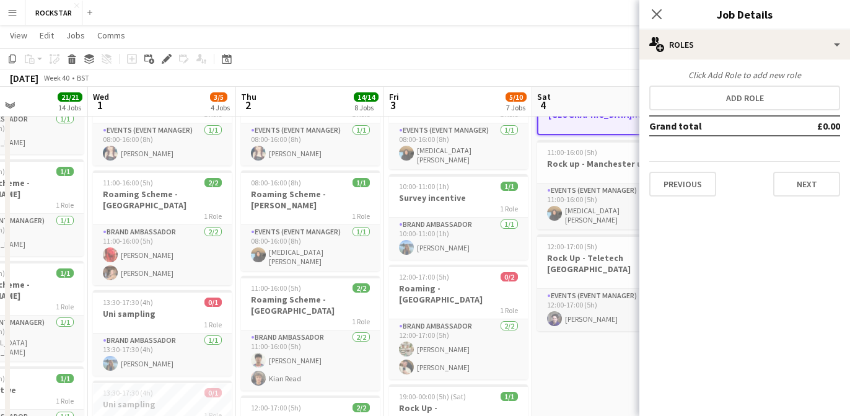
scroll to position [0, 0]
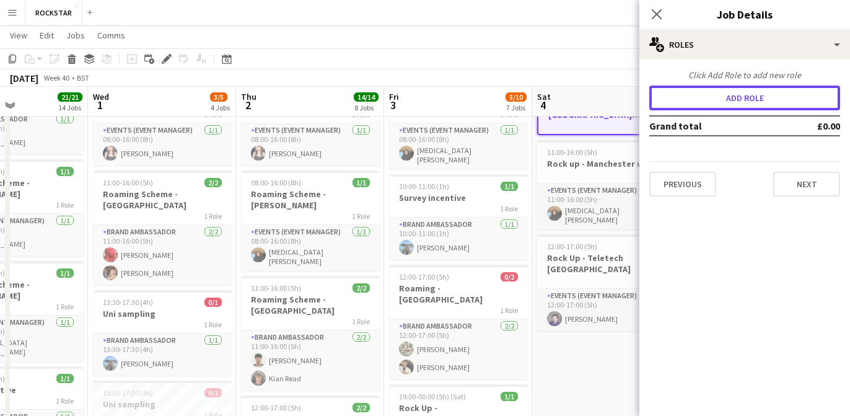
click at [743, 105] on button "Add role" at bounding box center [744, 98] width 191 height 25
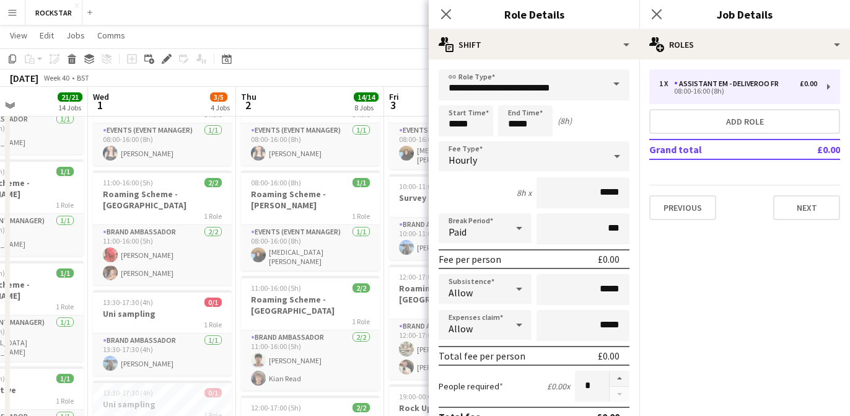
click at [617, 87] on span at bounding box center [617, 84] width 26 height 30
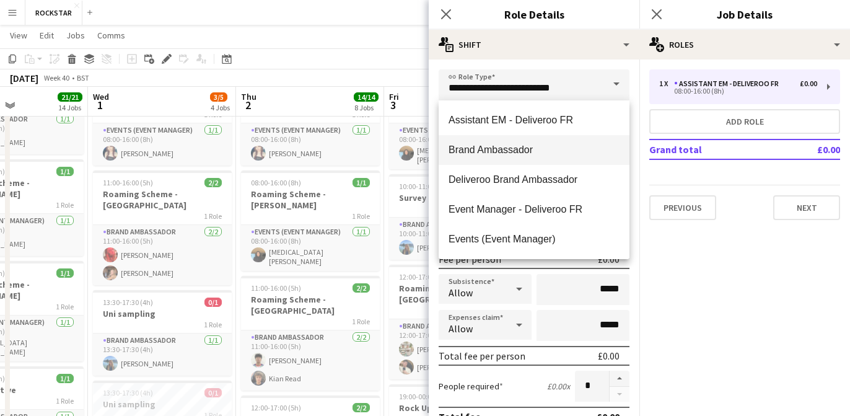
click at [559, 141] on mat-option "Brand Ambassador" at bounding box center [534, 150] width 191 height 30
type input "**********"
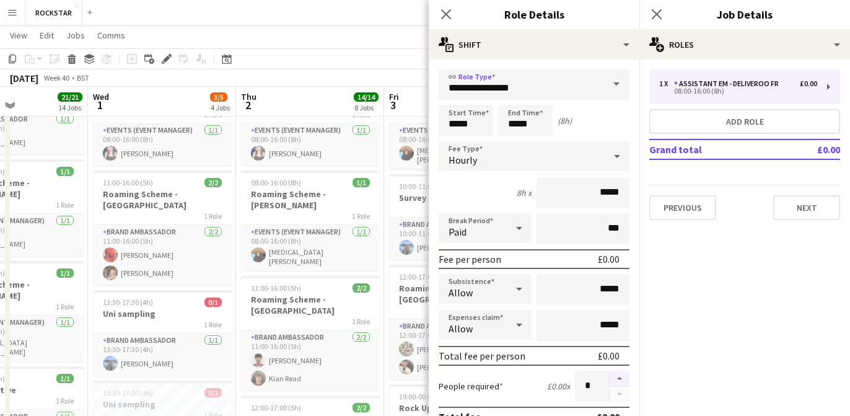
click at [621, 375] on button "button" at bounding box center [620, 379] width 20 height 16
type input "*"
click at [460, 112] on input "*****" at bounding box center [466, 120] width 55 height 31
click at [454, 97] on div at bounding box center [453, 99] width 25 height 12
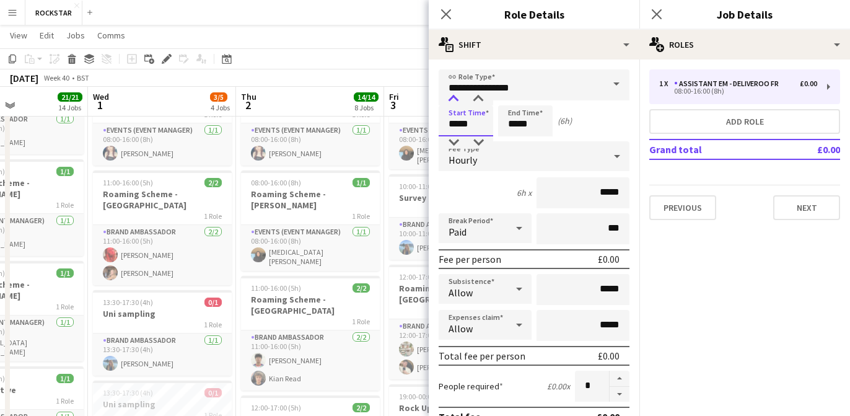
click at [454, 97] on div at bounding box center [453, 99] width 25 height 12
type input "*****"
click at [454, 97] on div at bounding box center [453, 99] width 25 height 12
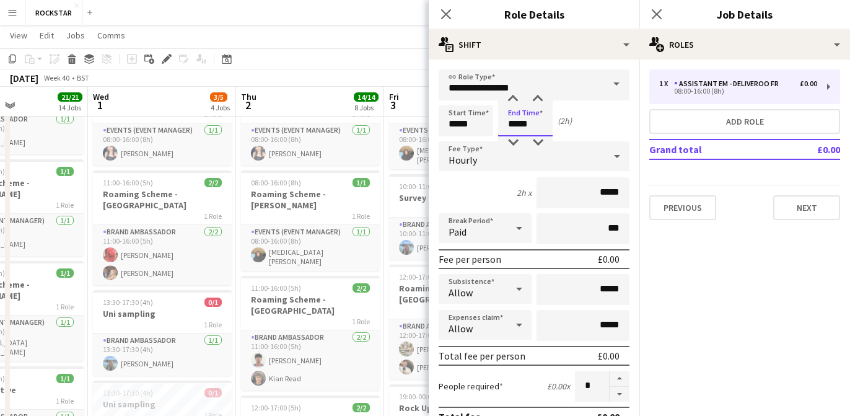
click at [535, 120] on input "*****" at bounding box center [525, 120] width 55 height 31
click at [517, 105] on div at bounding box center [513, 99] width 25 height 12
click at [520, 136] on div at bounding box center [513, 142] width 25 height 12
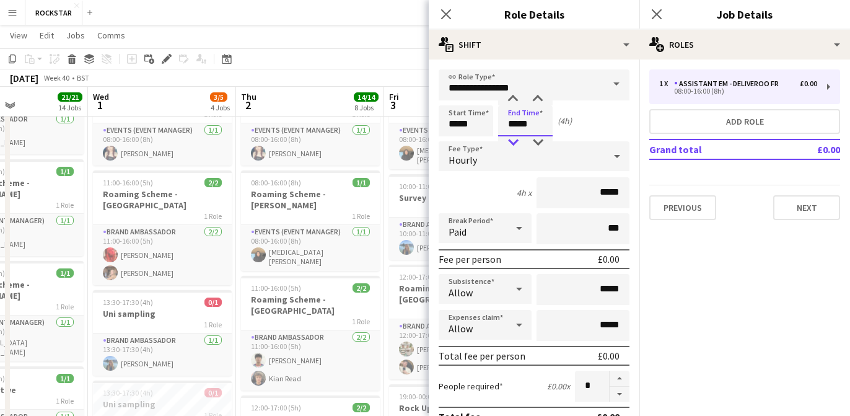
type input "*****"
click at [520, 136] on div at bounding box center [513, 142] width 25 height 12
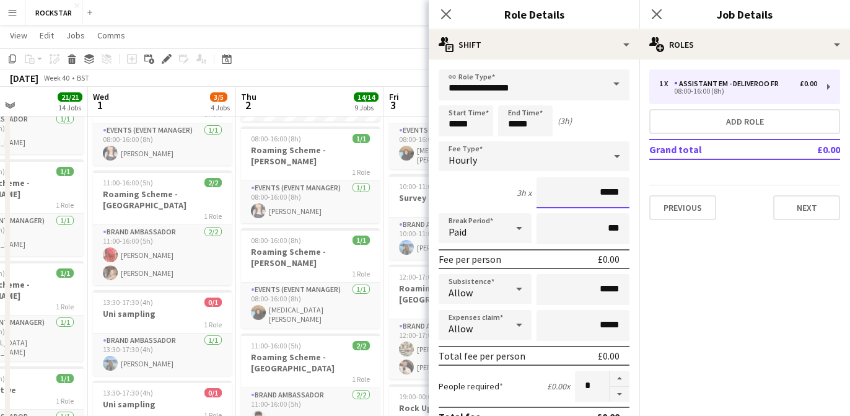
drag, startPoint x: 625, startPoint y: 190, endPoint x: 532, endPoint y: 190, distance: 93.0
click at [533, 190] on div "3h x *****" at bounding box center [534, 192] width 191 height 31
type input "******"
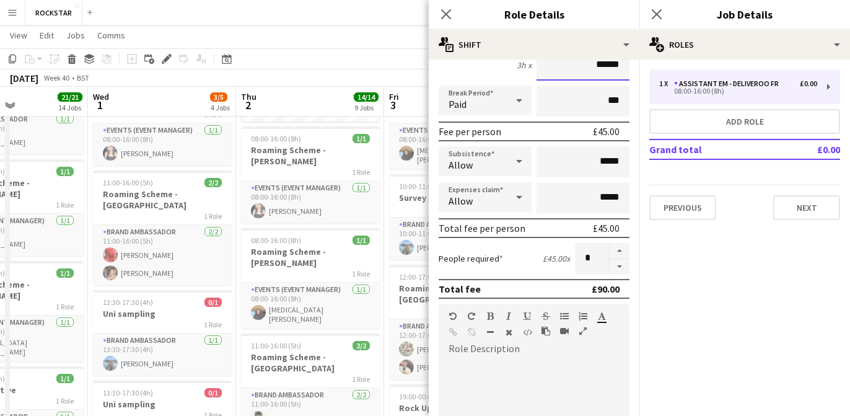
scroll to position [128, 0]
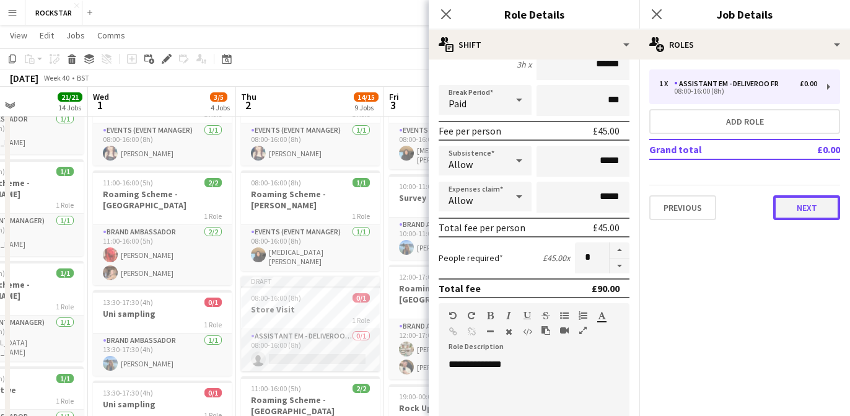
click at [813, 213] on button "Next" at bounding box center [806, 207] width 67 height 25
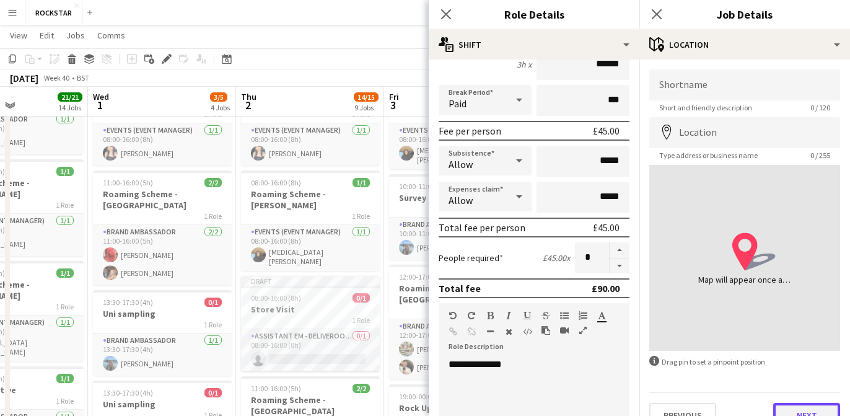
click at [788, 407] on button "Next" at bounding box center [806, 415] width 67 height 25
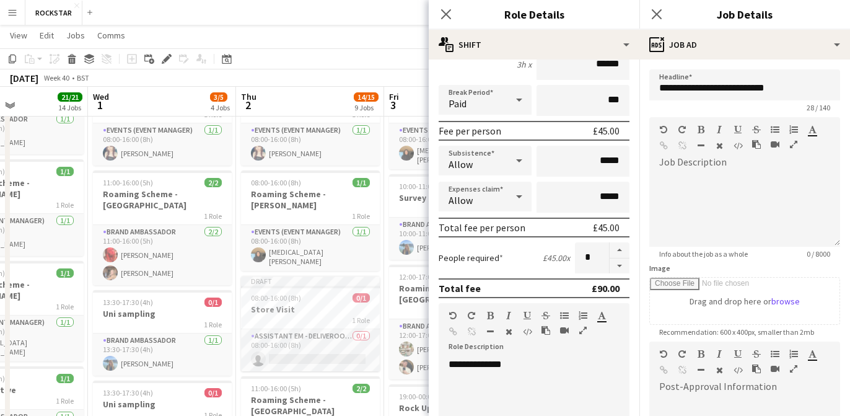
scroll to position [196, 0]
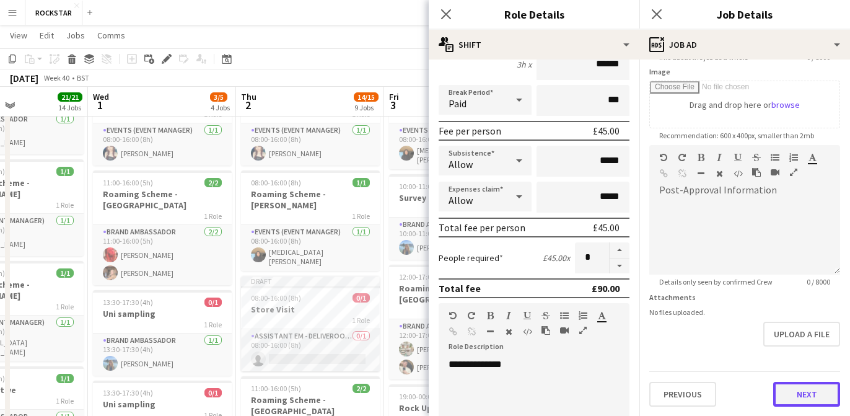
click at [794, 386] on button "Next" at bounding box center [806, 394] width 67 height 25
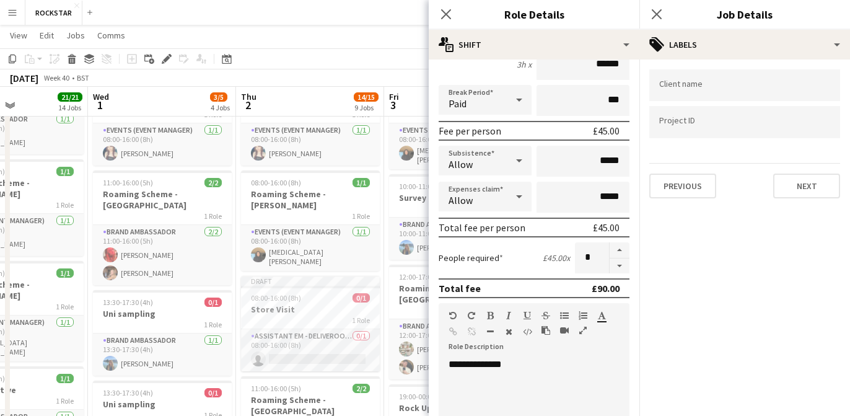
click at [713, 92] on div at bounding box center [744, 85] width 191 height 32
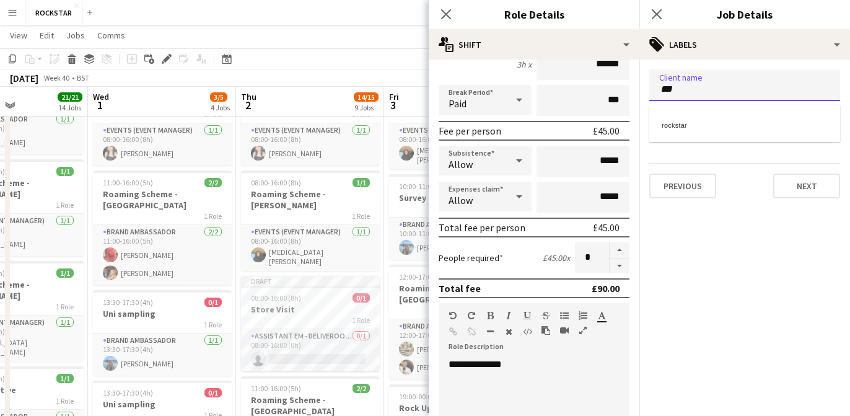
type input "***"
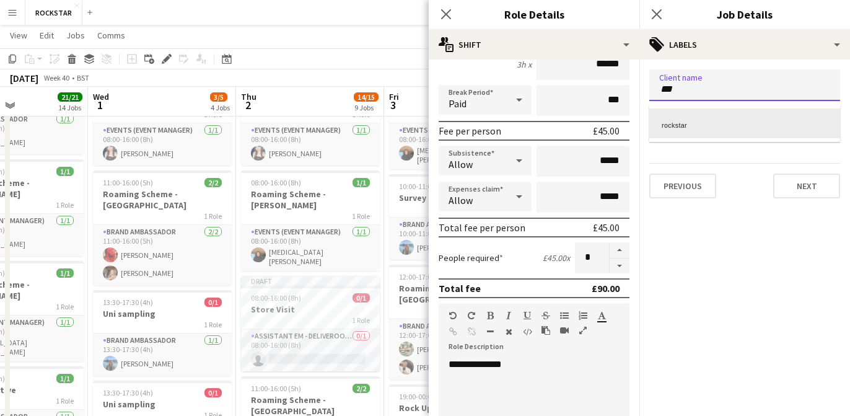
click at [714, 118] on div "rockstar" at bounding box center [744, 123] width 191 height 30
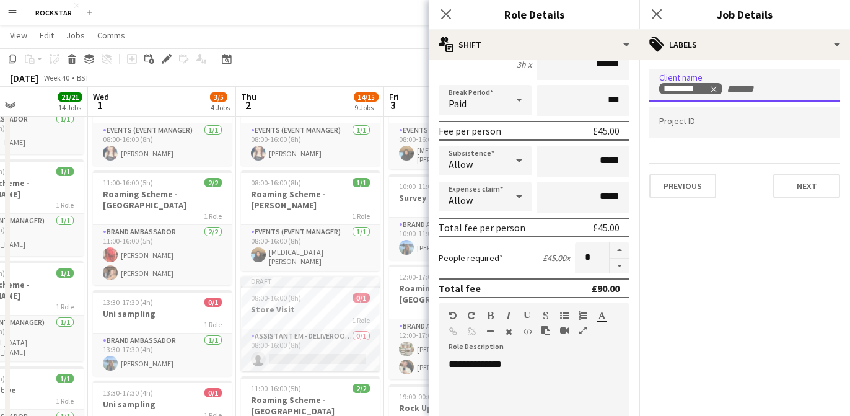
click at [713, 126] on input "Type to search project ID labels..." at bounding box center [744, 122] width 171 height 11
type input "***"
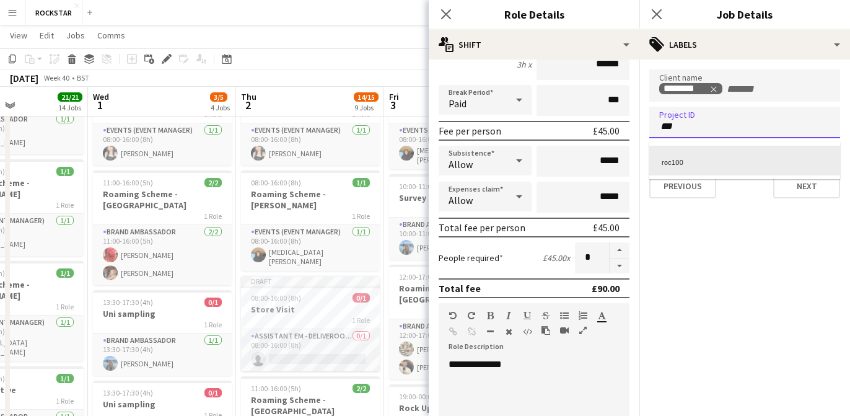
click at [697, 154] on div "roc100" at bounding box center [744, 161] width 191 height 30
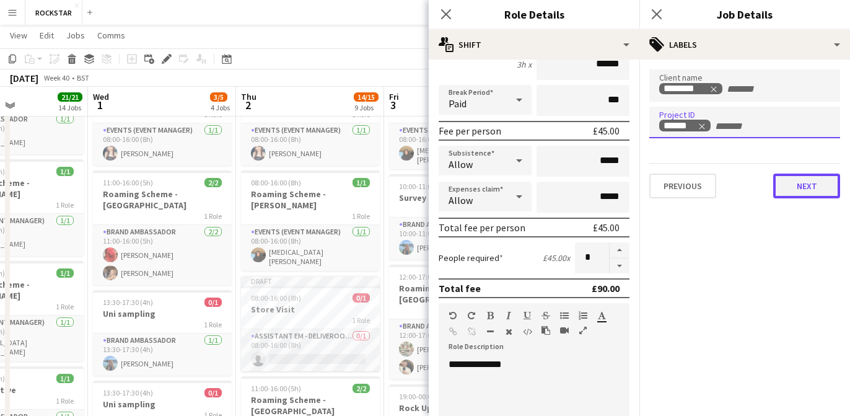
click at [815, 198] on button "Next" at bounding box center [806, 186] width 67 height 25
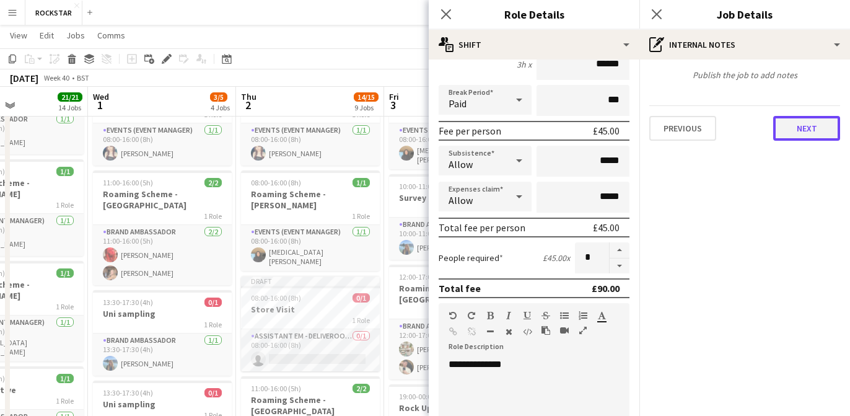
click at [813, 134] on button "Next" at bounding box center [806, 128] width 67 height 25
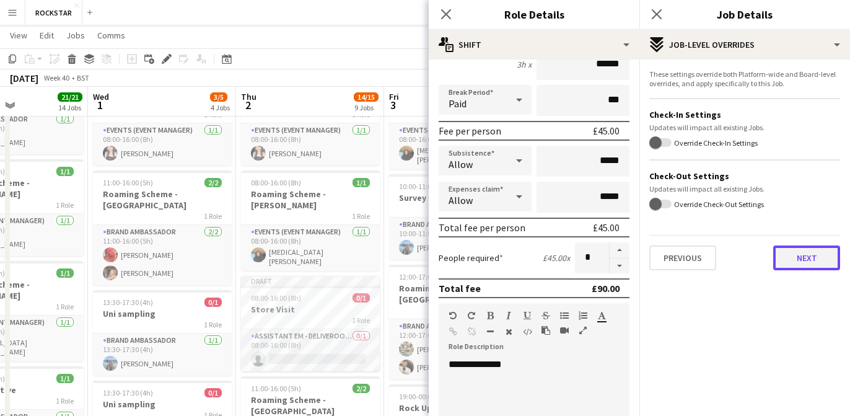
click at [806, 263] on button "Next" at bounding box center [806, 257] width 67 height 25
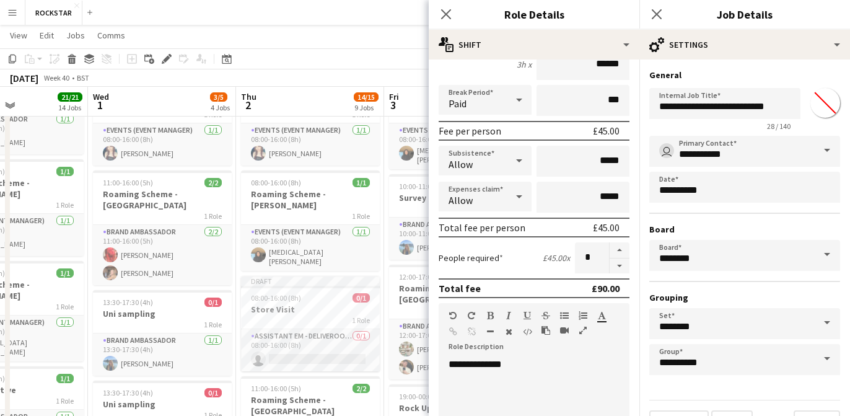
scroll to position [29, 0]
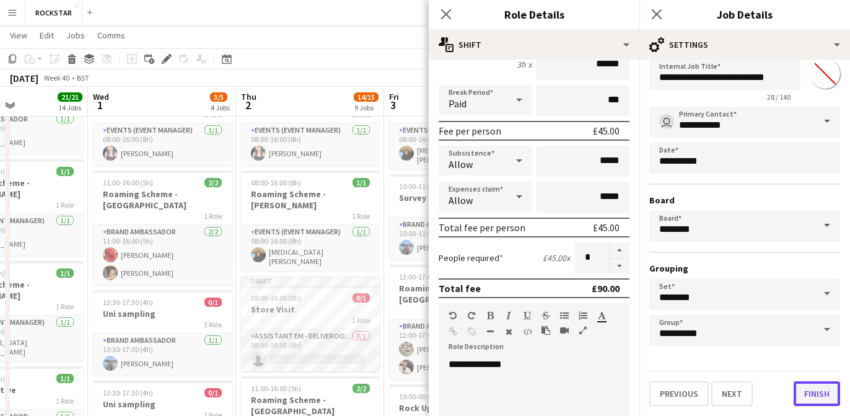
click at [828, 403] on button "Finish" at bounding box center [817, 393] width 46 height 25
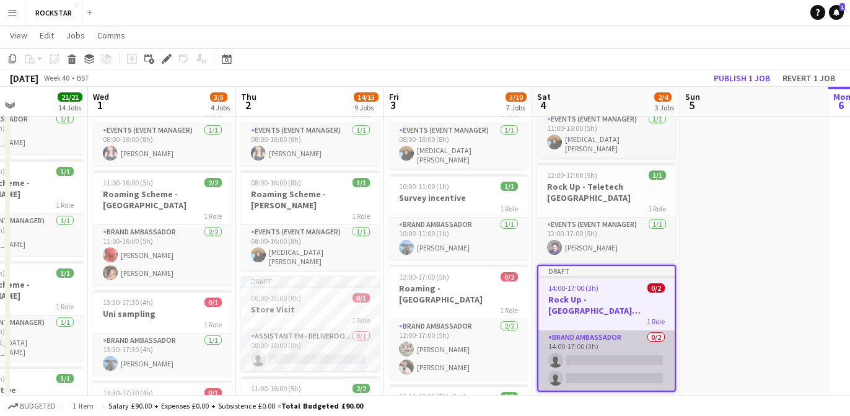
click at [635, 330] on app-card-role "Brand Ambassador 0/2 14:00-17:00 (3h) single-neutral-actions single-neutral-act…" at bounding box center [607, 360] width 136 height 60
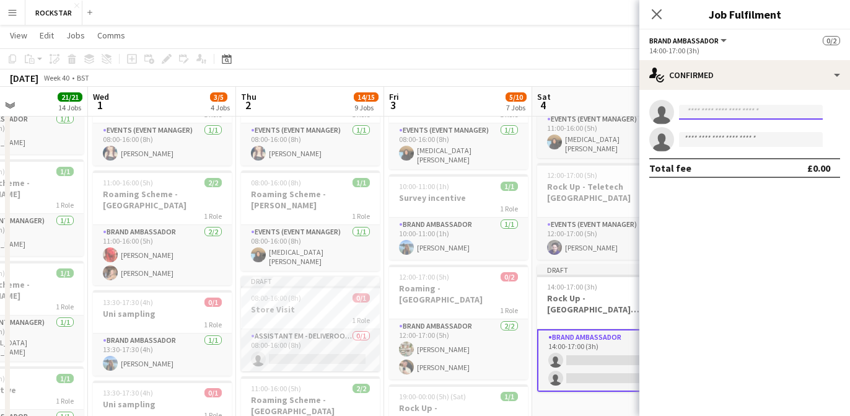
click at [760, 109] on input at bounding box center [751, 112] width 144 height 15
type input "*****"
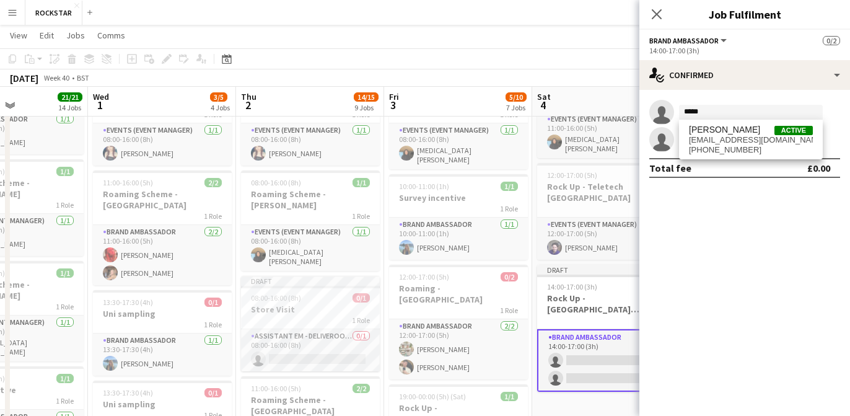
click at [721, 127] on span "Misha Desai" at bounding box center [724, 130] width 71 height 11
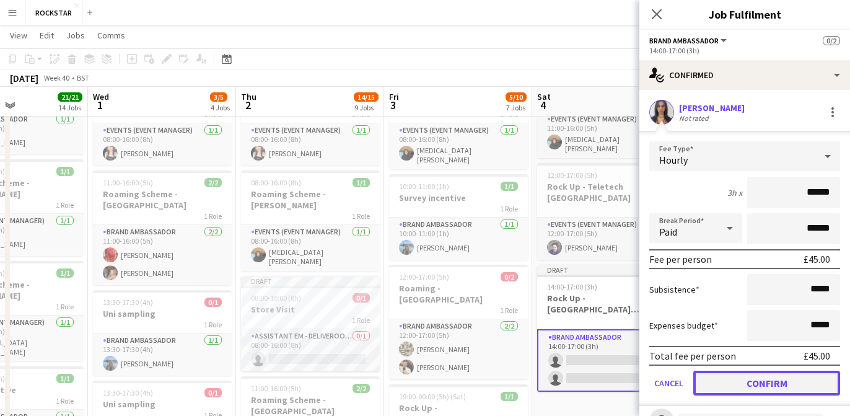
click at [719, 376] on button "Confirm" at bounding box center [766, 383] width 147 height 25
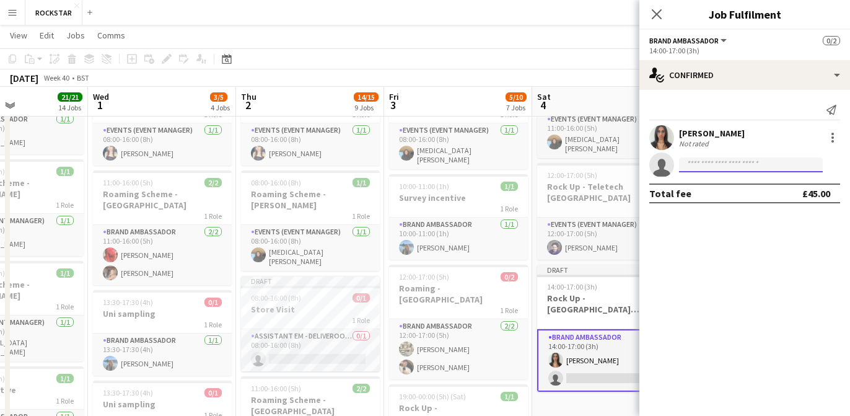
click at [731, 165] on input at bounding box center [751, 164] width 144 height 15
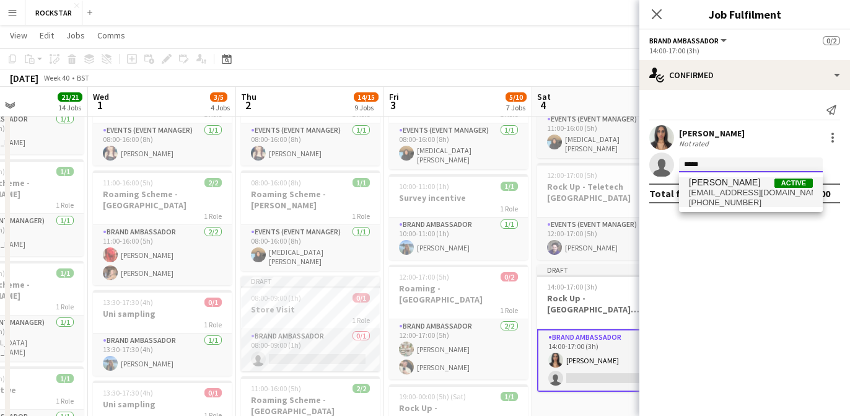
type input "*****"
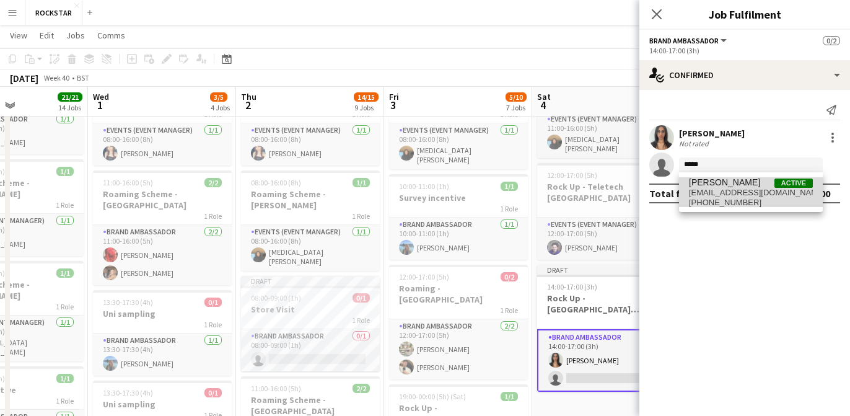
click at [724, 191] on span "owais52400@gmail.com" at bounding box center [751, 193] width 124 height 10
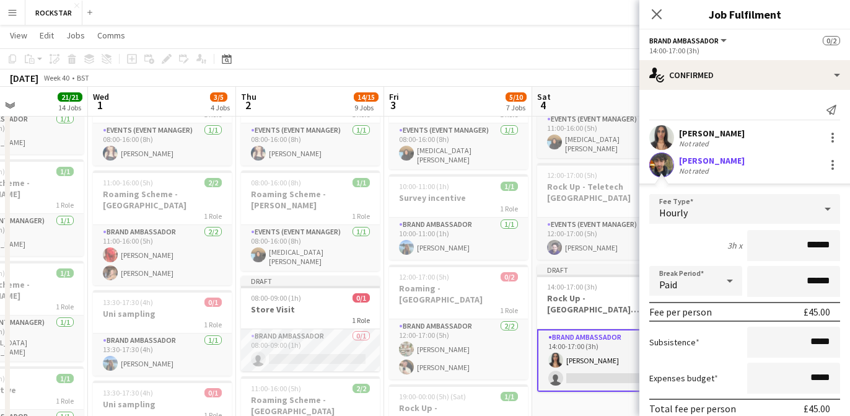
scroll to position [79, 0]
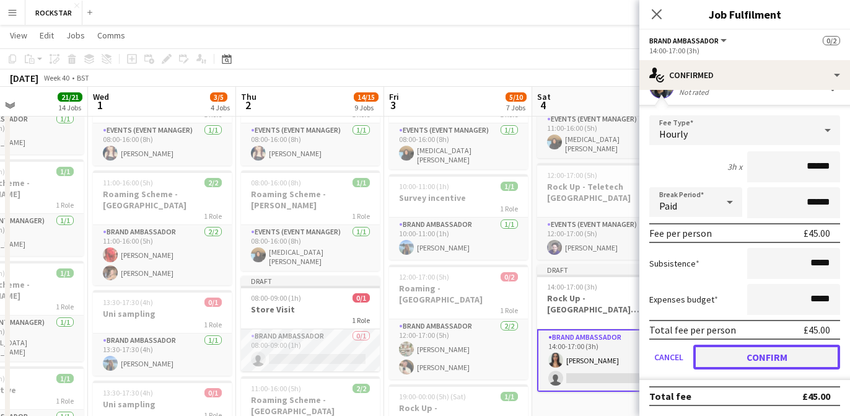
click at [766, 354] on button "Confirm" at bounding box center [766, 357] width 147 height 25
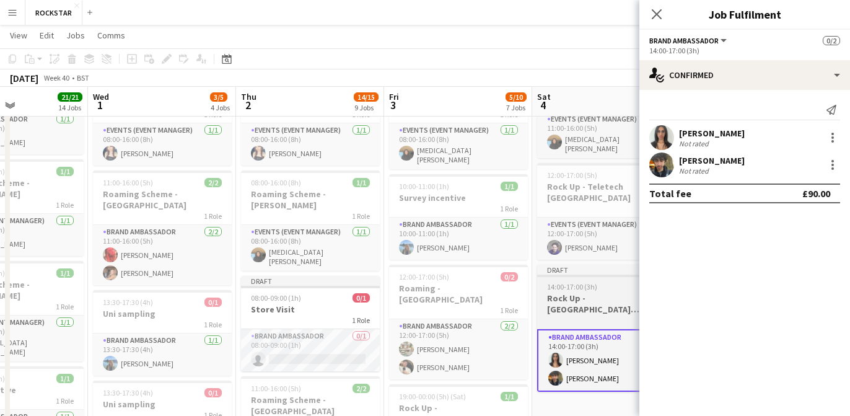
click at [606, 315] on div "1 Role" at bounding box center [606, 320] width 139 height 10
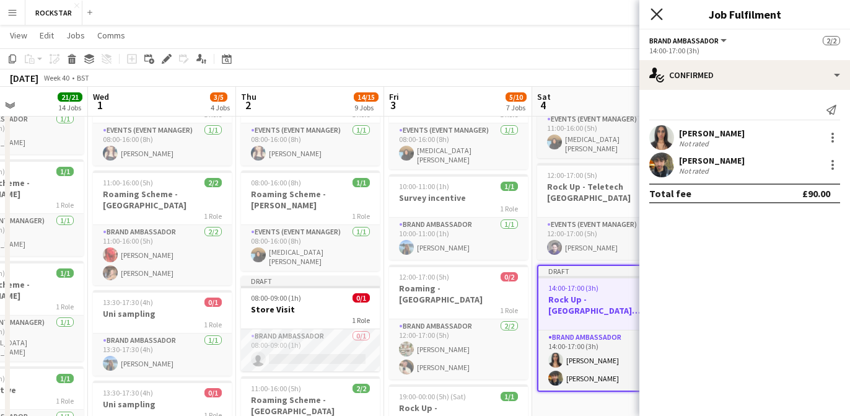
click at [658, 12] on icon at bounding box center [657, 14] width 12 height 12
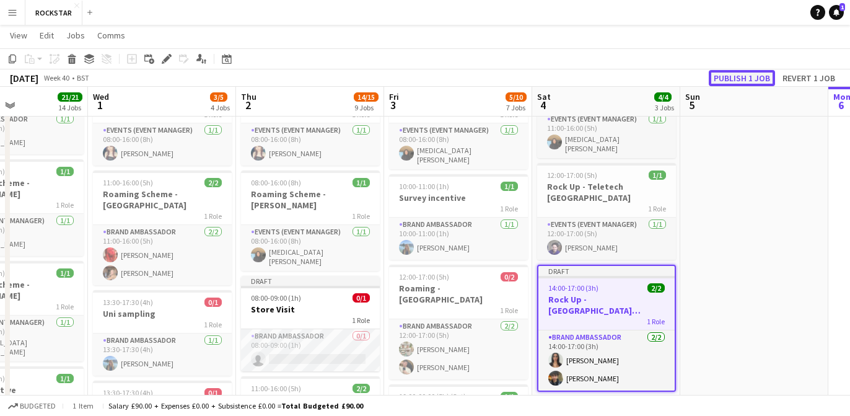
click at [746, 75] on button "Publish 1 job" at bounding box center [742, 78] width 66 height 16
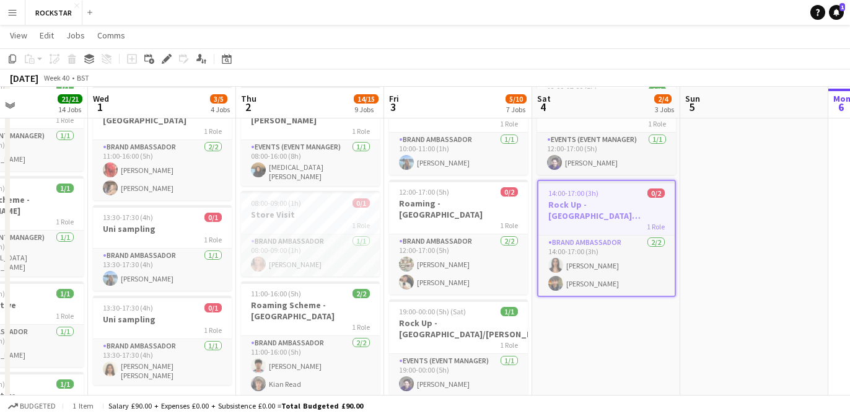
scroll to position [162, 0]
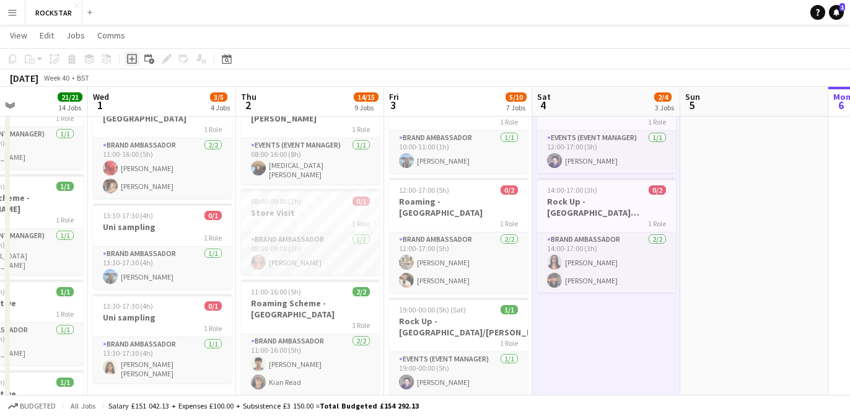
click at [133, 64] on div "Add job" at bounding box center [132, 58] width 15 height 15
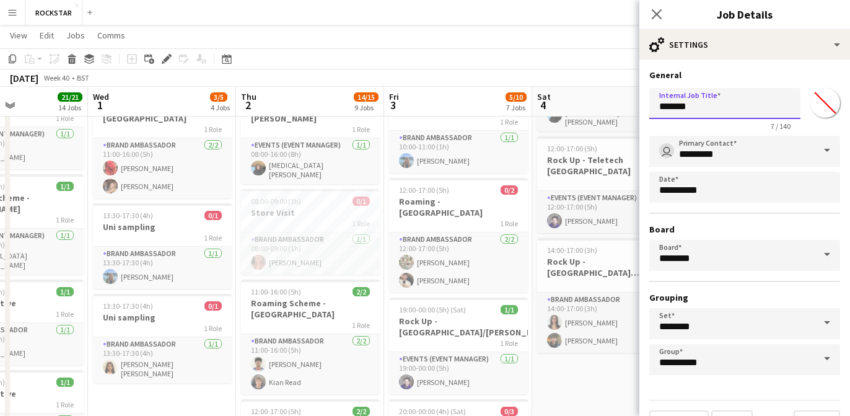
click at [708, 113] on input "*******" at bounding box center [724, 103] width 151 height 31
drag, startPoint x: 708, startPoint y: 114, endPoint x: 594, endPoint y: 114, distance: 114.6
drag, startPoint x: 711, startPoint y: 112, endPoint x: 610, endPoint y: 109, distance: 101.1
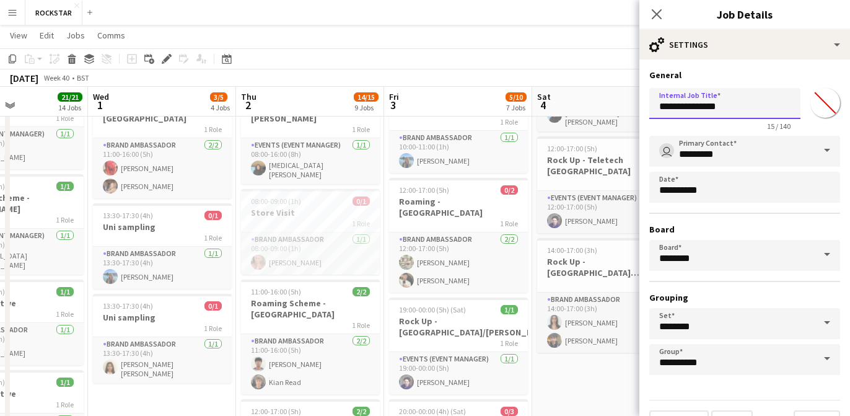
click at [658, 110] on input "**********" at bounding box center [724, 103] width 151 height 31
type input "**********"
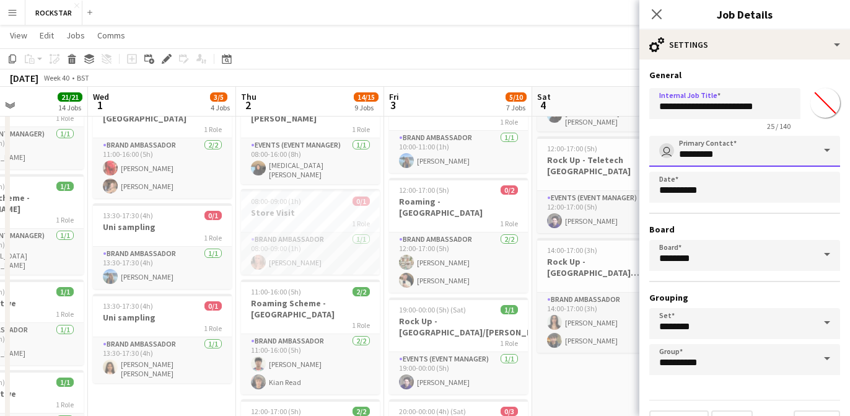
click at [695, 161] on input "*********" at bounding box center [744, 151] width 191 height 31
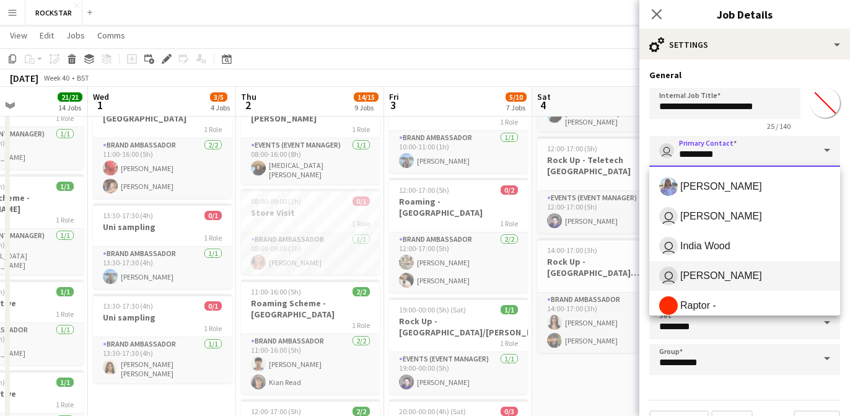
scroll to position [99, 0]
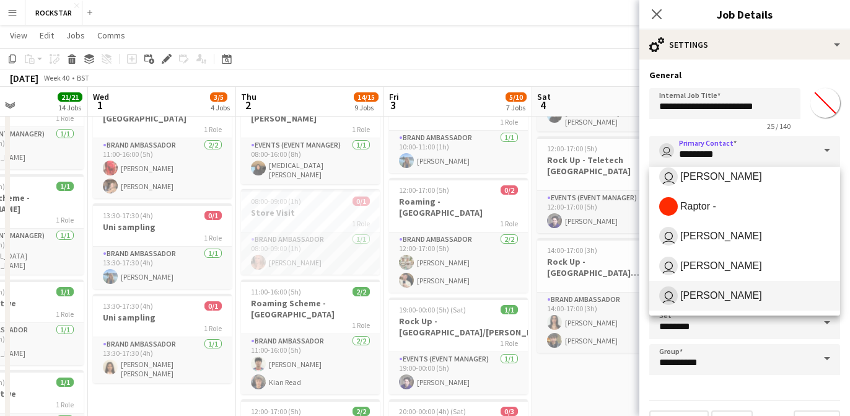
click at [739, 296] on span "user Annie Doyle" at bounding box center [744, 295] width 171 height 19
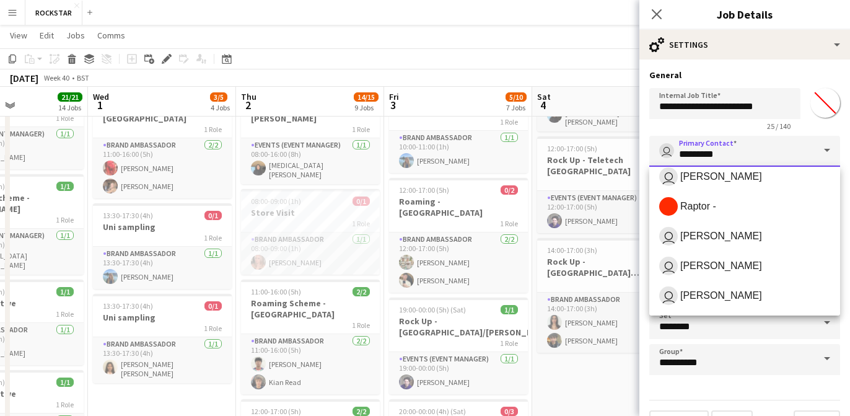
type input "**********"
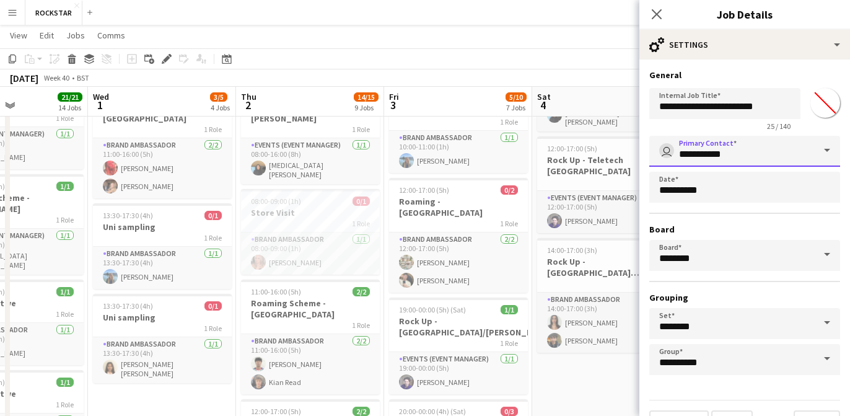
scroll to position [29, 0]
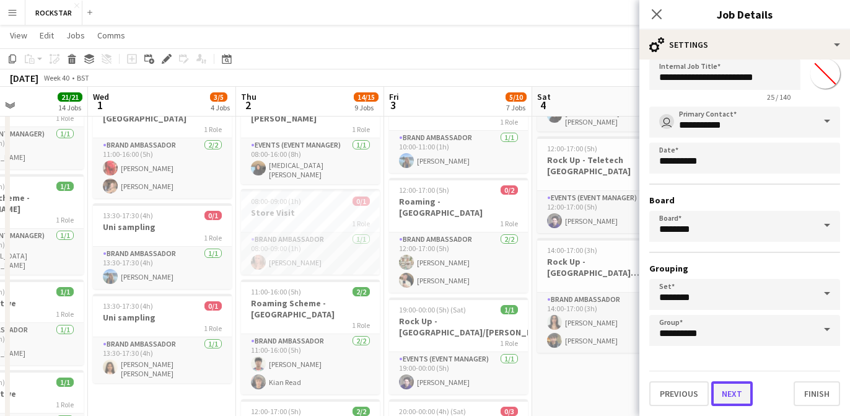
click at [735, 384] on button "Next" at bounding box center [732, 393] width 42 height 25
click at [731, 59] on mat-expansion-panel "pencil3 General details Click Add Role to add new role Add role Grand total £0.…" at bounding box center [745, 59] width 211 height 0
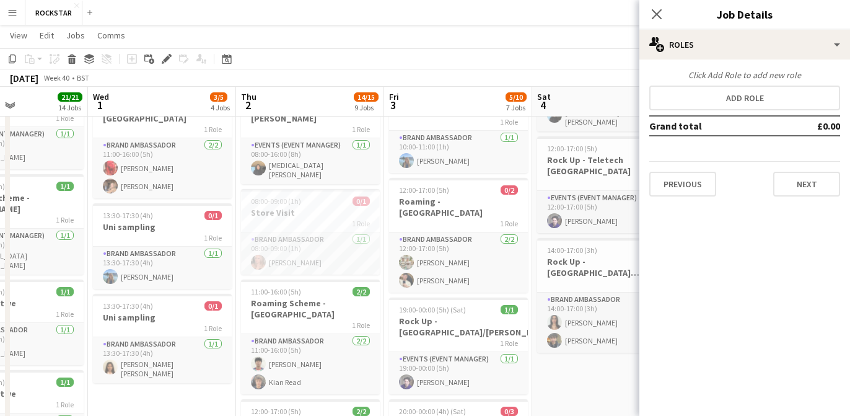
scroll to position [0, 0]
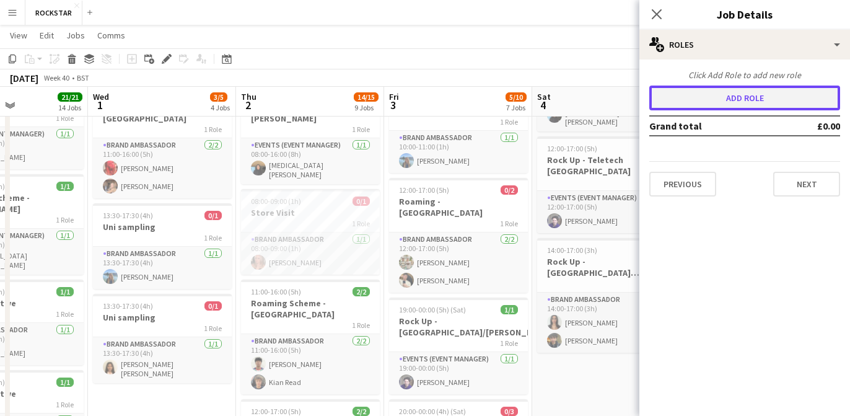
click at [719, 94] on button "Add role" at bounding box center [744, 98] width 191 height 25
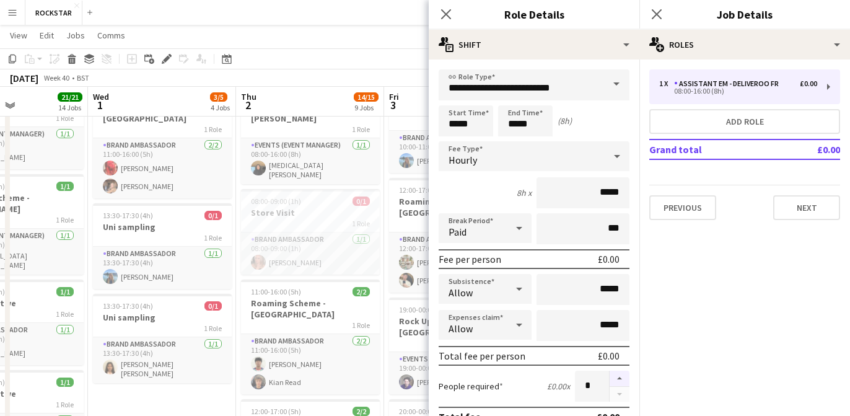
click at [618, 372] on button "button" at bounding box center [620, 379] width 20 height 16
type input "*"
click at [473, 107] on input "*****" at bounding box center [466, 120] width 55 height 31
click at [450, 97] on div at bounding box center [453, 99] width 25 height 12
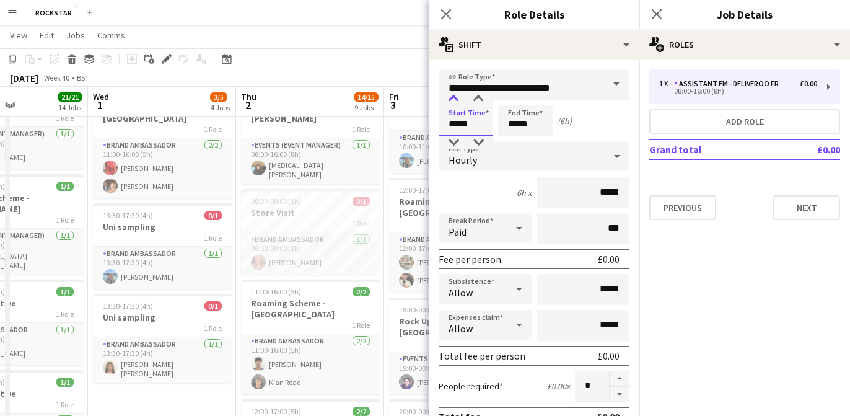
click at [450, 97] on div at bounding box center [453, 99] width 25 height 12
click at [449, 97] on div at bounding box center [453, 99] width 25 height 12
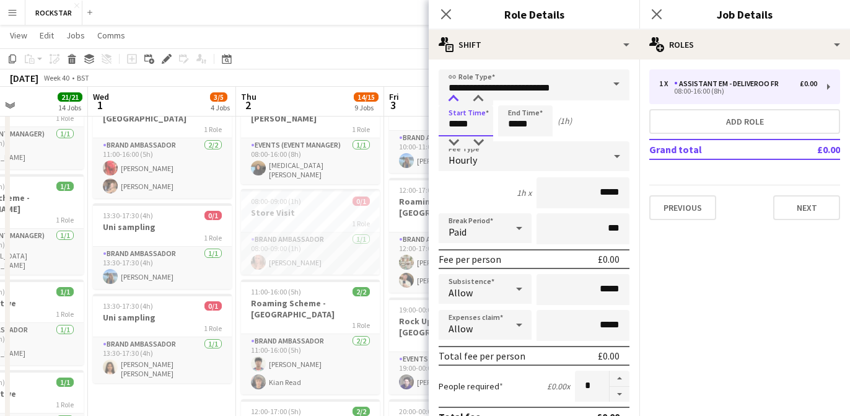
click at [449, 97] on div at bounding box center [453, 99] width 25 height 12
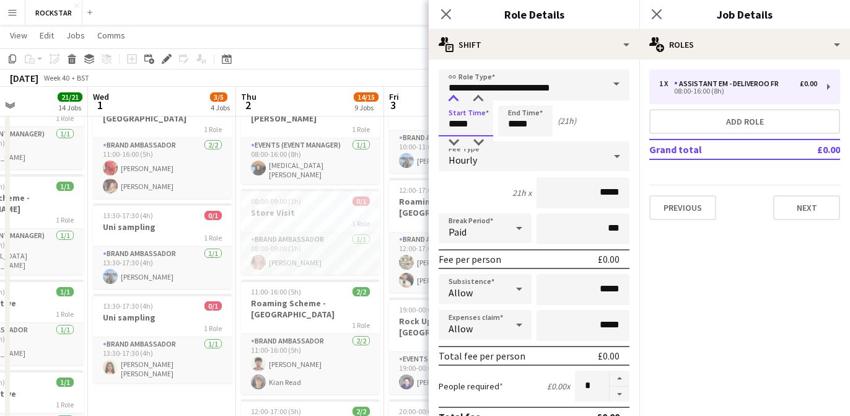
type input "*****"
click at [449, 97] on div at bounding box center [453, 99] width 25 height 12
click at [508, 114] on input "*****" at bounding box center [525, 120] width 55 height 31
click at [511, 103] on div at bounding box center [513, 99] width 25 height 12
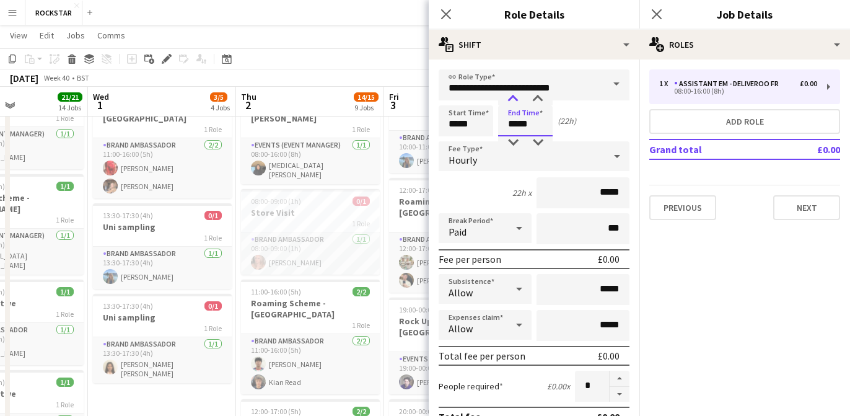
click at [511, 103] on div at bounding box center [513, 99] width 25 height 12
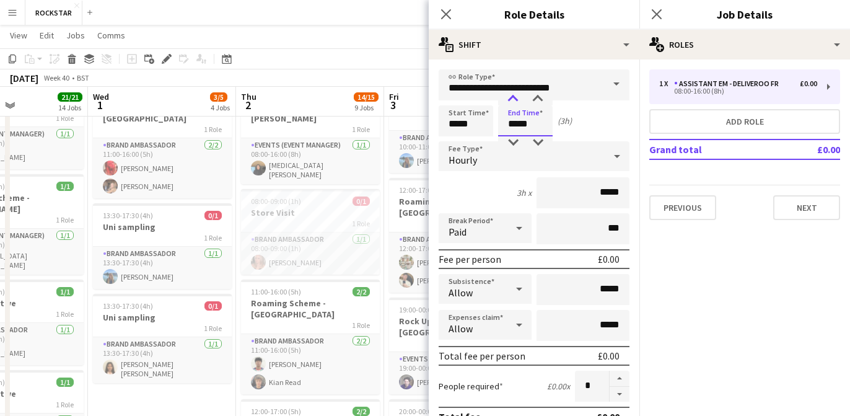
type input "*****"
click at [511, 103] on div at bounding box center [513, 99] width 25 height 12
click at [500, 84] on input "**********" at bounding box center [534, 84] width 191 height 31
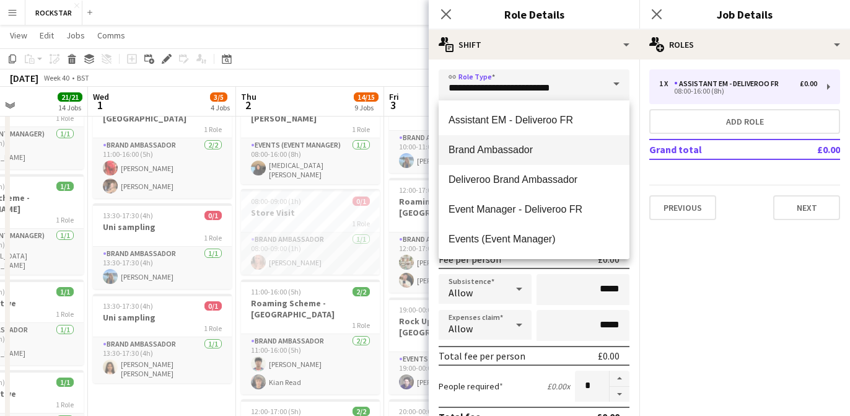
click at [540, 142] on mat-option "Brand Ambassador" at bounding box center [534, 150] width 191 height 30
type input "**********"
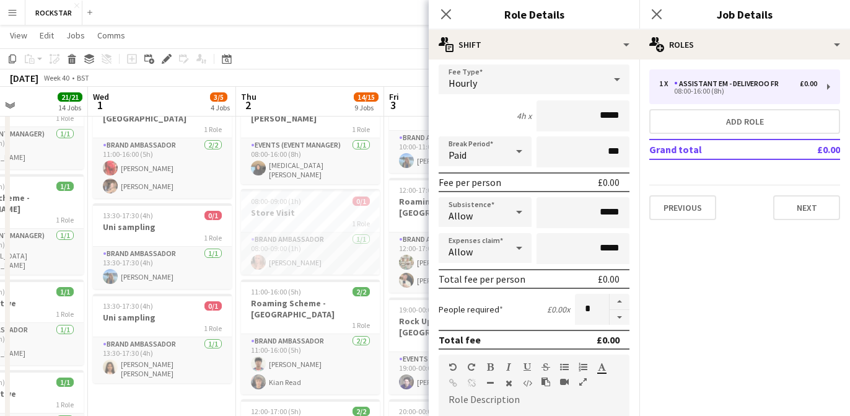
scroll to position [38, 0]
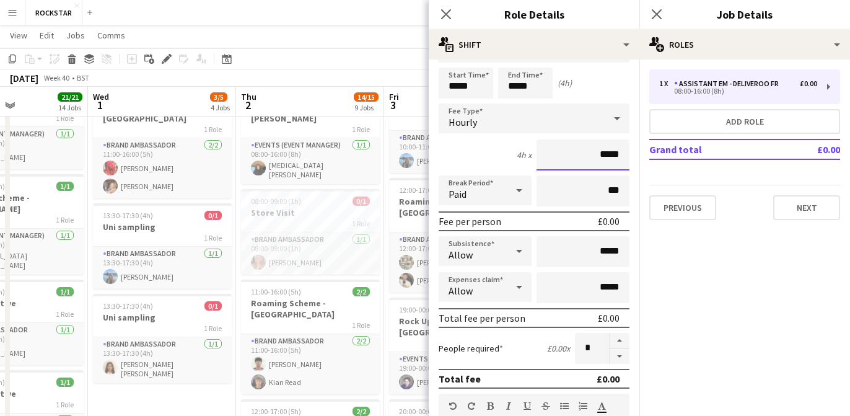
drag, startPoint x: 628, startPoint y: 151, endPoint x: 572, endPoint y: 151, distance: 56.4
click at [572, 151] on input "*****" at bounding box center [583, 154] width 93 height 31
type input "******"
click at [800, 212] on button "Next" at bounding box center [806, 207] width 67 height 25
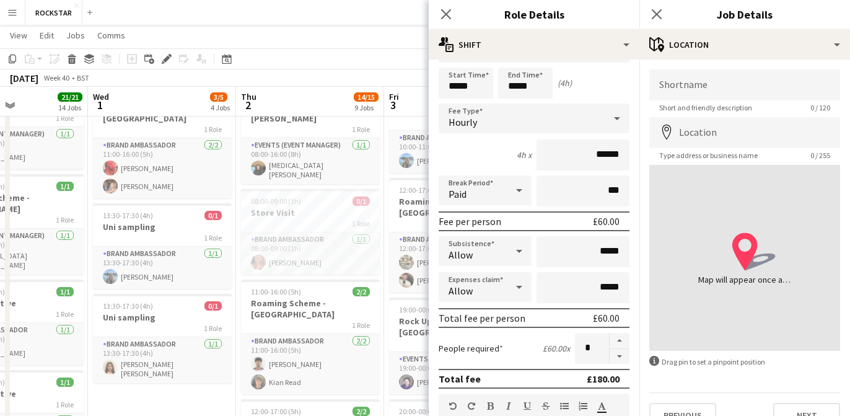
scroll to position [22, 0]
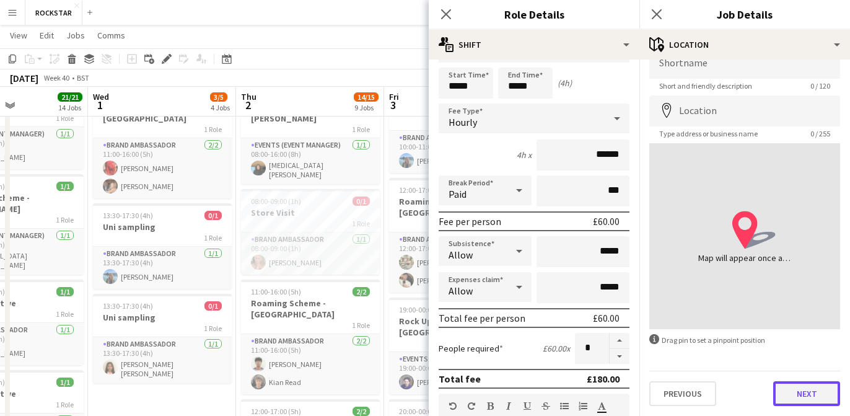
click at [812, 395] on button "Next" at bounding box center [806, 393] width 67 height 25
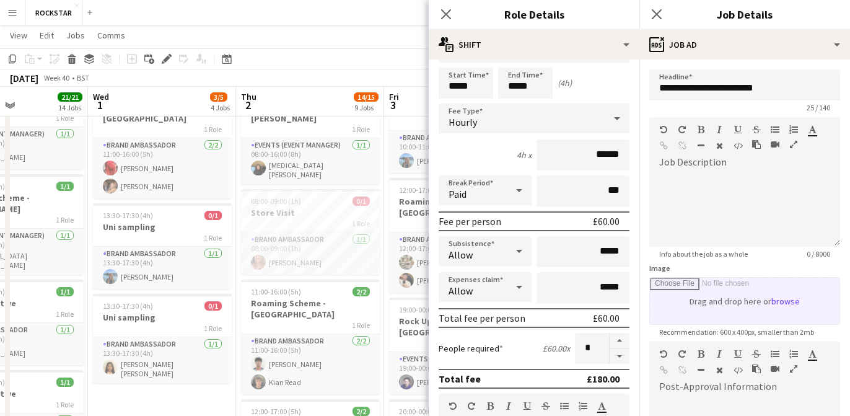
scroll to position [196, 0]
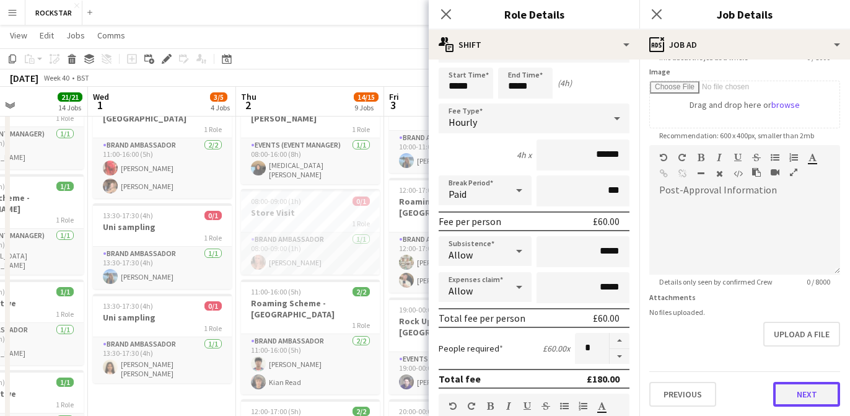
click at [818, 401] on button "Next" at bounding box center [806, 394] width 67 height 25
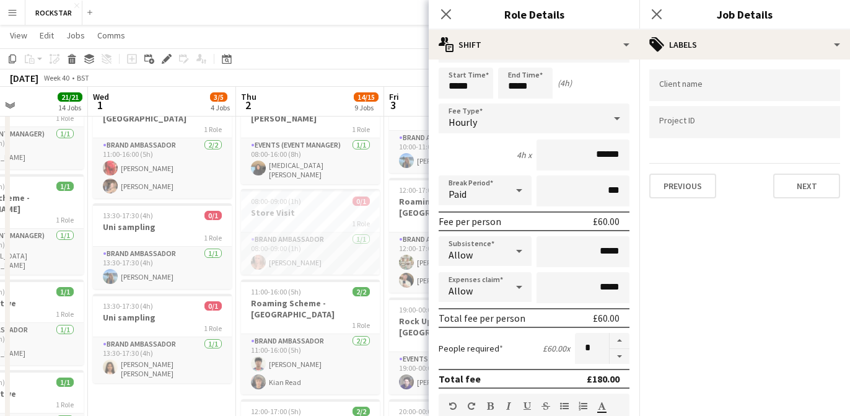
scroll to position [0, 0]
click at [742, 90] on input "Type to search client labels..." at bounding box center [744, 85] width 171 height 11
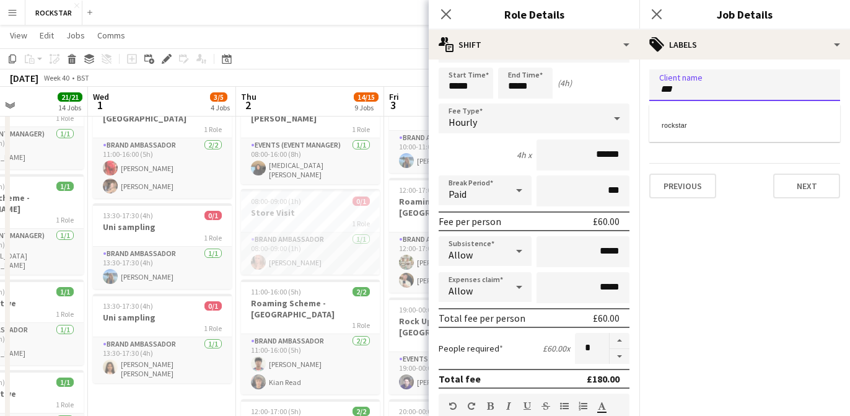
type input "***"
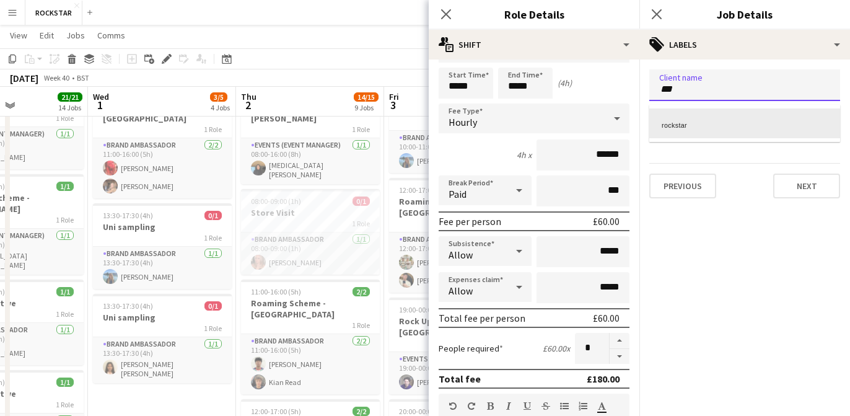
click at [720, 128] on div "rockstar" at bounding box center [744, 123] width 191 height 30
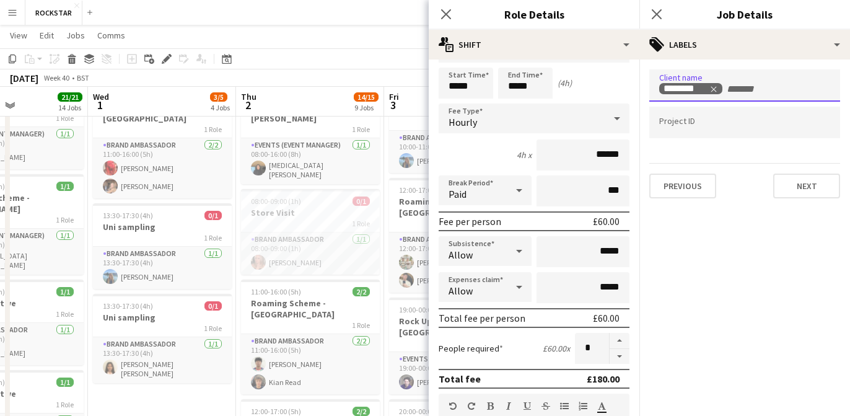
click at [719, 140] on div at bounding box center [744, 141] width 191 height 7
click at [713, 112] on div at bounding box center [744, 108] width 191 height 7
click at [715, 125] on input "Type to search project ID labels..." at bounding box center [744, 122] width 171 height 11
type input "***"
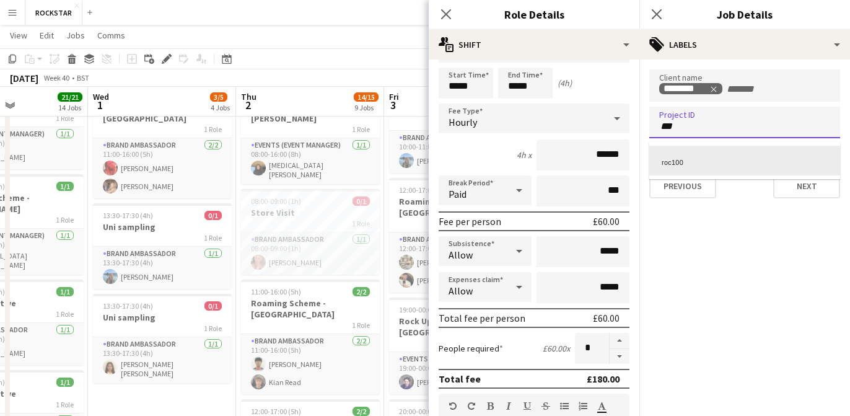
click at [726, 154] on div "roc100" at bounding box center [744, 161] width 191 height 30
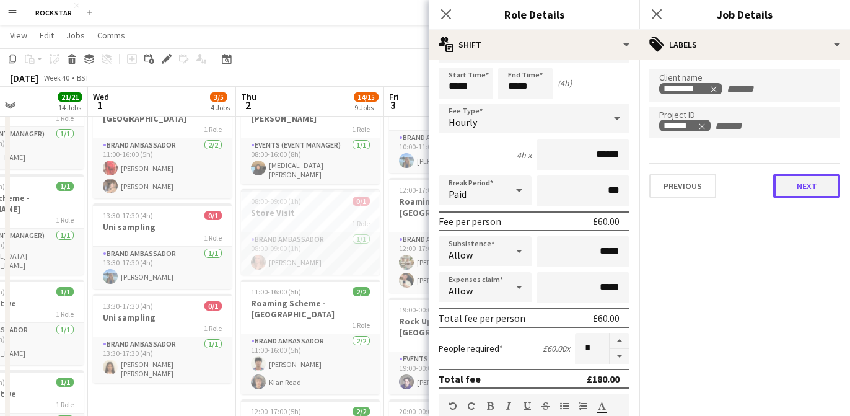
click at [806, 196] on button "Next" at bounding box center [806, 186] width 67 height 25
type input "*******"
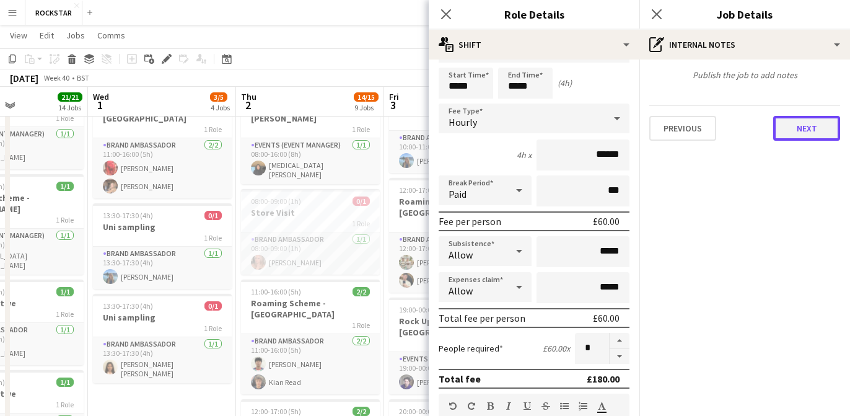
click at [806, 131] on button "Next" at bounding box center [806, 128] width 67 height 25
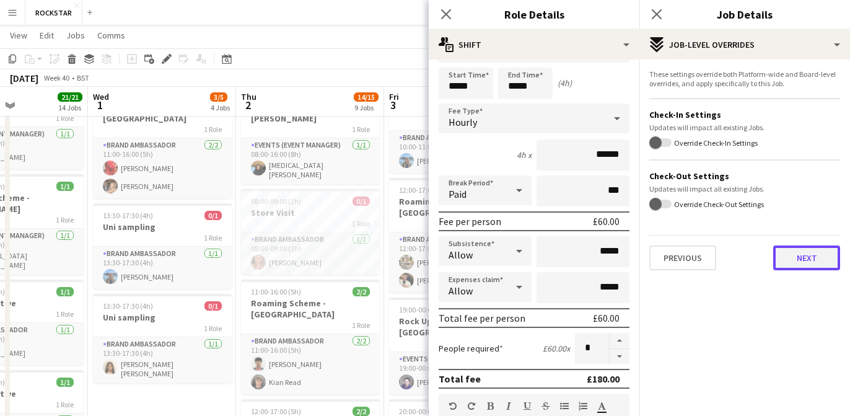
click at [814, 255] on button "Next" at bounding box center [806, 257] width 67 height 25
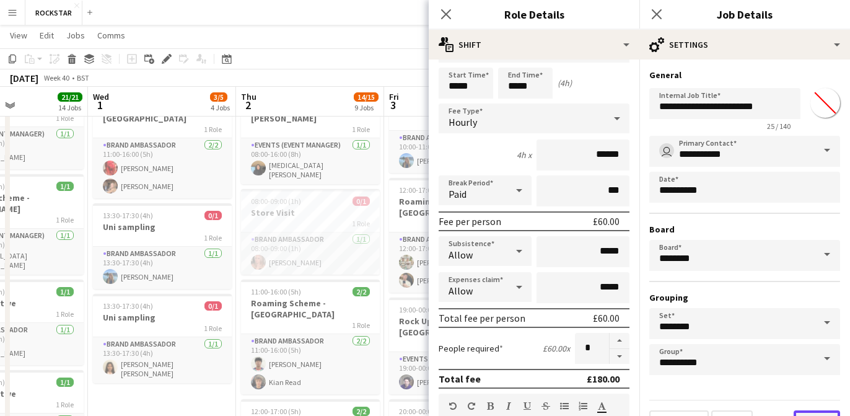
click at [813, 413] on button "Finish" at bounding box center [817, 422] width 46 height 25
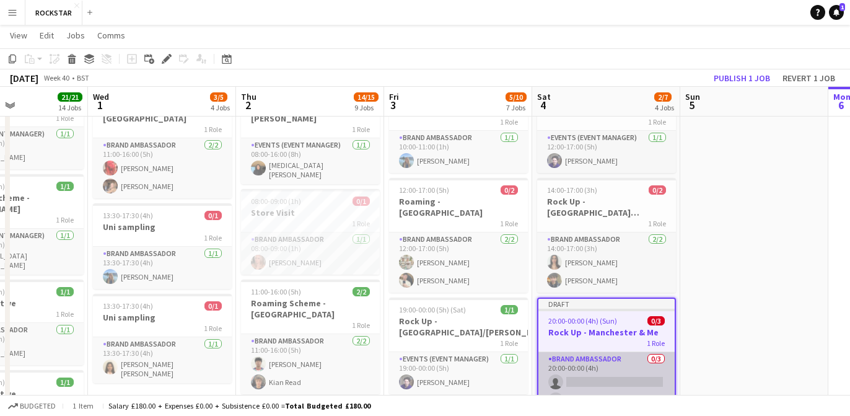
click at [599, 354] on app-card-role "Brand Ambassador 0/3 20:00-00:00 (4h) single-neutral-actions single-neutral-act…" at bounding box center [607, 391] width 136 height 78
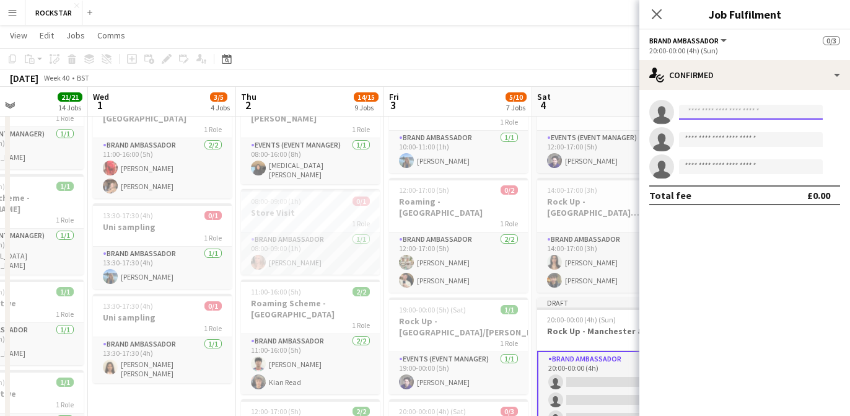
click at [748, 118] on input at bounding box center [751, 112] width 144 height 15
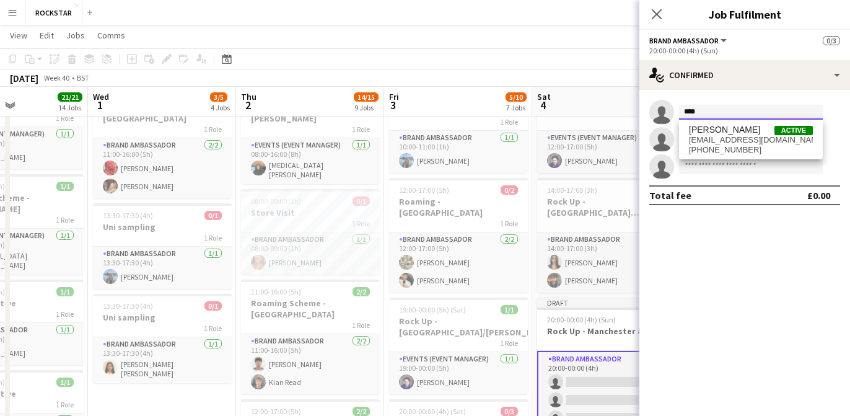
type input "****"
click at [731, 138] on span "lolamellows@icloud.com" at bounding box center [751, 140] width 124 height 10
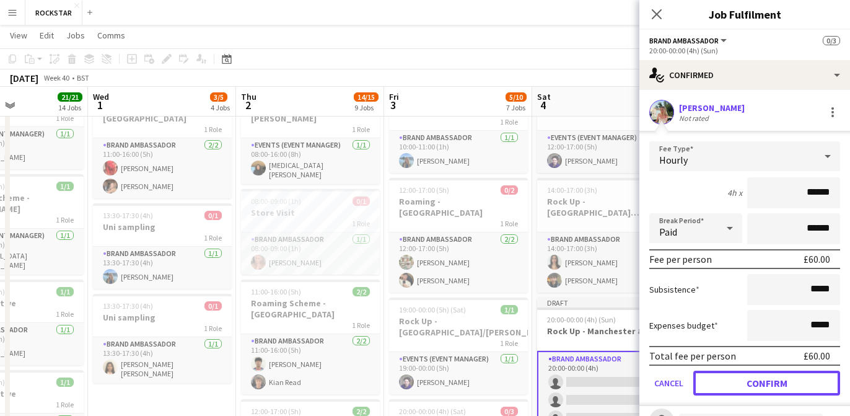
click at [745, 377] on button "Confirm" at bounding box center [766, 383] width 147 height 25
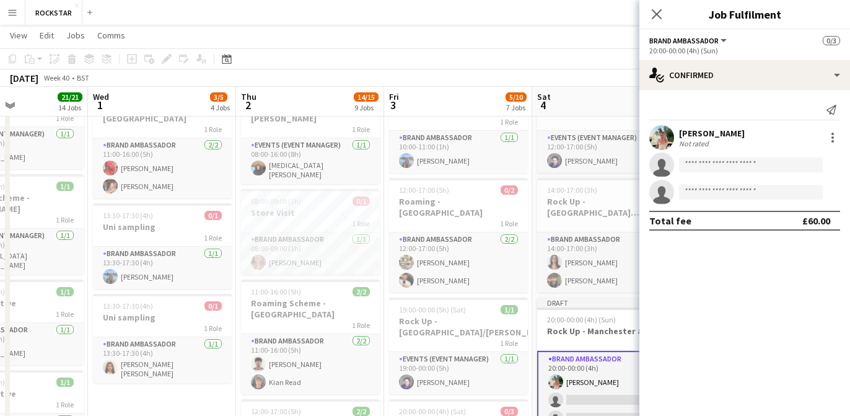
click at [750, 175] on app-invite-slot "single-neutral-actions" at bounding box center [745, 164] width 211 height 25
click at [749, 157] on input at bounding box center [751, 164] width 144 height 15
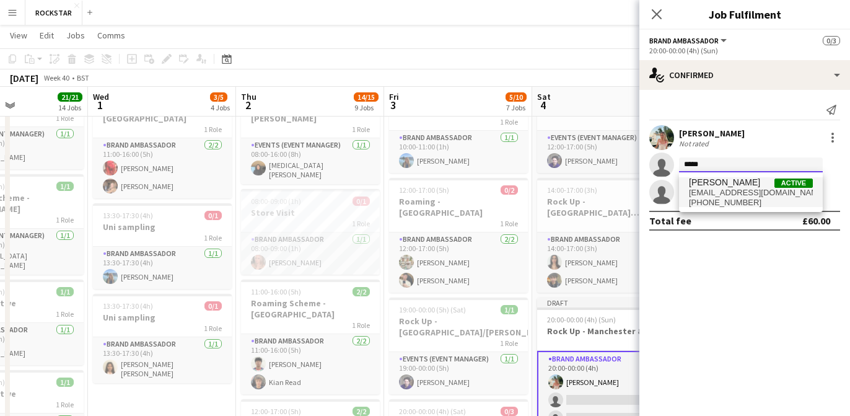
type input "*****"
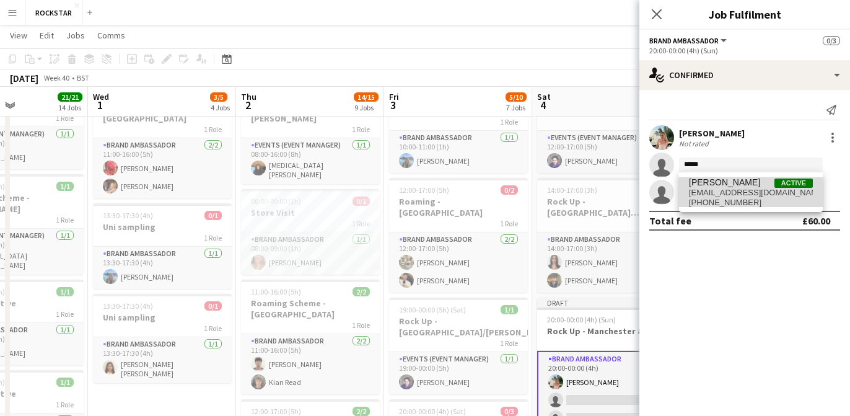
click at [732, 202] on span "+447796563434" at bounding box center [751, 203] width 124 height 10
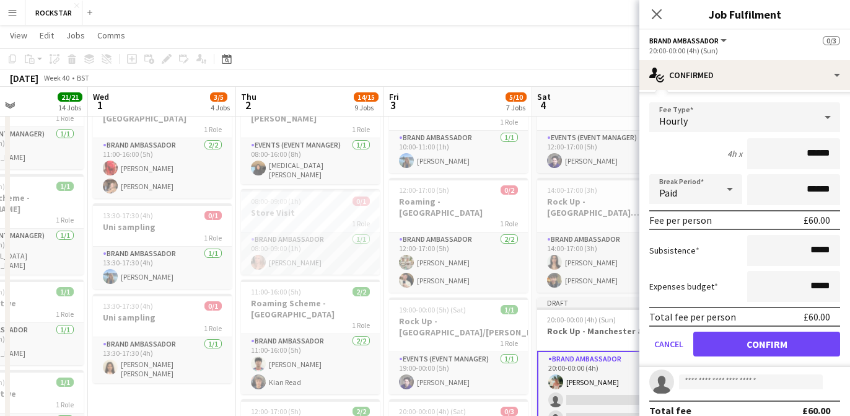
scroll to position [100, 0]
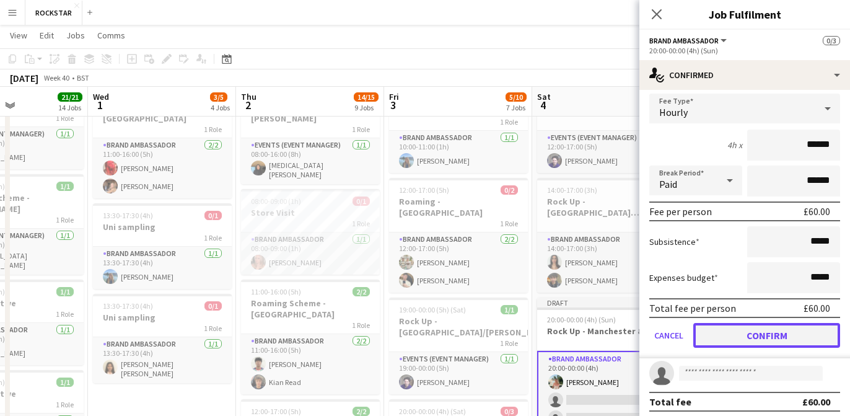
click at [788, 338] on button "Confirm" at bounding box center [766, 335] width 147 height 25
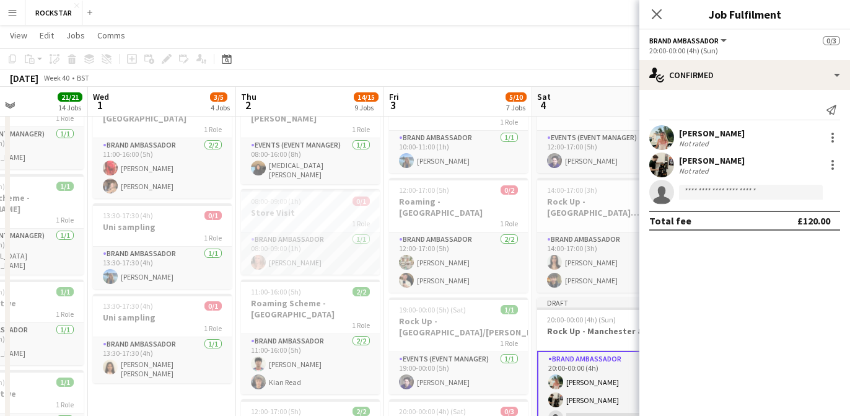
scroll to position [0, 0]
click at [742, 191] on input at bounding box center [751, 192] width 144 height 15
click at [695, 191] on input "********" at bounding box center [751, 192] width 144 height 15
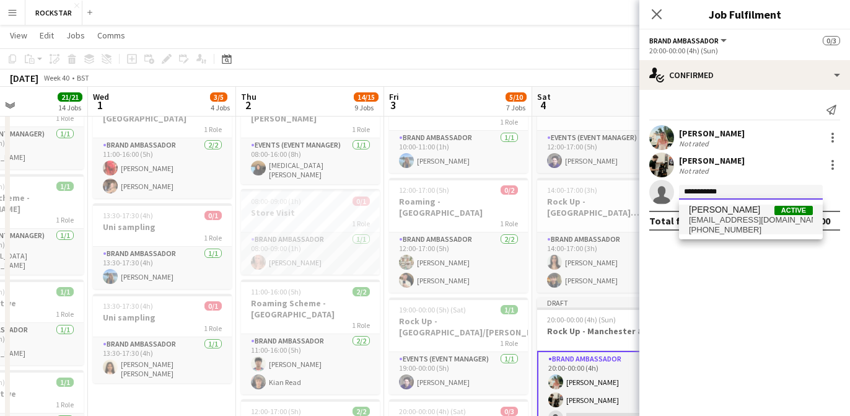
type input "**********"
click at [718, 213] on span "William Domaille" at bounding box center [724, 209] width 71 height 11
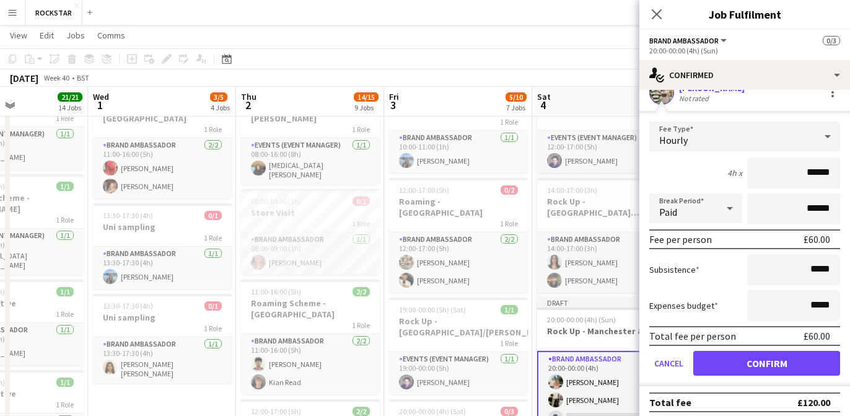
scroll to position [106, 0]
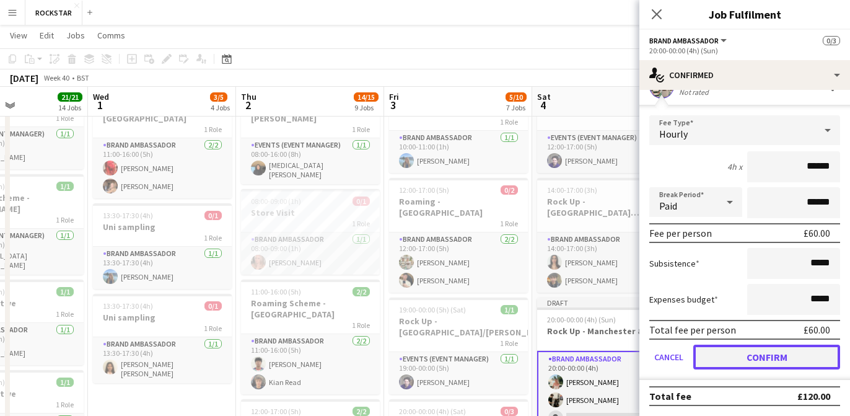
click at [788, 364] on button "Confirm" at bounding box center [766, 357] width 147 height 25
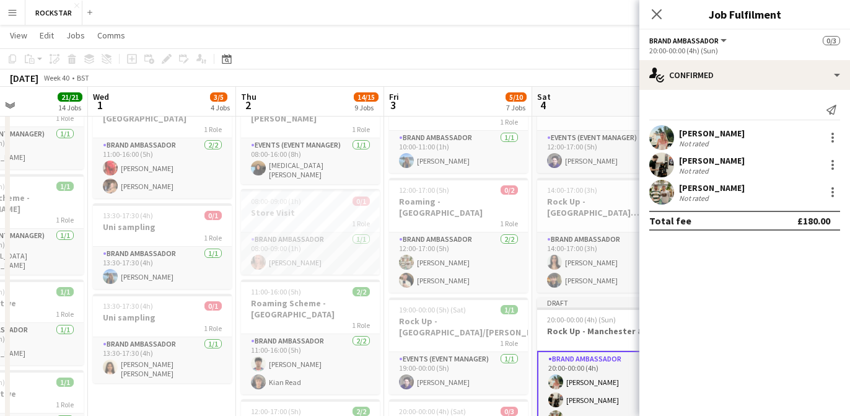
scroll to position [0, 0]
click at [660, 11] on icon at bounding box center [657, 14] width 10 height 10
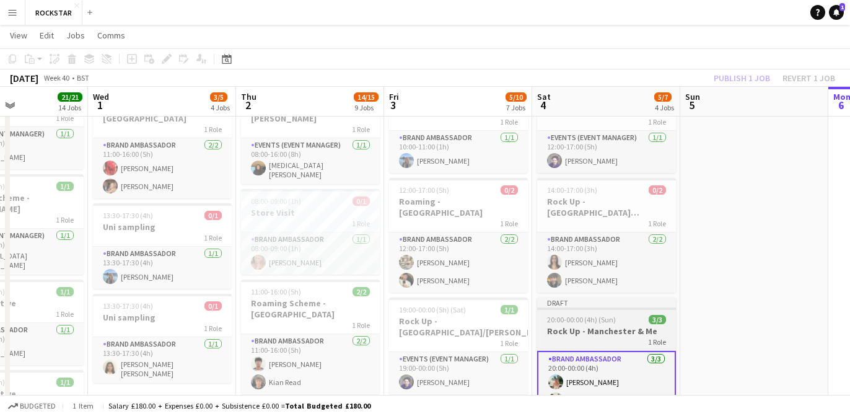
click at [584, 325] on h3 "Rock Up - Manchester & Me" at bounding box center [606, 330] width 139 height 11
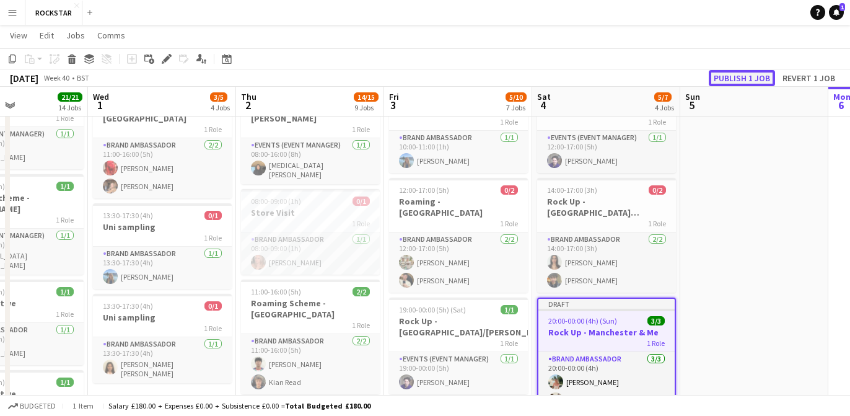
click at [755, 74] on button "Publish 1 job" at bounding box center [742, 78] width 66 height 16
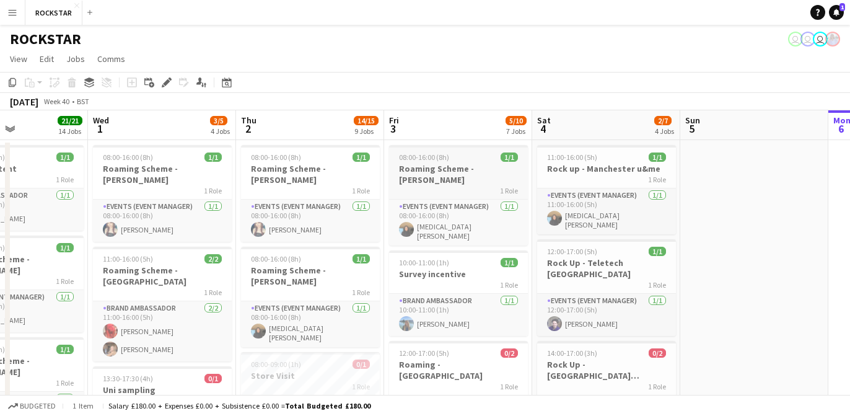
click at [465, 161] on div "08:00-16:00 (8h) 1/1" at bounding box center [458, 156] width 139 height 9
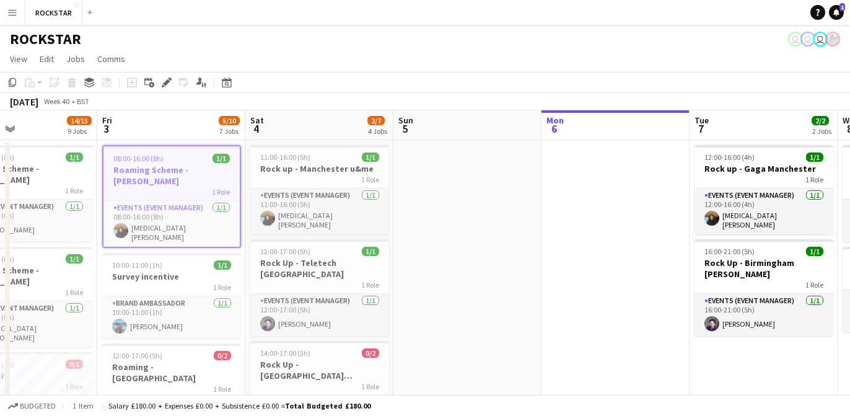
scroll to position [0, 405]
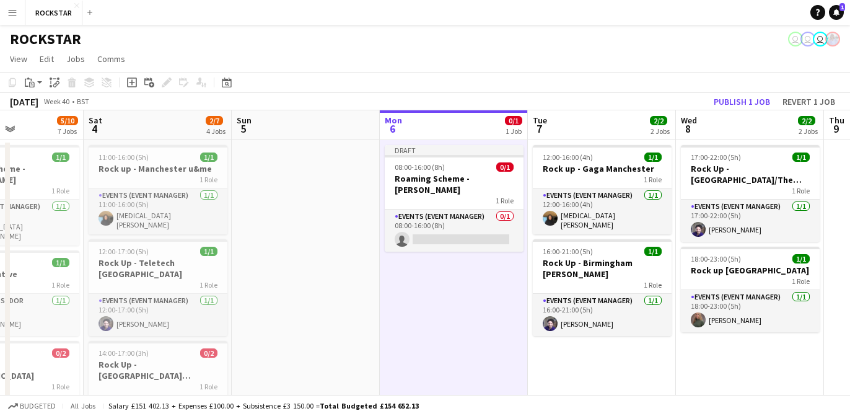
scroll to position [0, 396]
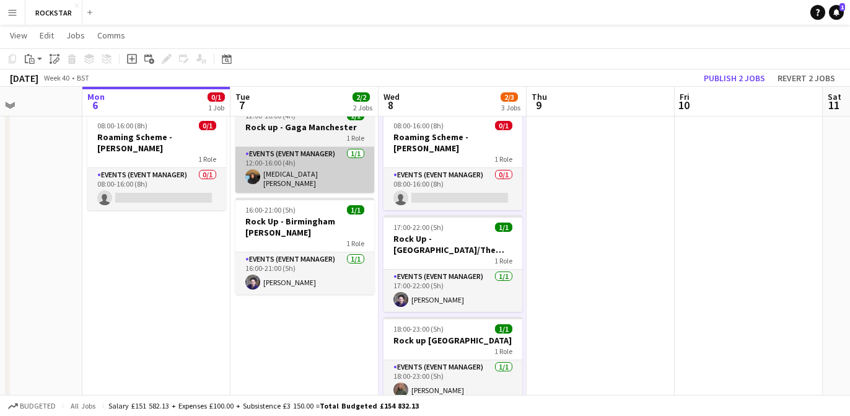
scroll to position [0, 414]
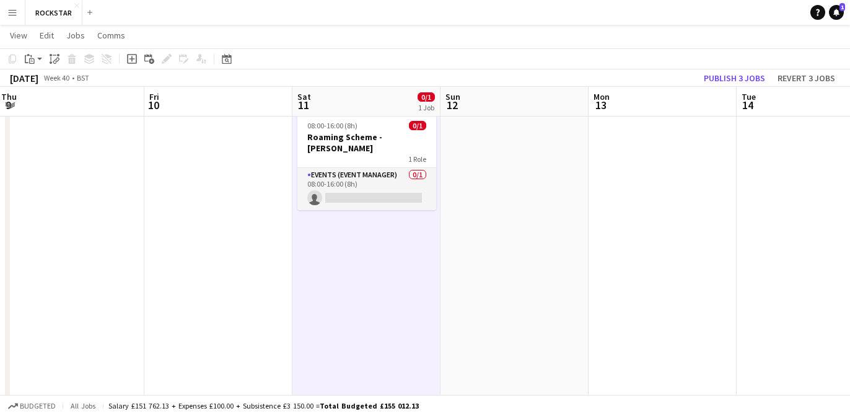
scroll to position [0, 527]
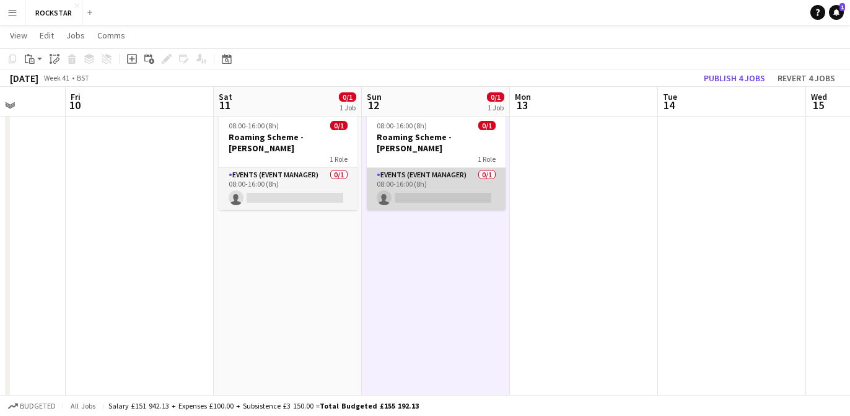
click at [421, 185] on app-card-role "Events (Event Manager) 0/1 08:00-16:00 (8h) single-neutral-actions" at bounding box center [436, 189] width 139 height 42
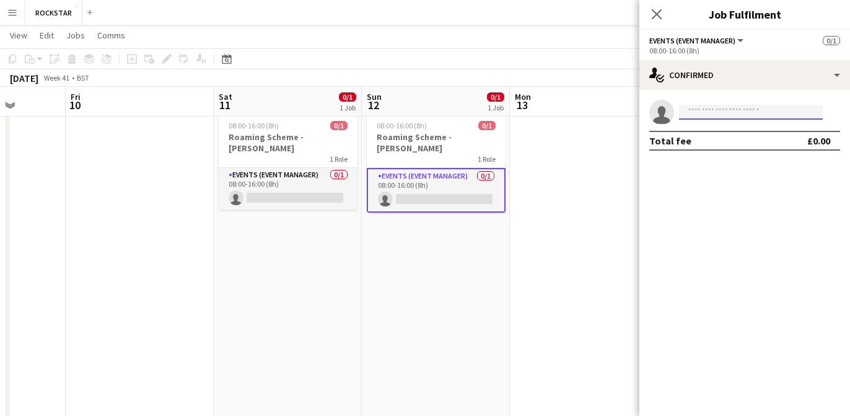
click at [712, 110] on input at bounding box center [751, 112] width 144 height 15
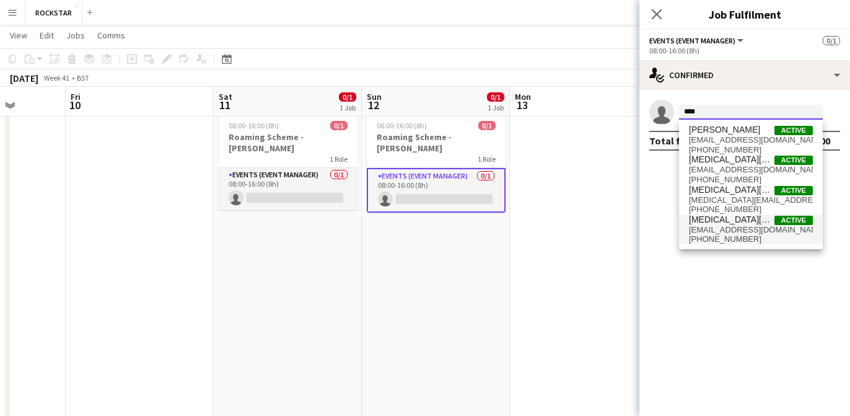
type input "****"
click at [728, 237] on span "+447753189491" at bounding box center [751, 239] width 124 height 10
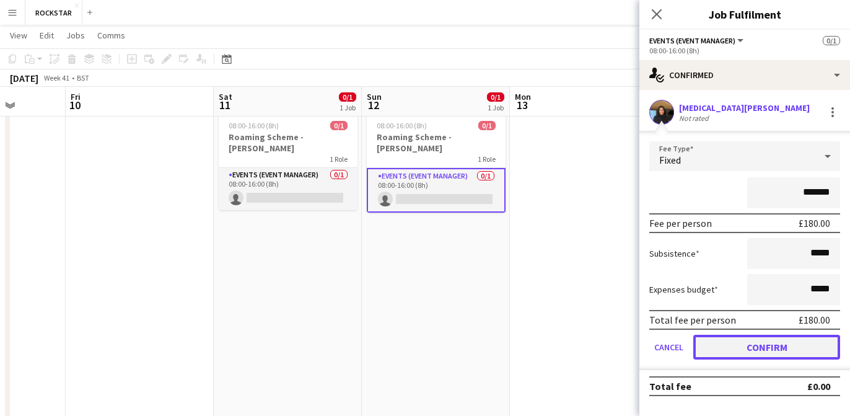
click at [770, 351] on button "Confirm" at bounding box center [766, 347] width 147 height 25
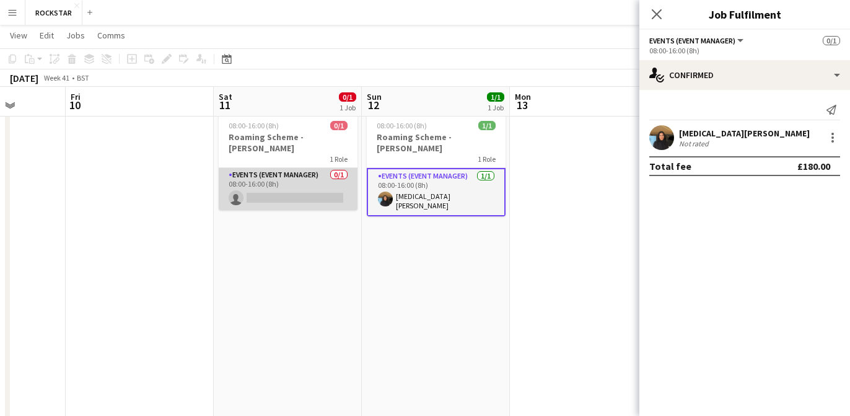
click at [313, 184] on app-card-role "Events (Event Manager) 0/1 08:00-16:00 (8h) single-neutral-actions" at bounding box center [288, 189] width 139 height 42
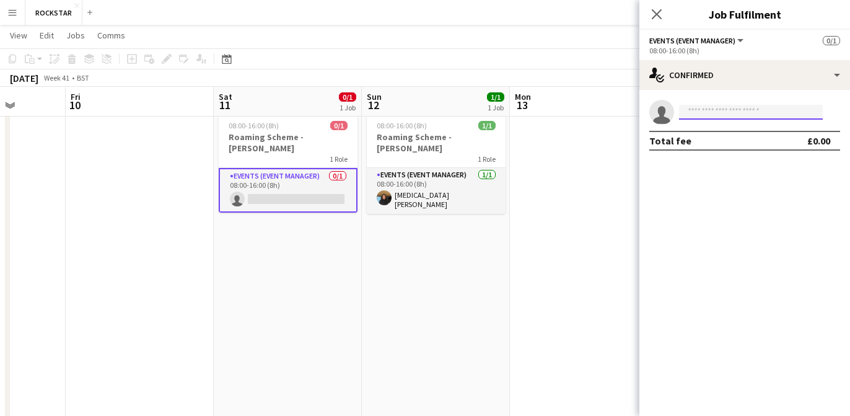
click at [712, 115] on input at bounding box center [751, 112] width 144 height 15
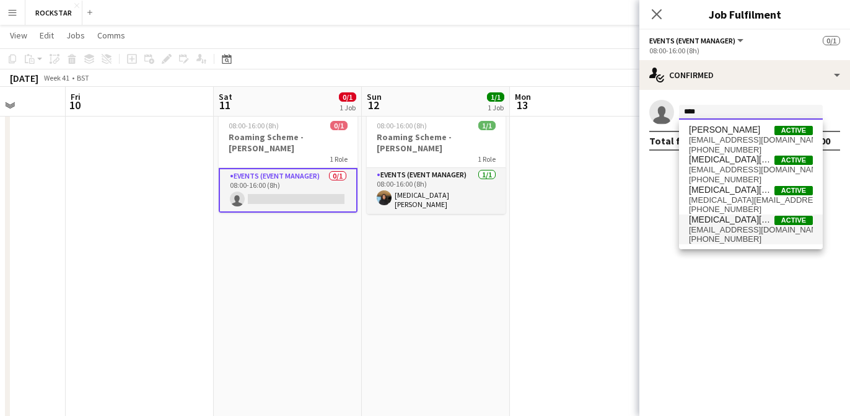
type input "****"
click at [722, 214] on span "Yasmin Niksaz" at bounding box center [732, 219] width 86 height 11
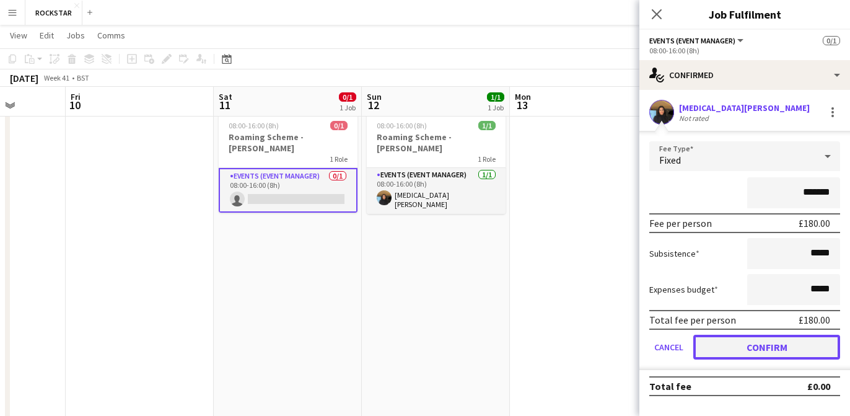
click at [752, 343] on button "Confirm" at bounding box center [766, 347] width 147 height 25
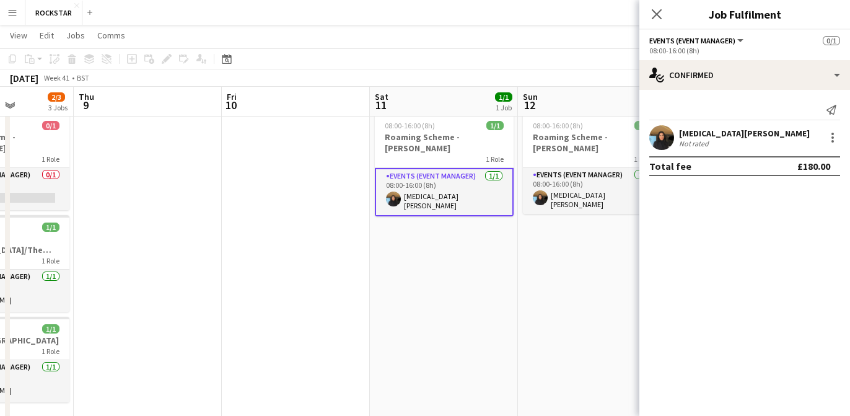
scroll to position [0, 355]
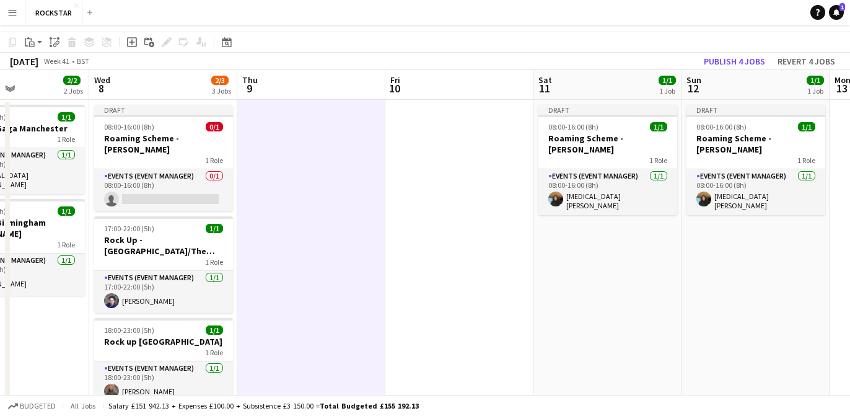
scroll to position [0, 0]
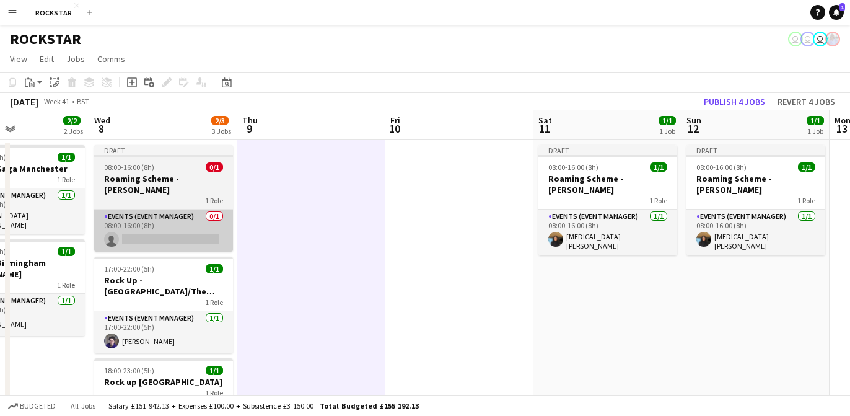
click at [146, 216] on app-card-role "Events (Event Manager) 0/1 08:00-16:00 (8h) single-neutral-actions" at bounding box center [163, 230] width 139 height 42
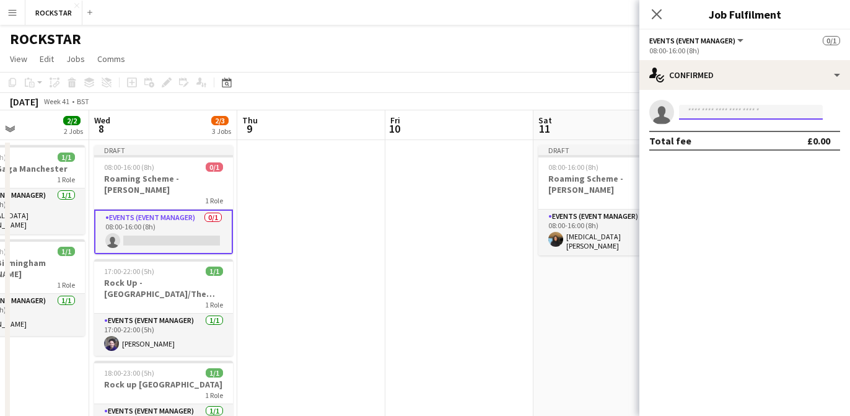
click at [700, 119] on input at bounding box center [751, 112] width 144 height 15
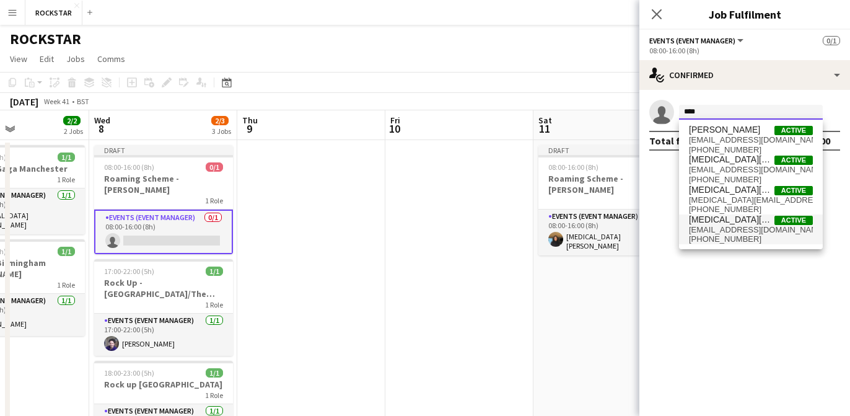
type input "****"
click at [711, 241] on span "+447753189491" at bounding box center [751, 239] width 124 height 10
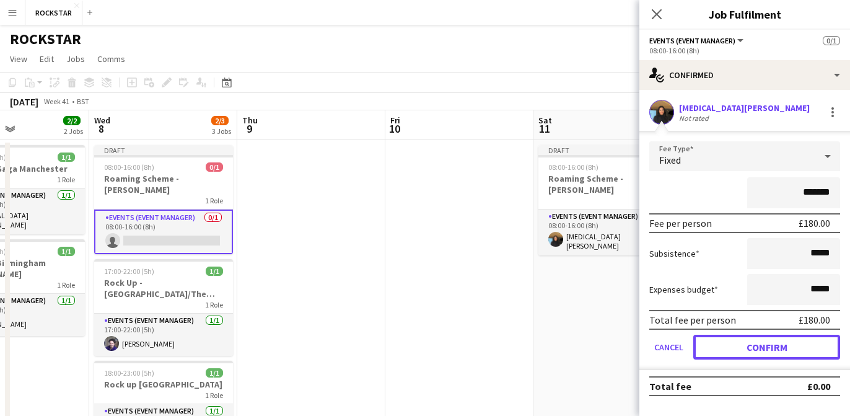
click at [720, 345] on button "Confirm" at bounding box center [766, 347] width 147 height 25
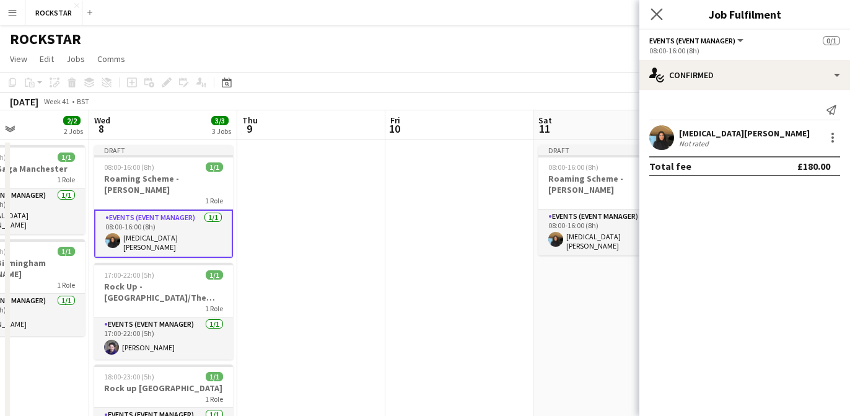
click at [649, 17] on app-icon "Close pop-in" at bounding box center [657, 15] width 18 height 18
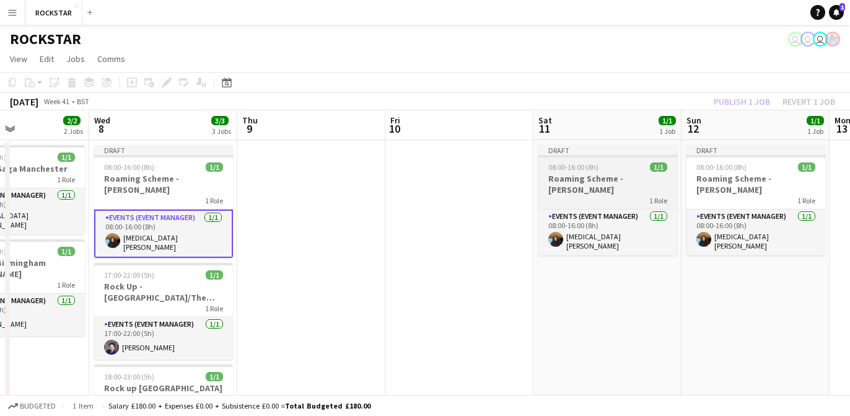
click at [625, 195] on div "1 Role" at bounding box center [608, 200] width 139 height 10
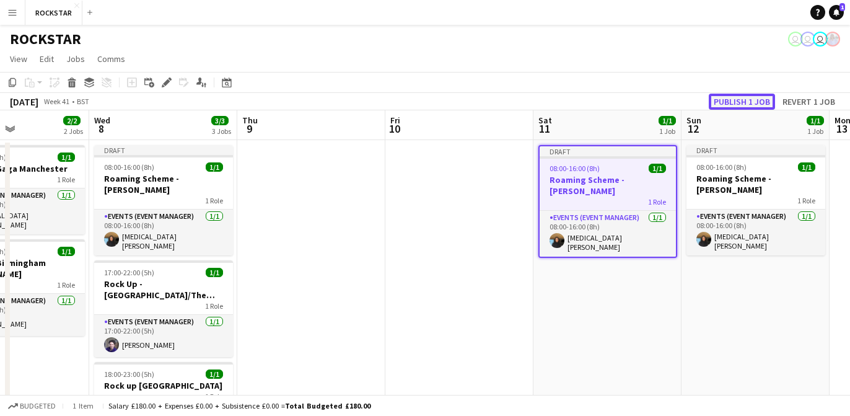
click at [728, 97] on button "Publish 1 job" at bounding box center [742, 102] width 66 height 16
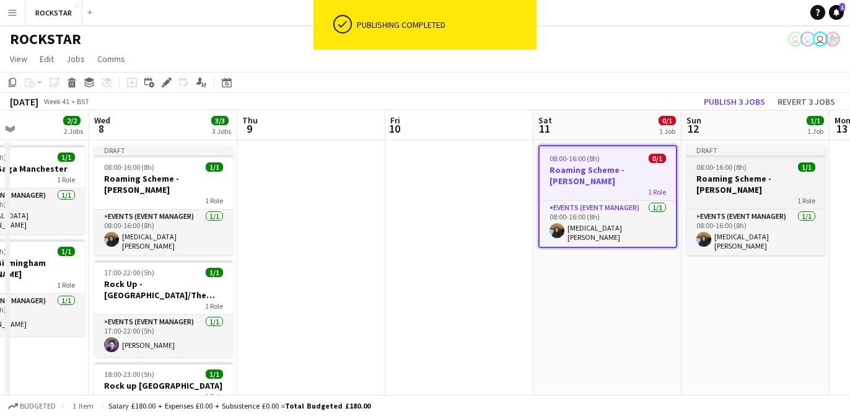
click at [737, 163] on span "08:00-16:00 (8h)" at bounding box center [722, 166] width 50 height 9
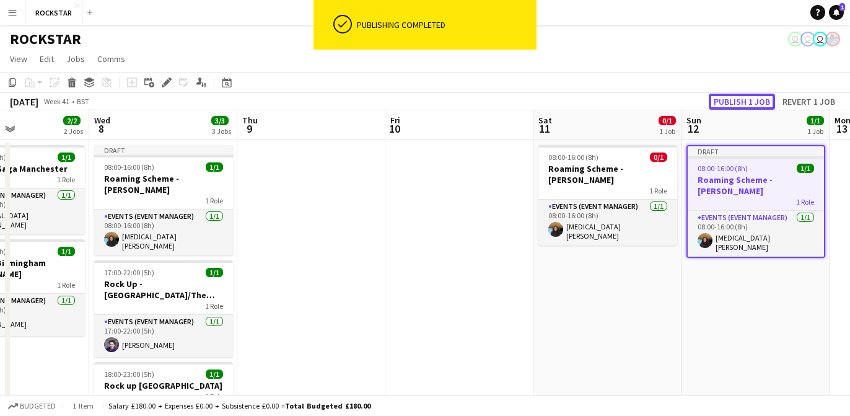
click at [742, 99] on button "Publish 1 job" at bounding box center [742, 102] width 66 height 16
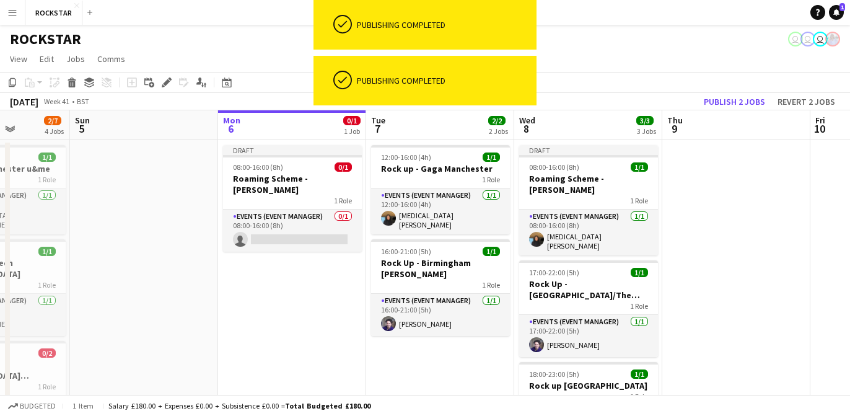
scroll to position [0, 393]
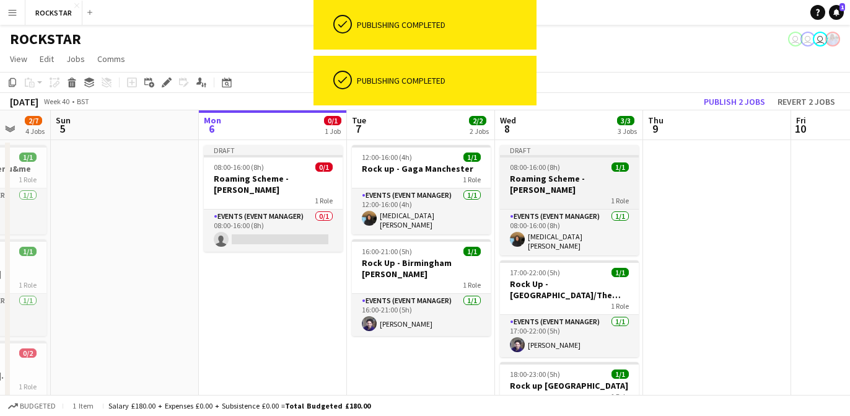
click at [560, 169] on div "08:00-16:00 (8h) 1/1" at bounding box center [569, 166] width 139 height 9
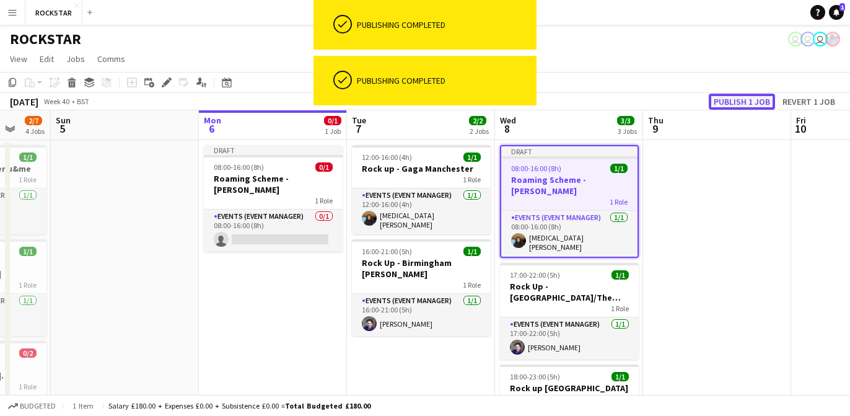
click at [741, 102] on button "Publish 1 job" at bounding box center [742, 102] width 66 height 16
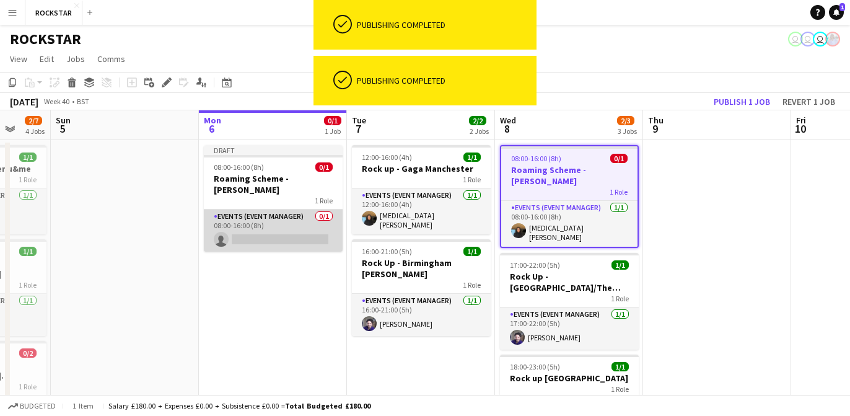
click at [288, 227] on app-card-role "Events (Event Manager) 0/1 08:00-16:00 (8h) single-neutral-actions" at bounding box center [273, 230] width 139 height 42
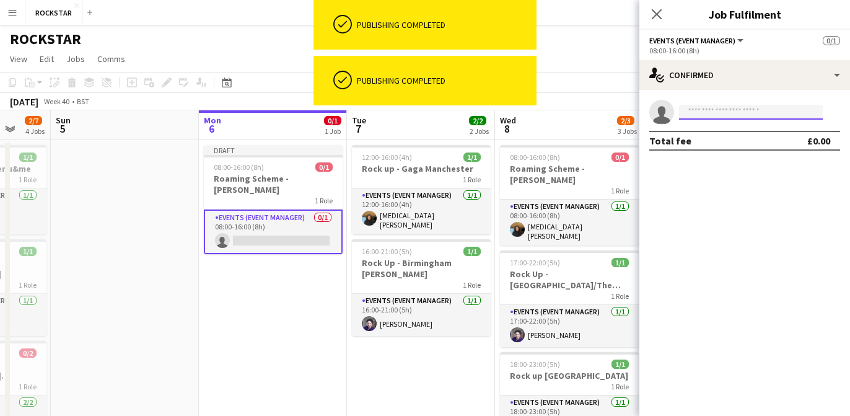
click at [718, 113] on input at bounding box center [751, 112] width 144 height 15
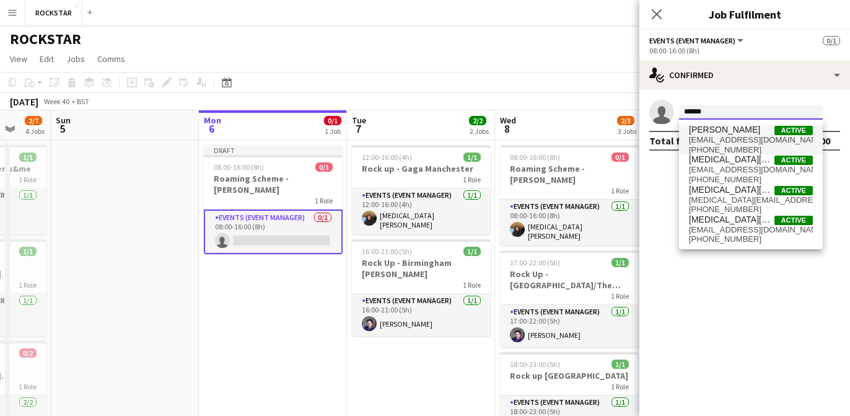
type input "******"
click at [741, 140] on span "yaszahrabenaissa@hotmail.com" at bounding box center [751, 140] width 124 height 10
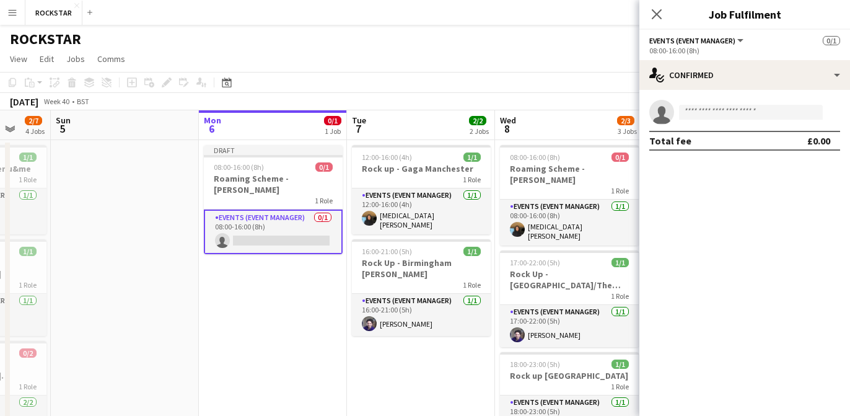
click at [741, 141] on div "Total fee £0.00" at bounding box center [744, 141] width 191 height 20
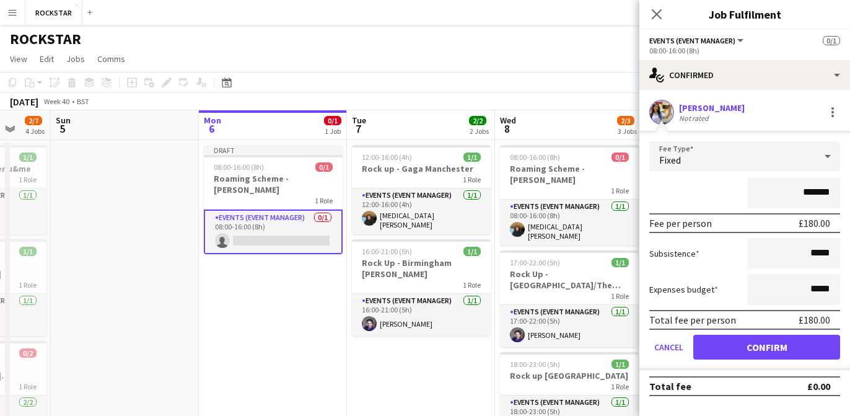
click at [780, 100] on div "Yasmine Benaissa Not rated" at bounding box center [745, 112] width 211 height 25
click at [818, 114] on div "Yasmine Benaissa Not rated" at bounding box center [745, 112] width 211 height 25
click at [842, 108] on div "Yasmine Benaissa Not rated" at bounding box center [745, 112] width 211 height 25
click at [830, 112] on div at bounding box center [832, 112] width 15 height 15
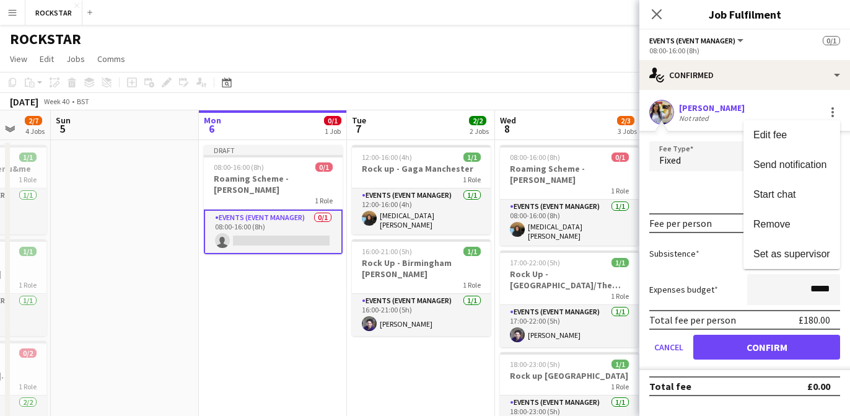
click at [787, 227] on span "Remove" at bounding box center [772, 224] width 37 height 11
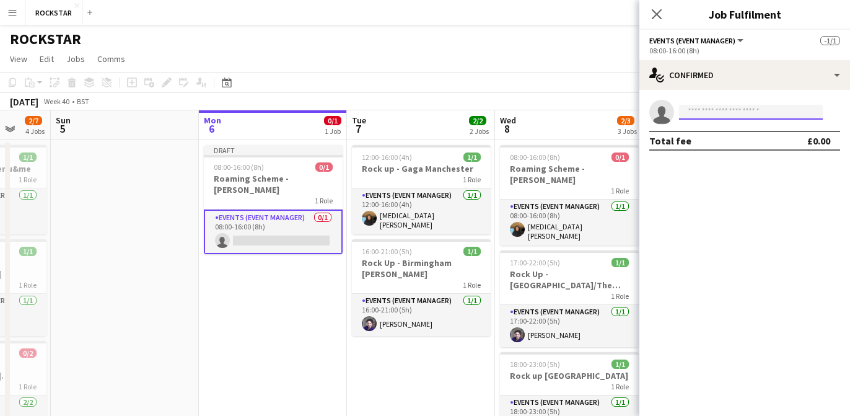
click at [708, 116] on input at bounding box center [751, 112] width 144 height 15
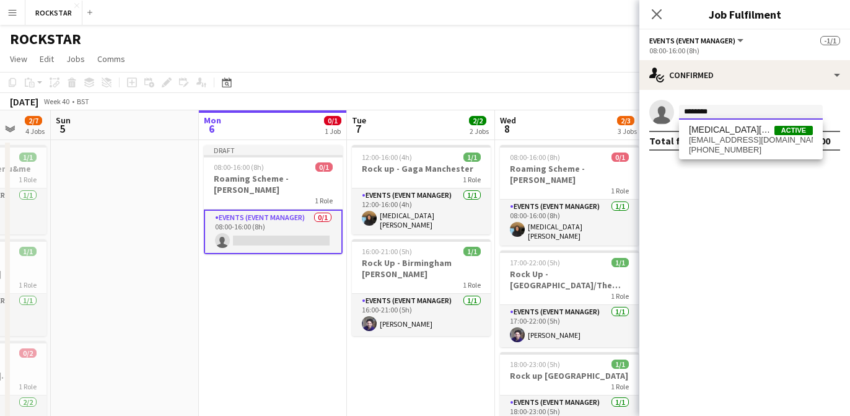
type input "********"
click at [715, 136] on span "yasminniksaz@hotmail.co.uk" at bounding box center [751, 140] width 124 height 10
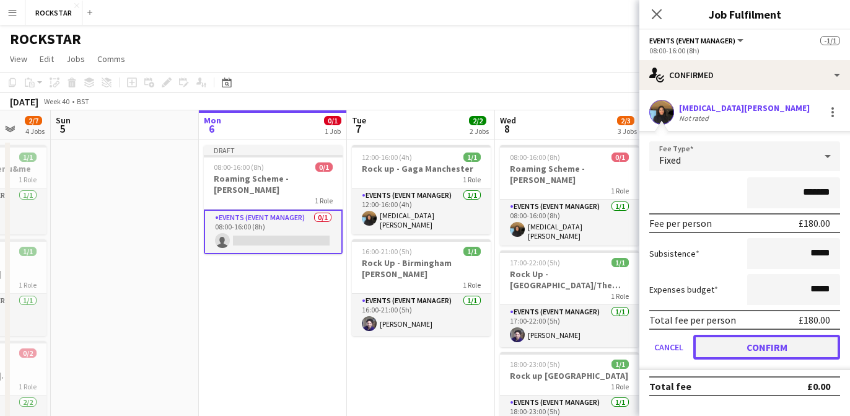
click at [768, 359] on button "Confirm" at bounding box center [766, 347] width 147 height 25
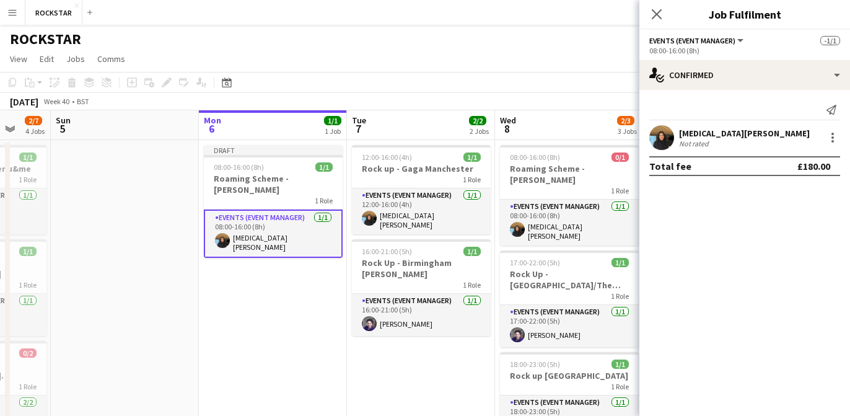
click at [659, 16] on icon at bounding box center [657, 14] width 10 height 10
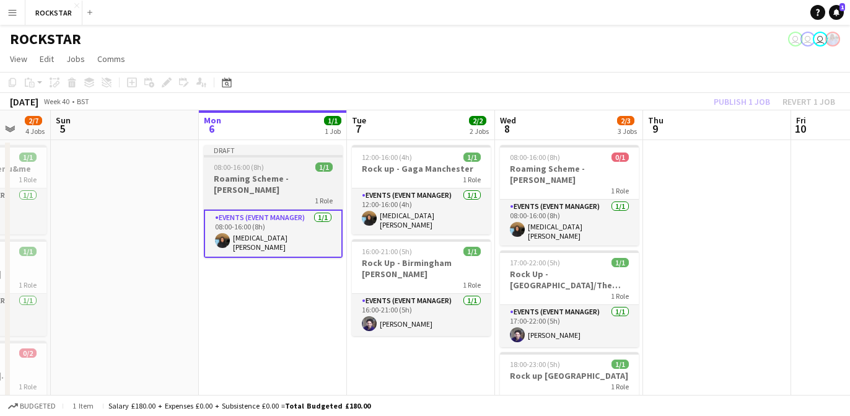
click at [262, 165] on span "08:00-16:00 (8h)" at bounding box center [239, 166] width 50 height 9
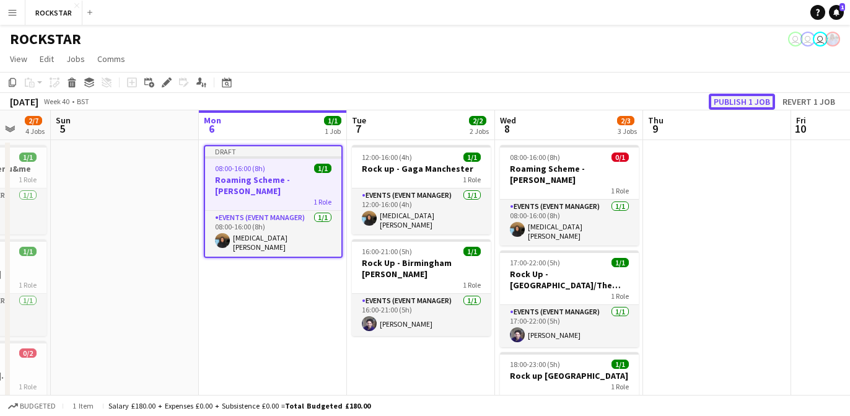
click at [716, 99] on button "Publish 1 job" at bounding box center [742, 102] width 66 height 16
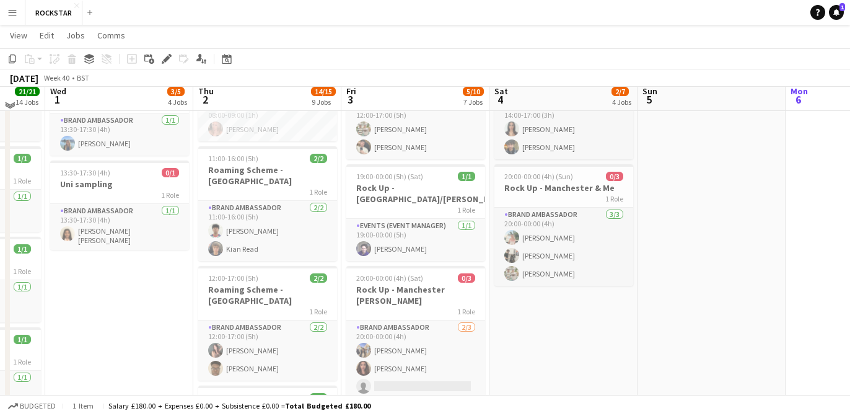
scroll to position [289, 0]
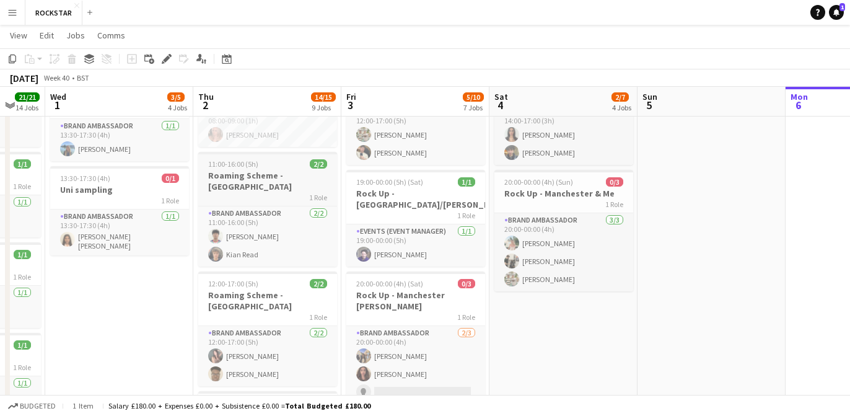
click at [289, 170] on h3 "Roaming Scheme - Leeds" at bounding box center [267, 181] width 139 height 22
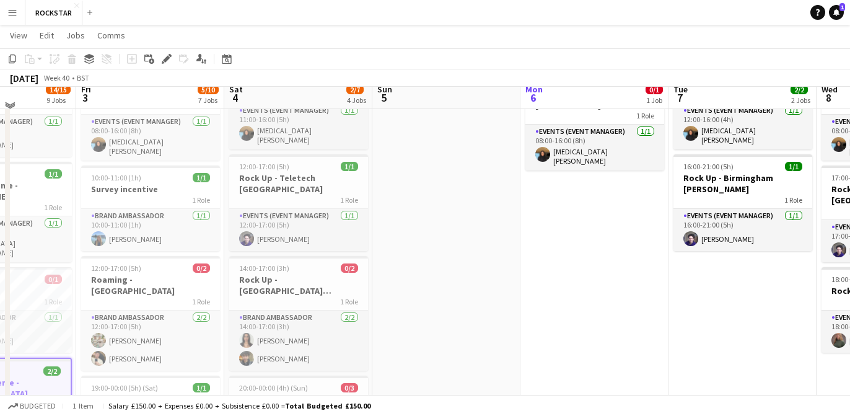
scroll to position [76, 0]
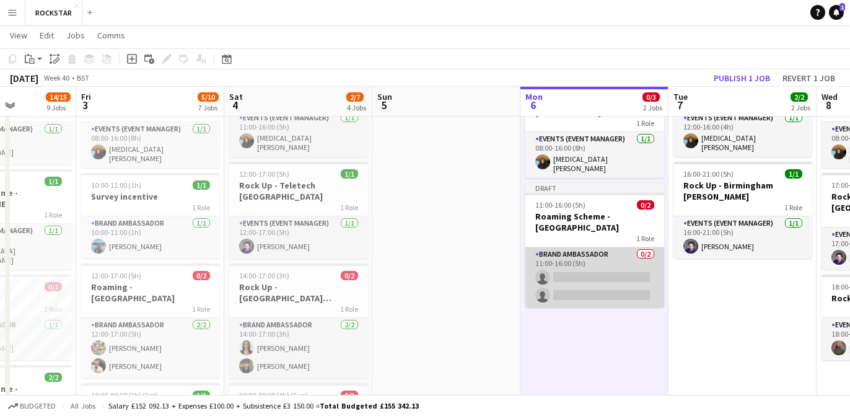
click at [578, 248] on app-card-role "Brand Ambassador 0/2 11:00-16:00 (5h) single-neutral-actions single-neutral-act…" at bounding box center [594, 277] width 139 height 60
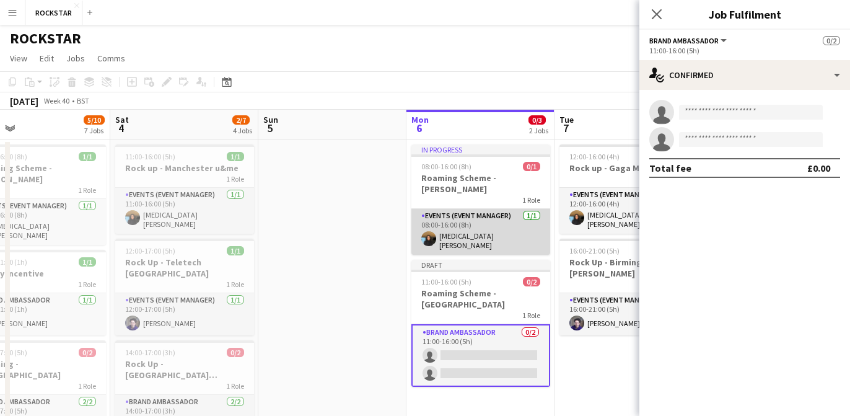
scroll to position [0, 491]
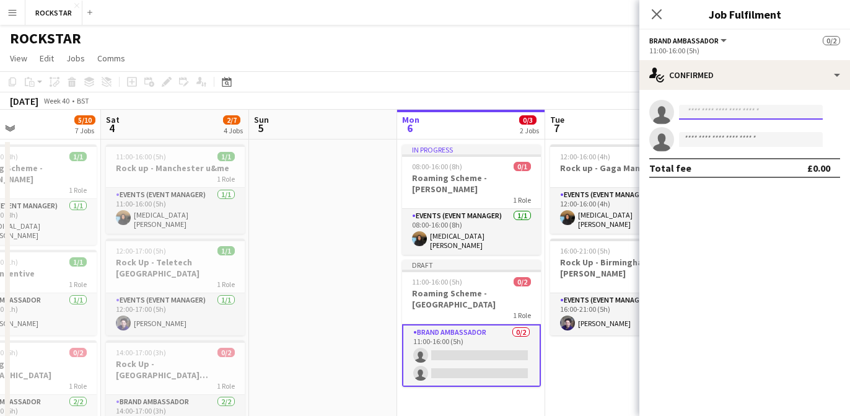
click at [718, 108] on input at bounding box center [751, 112] width 144 height 15
type input "*"
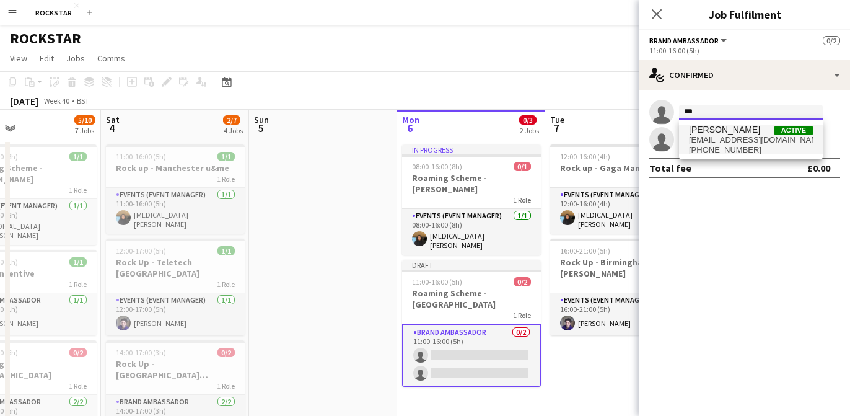
type input "***"
click at [724, 138] on span "zohra3717@outlook.com" at bounding box center [751, 140] width 124 height 10
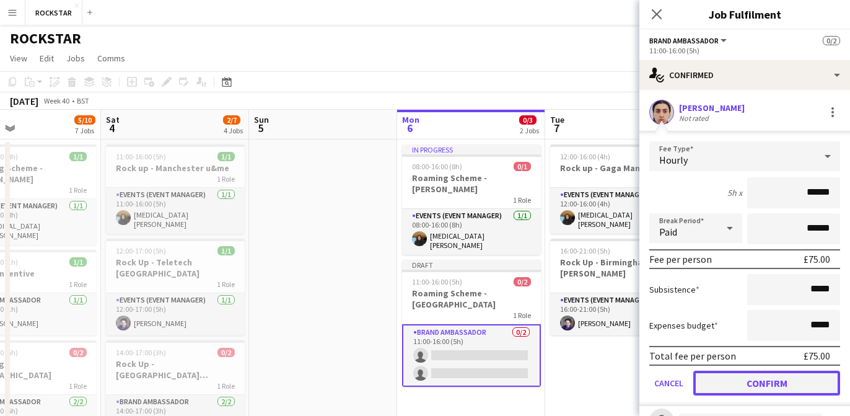
click at [741, 371] on button "Confirm" at bounding box center [766, 383] width 147 height 25
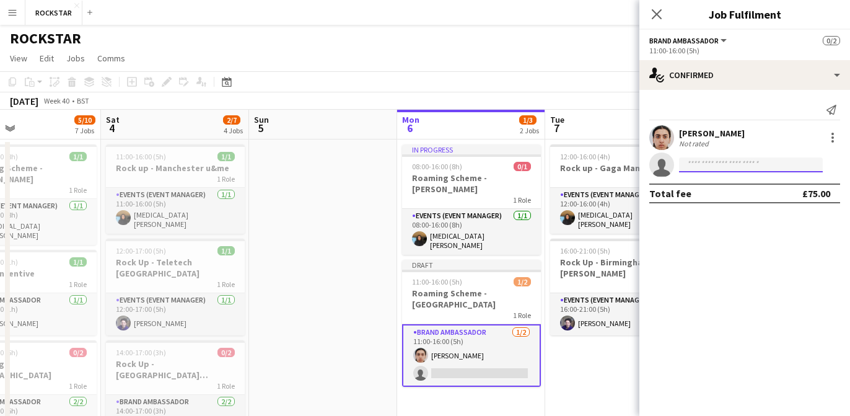
click at [734, 160] on input at bounding box center [751, 164] width 144 height 15
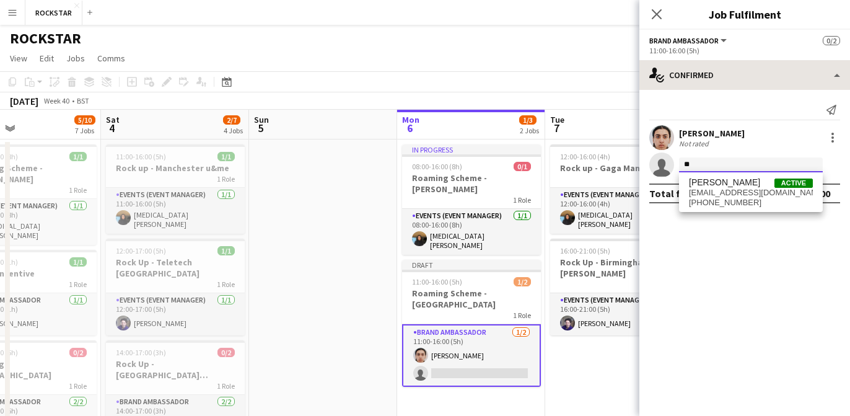
type input "*"
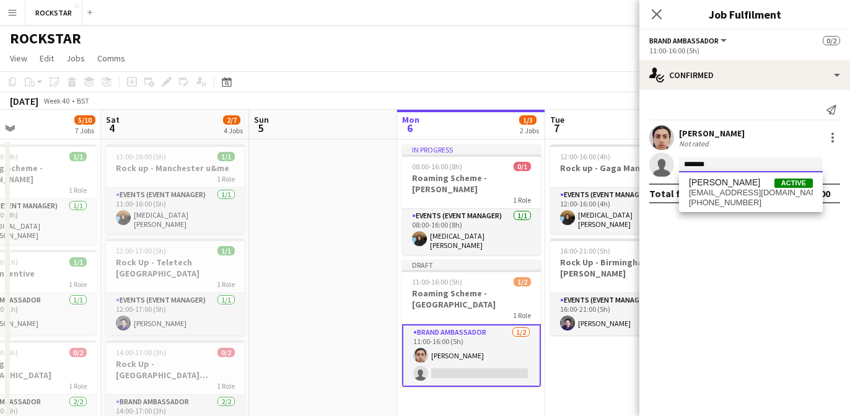
type input "*******"
click at [658, 14] on icon at bounding box center [657, 14] width 12 height 12
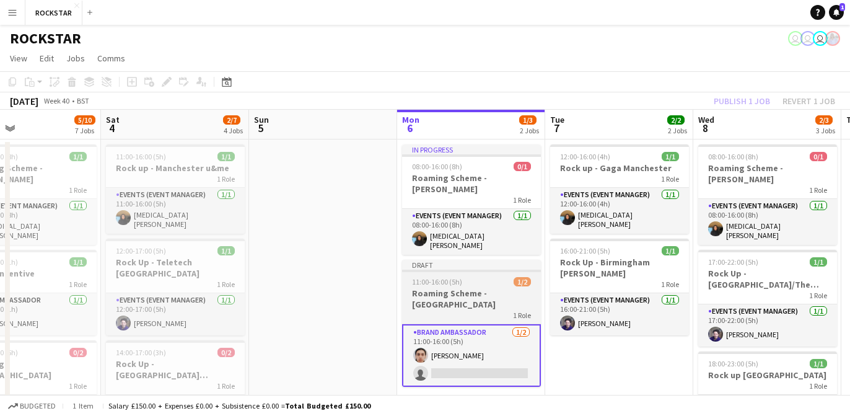
click at [454, 310] on div "1 Role" at bounding box center [471, 315] width 139 height 10
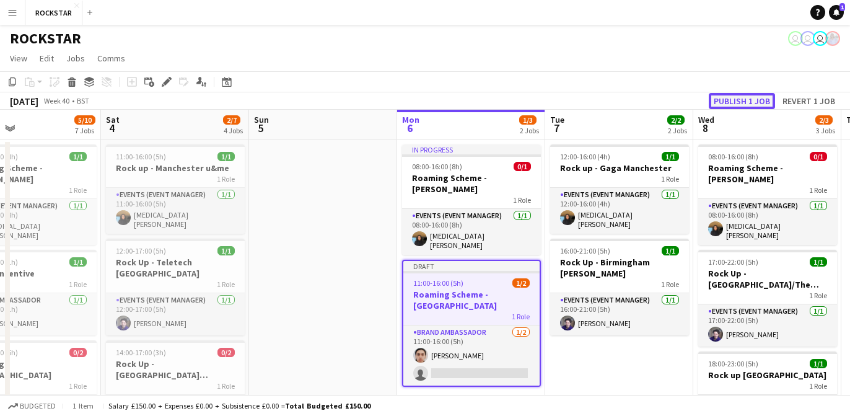
click at [741, 103] on button "Publish 1 job" at bounding box center [742, 101] width 66 height 16
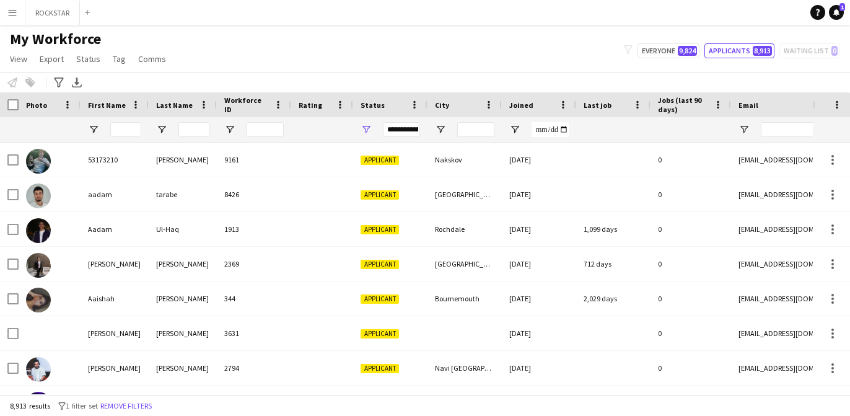
click at [141, 132] on div at bounding box center [115, 129] width 68 height 25
click at [134, 131] on input "First Name Filter Input" at bounding box center [125, 129] width 31 height 15
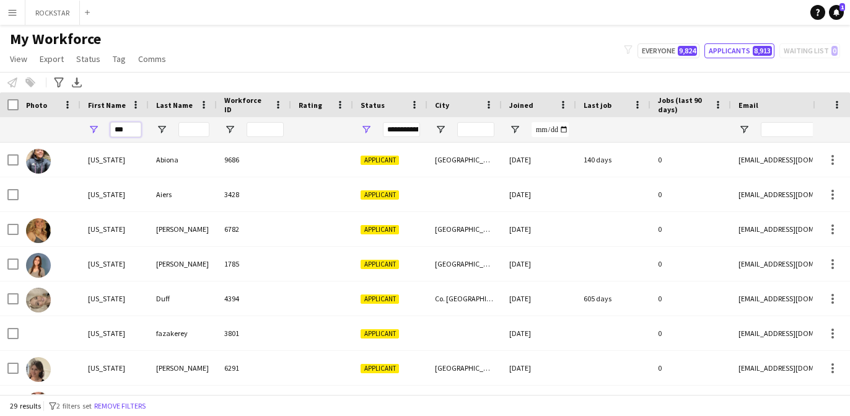
type input "***"
click at [188, 133] on input "Last Name Filter Input" at bounding box center [193, 129] width 31 height 15
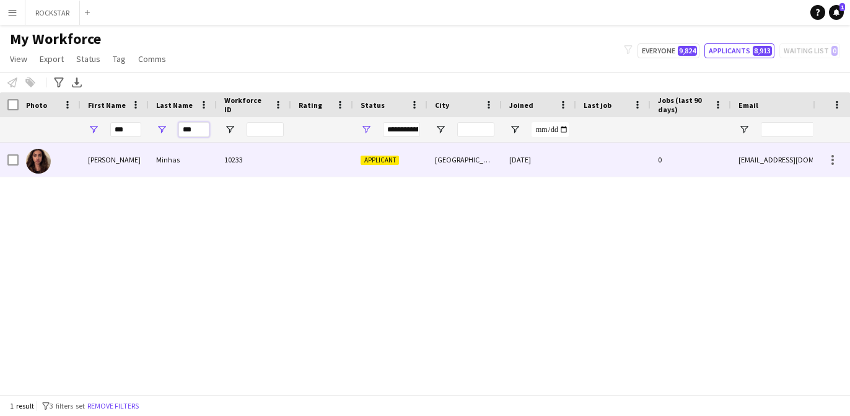
type input "***"
click at [178, 163] on div "Minhas" at bounding box center [183, 160] width 68 height 34
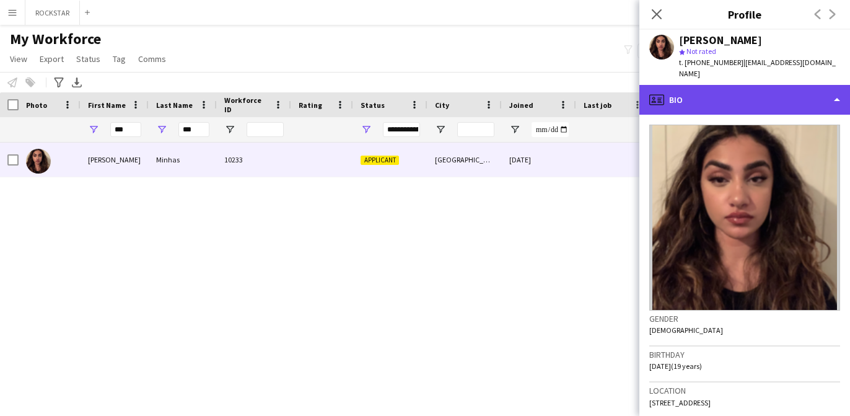
click at [719, 85] on div "profile Bio" at bounding box center [745, 100] width 211 height 30
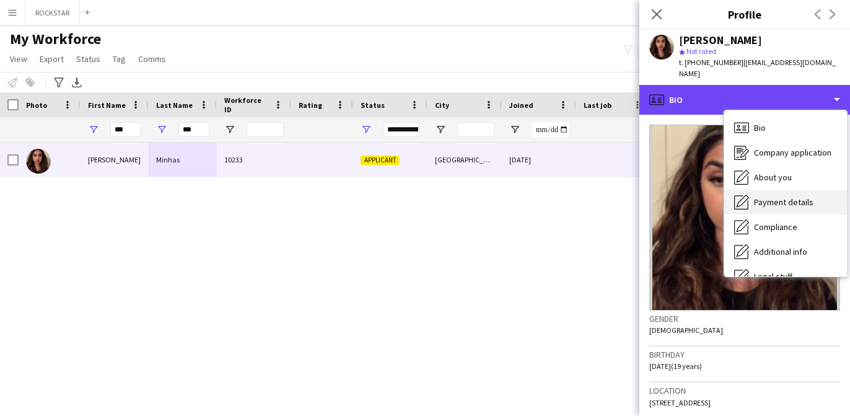
scroll to position [53, 0]
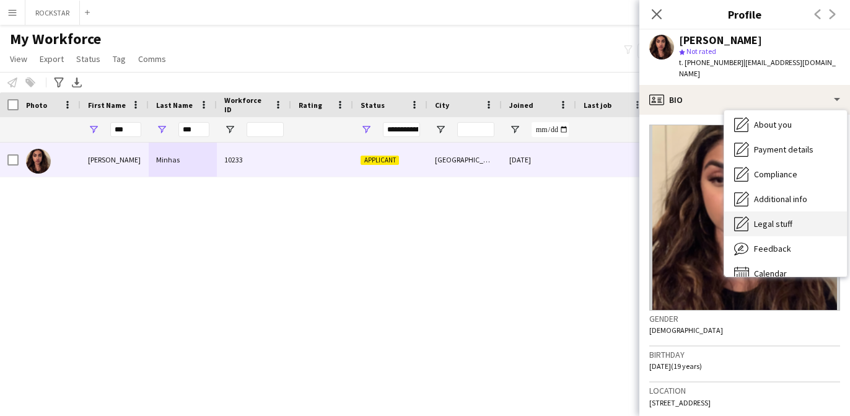
click at [766, 218] on span "Legal stuff" at bounding box center [773, 223] width 38 height 11
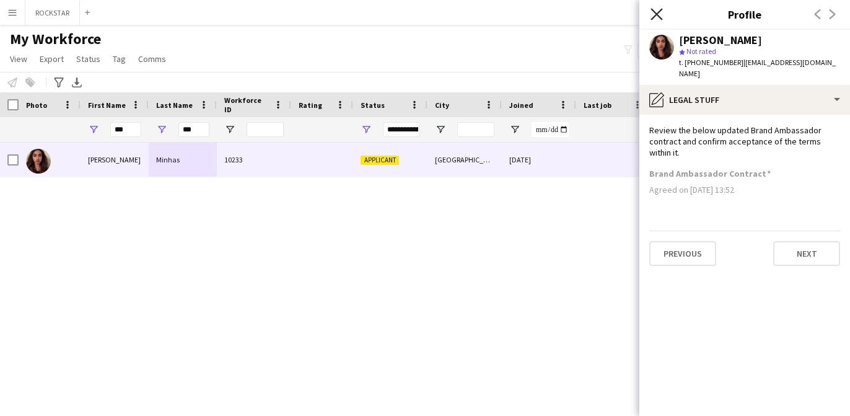
click at [662, 12] on icon "Close pop-in" at bounding box center [657, 14] width 12 height 12
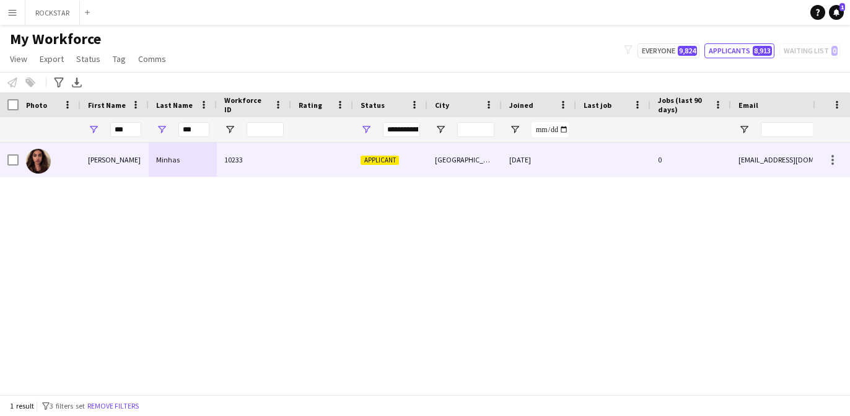
click at [572, 175] on div "[DATE]" at bounding box center [539, 160] width 74 height 34
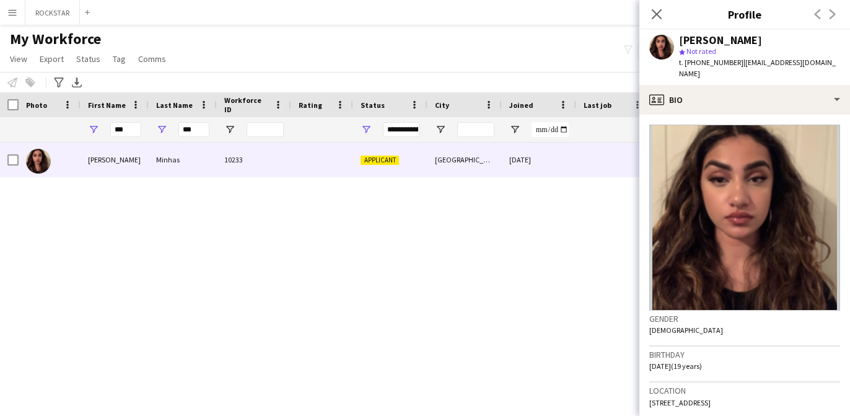
scroll to position [400, 0]
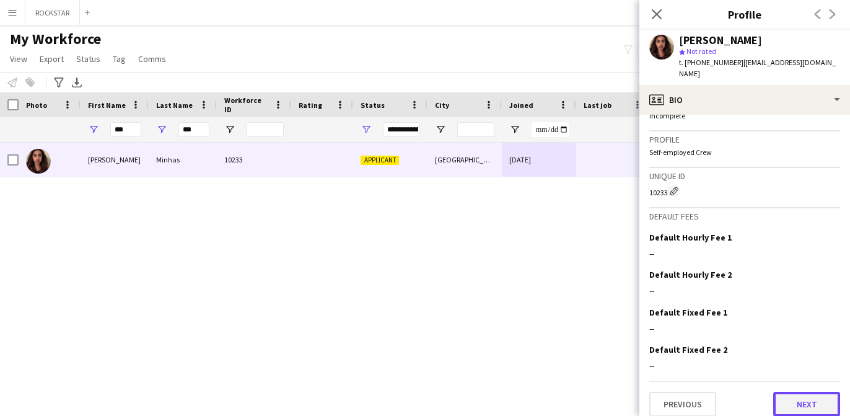
click at [822, 392] on button "Next" at bounding box center [806, 404] width 67 height 25
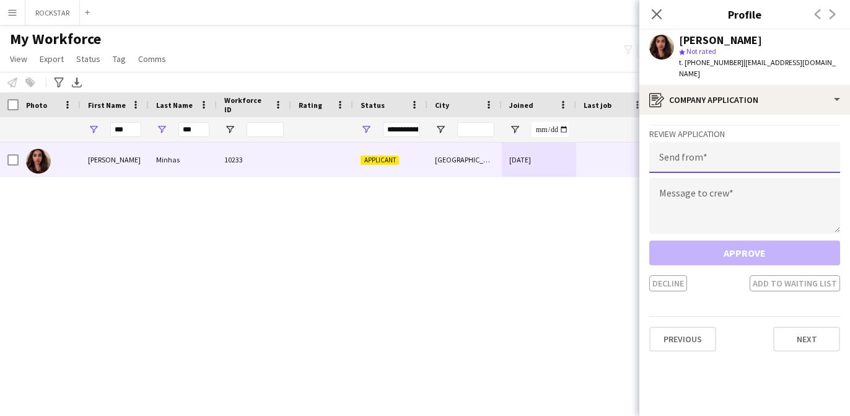
click at [760, 145] on input "email" at bounding box center [744, 157] width 191 height 31
type input "**********"
click at [773, 192] on textarea at bounding box center [744, 206] width 191 height 56
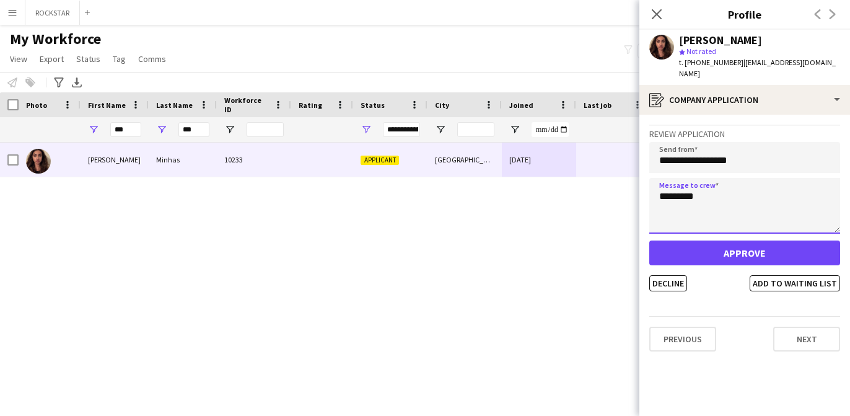
type textarea "*********"
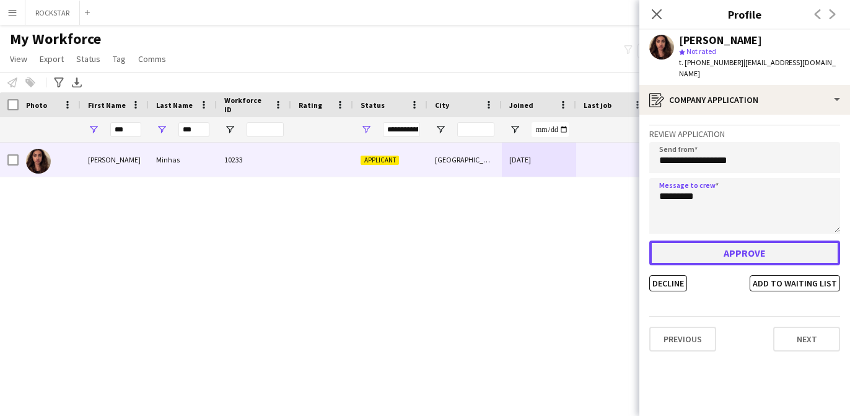
click at [772, 240] on button "Approve" at bounding box center [744, 252] width 191 height 25
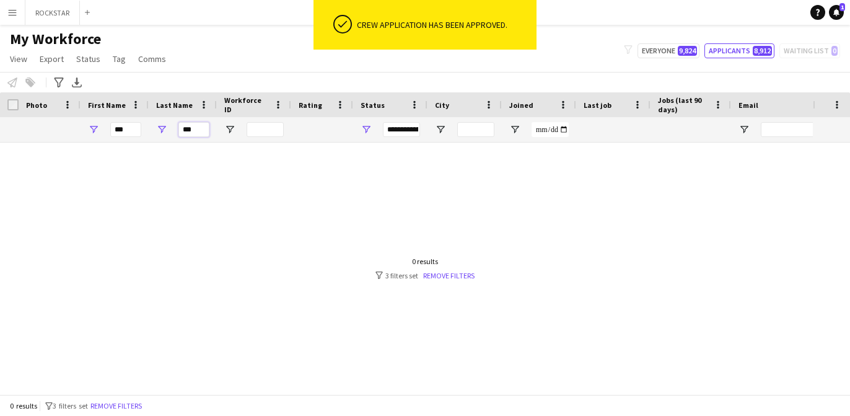
drag, startPoint x: 197, startPoint y: 127, endPoint x: 164, endPoint y: 118, distance: 34.1
click at [164, 126] on div "***" at bounding box center [183, 129] width 68 height 25
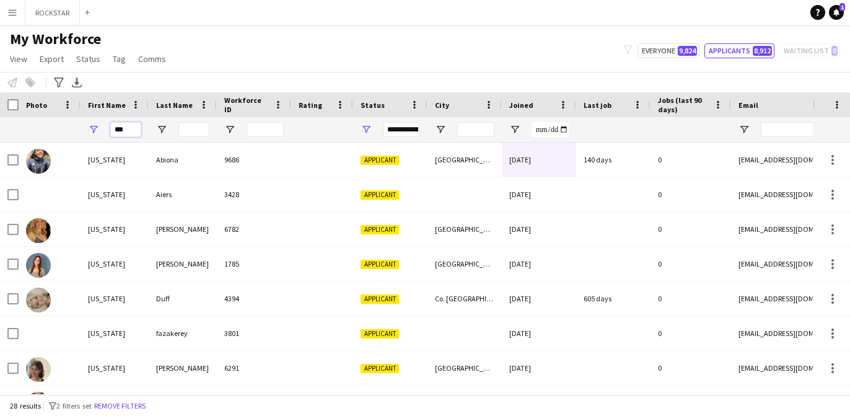
drag, startPoint x: 135, startPoint y: 129, endPoint x: 93, endPoint y: 126, distance: 42.2
click at [94, 128] on div "***" at bounding box center [115, 129] width 68 height 25
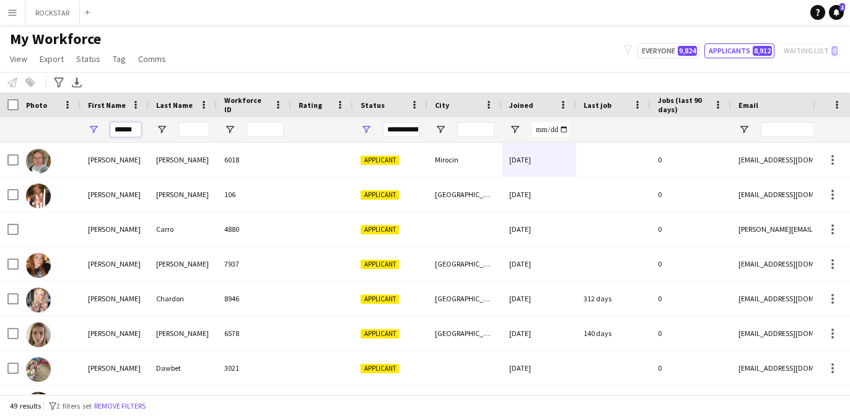
type input "******"
click at [198, 132] on input "Last Name Filter Input" at bounding box center [193, 129] width 31 height 15
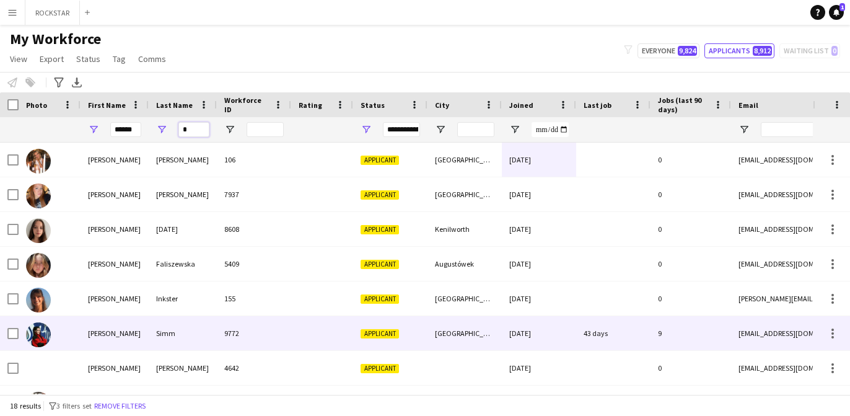
type input "*"
click at [175, 345] on div "Simm" at bounding box center [183, 333] width 68 height 34
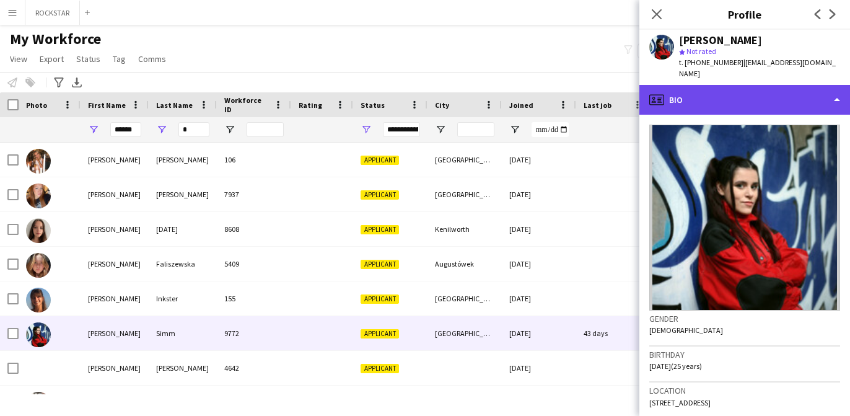
click at [766, 102] on div "profile Bio" at bounding box center [745, 100] width 211 height 30
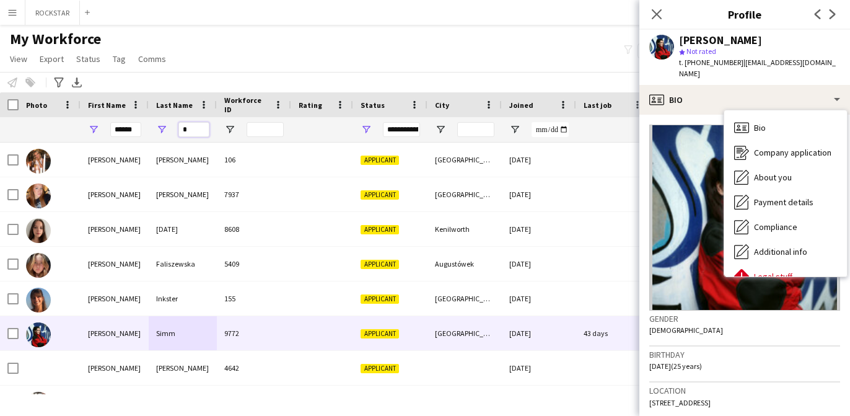
drag, startPoint x: 201, startPoint y: 130, endPoint x: 125, endPoint y: 118, distance: 77.8
click at [137, 125] on div "**********" at bounding box center [671, 129] width 1343 height 25
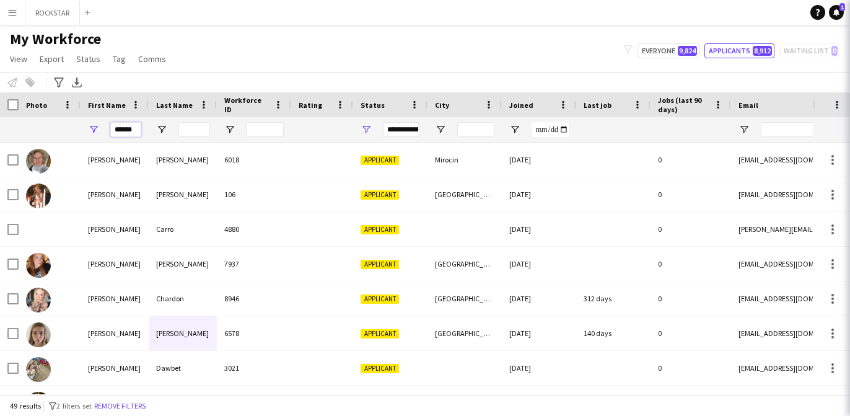
click at [126, 132] on input "******" at bounding box center [125, 129] width 31 height 15
click at [126, 133] on input "******" at bounding box center [125, 129] width 31 height 15
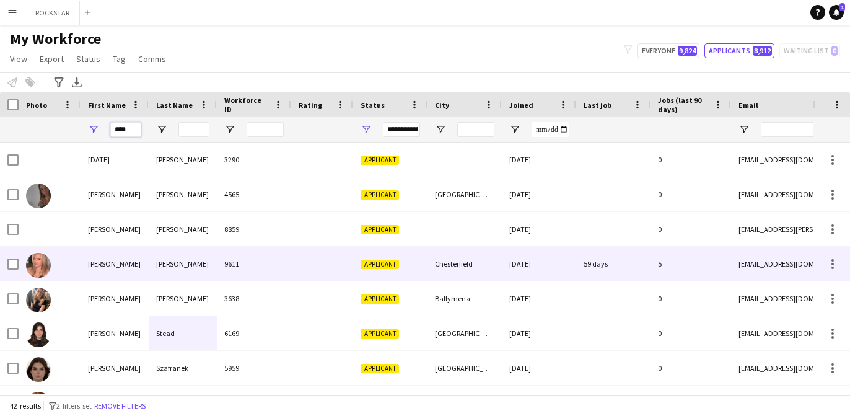
type input "****"
click at [195, 263] on div "[PERSON_NAME]" at bounding box center [183, 264] width 68 height 34
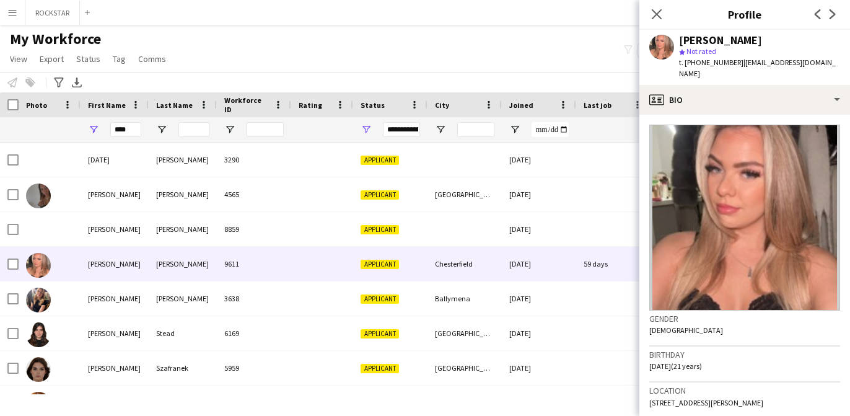
scroll to position [5, 0]
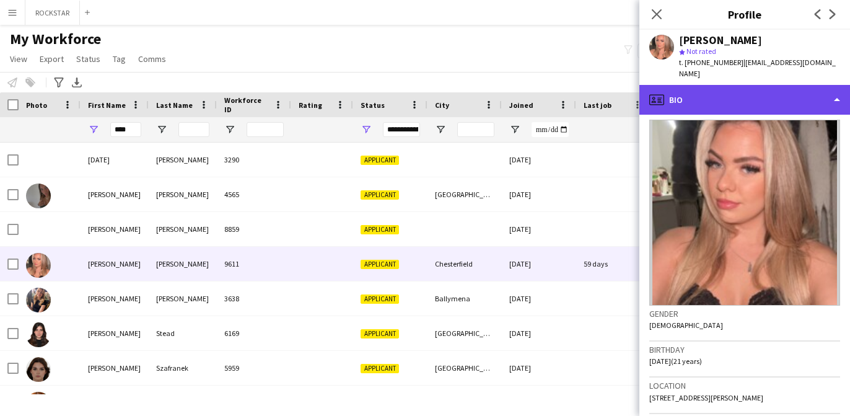
click at [782, 89] on div "profile Bio" at bounding box center [745, 100] width 211 height 30
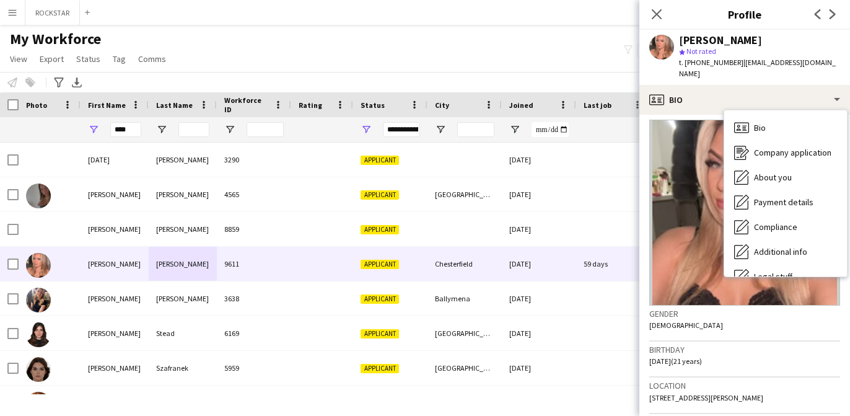
click at [729, 280] on img at bounding box center [744, 213] width 191 height 186
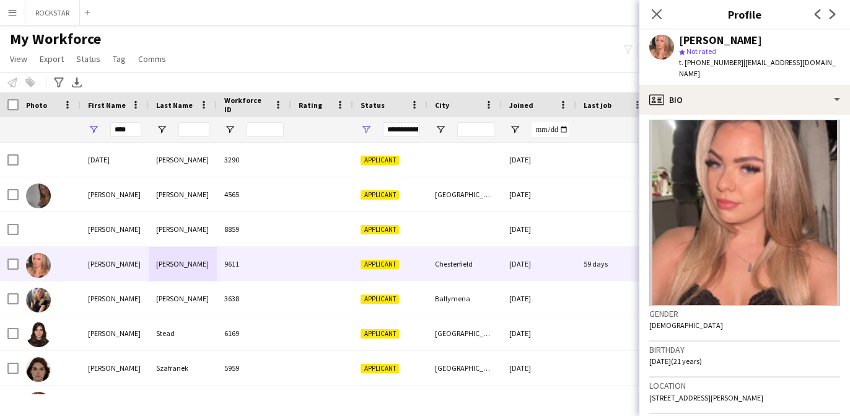
scroll to position [428, 0]
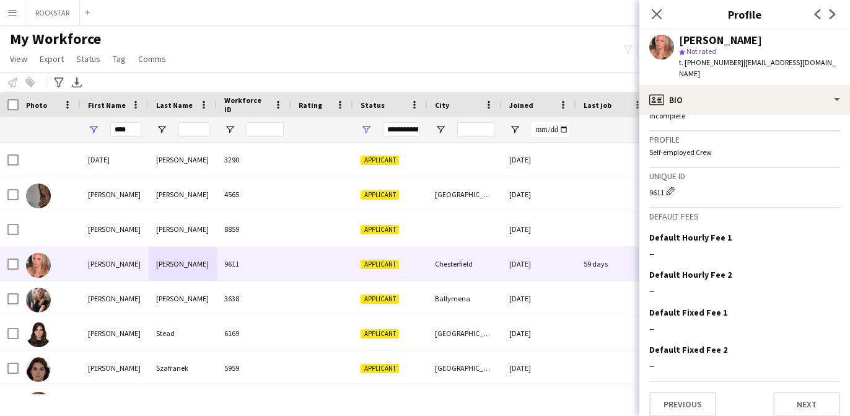
click at [796, 408] on app-crew-profile-bio "Gender [DEMOGRAPHIC_DATA] Birthday [DEMOGRAPHIC_DATA] (21 years) Location [STRE…" at bounding box center [745, 265] width 211 height 301
click at [811, 399] on button "Next" at bounding box center [806, 404] width 67 height 25
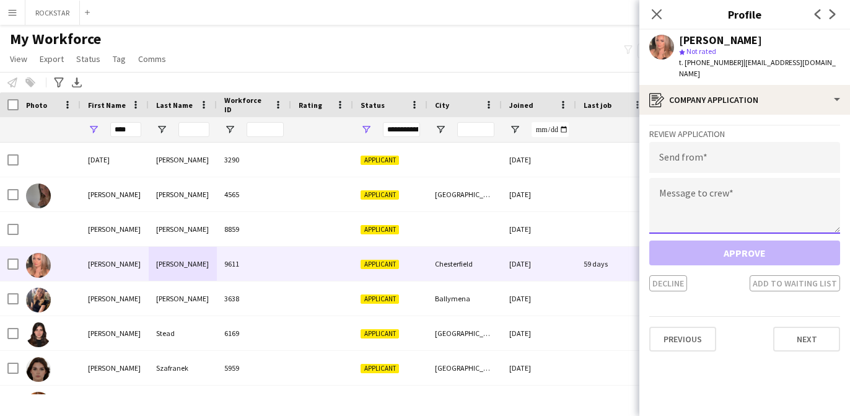
click at [745, 178] on textarea at bounding box center [744, 206] width 191 height 56
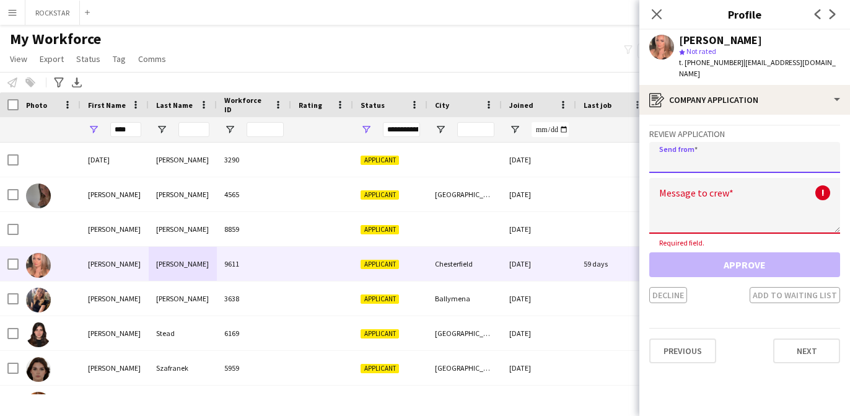
click at [741, 144] on input "email" at bounding box center [744, 157] width 191 height 31
type input "**********"
click at [746, 178] on textarea at bounding box center [744, 206] width 191 height 56
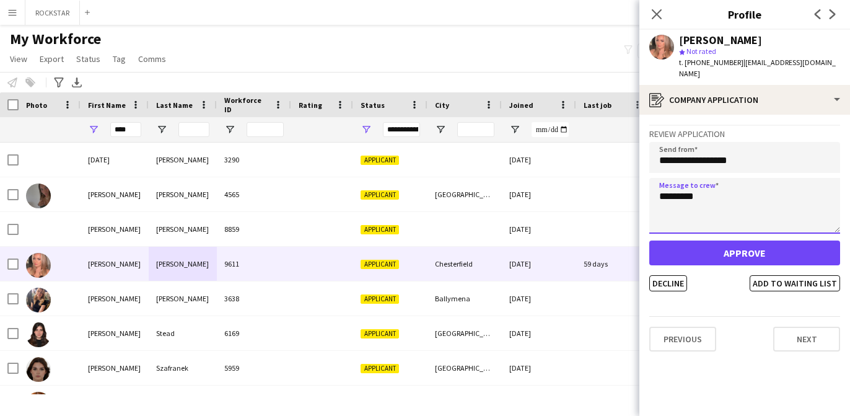
type textarea "*********"
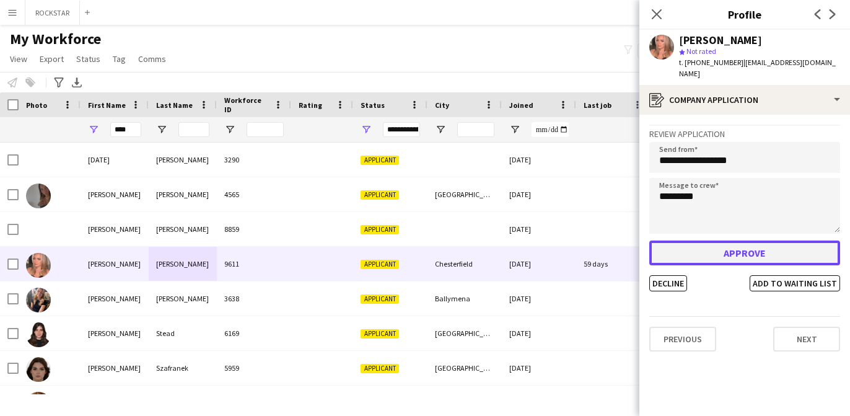
click at [742, 240] on button "Approve" at bounding box center [744, 252] width 191 height 25
